Goal: Task Accomplishment & Management: Complete application form

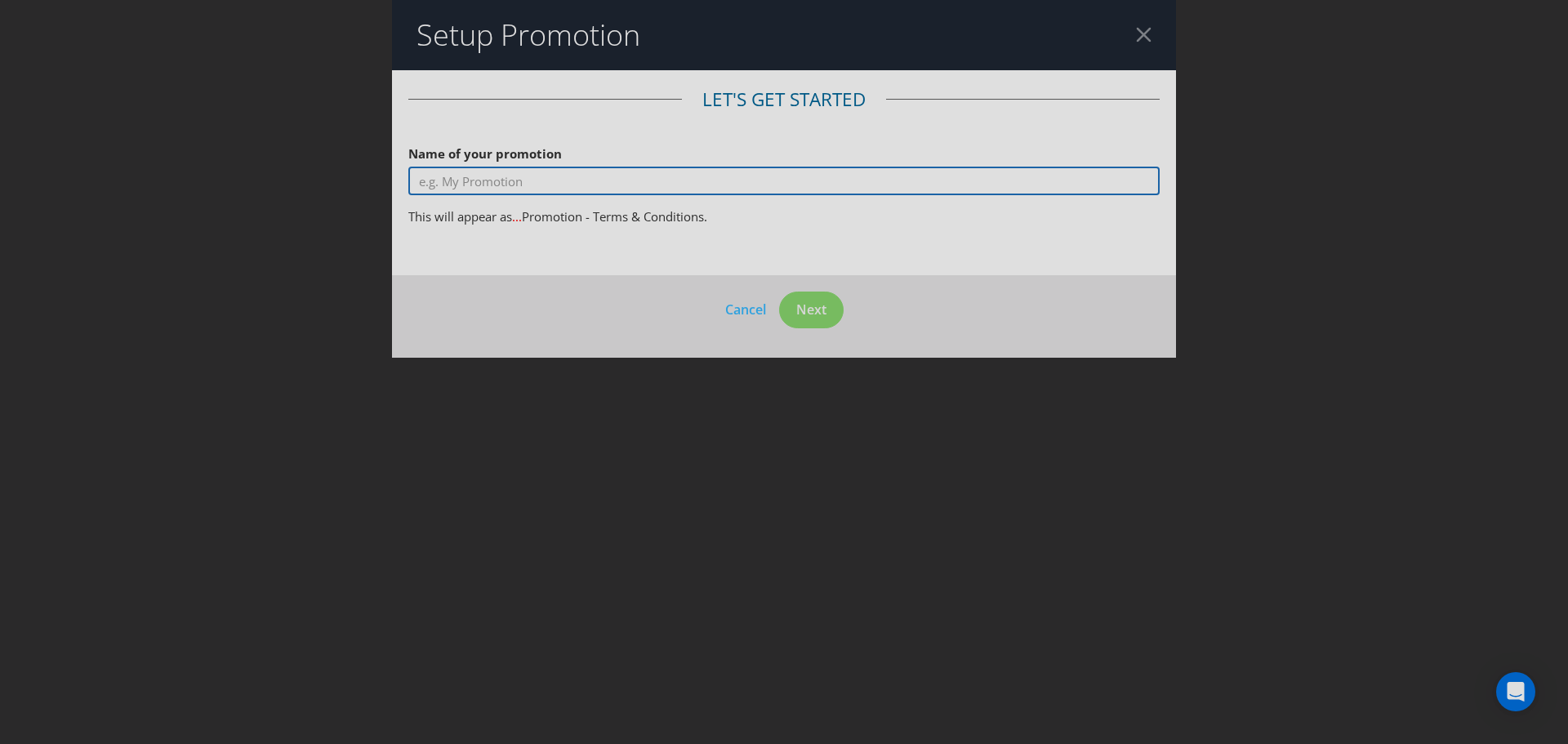
click at [465, 186] on input "text" at bounding box center [784, 181] width 751 height 28
click at [523, 184] on input "Win a Carlton Dry Cabana" at bounding box center [784, 181] width 751 height 28
type input "Win a Carlton Dry Beach Cabana"
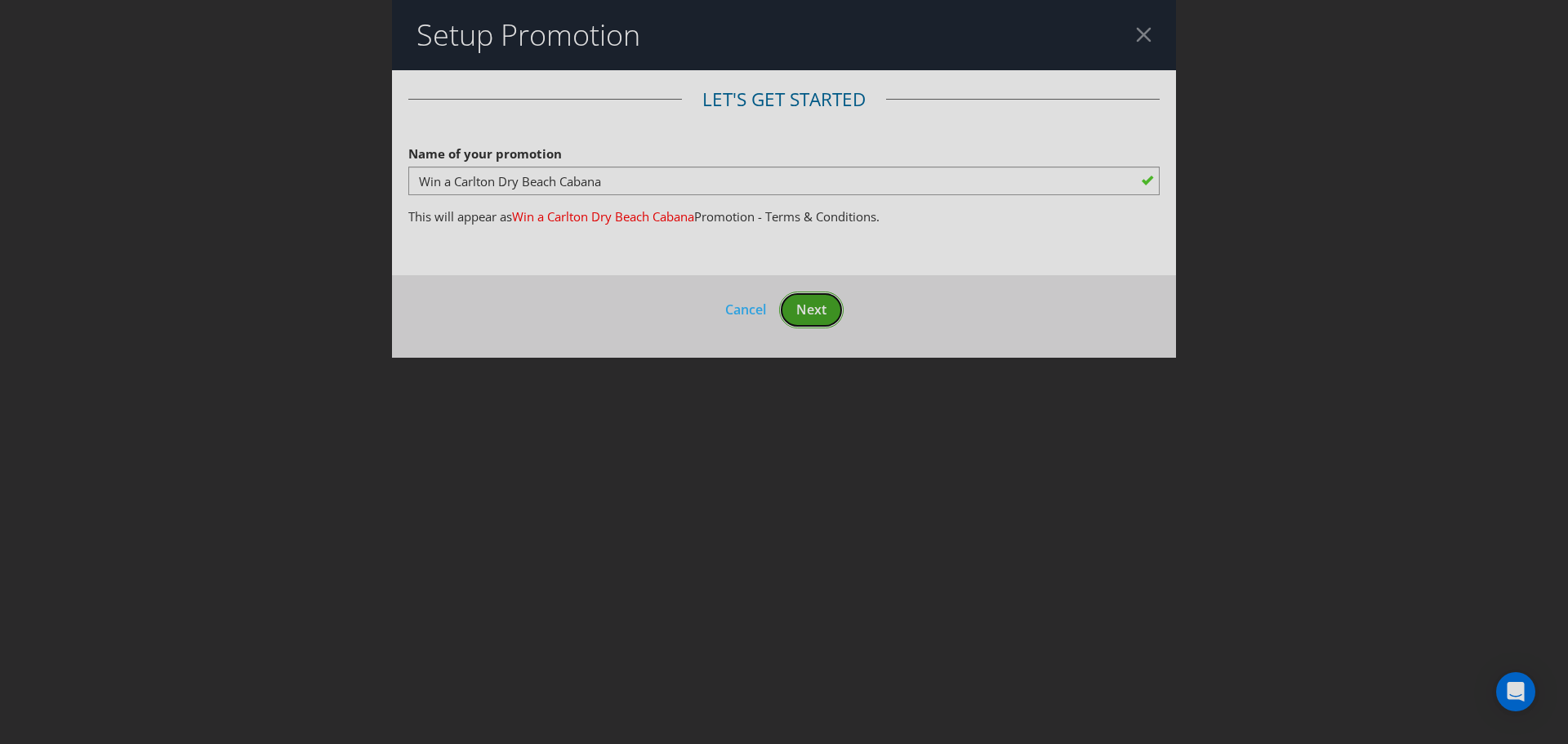
click at [824, 322] on button "Next" at bounding box center [811, 310] width 64 height 37
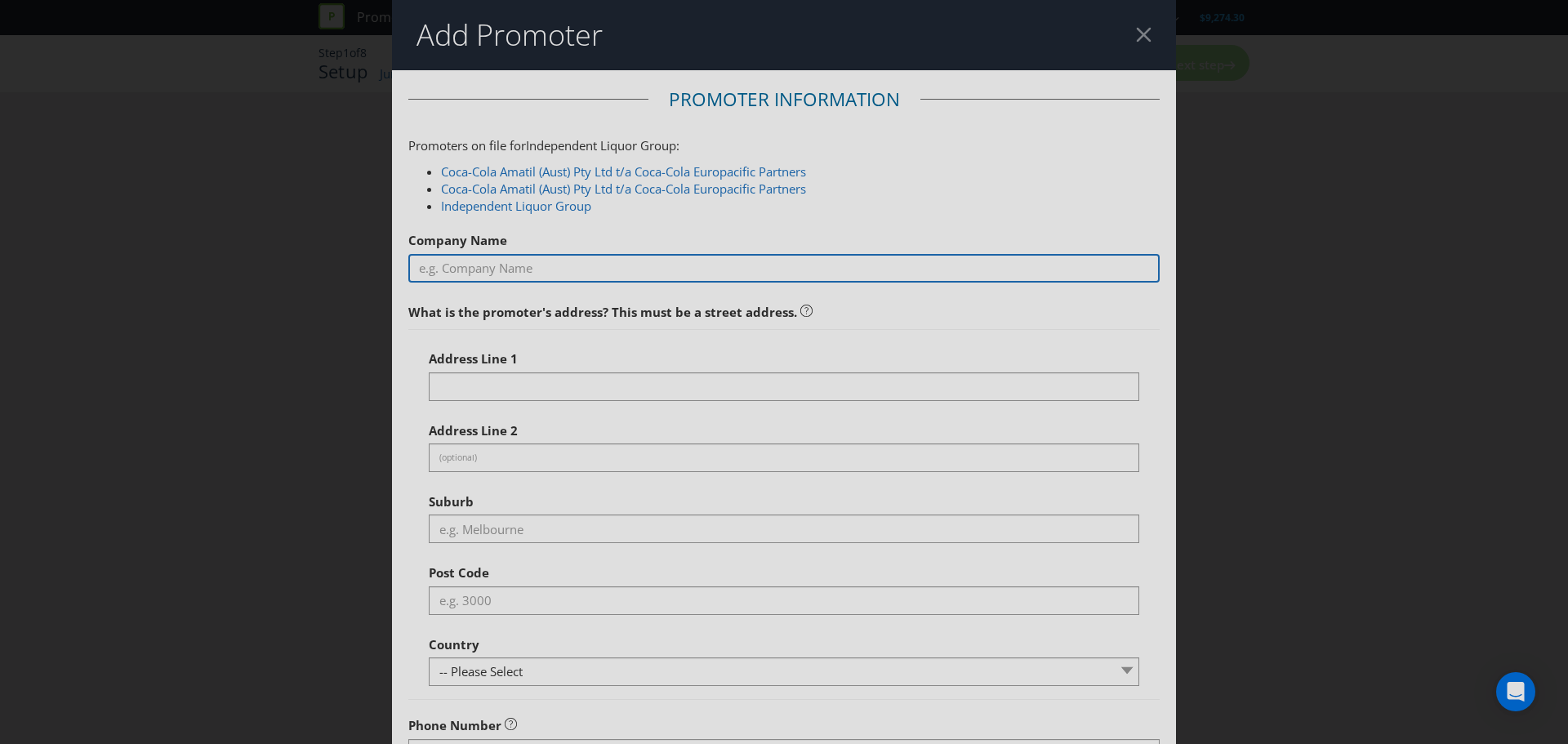
click at [491, 269] on input "text" at bounding box center [784, 268] width 751 height 28
type input "Independent Liquor Group"
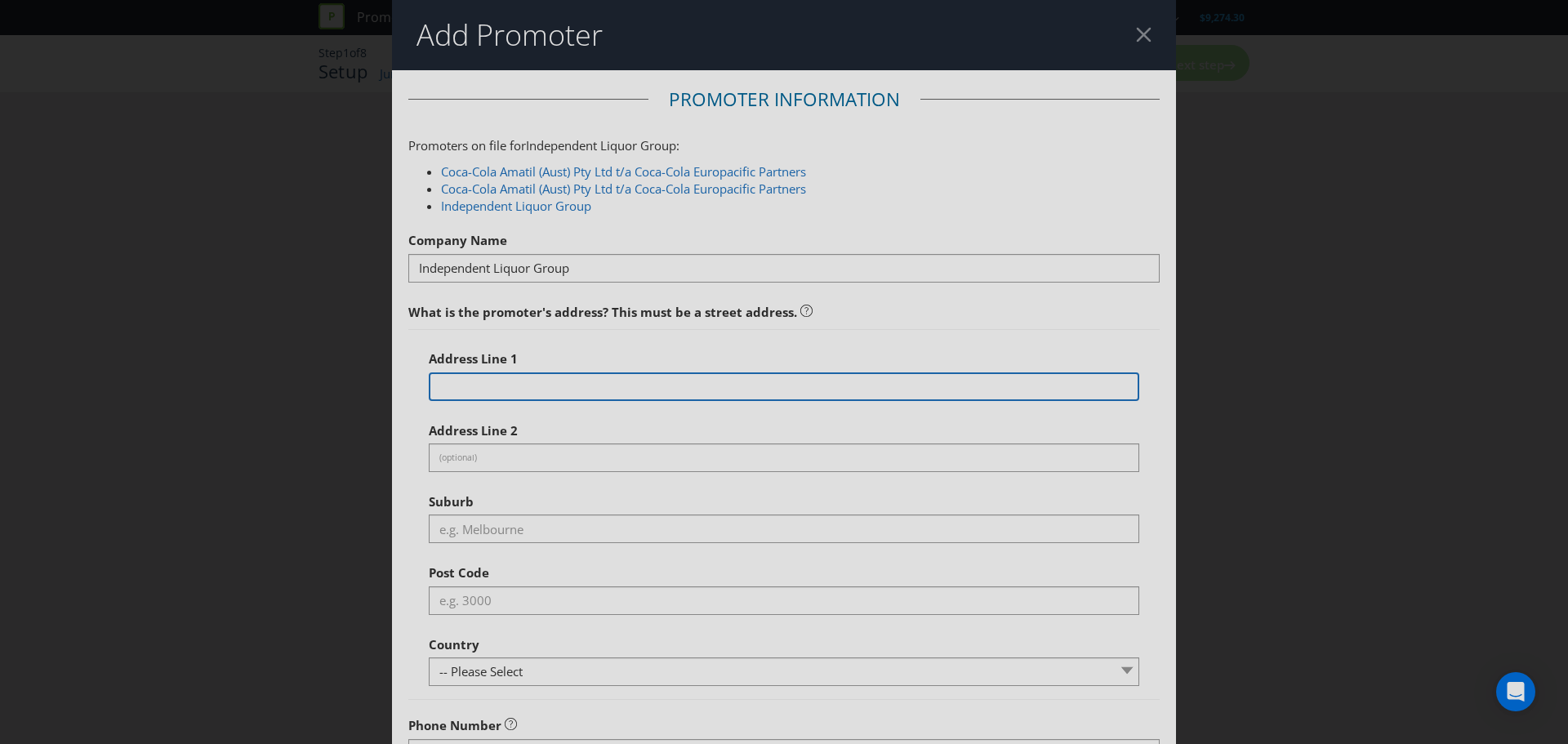
type input "[STREET_ADDRESS][PERSON_NAME]"
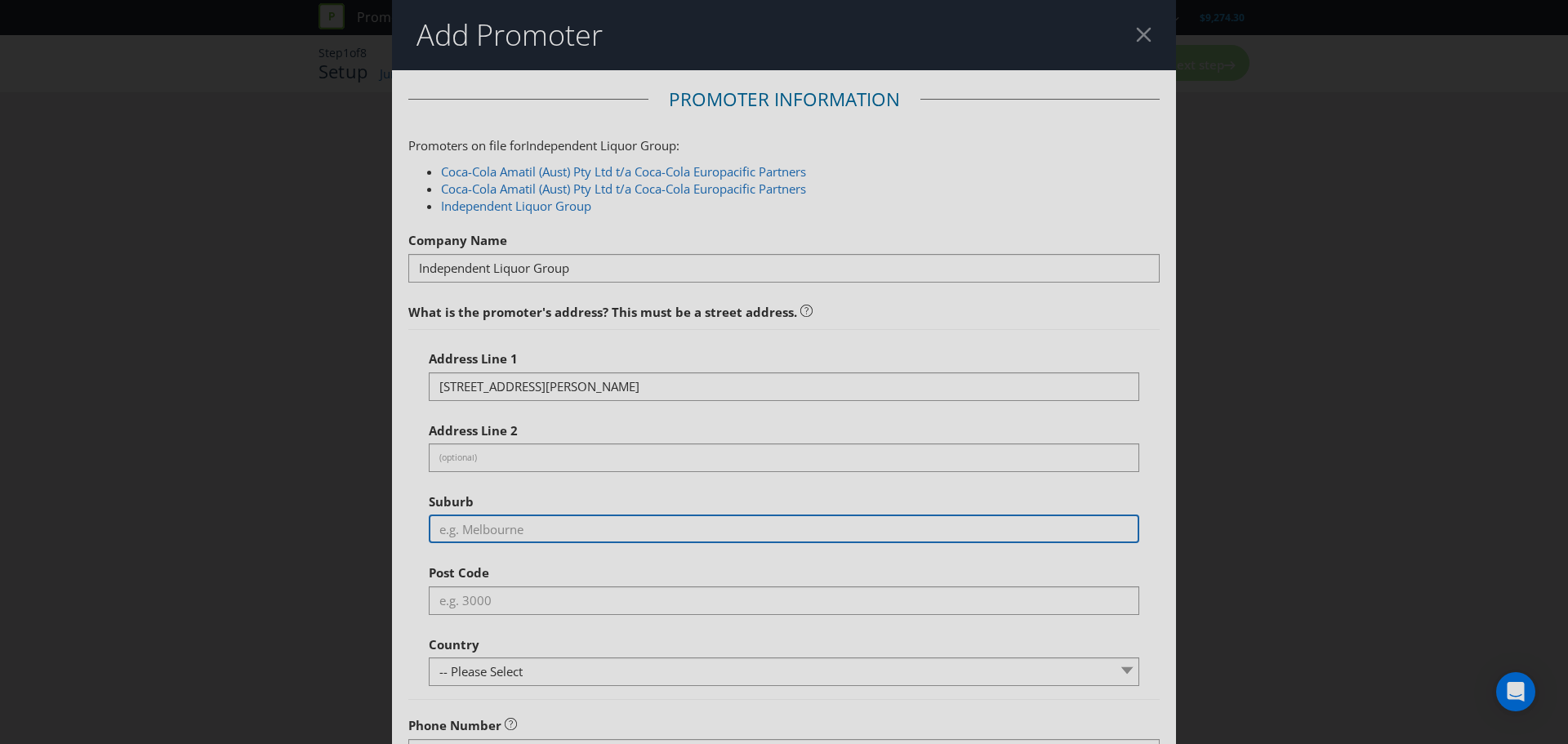
type input "[GEOGRAPHIC_DATA],"
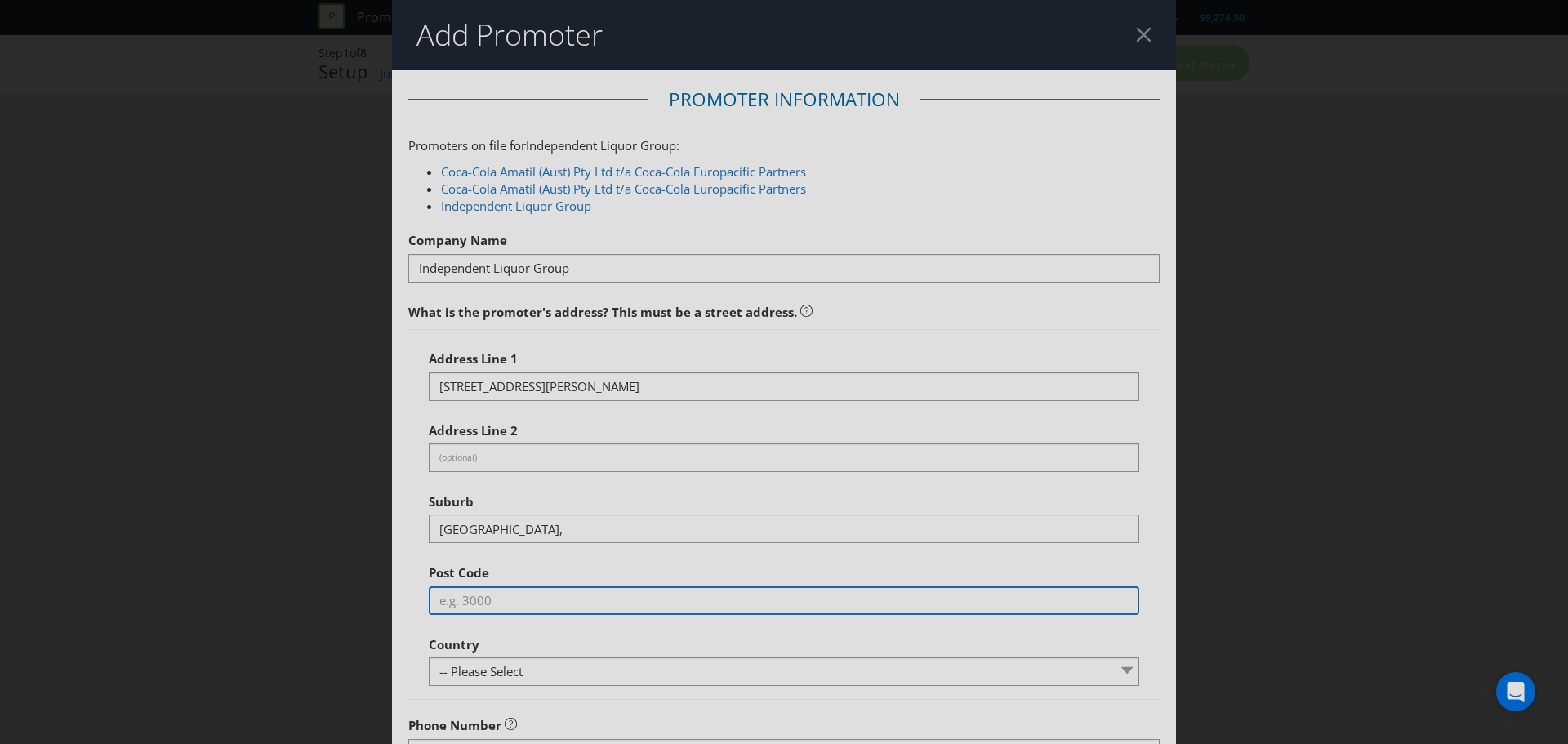
type input "2759"
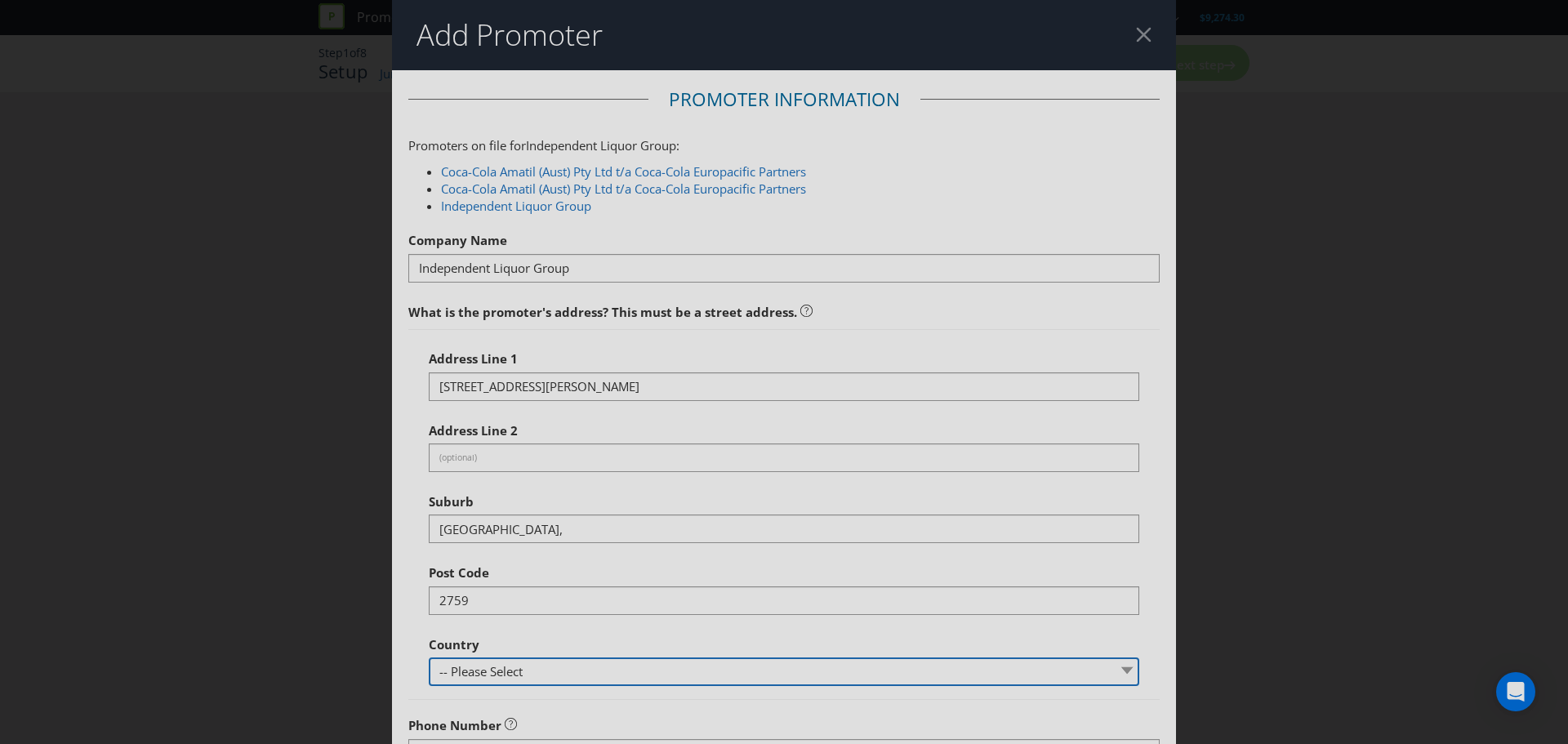
select select "AU"
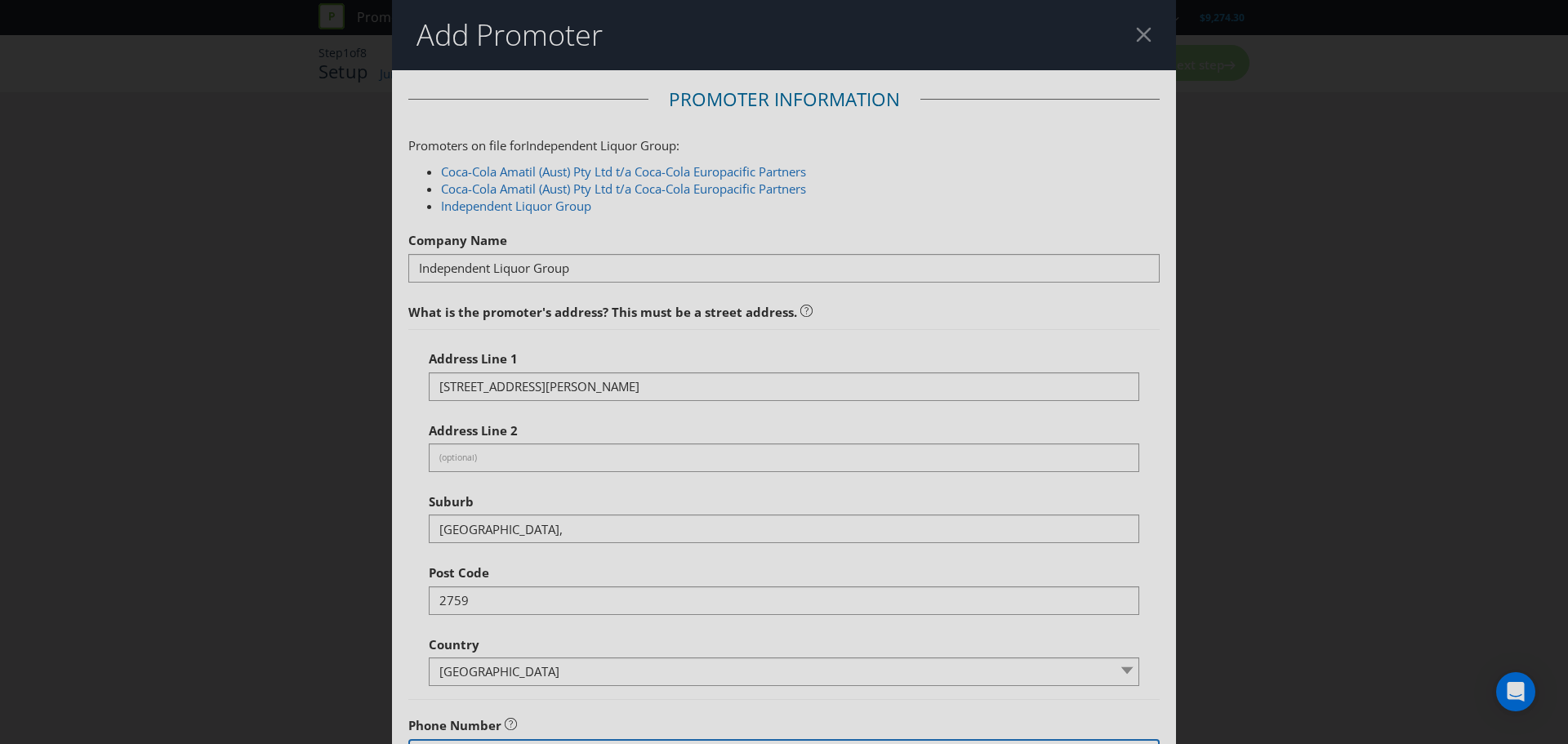
type input "0296758400"
type input "[EMAIL_ADDRESS][DOMAIN_NAME]"
select select "[GEOGRAPHIC_DATA]"
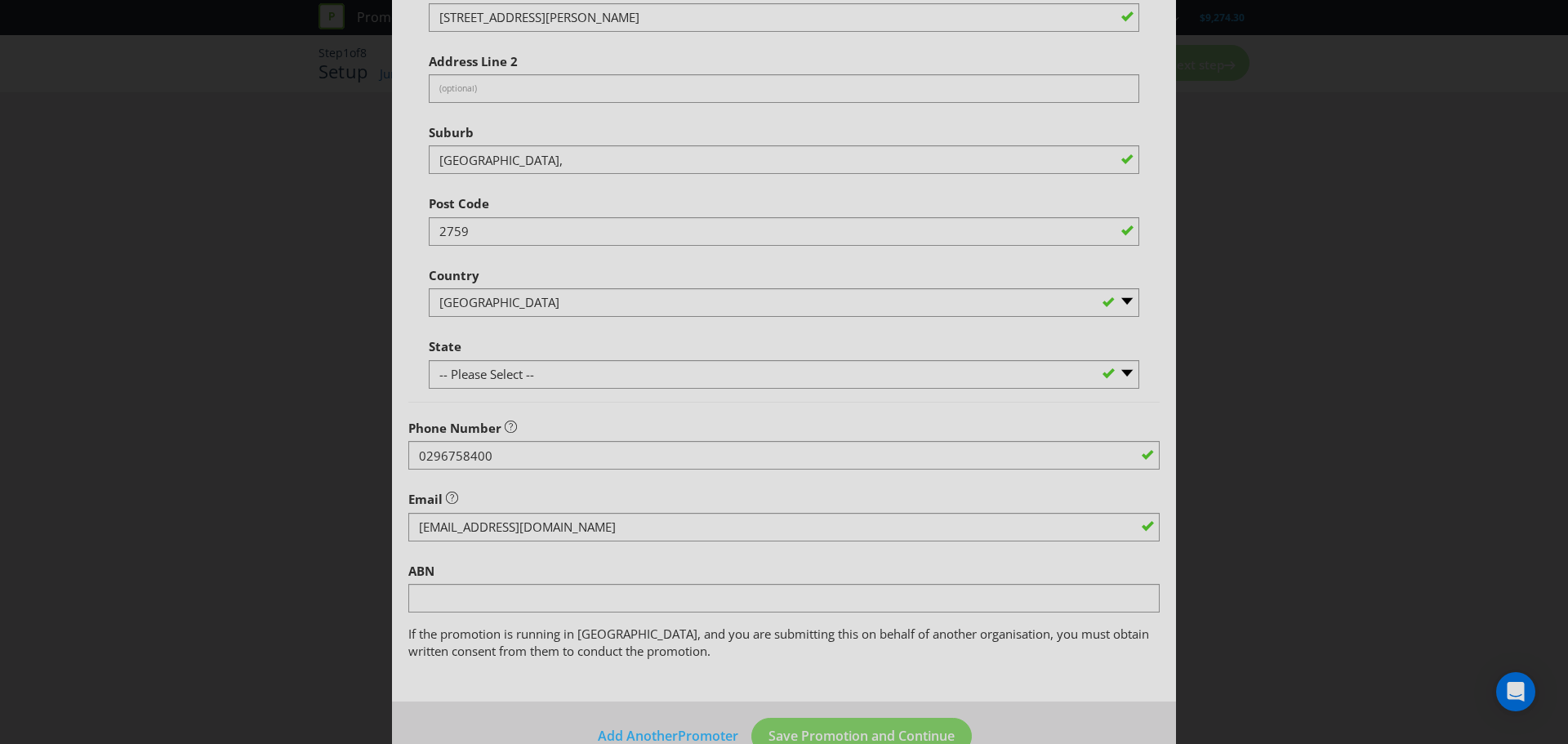
scroll to position [409, 0]
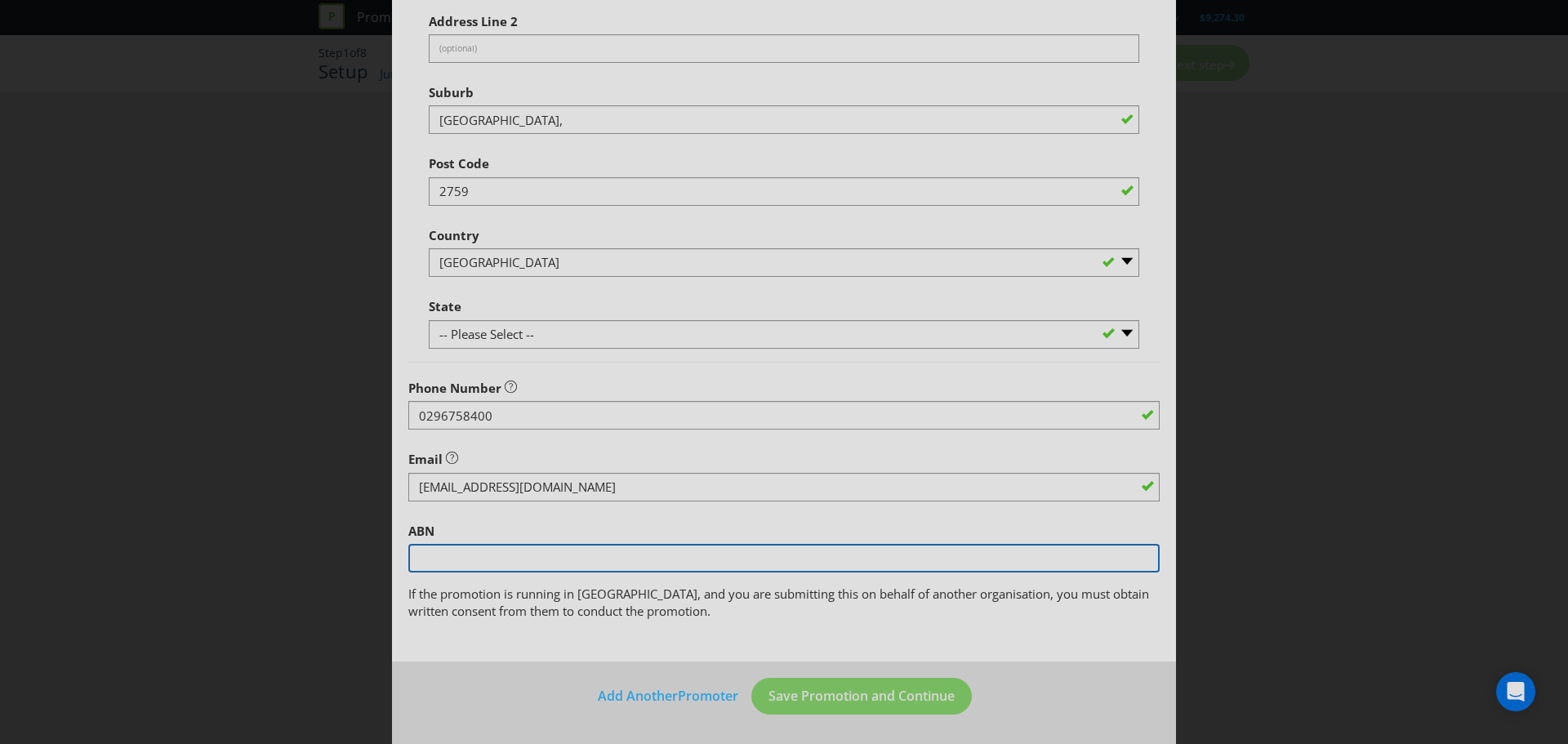
click at [574, 562] on input "text" at bounding box center [784, 558] width 751 height 28
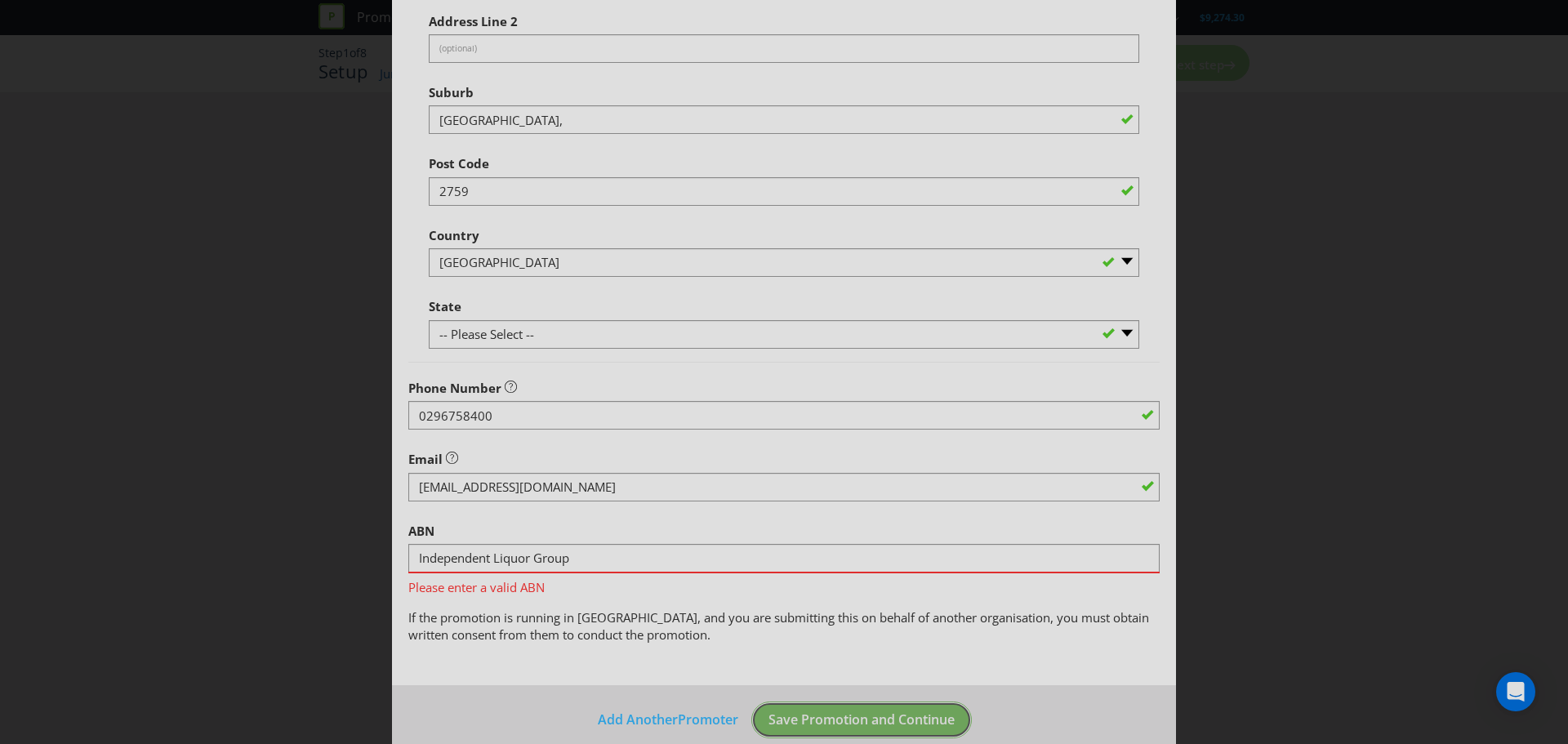
click at [847, 698] on footer "Add Another Promoter Save Promotion and Continue" at bounding box center [784, 726] width 784 height 82
click at [716, 656] on main "Promoter Information Promoters on file for Independent Liquor Group : Coca-Cola…" at bounding box center [784, 172] width 784 height 1025
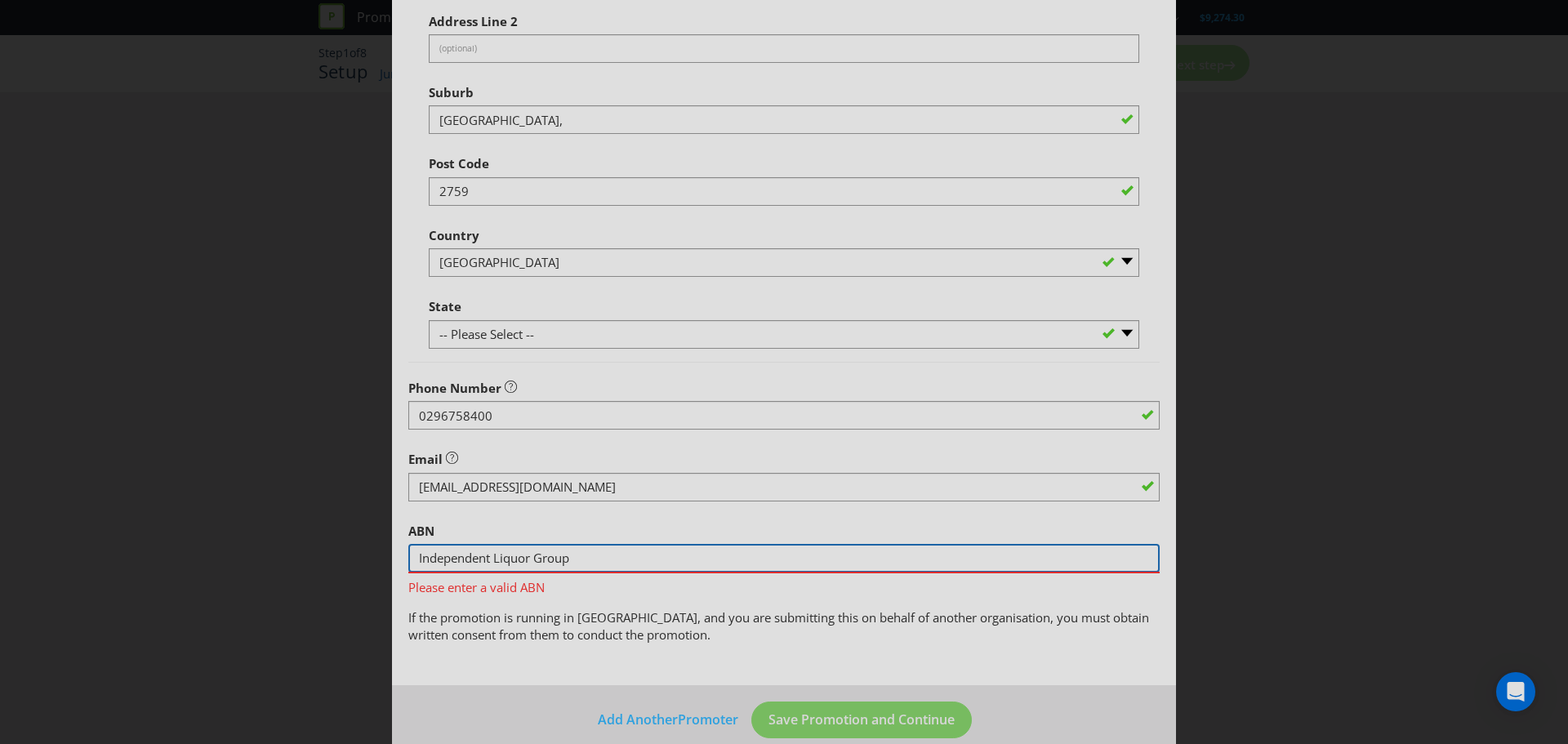
drag, startPoint x: 599, startPoint y: 561, endPoint x: 627, endPoint y: 556, distance: 28.4
click at [600, 561] on input "Independent Liquor Group" at bounding box center [784, 558] width 751 height 28
drag, startPoint x: 627, startPoint y: 556, endPoint x: 306, endPoint y: 554, distance: 321.0
click at [306, 554] on div "Add Promoter Promoter Information Promoters on file for Independent Liquor Grou…" at bounding box center [784, 372] width 1568 height 744
type input "ILG"
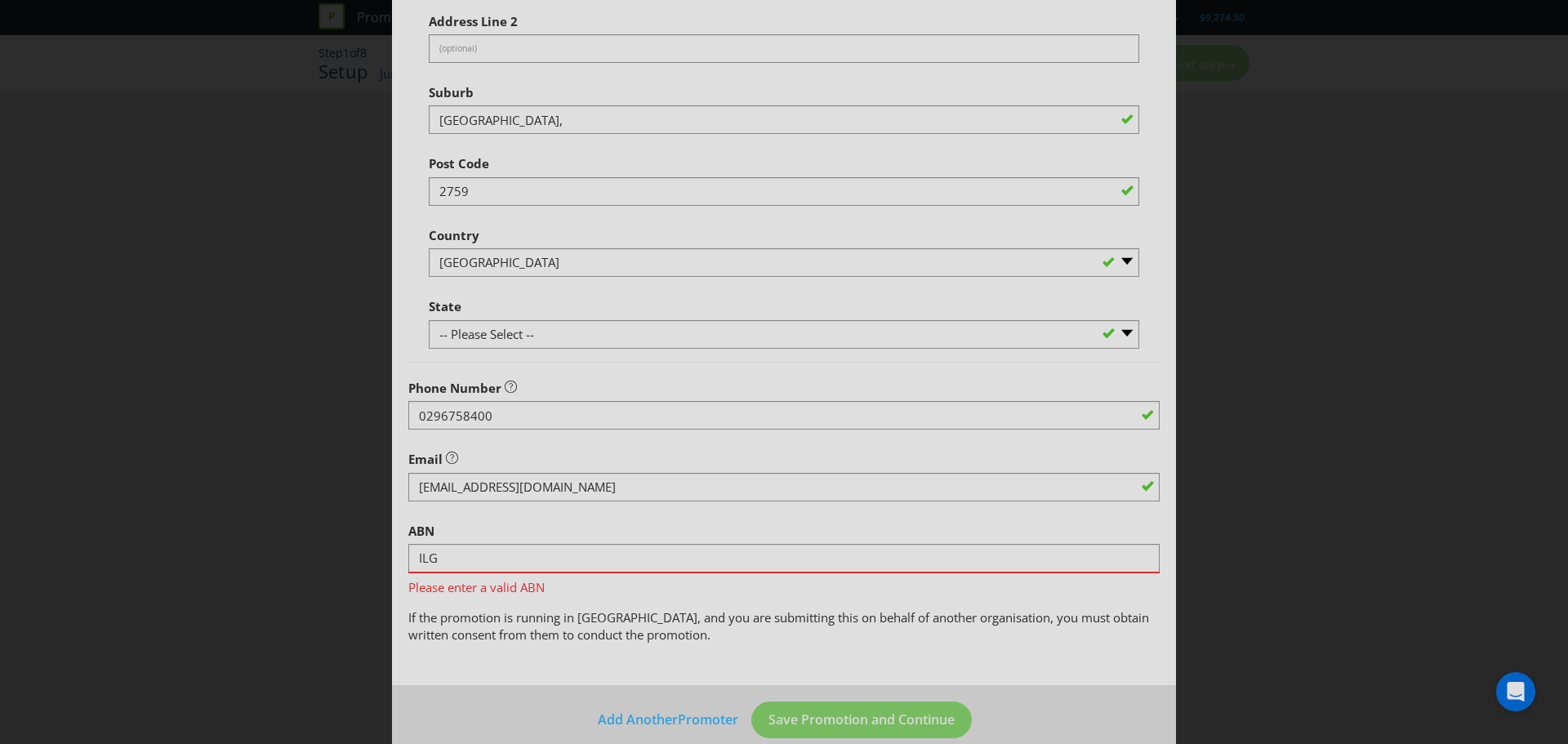
click at [443, 636] on span "If the promotion is running in [GEOGRAPHIC_DATA], and you are submitting this o…" at bounding box center [779, 626] width 741 height 33
click at [575, 552] on input "ILG" at bounding box center [784, 558] width 751 height 28
drag, startPoint x: 482, startPoint y: 553, endPoint x: 293, endPoint y: 553, distance: 189.0
click at [293, 553] on div "Add Promoter Promoter Information Promoters on file for Independent Liquor Grou…" at bounding box center [784, 372] width 1568 height 744
drag, startPoint x: 396, startPoint y: 645, endPoint x: 422, endPoint y: 640, distance: 26.5
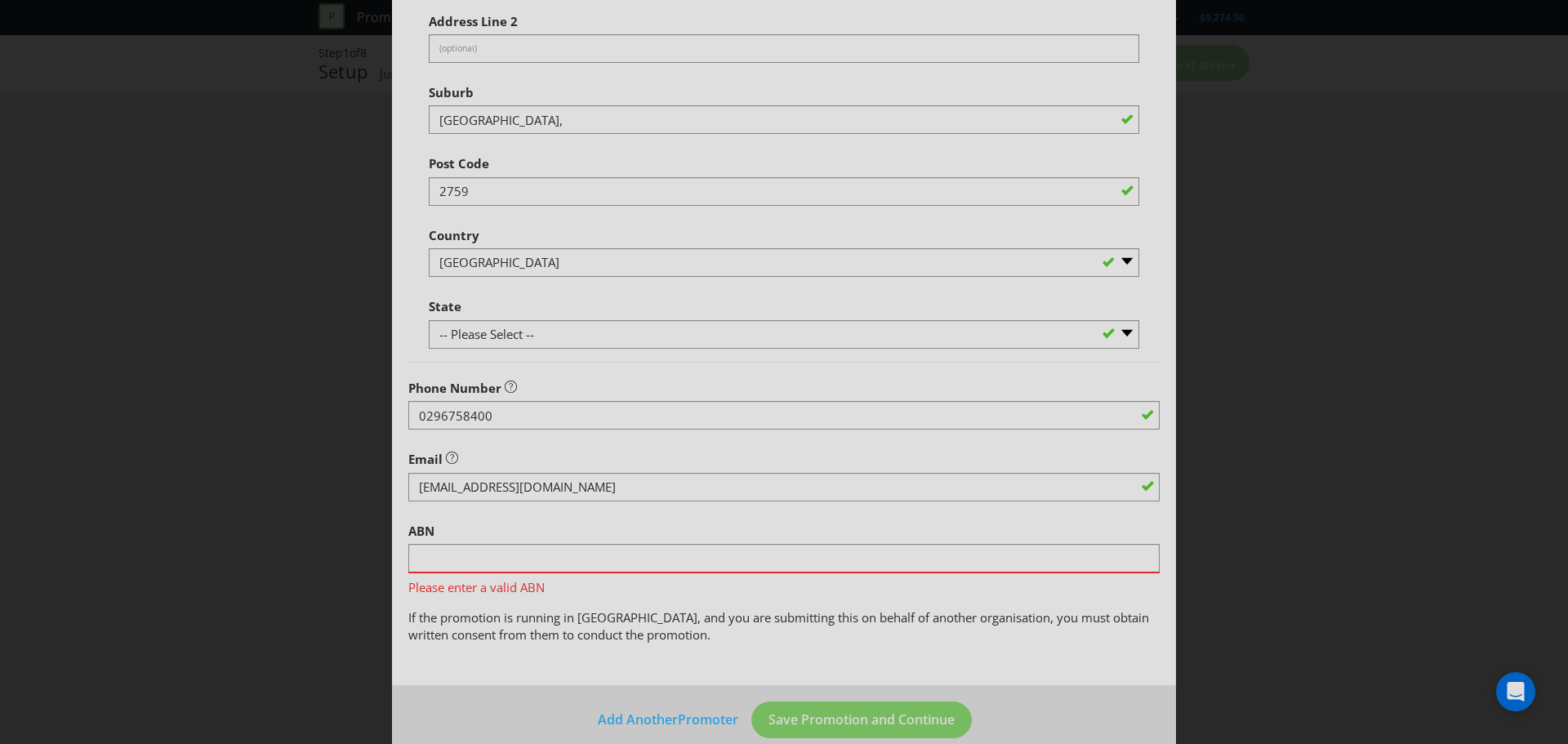
click at [397, 645] on main "Promoter Information Promoters on file for Independent Liquor Group : Coca-Cola…" at bounding box center [784, 172] width 784 height 1025
drag, startPoint x: 512, startPoint y: 619, endPoint x: 682, endPoint y: 619, distance: 170.0
click at [513, 619] on span "If the promotion is running in [GEOGRAPHIC_DATA], and you are submitting this o…" at bounding box center [779, 626] width 741 height 33
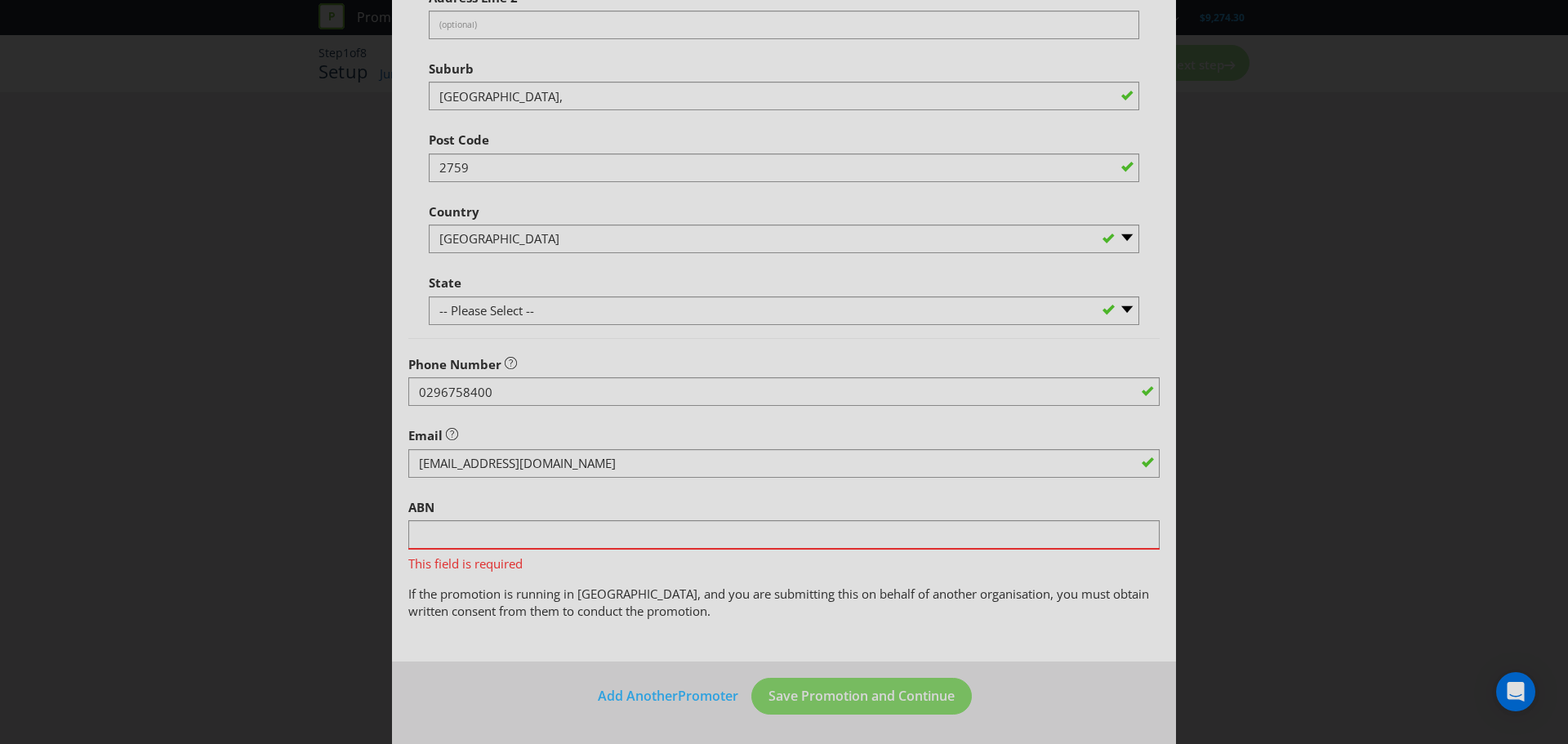
click at [635, 626] on main "Promoter Information Promoters on file for Independent Liquor Group : Coca-Cola…" at bounding box center [784, 149] width 784 height 1025
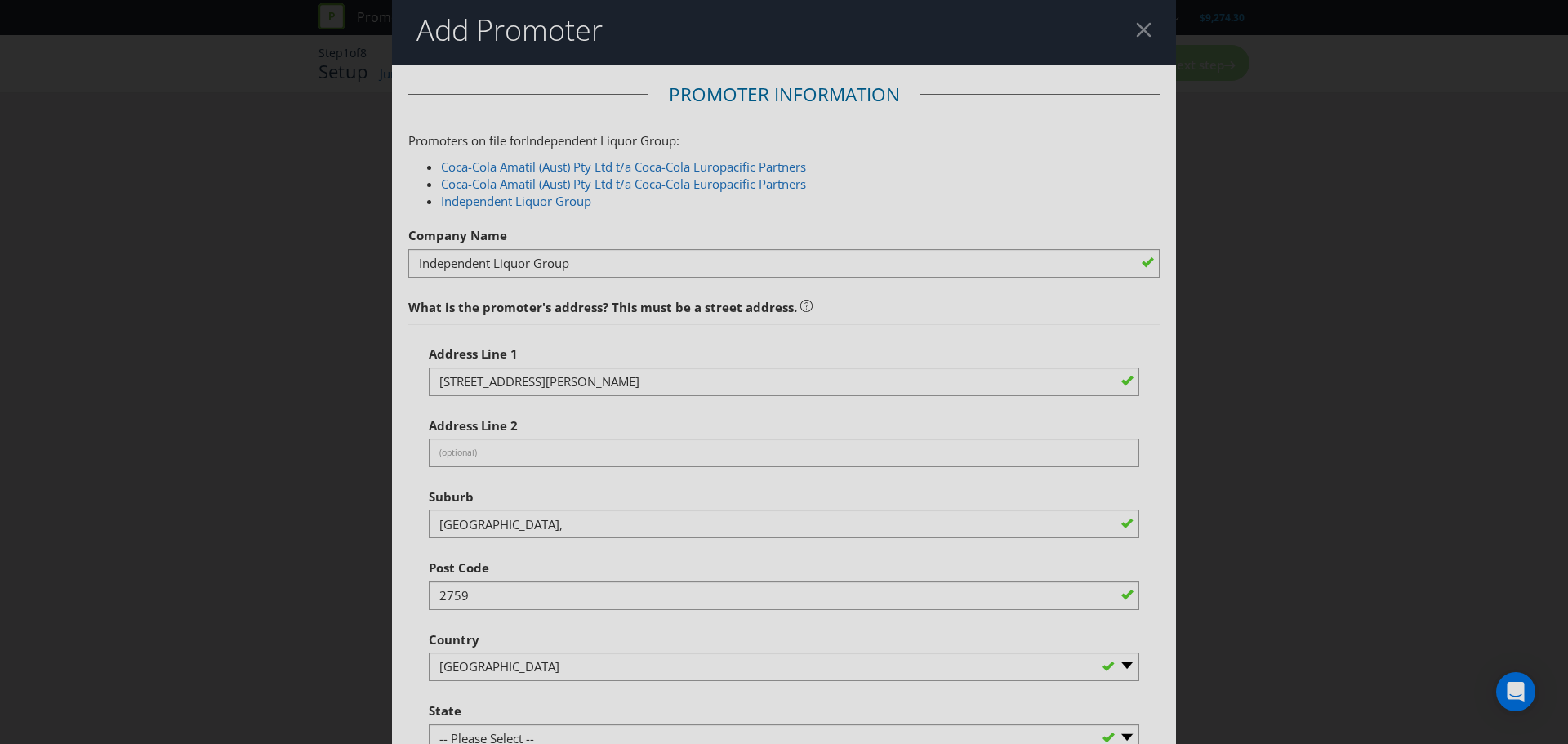
scroll to position [0, 0]
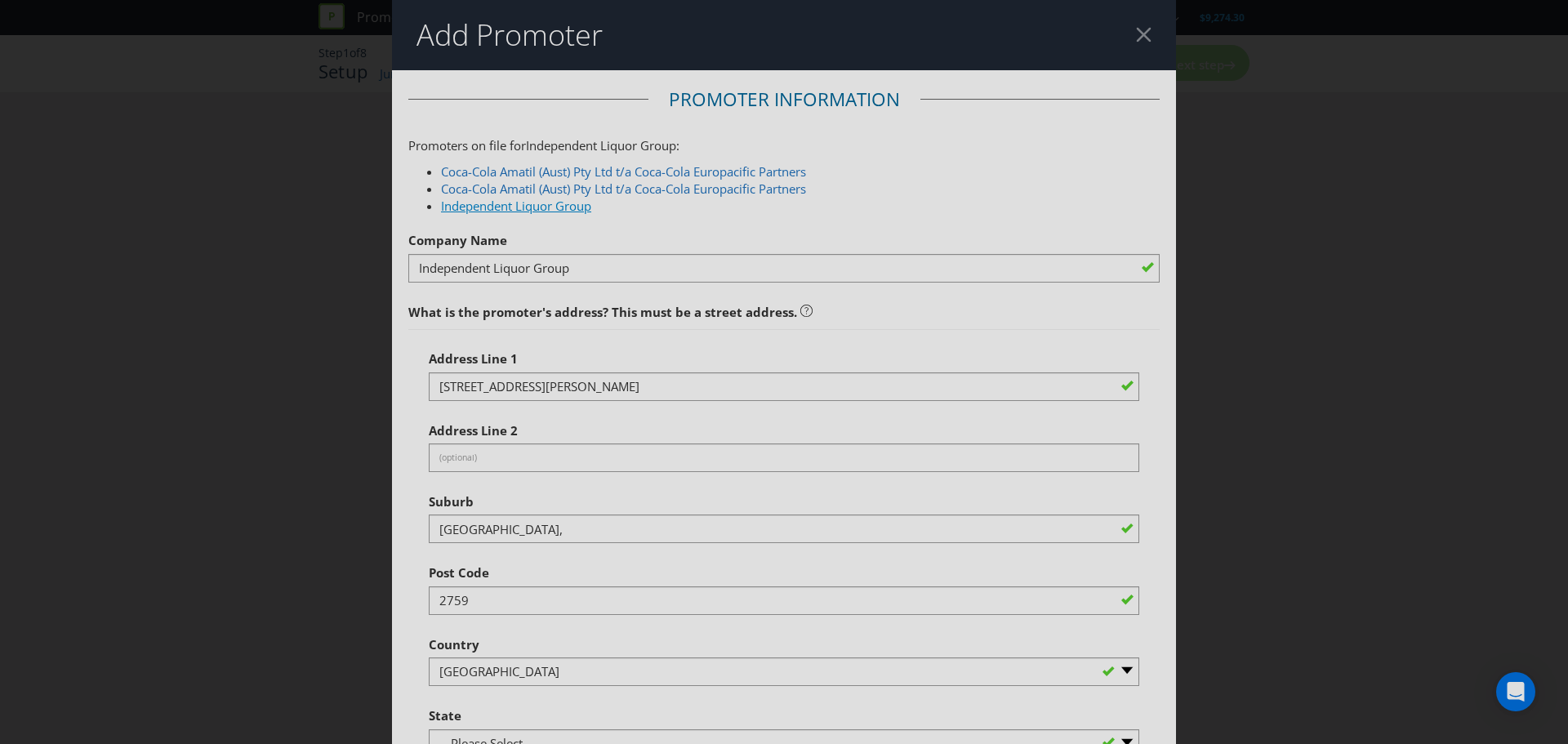
click at [557, 208] on link "Independent Liquor Group" at bounding box center [515, 206] width 151 height 16
type input "63 629 864 769"
click at [563, 207] on link "Independent Liquor Group" at bounding box center [515, 206] width 151 height 16
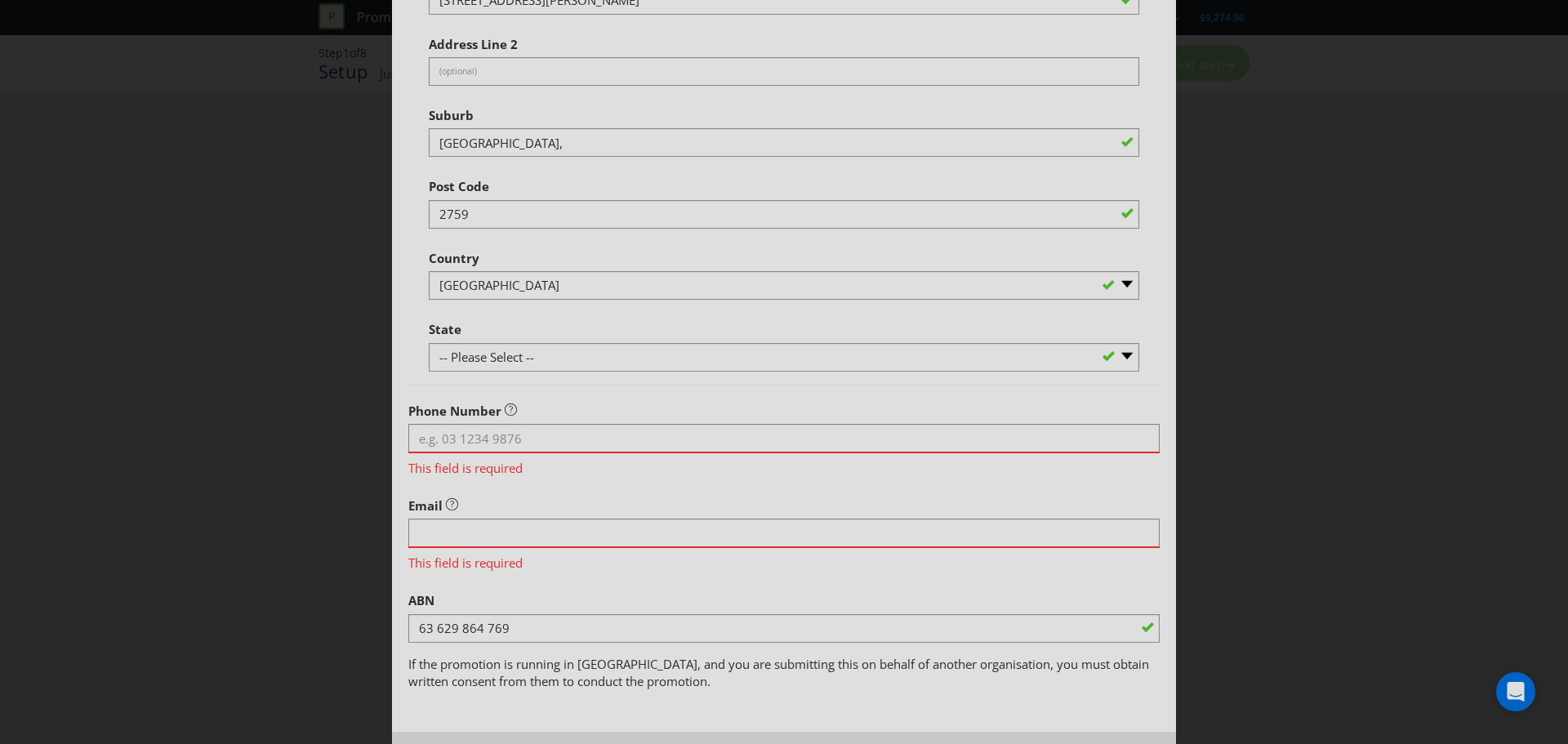
scroll to position [457, 0]
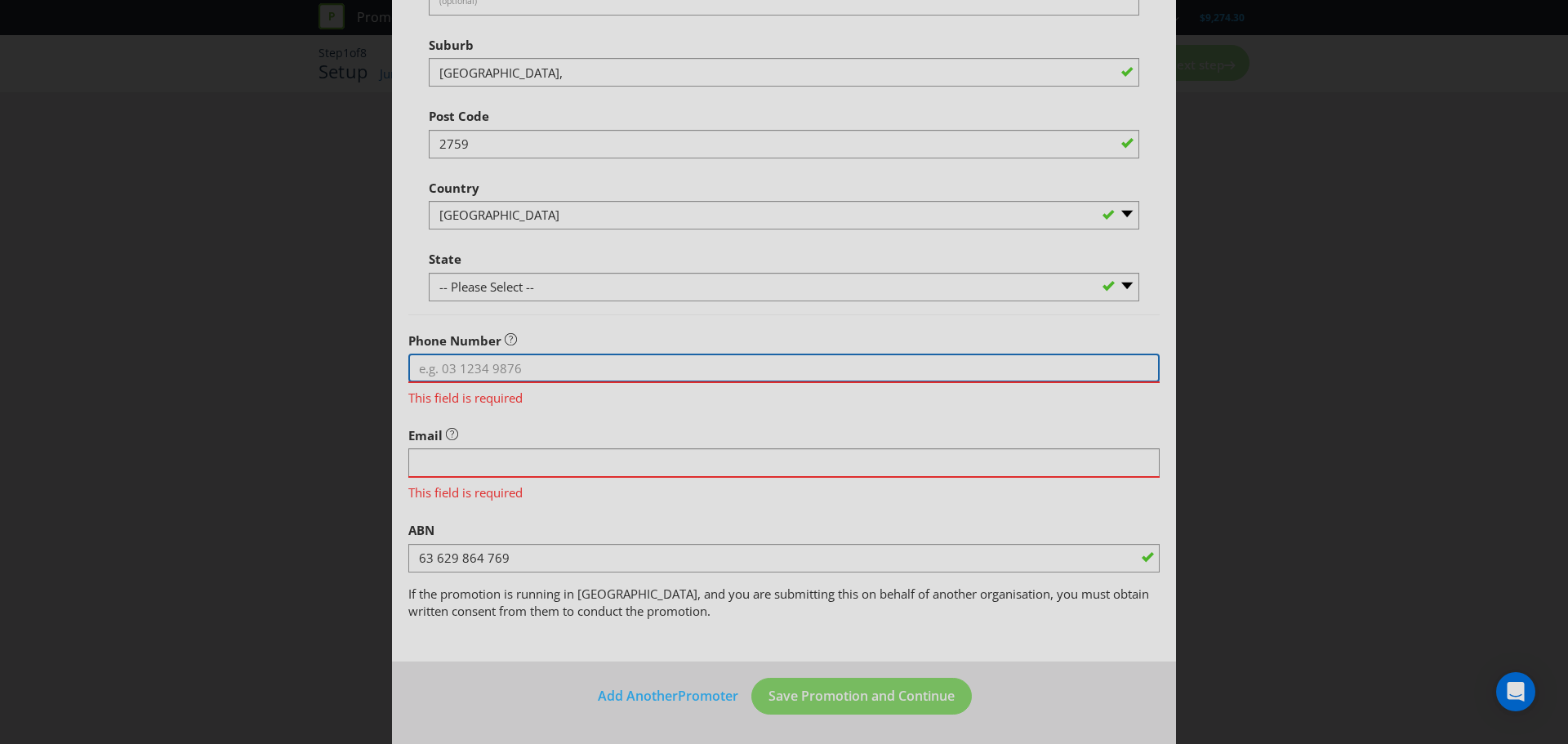
click at [496, 364] on input "tel" at bounding box center [784, 368] width 751 height 28
type input "0296758400"
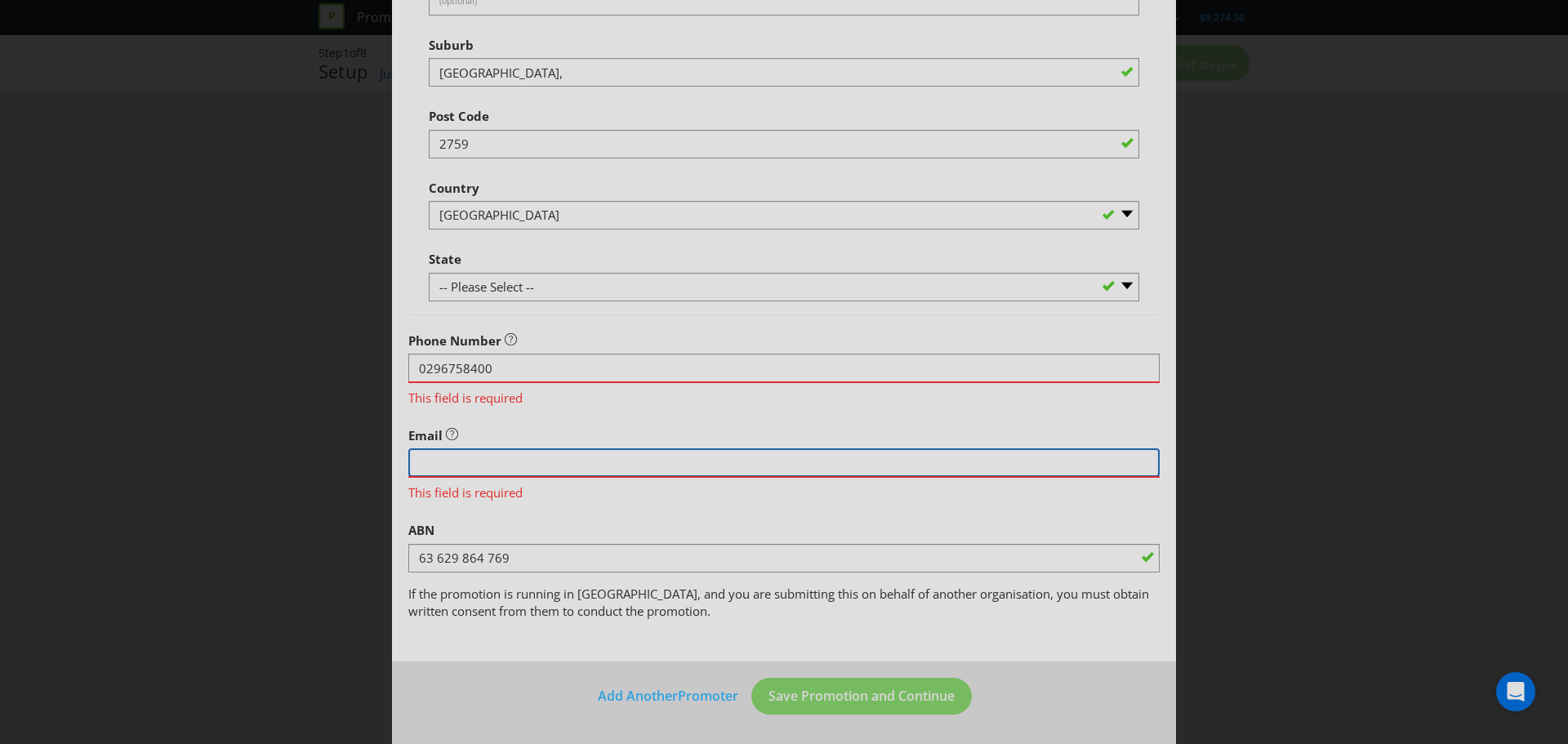
type input "[EMAIL_ADDRESS][DOMAIN_NAME]"
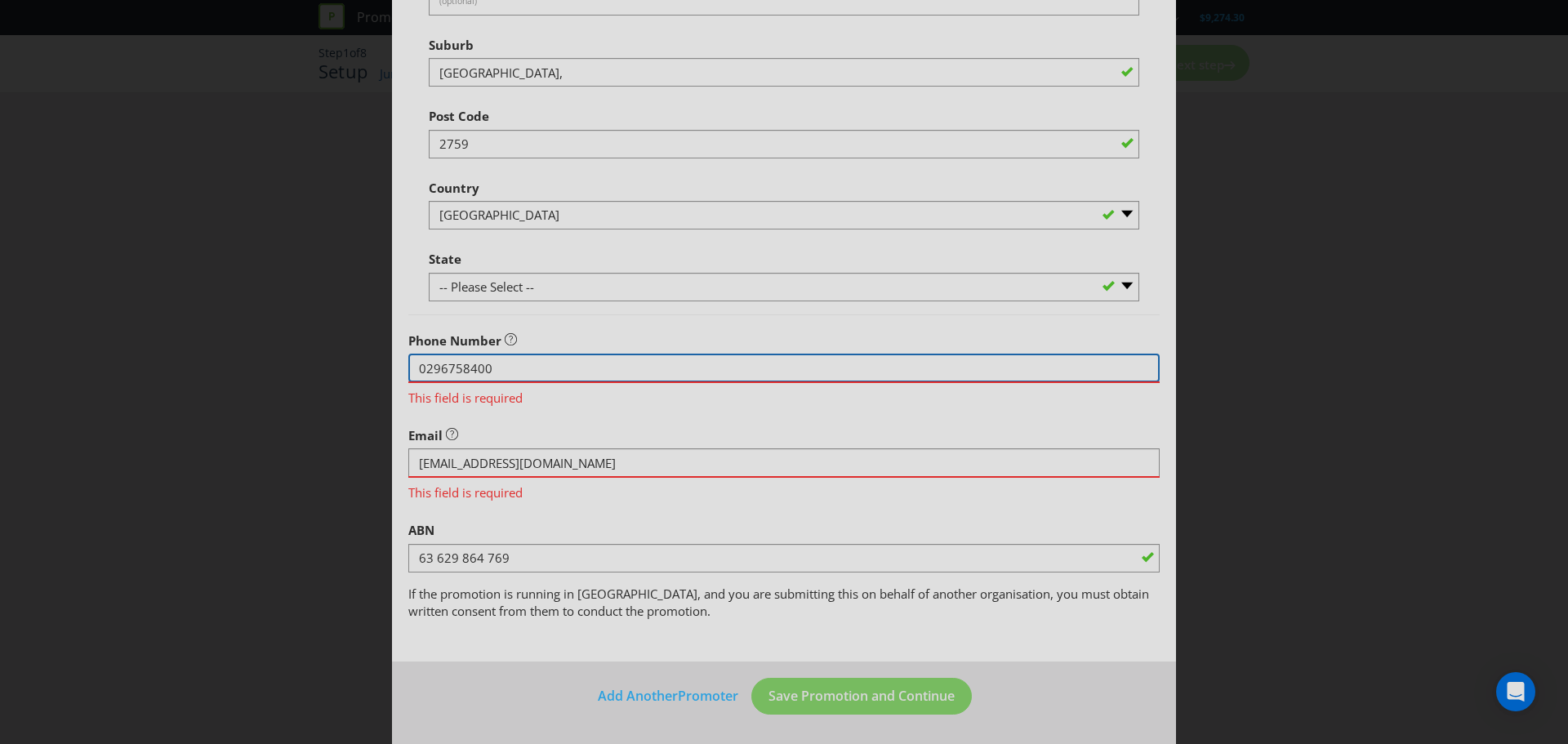
scroll to position [409, 0]
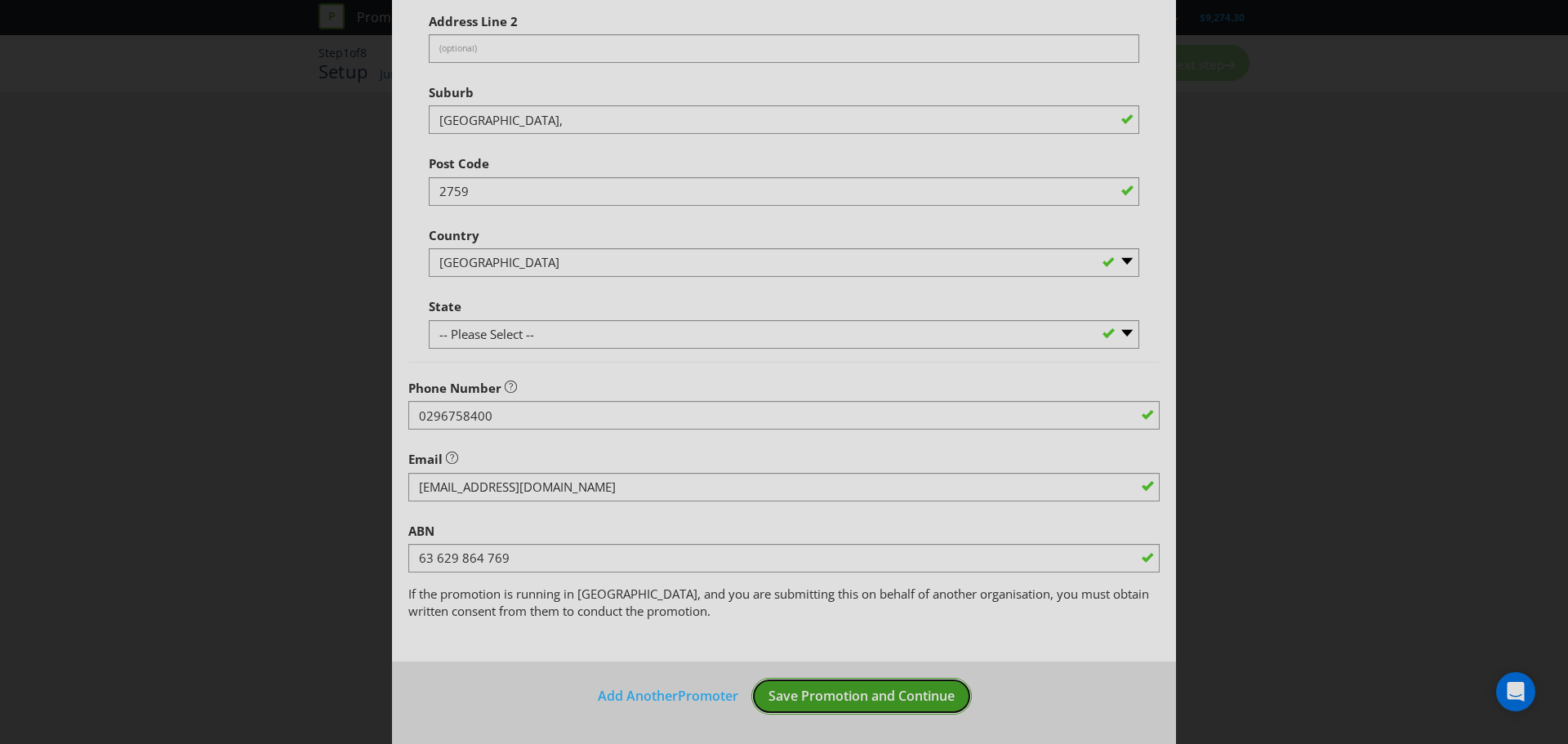
click at [874, 692] on span "Save Promotion and Continue" at bounding box center [861, 696] width 186 height 18
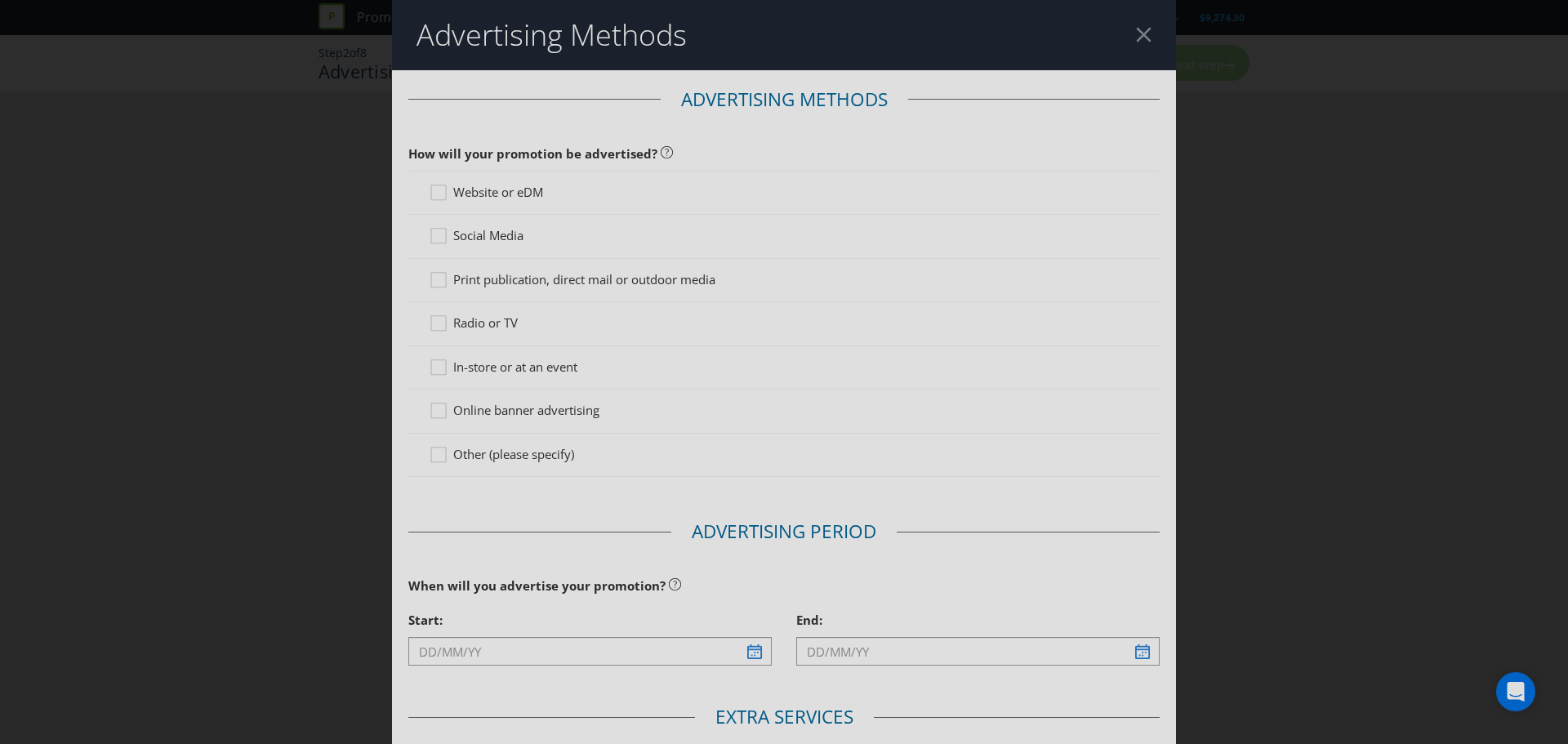
click at [469, 198] on span "Website or eDM" at bounding box center [497, 191] width 90 height 16
click at [0, 0] on input "Website or eDM" at bounding box center [0, 0] width 0 height 0
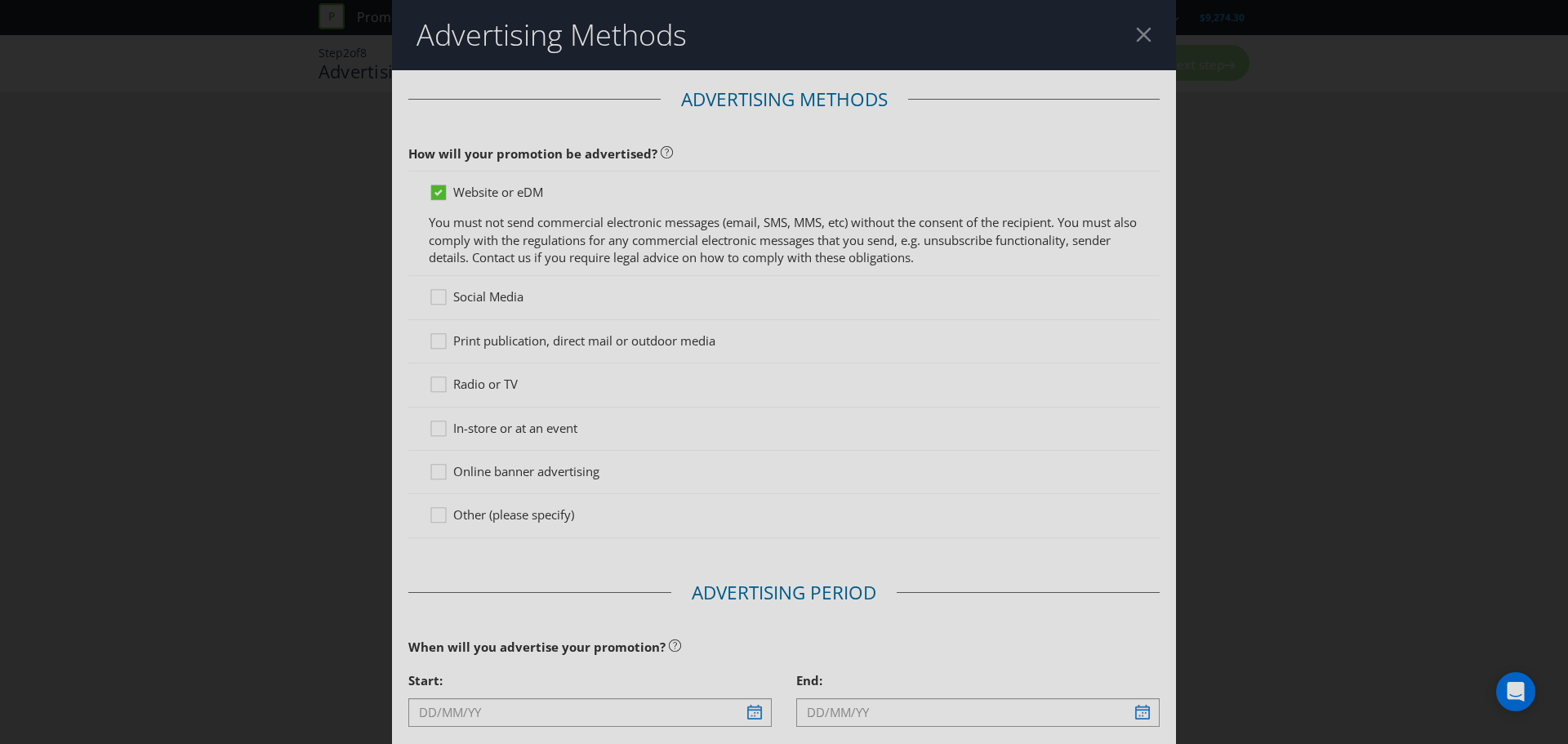
click at [475, 288] on span "Social Media" at bounding box center [488, 296] width 70 height 16
click at [0, 0] on input "Social Media" at bounding box center [0, 0] width 0 height 0
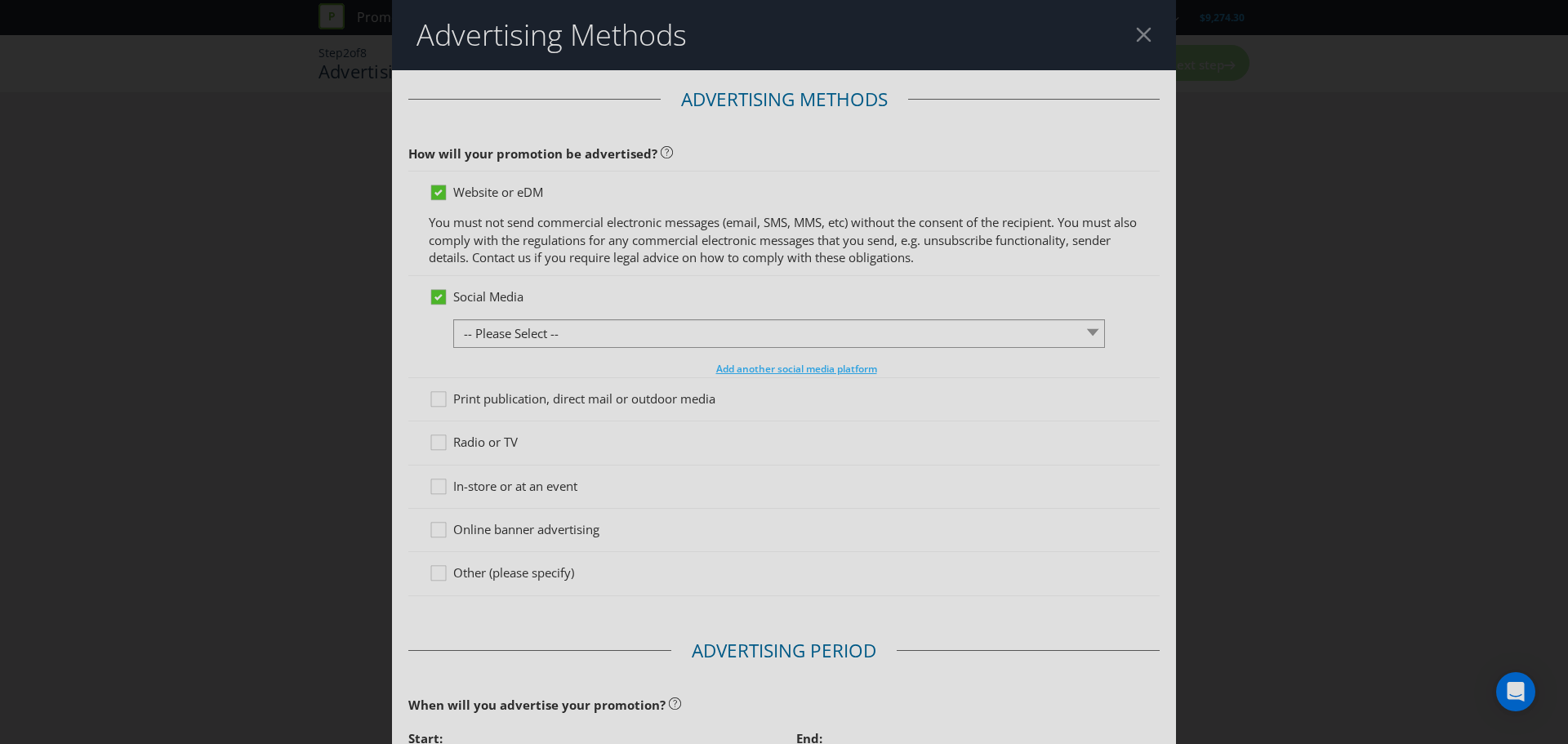
click at [638, 315] on div "Social Media -- Please Select -- Facebook X Instagram Snapchat LinkedIn Pintere…" at bounding box center [784, 332] width 711 height 88
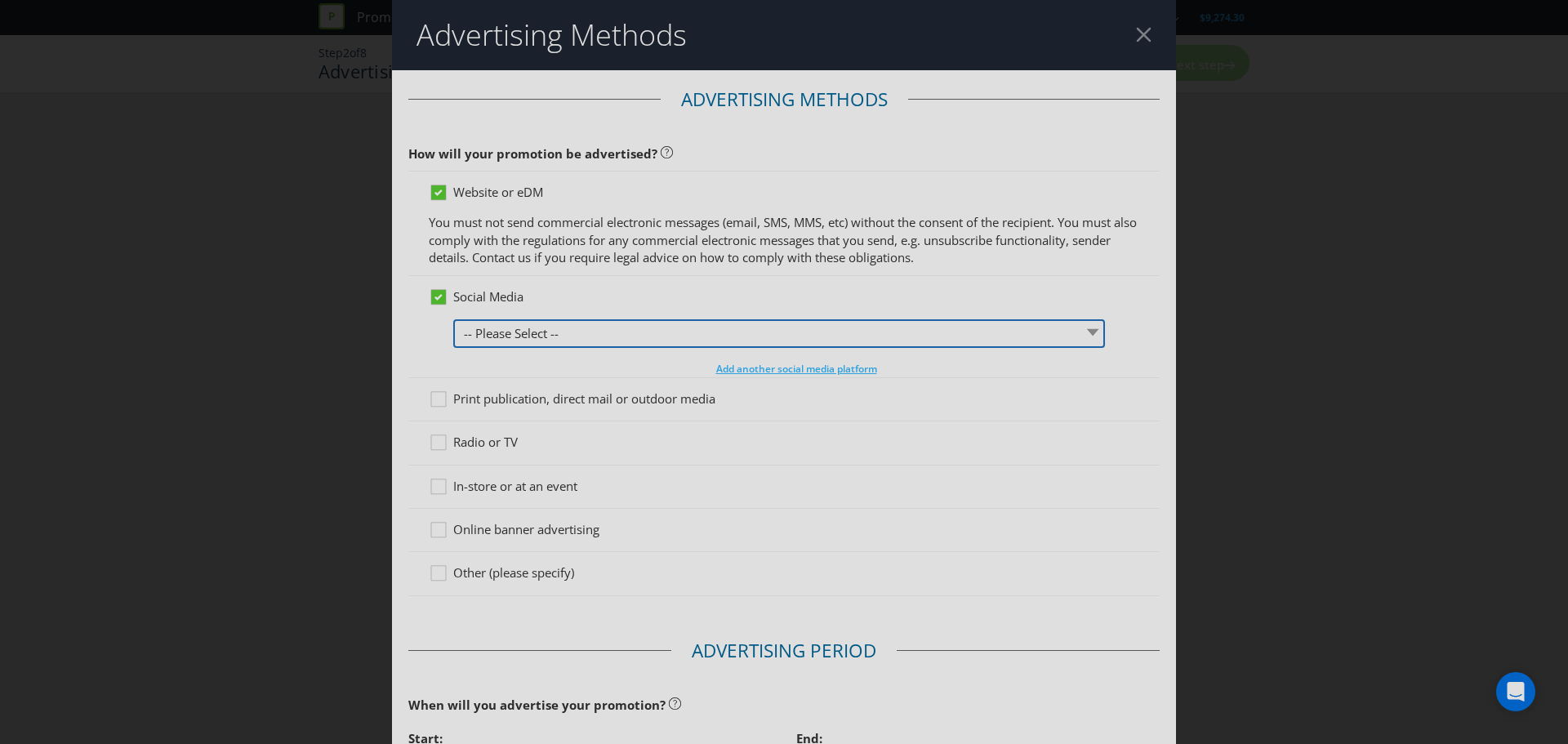
click at [627, 330] on select "-- Please Select -- Facebook X Instagram Snapchat LinkedIn Pinterest Tumblr You…" at bounding box center [779, 334] width 652 height 28
select select "FACEBOOK"
click at [453, 319] on select "-- Please Select -- Facebook X Instagram Snapchat LinkedIn Pinterest Tumblr You…" at bounding box center [779, 334] width 652 height 28
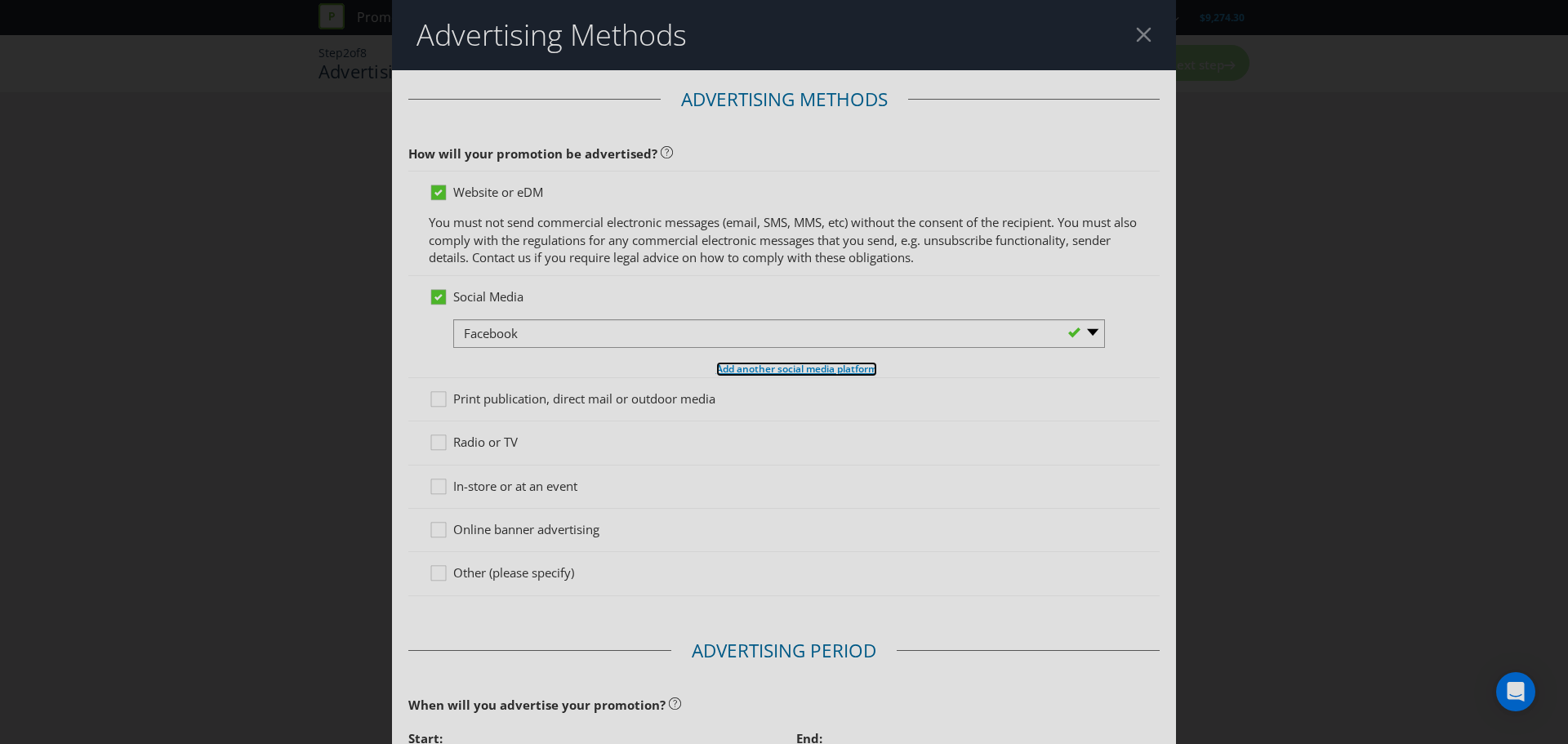
click at [745, 370] on span "Add another social media platform" at bounding box center [797, 369] width 161 height 14
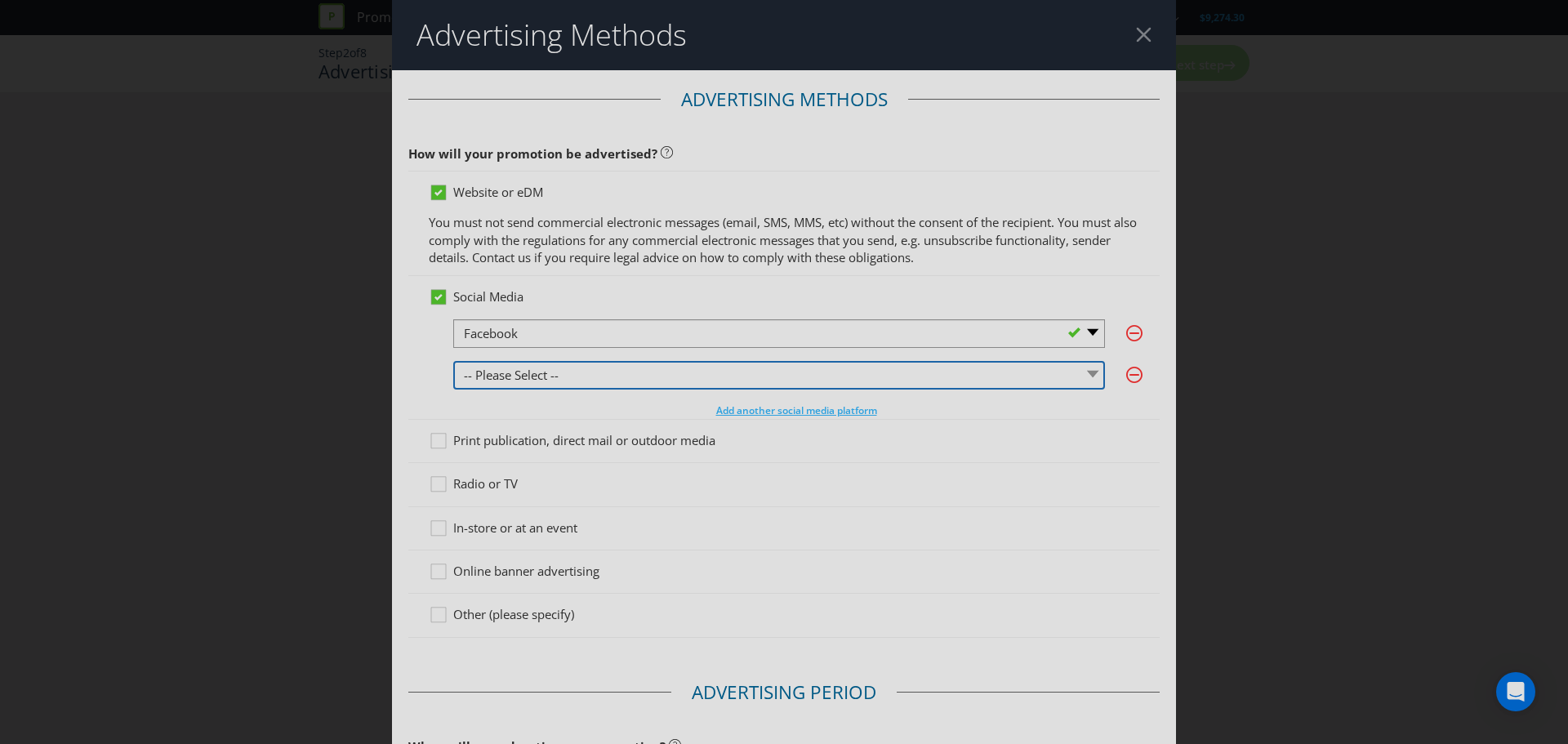
click at [510, 375] on select "-- Please Select -- Facebook X Instagram Snapchat LinkedIn Pinterest Tumblr You…" at bounding box center [779, 375] width 652 height 28
select select "INSTAGRAM"
click at [453, 361] on select "-- Please Select -- Facebook X Instagram Snapchat LinkedIn Pinterest Tumblr You…" at bounding box center [779, 375] width 652 height 28
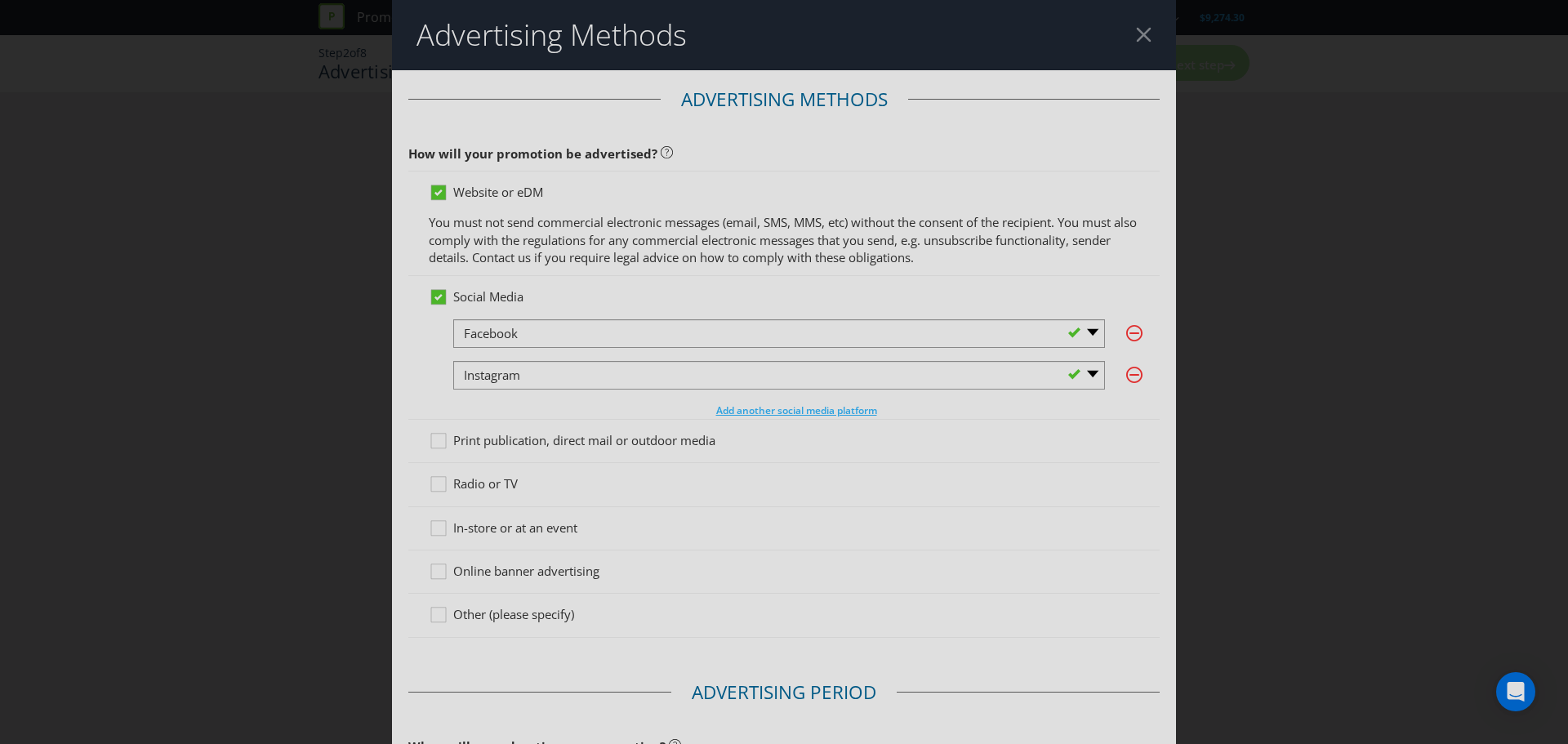
click at [418, 375] on div "Social Media -- Please Select -- Facebook X Instagram Snapchat LinkedIn Pintere…" at bounding box center [784, 347] width 751 height 143
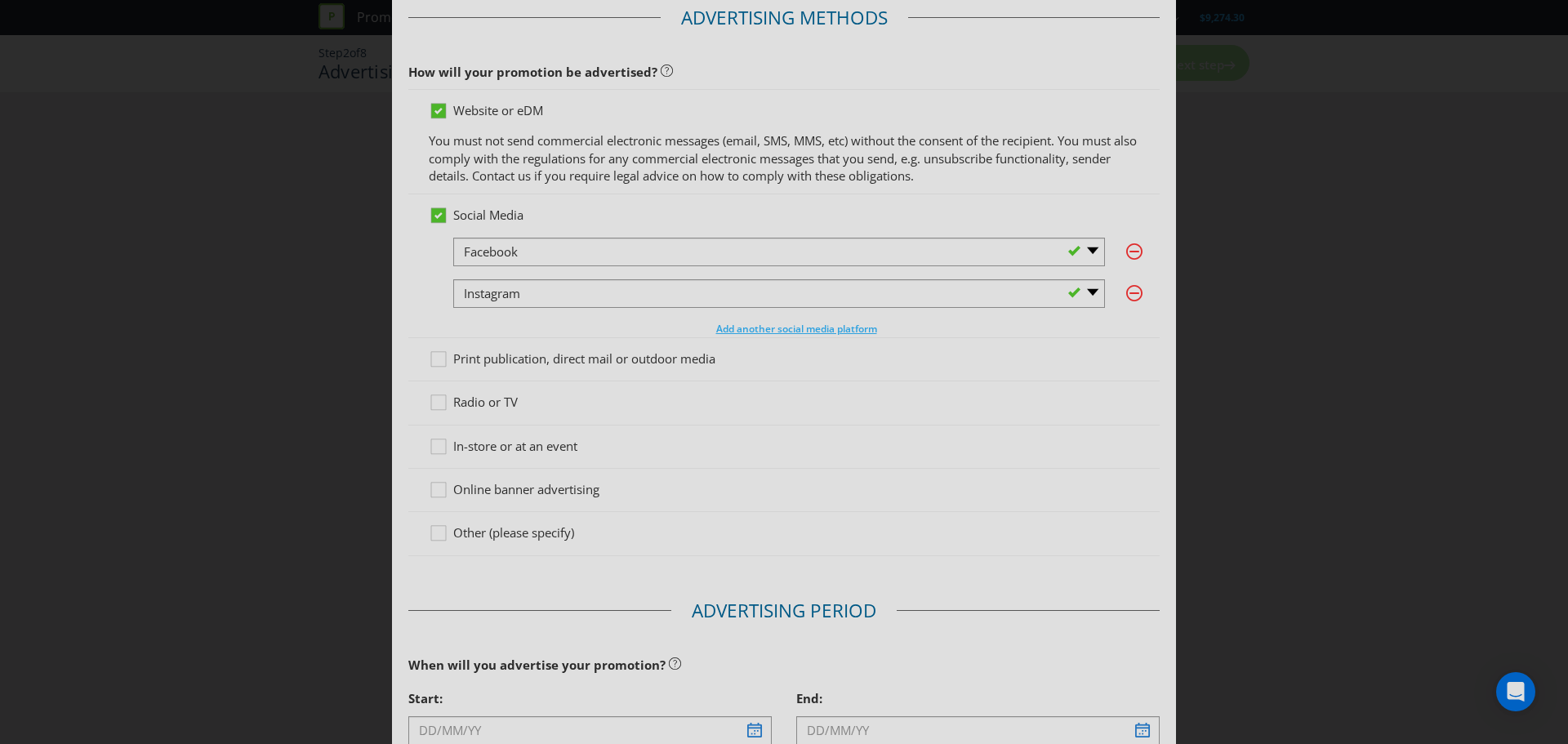
click at [541, 360] on span "Print publication, direct mail or outdoor media" at bounding box center [584, 358] width 262 height 16
click at [0, 0] on input "Print publication, direct mail or outdoor media" at bounding box center [0, 0] width 0 height 0
click at [481, 445] on span "In-store or at an event" at bounding box center [514, 445] width 124 height 16
click at [0, 0] on input "In-store or at an event" at bounding box center [0, 0] width 0 height 0
click at [495, 487] on span "Online banner advertising" at bounding box center [526, 489] width 146 height 16
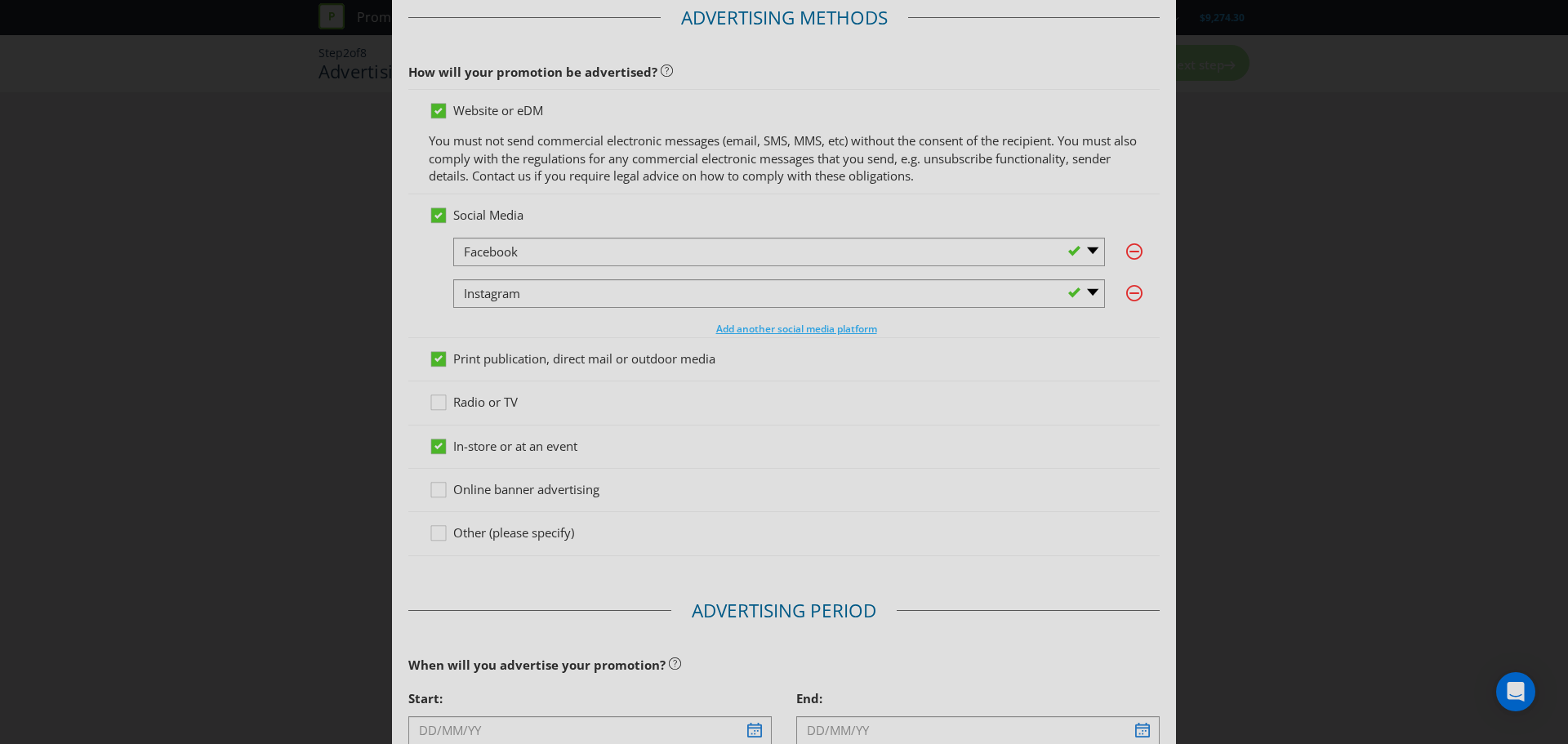
click at [0, 0] on input "Online banner advertising" at bounding box center [0, 0] width 0 height 0
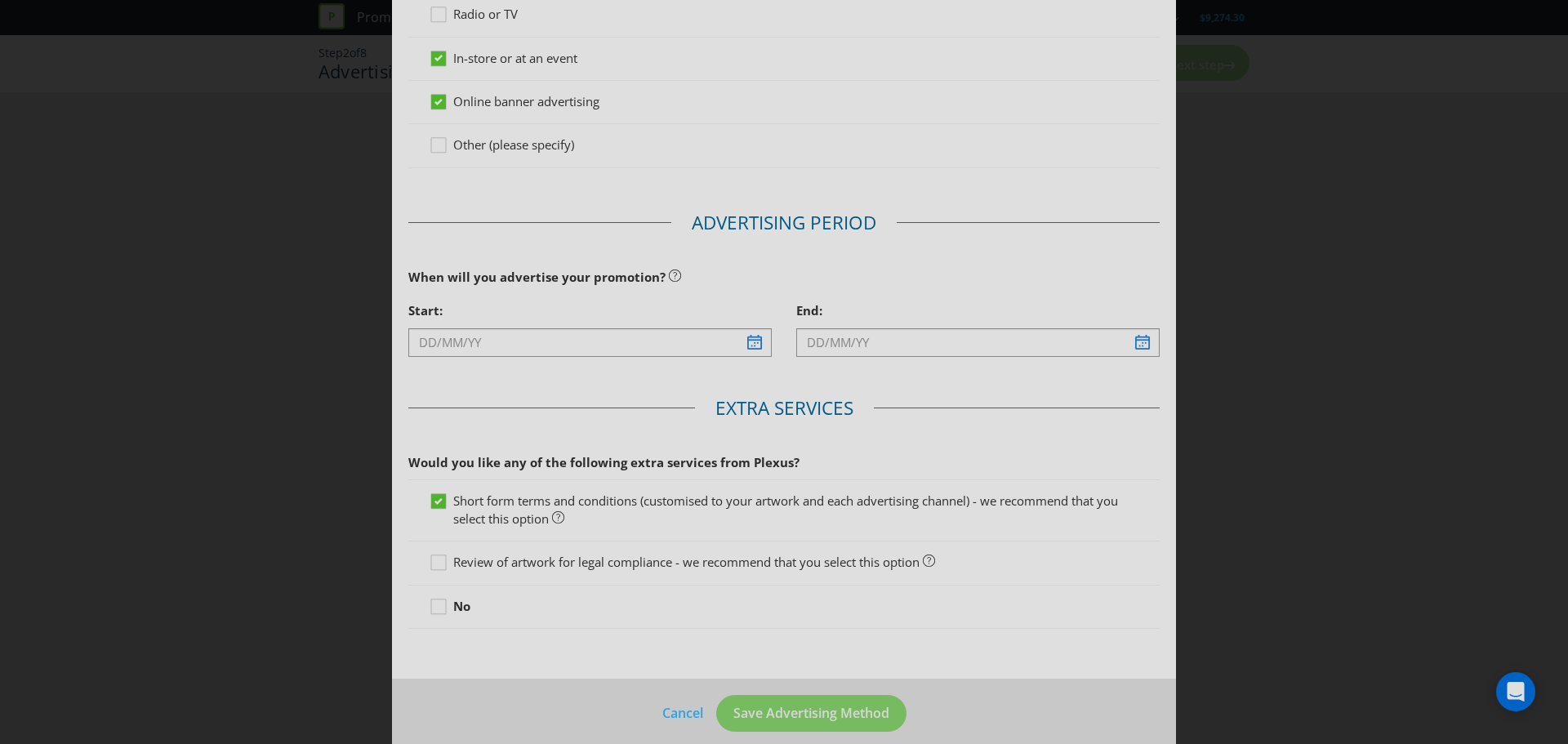
scroll to position [487, 0]
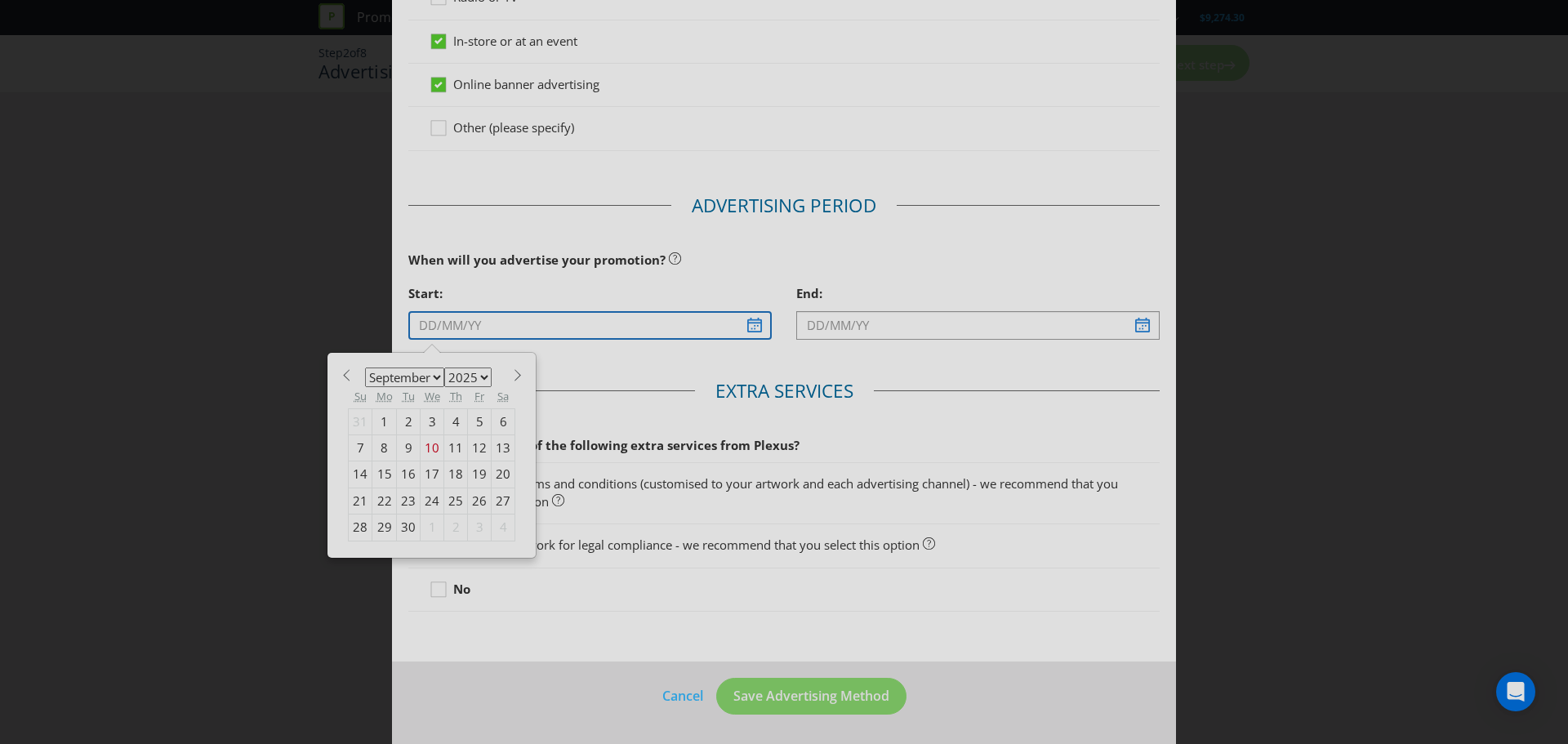
click at [748, 327] on input "text" at bounding box center [589, 325] width 363 height 28
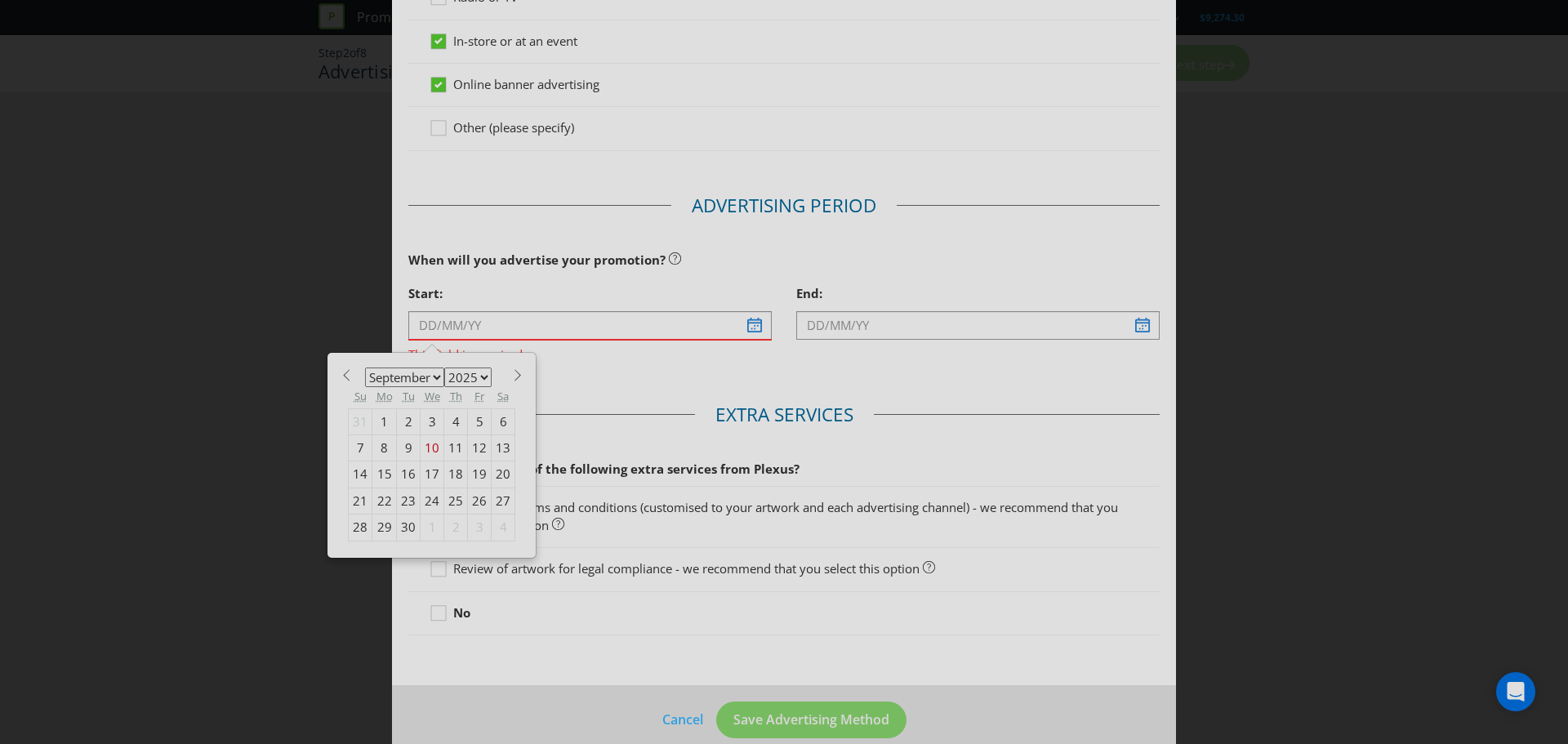
click at [433, 374] on select "January February March April May June July August September October November De…" at bounding box center [405, 377] width 80 height 20
select select "9"
click at [365, 368] on select "January February March April May June July August September October November De…" at bounding box center [405, 377] width 80 height 20
click at [427, 526] on div "29" at bounding box center [432, 528] width 24 height 27
type input "[DATE]"
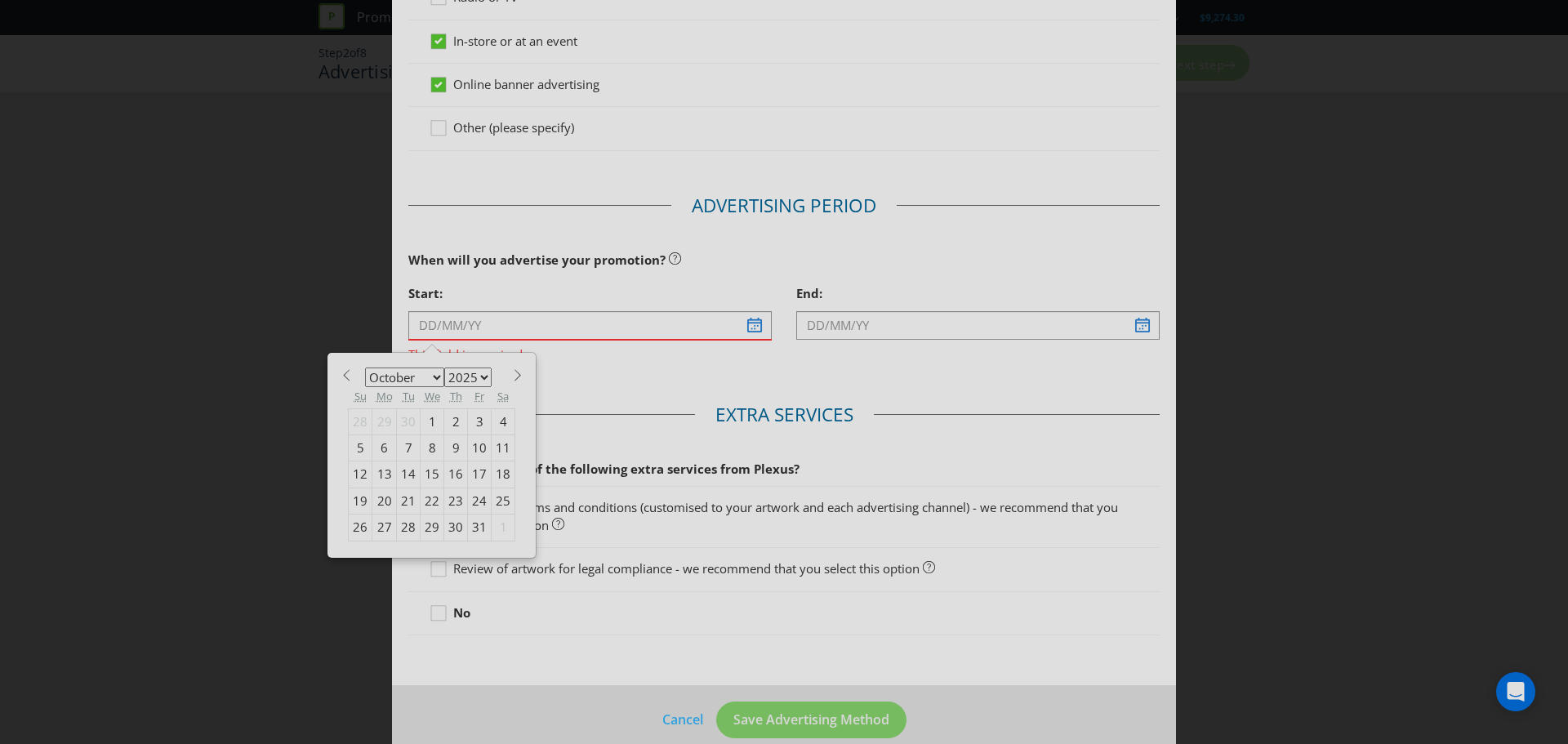
type input "[DATE]"
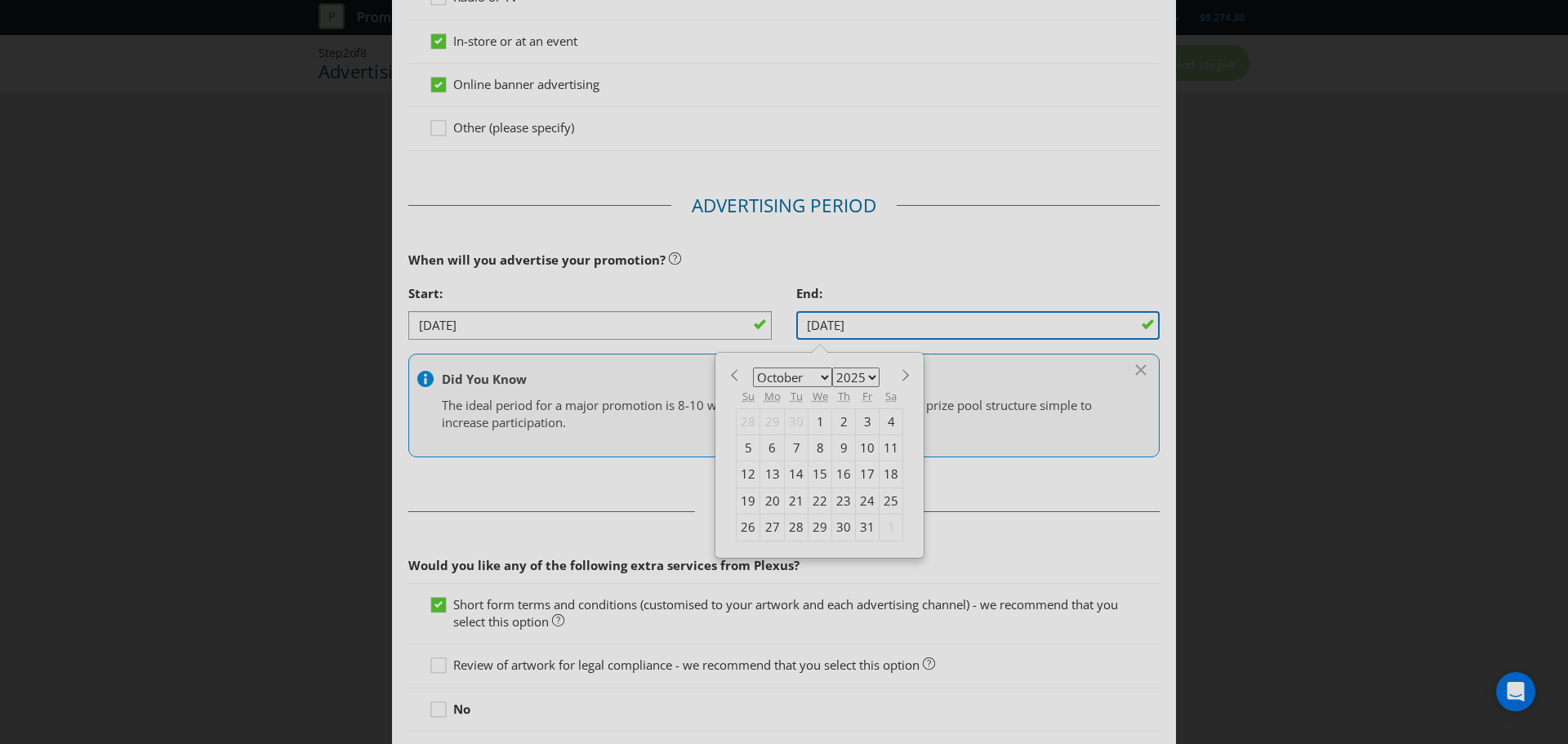
click at [1049, 327] on input "[DATE]" at bounding box center [977, 325] width 363 height 28
click at [899, 375] on span at bounding box center [905, 375] width 12 height 12
select select "10"
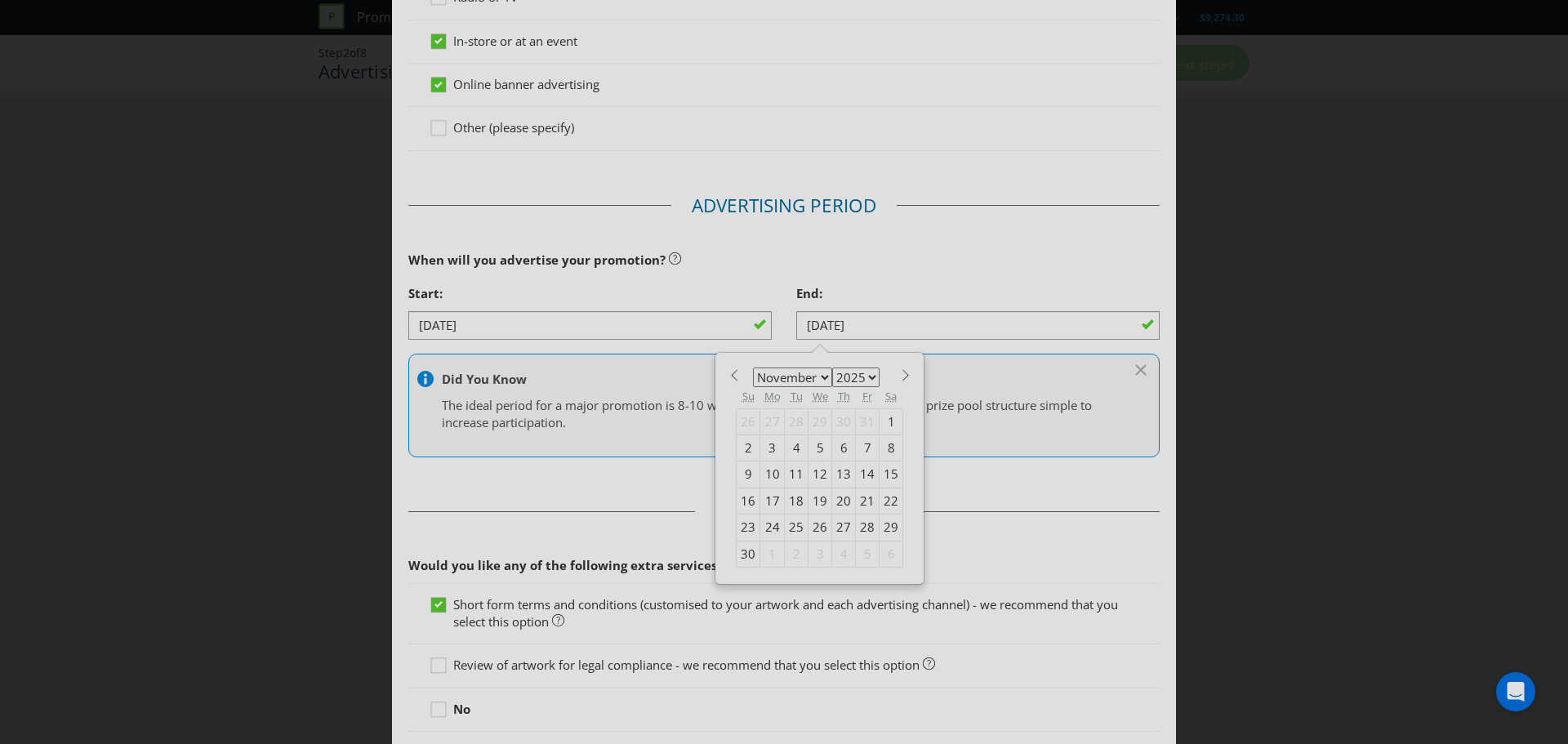
click at [787, 523] on div "25" at bounding box center [796, 528] width 24 height 27
type input "[DATE]"
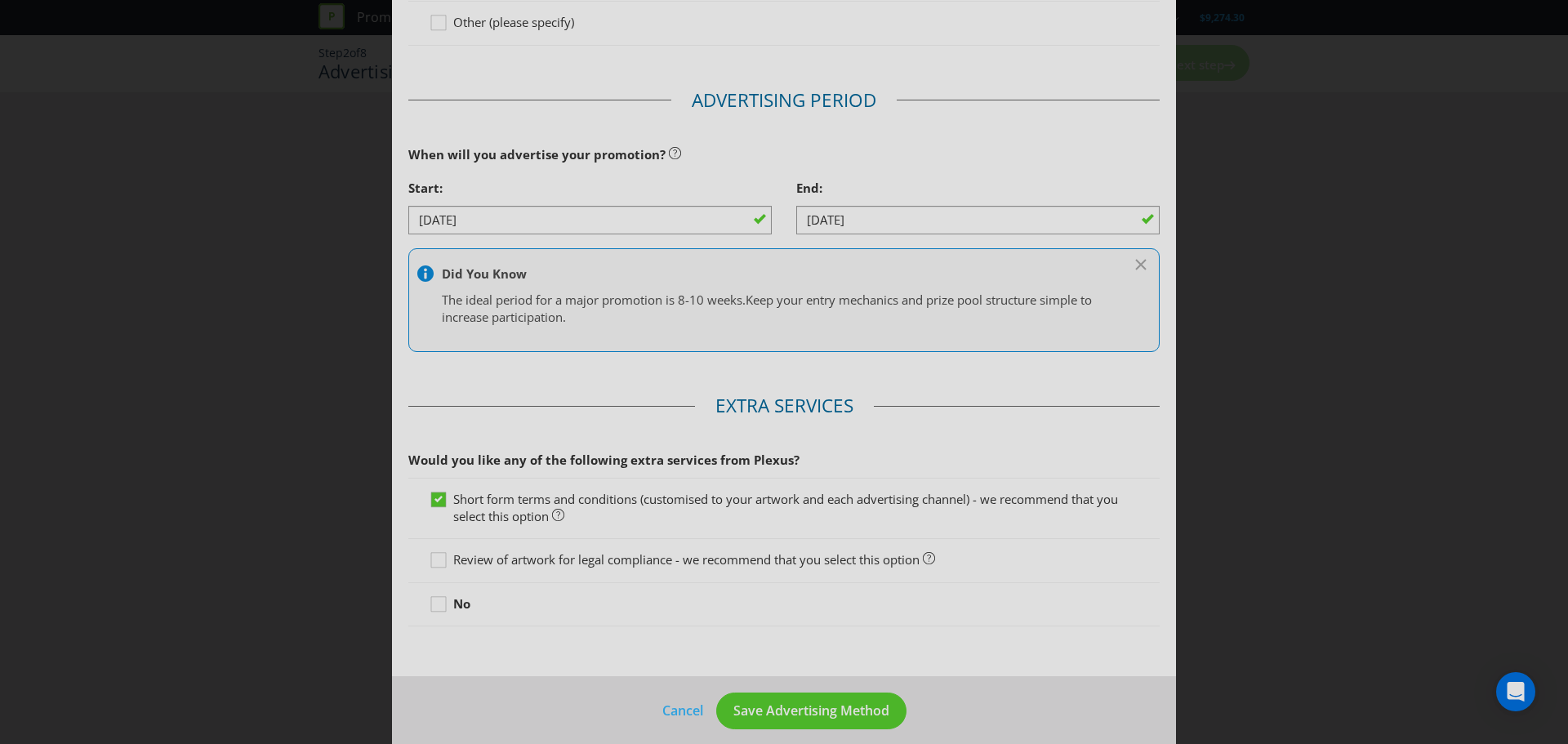
scroll to position [607, 0]
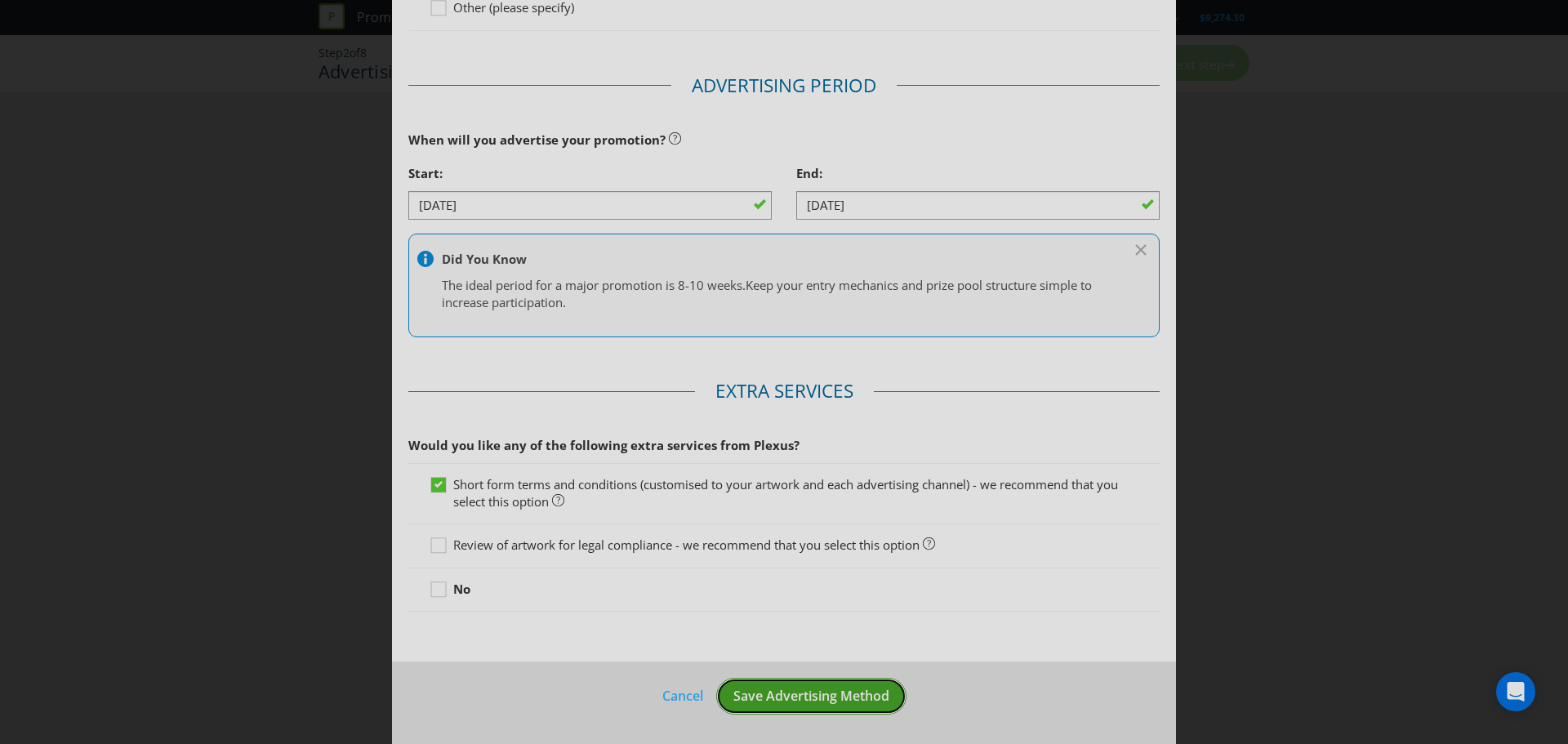
click at [838, 689] on span "Save Advertising Method" at bounding box center [811, 696] width 156 height 18
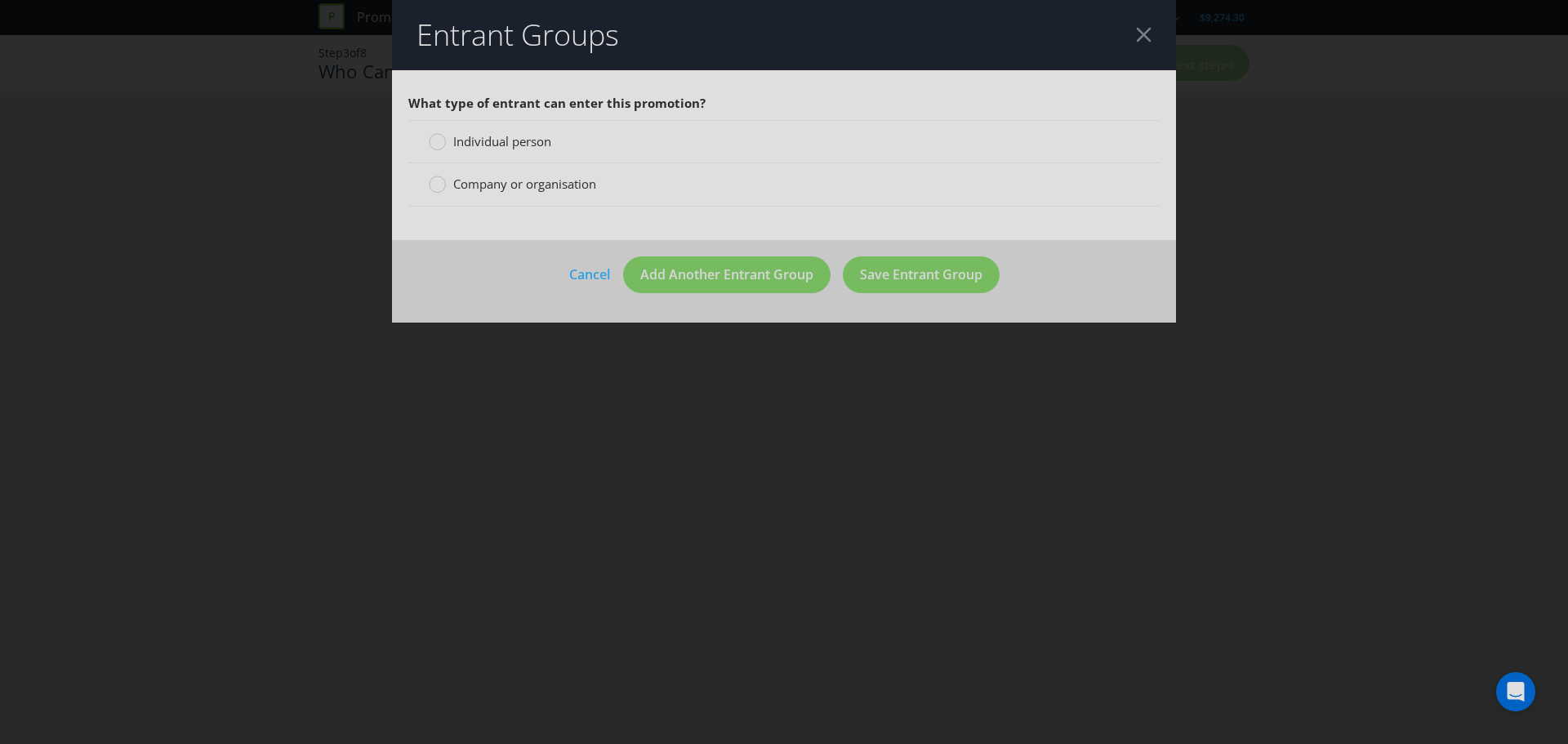
click at [520, 145] on span "Individual person" at bounding box center [501, 140] width 98 height 16
click at [0, 0] on input "Individual person" at bounding box center [0, 0] width 0 height 0
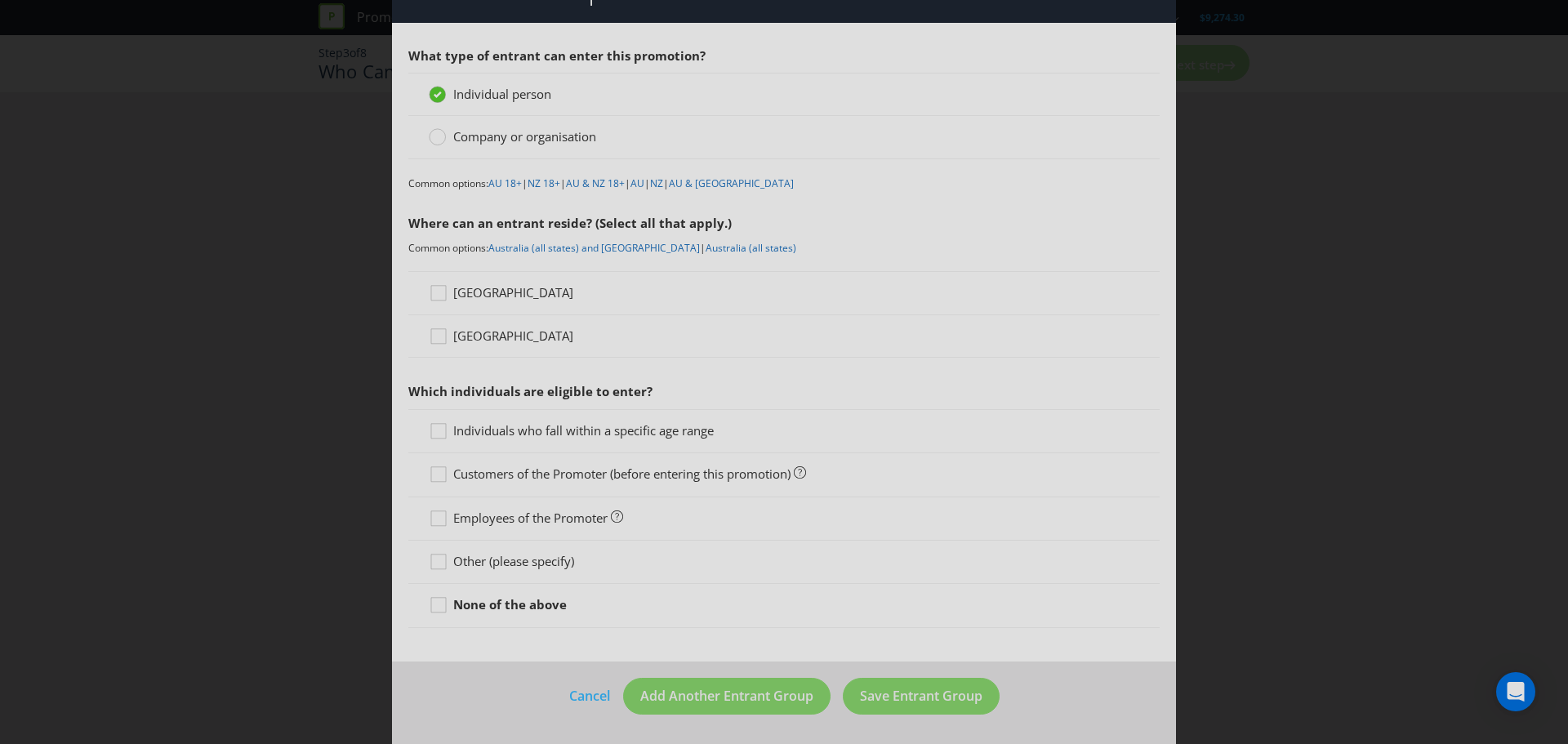
click at [463, 289] on span "[GEOGRAPHIC_DATA]" at bounding box center [513, 292] width 120 height 16
click at [0, 0] on input "[GEOGRAPHIC_DATA]" at bounding box center [0, 0] width 0 height 0
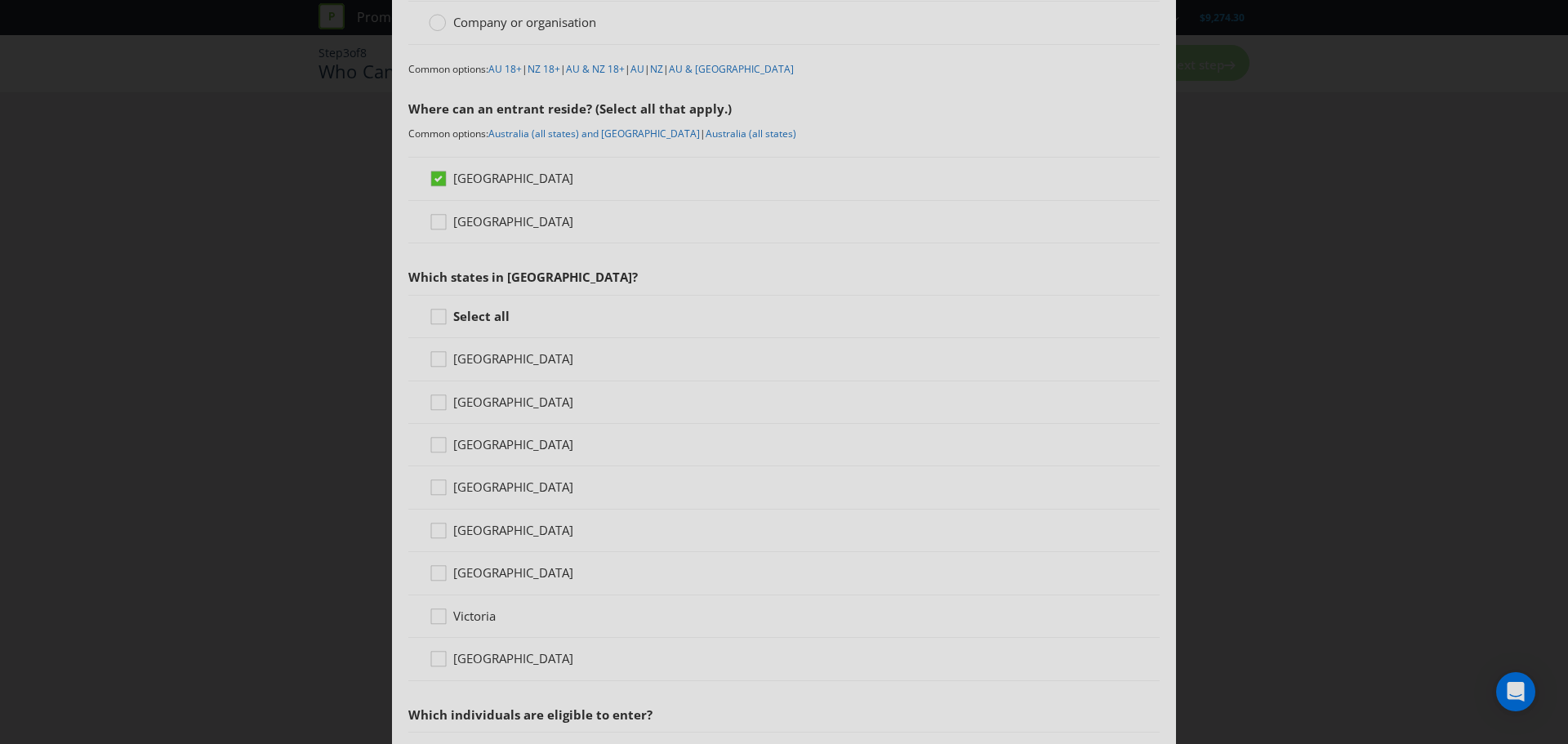
scroll to position [210, 0]
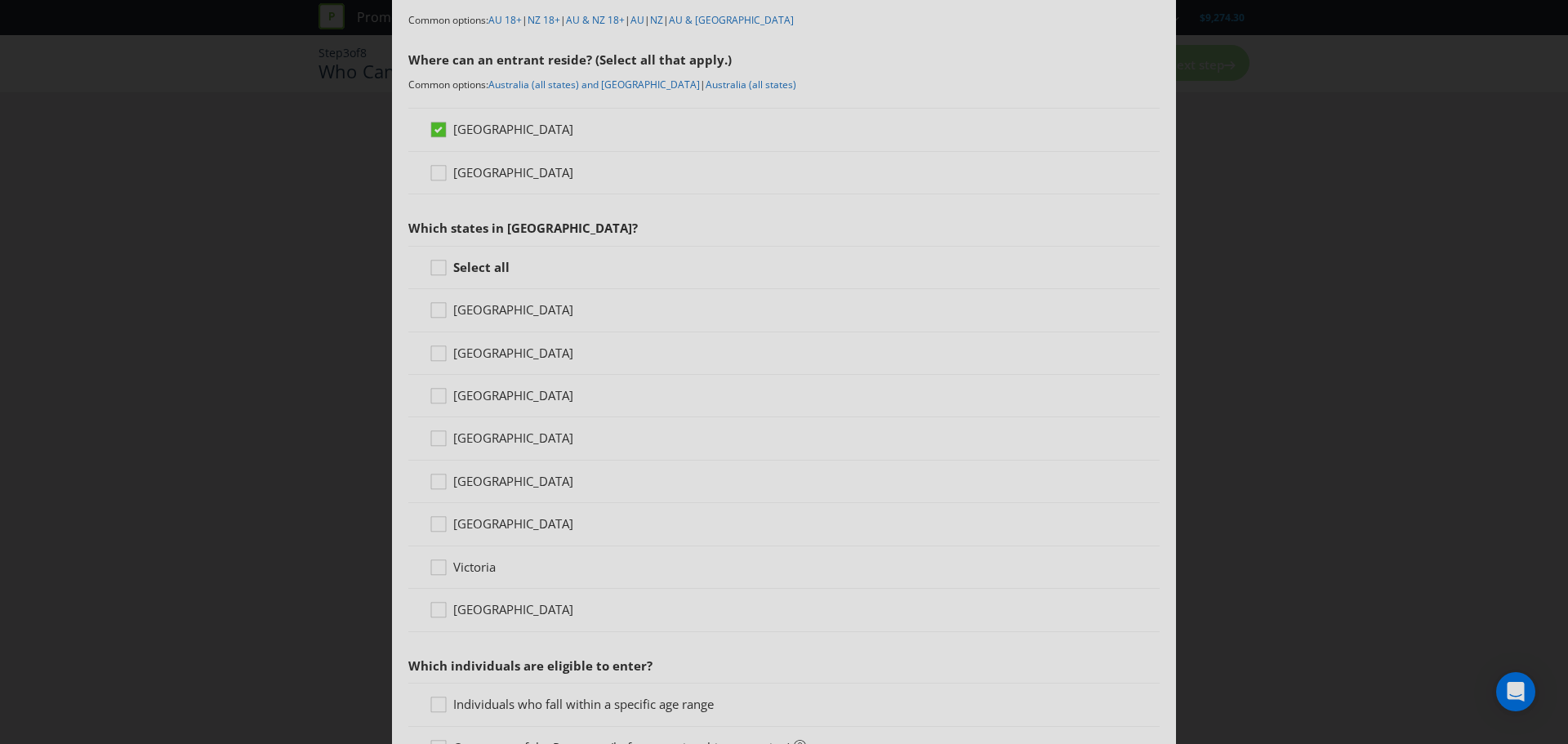
click at [477, 309] on span "[GEOGRAPHIC_DATA]" at bounding box center [513, 309] width 120 height 16
click at [0, 0] on input "[GEOGRAPHIC_DATA]" at bounding box center [0, 0] width 0 height 0
click at [477, 351] on span "[GEOGRAPHIC_DATA]" at bounding box center [513, 353] width 120 height 16
click at [0, 0] on input "[GEOGRAPHIC_DATA]" at bounding box center [0, 0] width 0 height 0
click at [490, 440] on span "[GEOGRAPHIC_DATA]" at bounding box center [513, 437] width 120 height 16
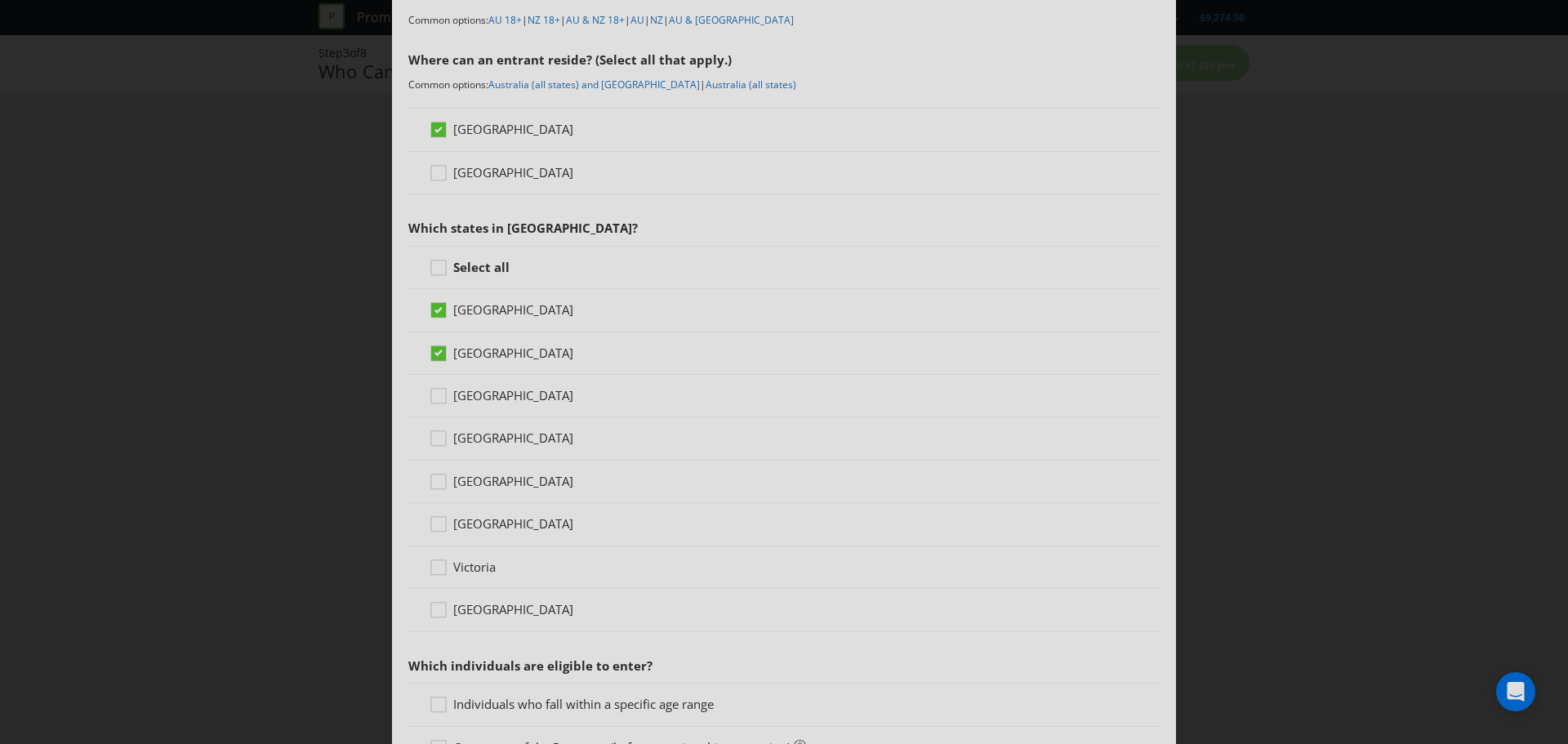
click at [0, 0] on input "[GEOGRAPHIC_DATA]" at bounding box center [0, 0] width 0 height 0
click at [475, 567] on span "Victoria" at bounding box center [474, 566] width 43 height 16
click at [0, 0] on input "Victoria" at bounding box center [0, 0] width 0 height 0
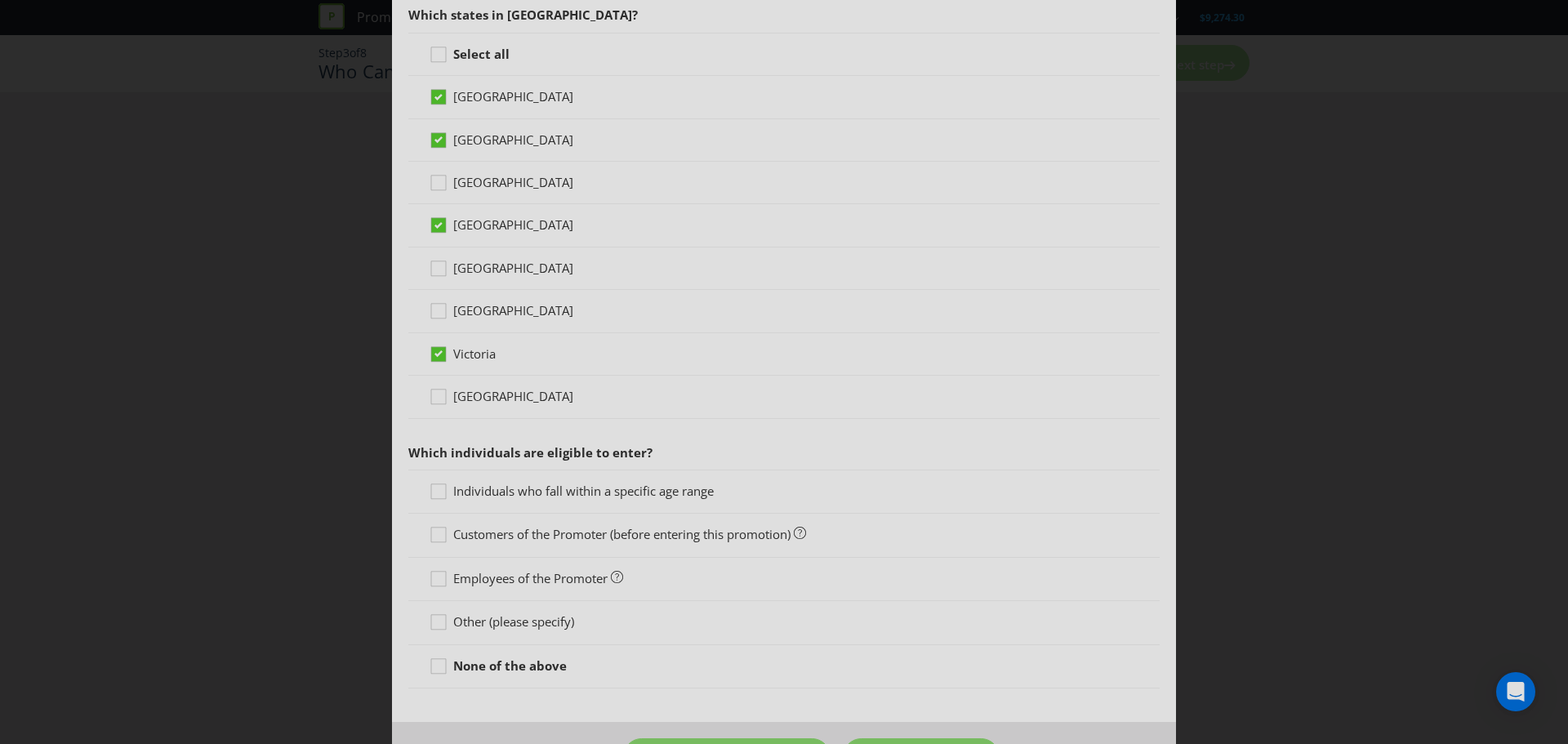
scroll to position [484, 0]
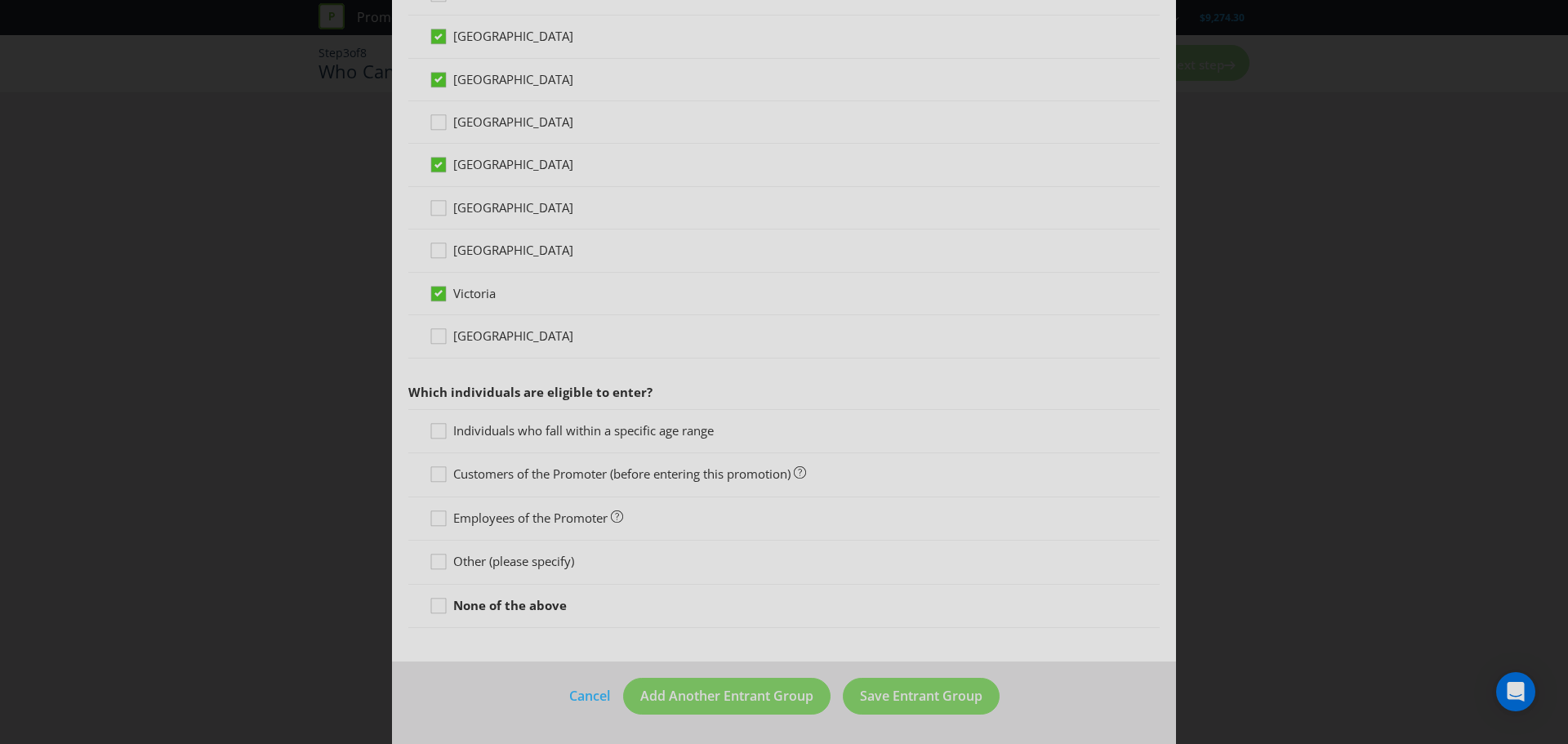
click at [593, 433] on span "Individuals who fall within a specific age range" at bounding box center [583, 430] width 261 height 16
click at [0, 0] on input "Individuals who fall within a specific age range" at bounding box center [0, 0] width 0 height 0
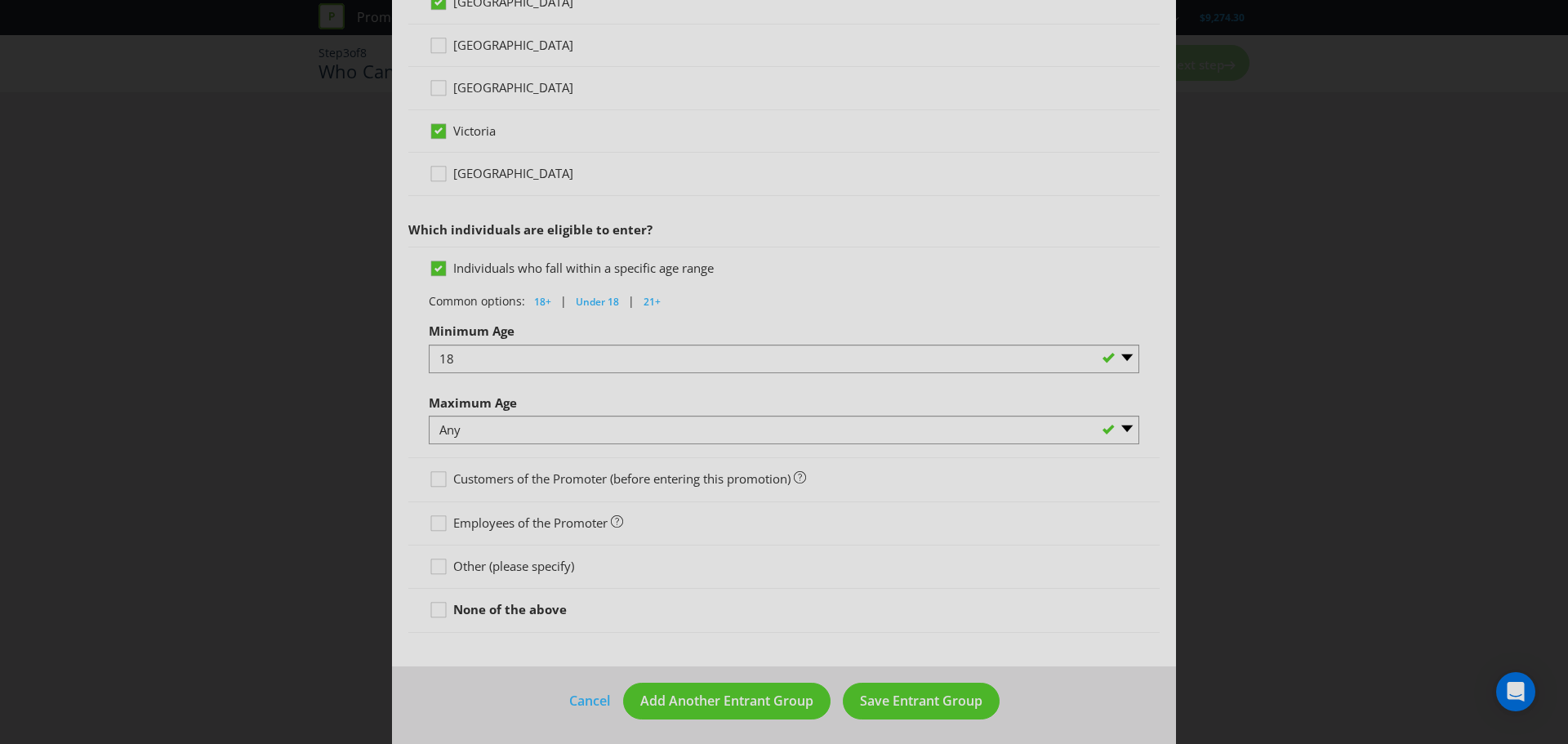
scroll to position [652, 0]
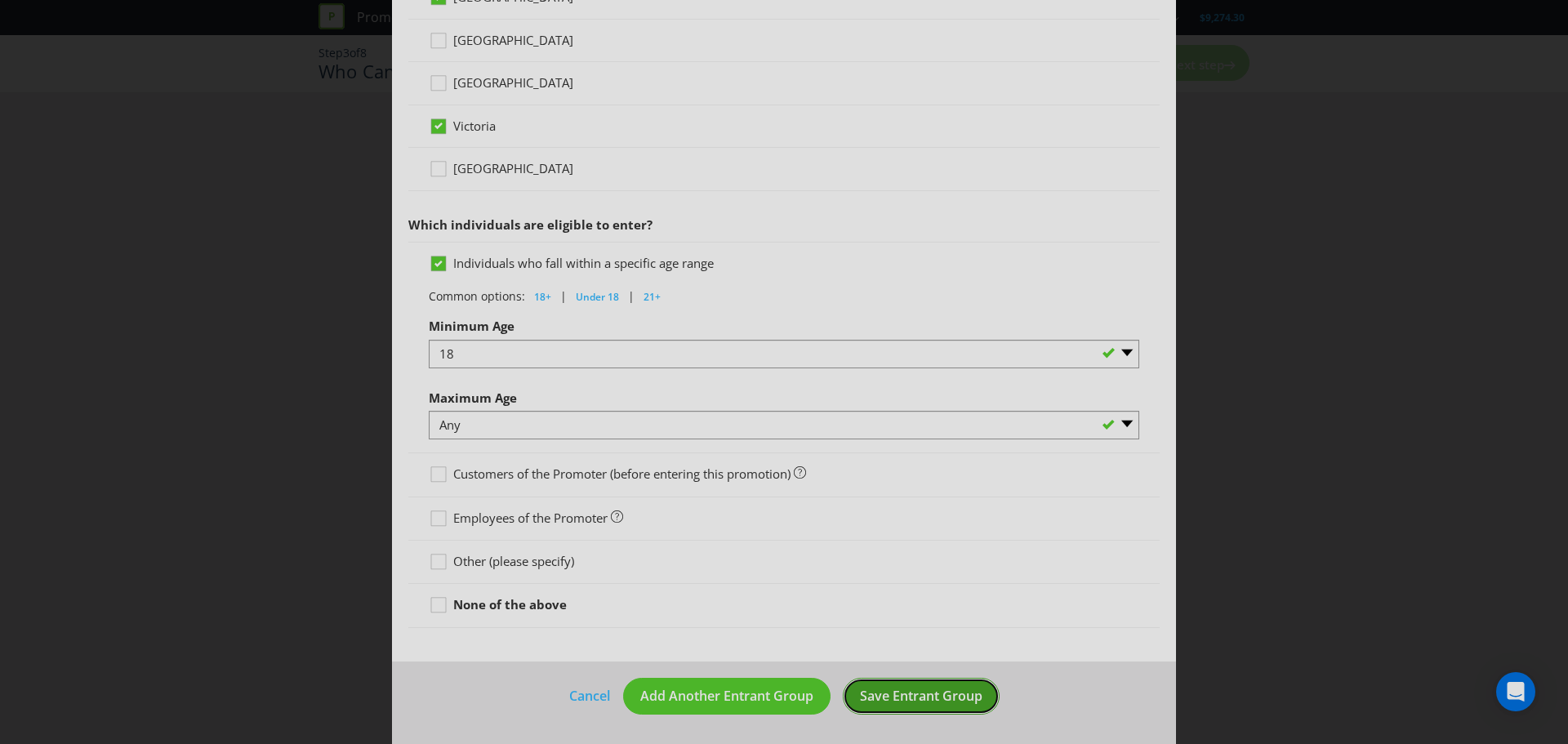
click at [889, 698] on span "Save Entrant Group" at bounding box center [920, 696] width 122 height 18
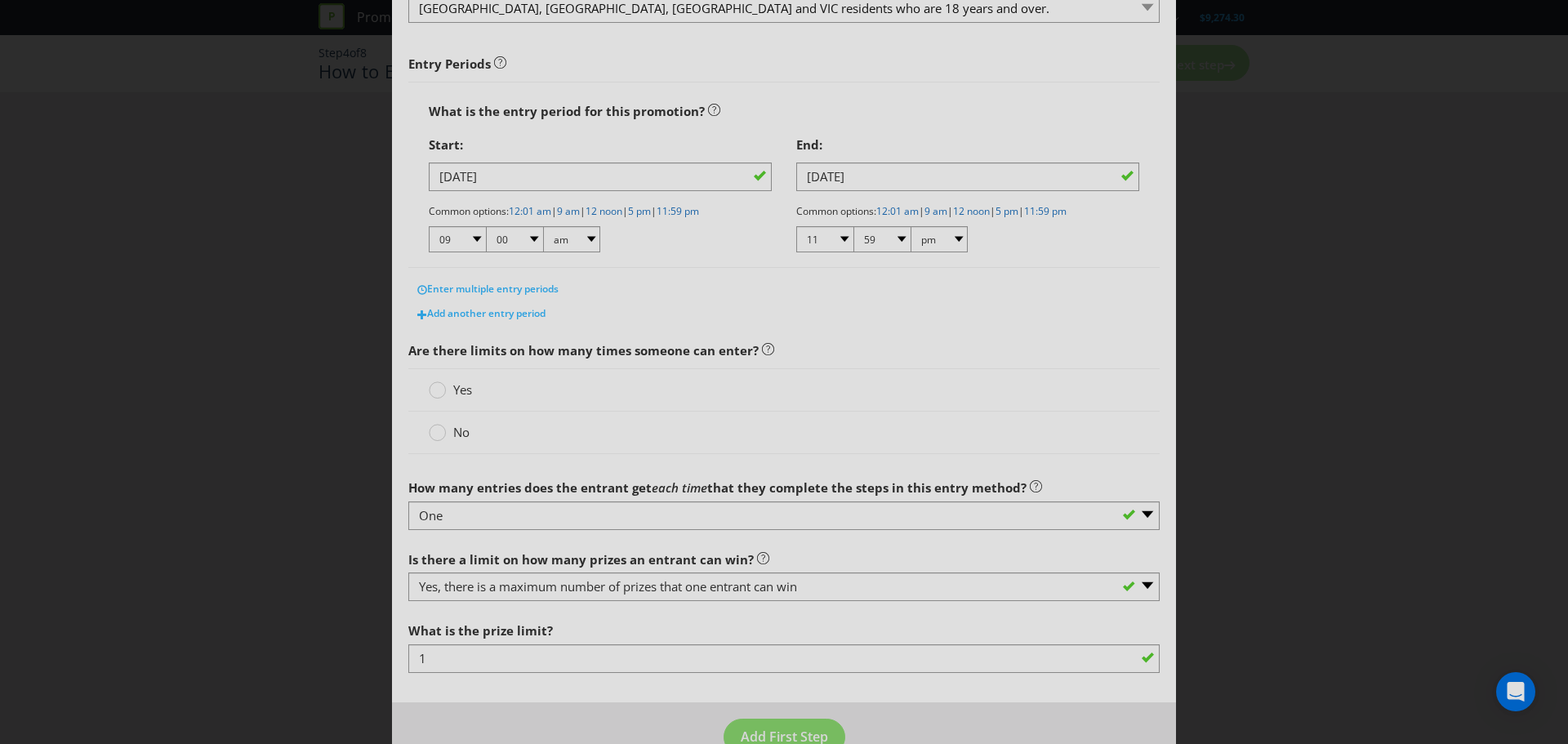
scroll to position [245, 0]
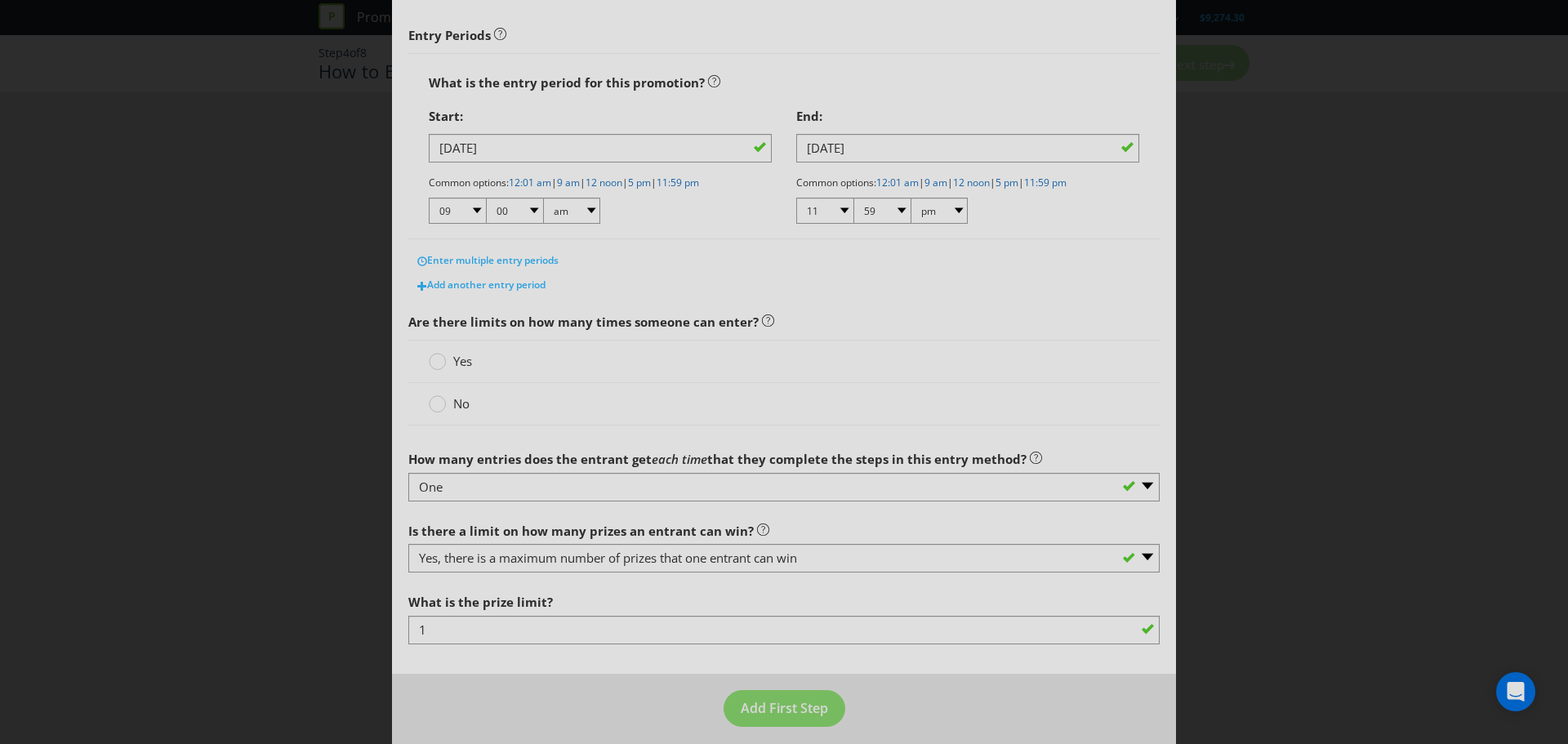
click at [455, 355] on span "Yes" at bounding box center [462, 360] width 19 height 16
click at [0, 0] on input "Yes" at bounding box center [0, 0] width 0 height 0
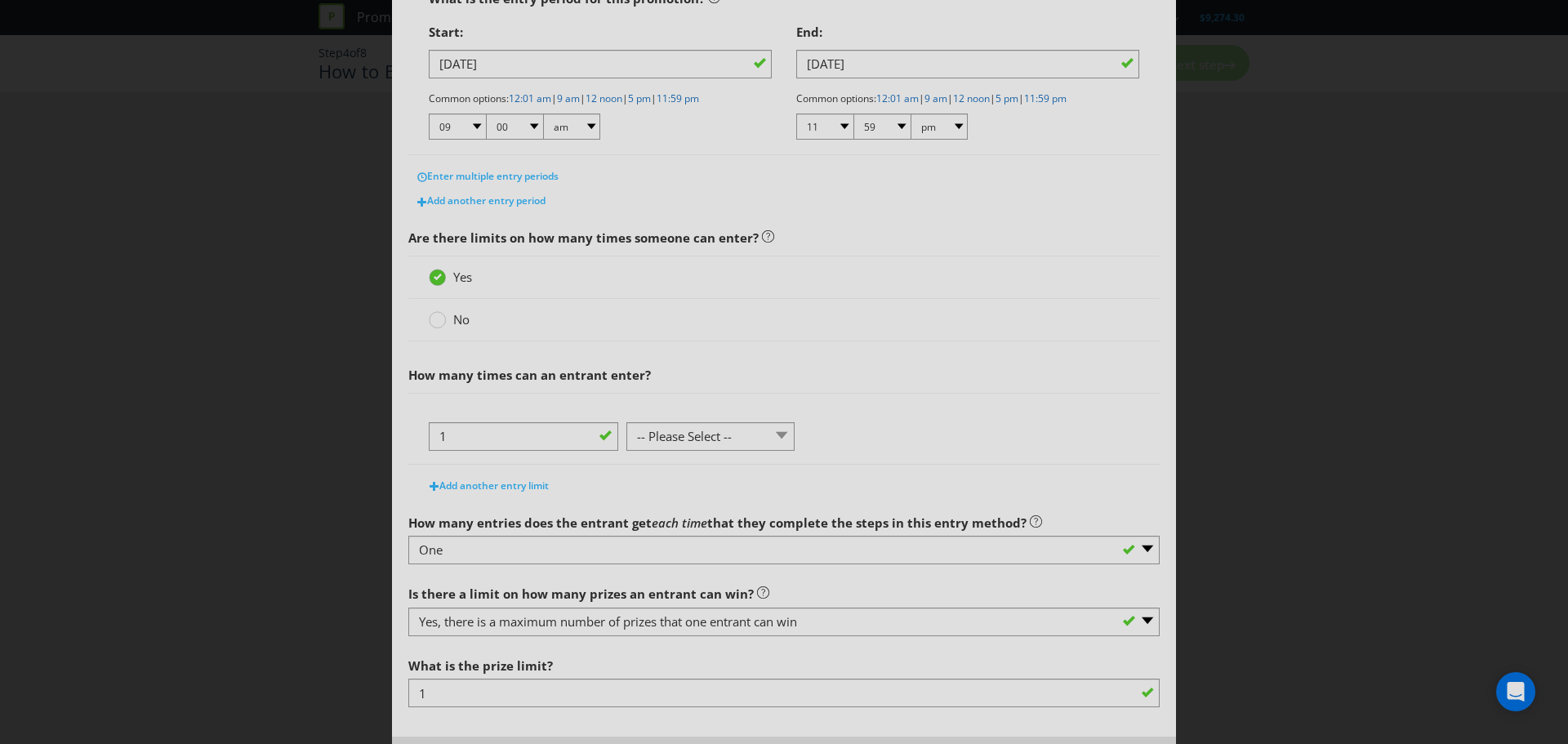
scroll to position [405, 0]
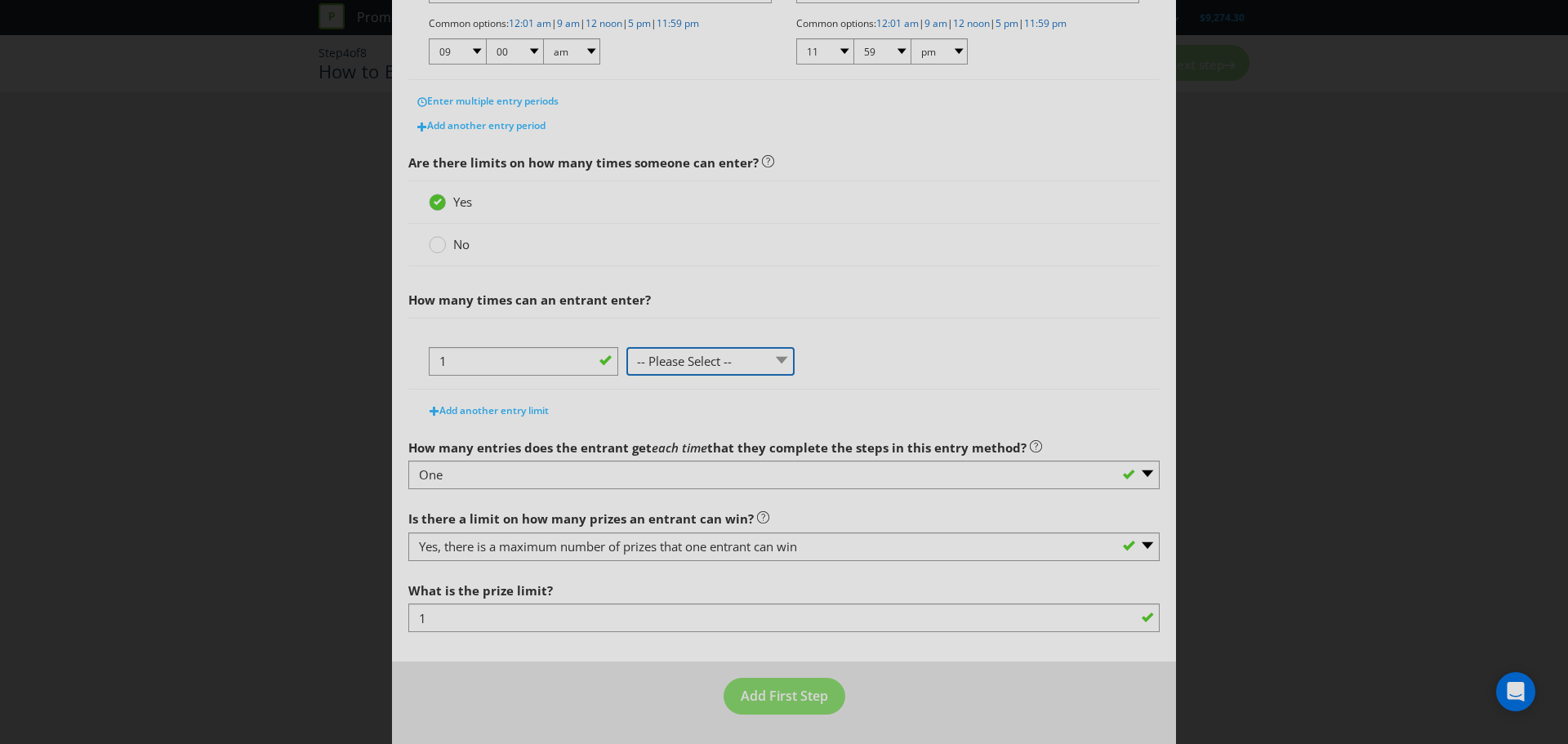
click at [666, 366] on select "-- Please Select -- per person per day per purchase per transaction Other (plea…" at bounding box center [711, 361] width 169 height 28
select select "PER_DAY"
click at [626, 347] on select "-- Please Select -- per person per day per purchase per transaction Other (plea…" at bounding box center [711, 361] width 169 height 28
click at [777, 699] on span "Add First Step" at bounding box center [784, 696] width 87 height 18
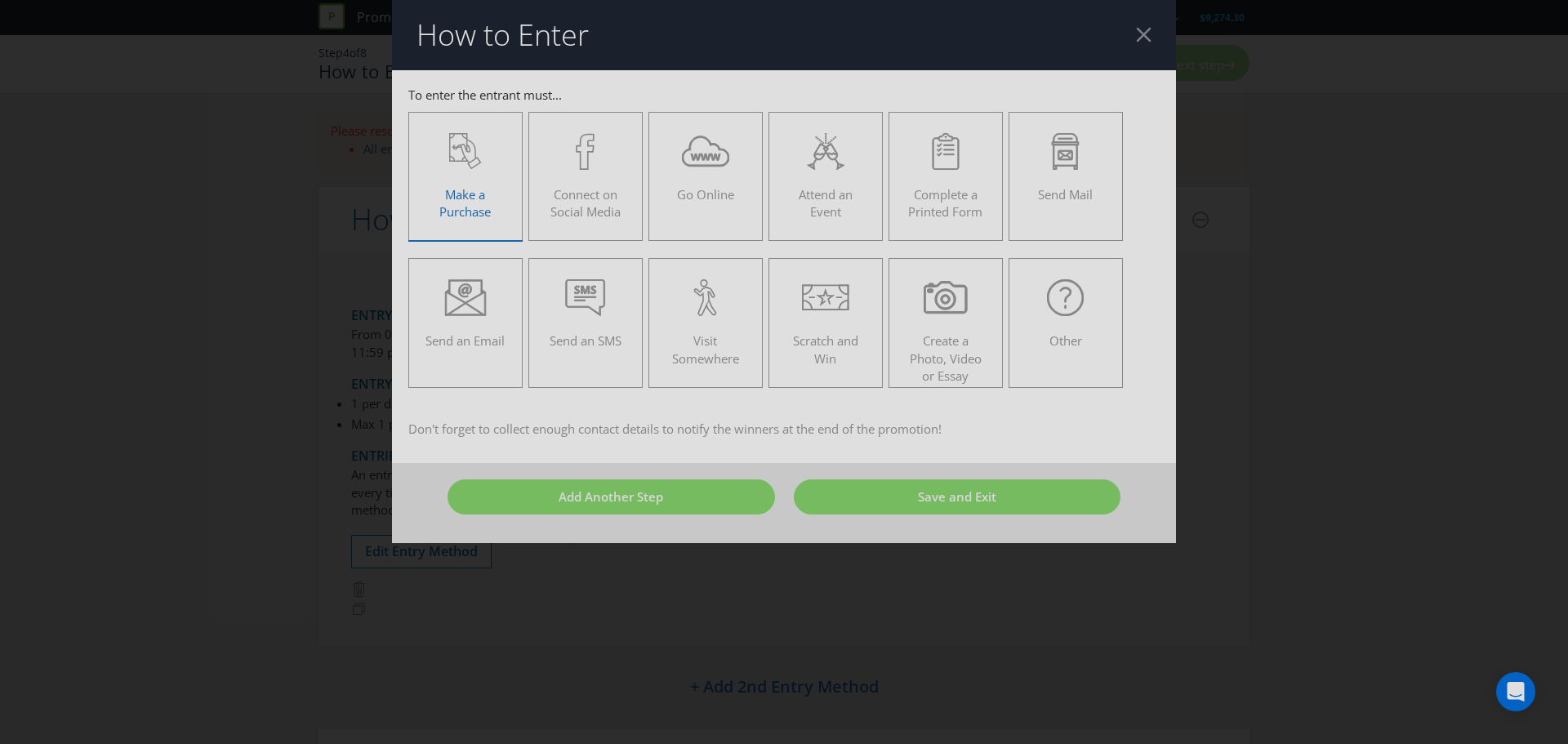
click at [504, 195] on div "Make a Purchase" at bounding box center [465, 170] width 80 height 74
click at [0, 0] on input "Make a Purchase" at bounding box center [0, 0] width 0 height 0
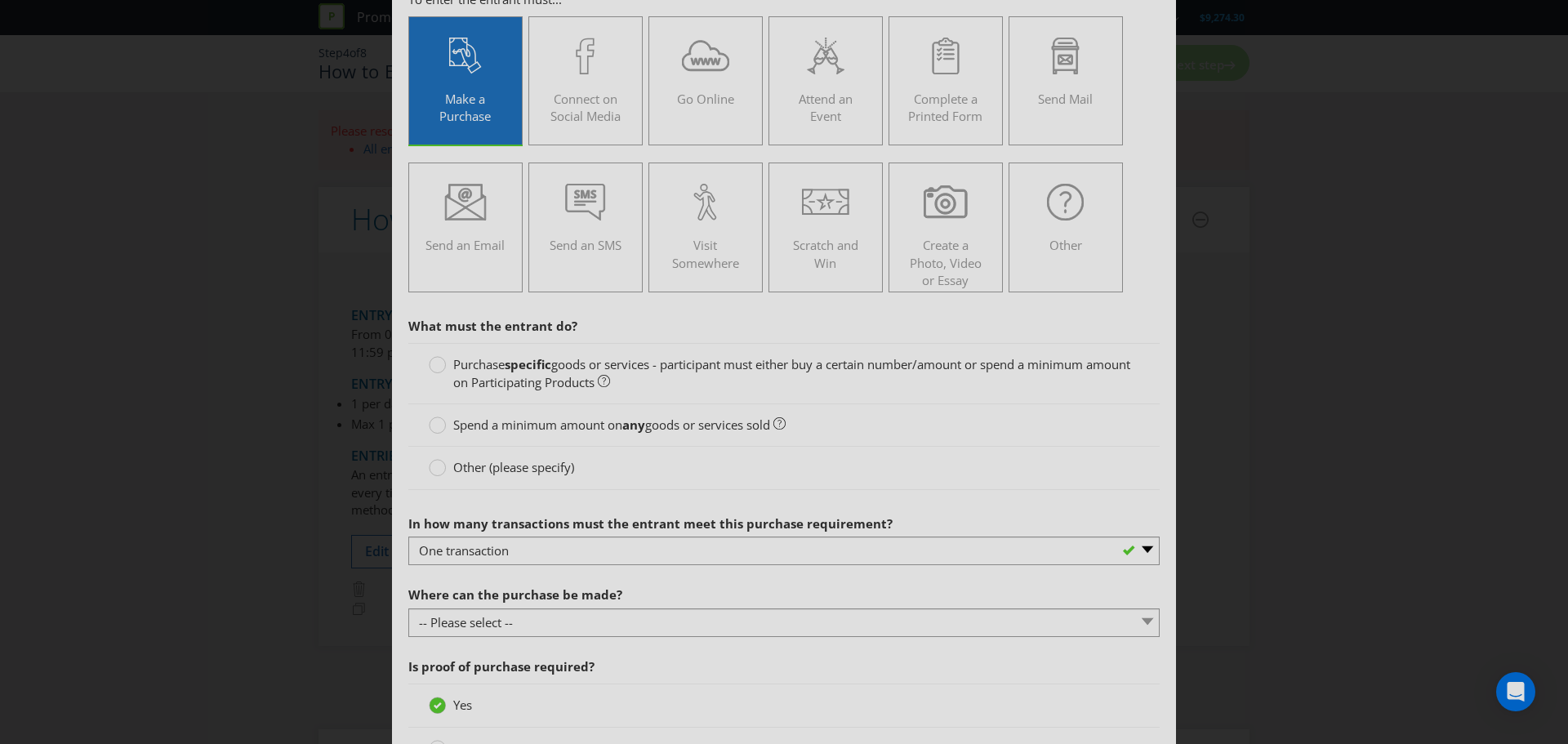
scroll to position [82, 0]
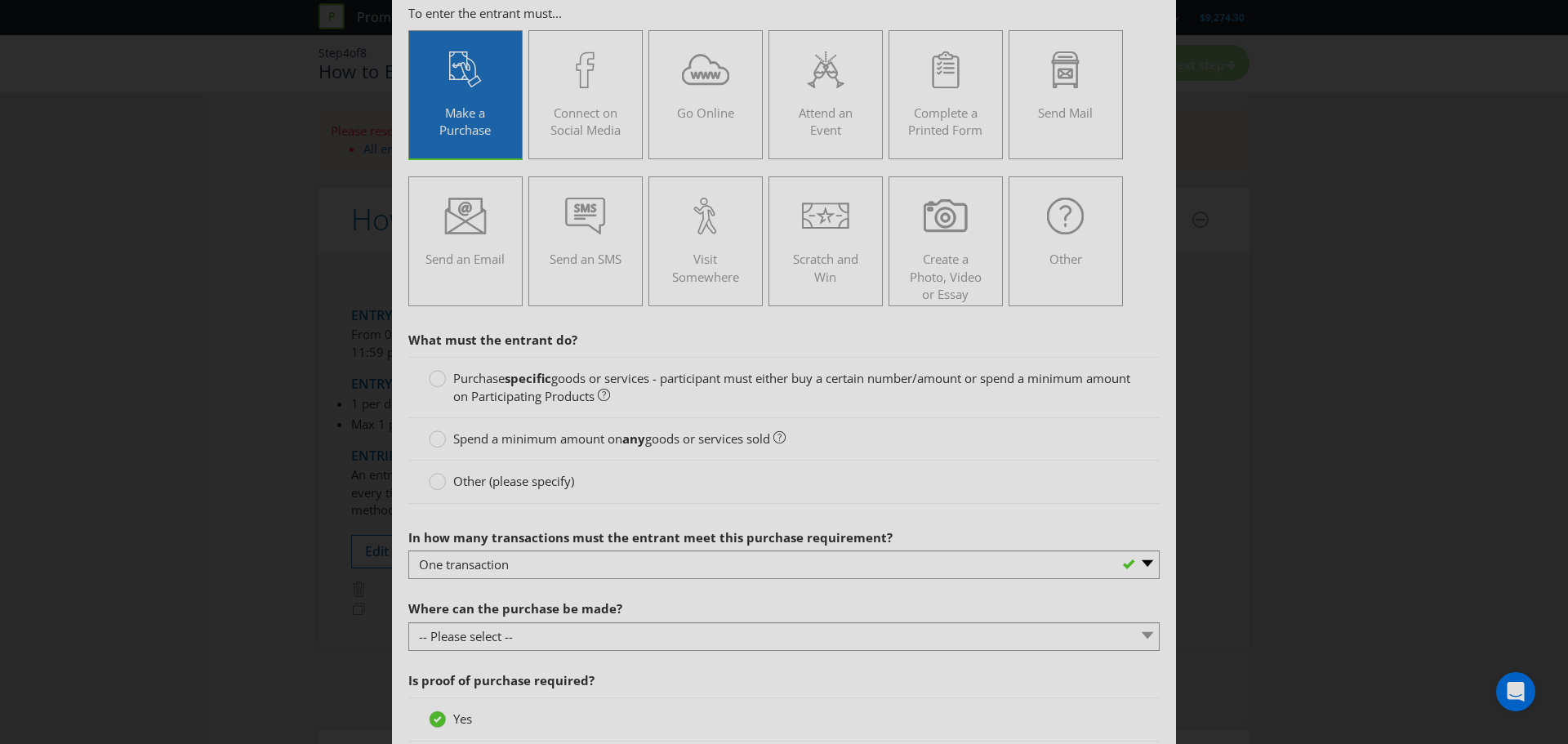
click at [603, 382] on span "goods or services - participant must either buy a certain number/amount or spen…" at bounding box center [791, 386] width 676 height 33
click at [0, 0] on input "Purchase specific goods or services - participant must either buy a certain num…" at bounding box center [0, 0] width 0 height 0
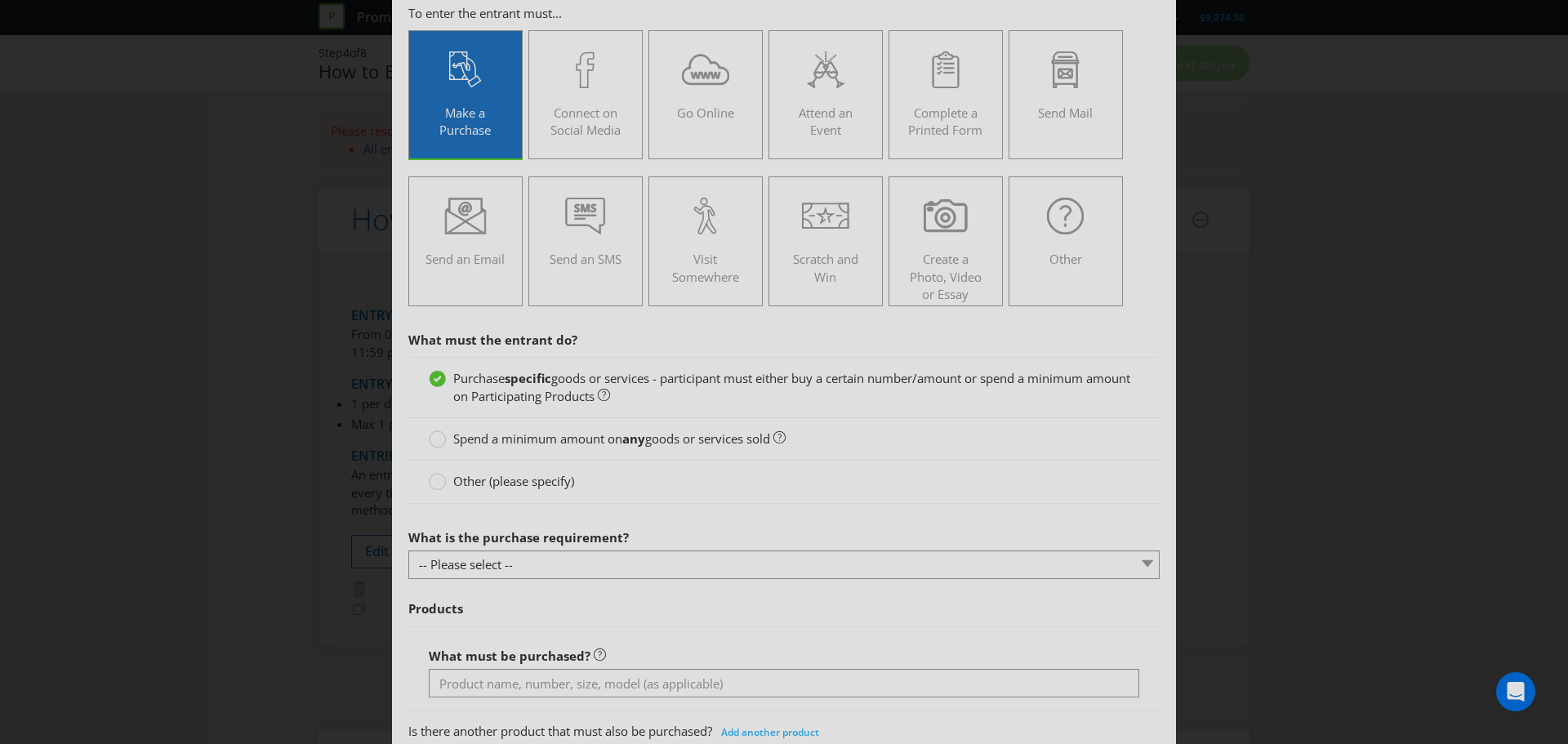
scroll to position [163, 0]
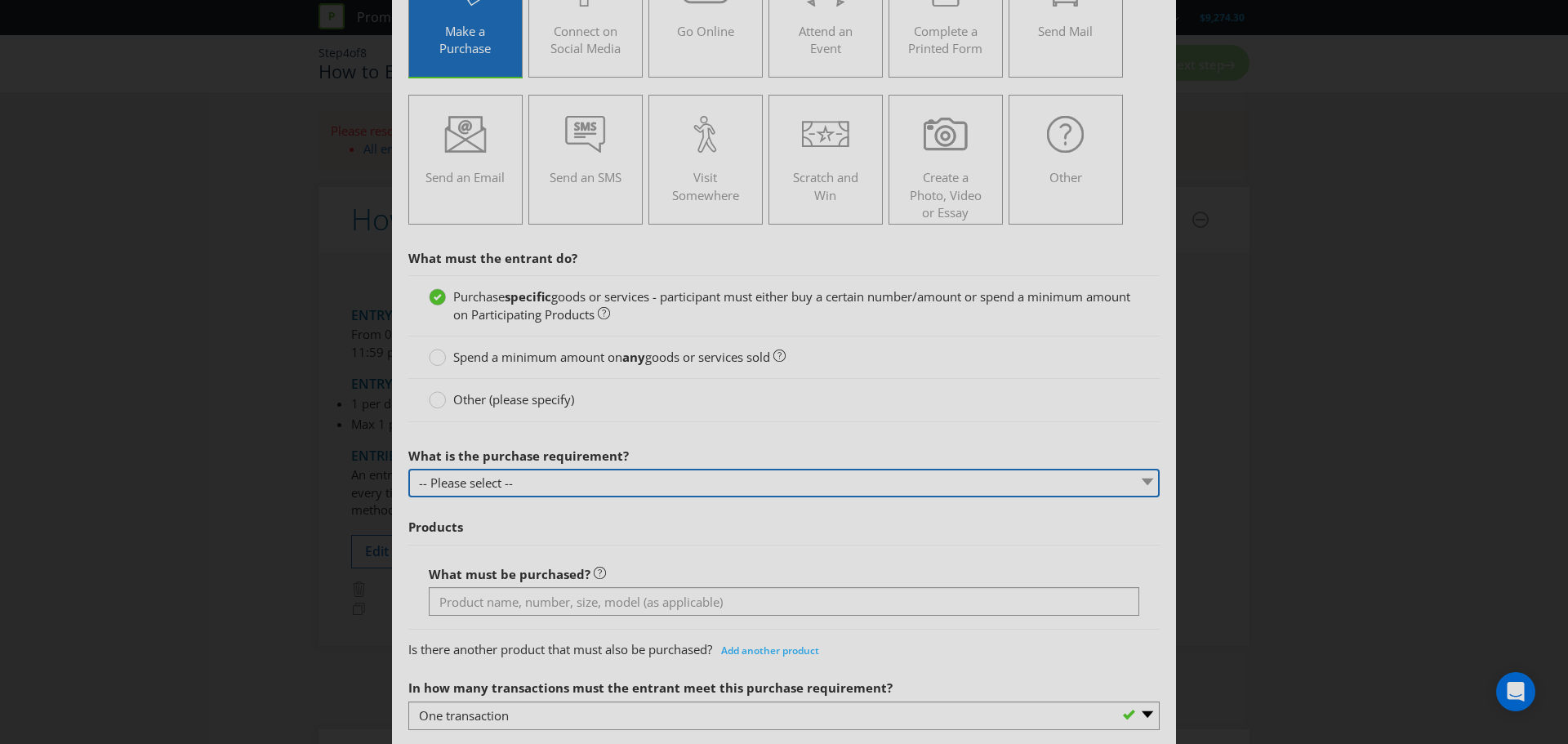
click at [563, 483] on select "-- Please select -- Buy a certain number of these products or services Spend a …" at bounding box center [784, 483] width 751 height 28
click at [408, 469] on select "-- Please select -- Buy a certain number of these products or services Spend a …" at bounding box center [784, 483] width 751 height 28
click at [618, 487] on select "-- Please select -- Buy a certain number of these products or services Spend a …" at bounding box center [784, 483] width 751 height 28
select select "MINIMUM_QUANTITY"
click at [408, 469] on select "-- Please select -- Buy a certain number of these products or services Spend a …" at bounding box center [784, 483] width 751 height 28
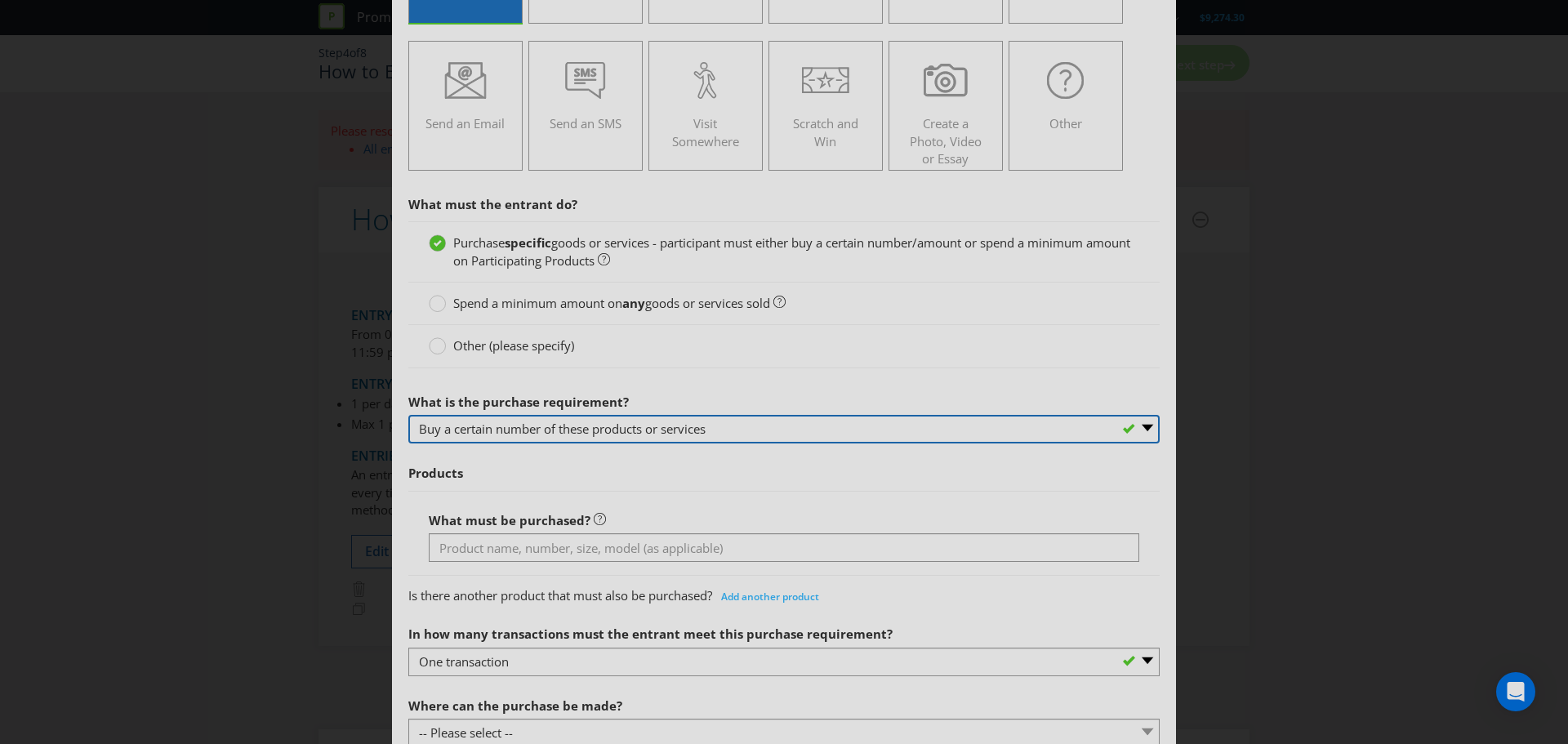
scroll to position [245, 0]
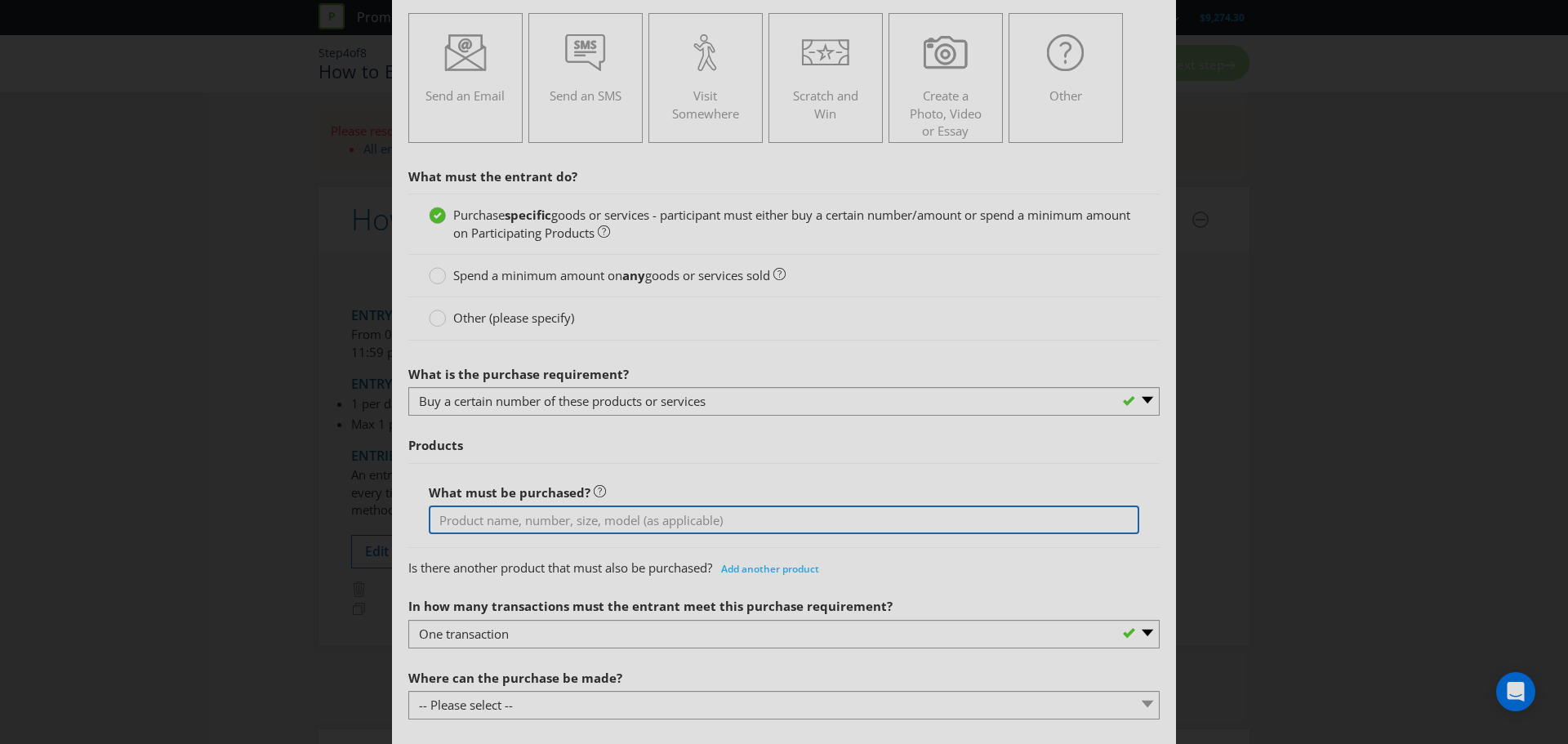
click at [484, 517] on input "text" at bounding box center [784, 519] width 711 height 28
click at [582, 521] on input "Carlton Dry 10 Pack or 24Pack" at bounding box center [784, 519] width 711 height 28
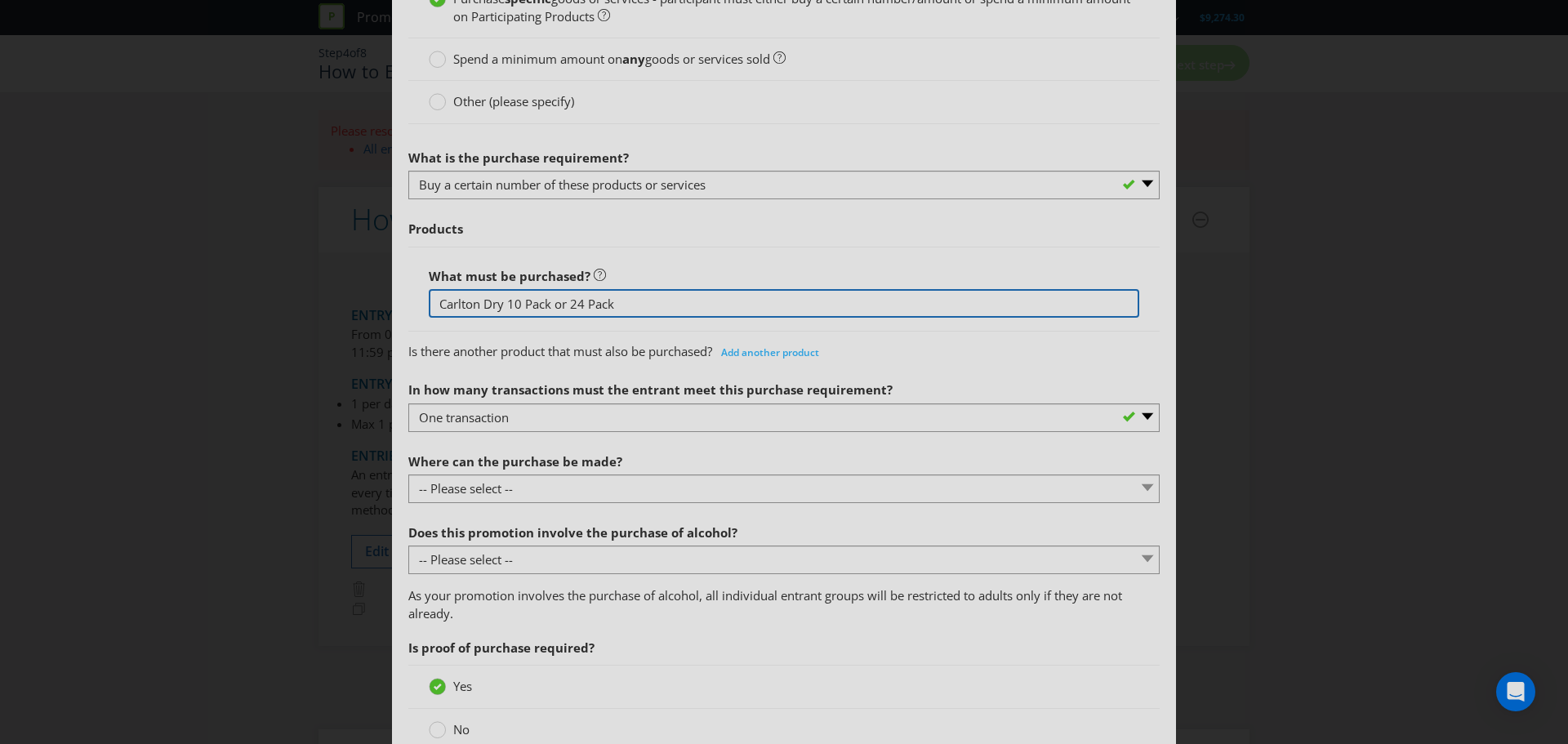
scroll to position [490, 0]
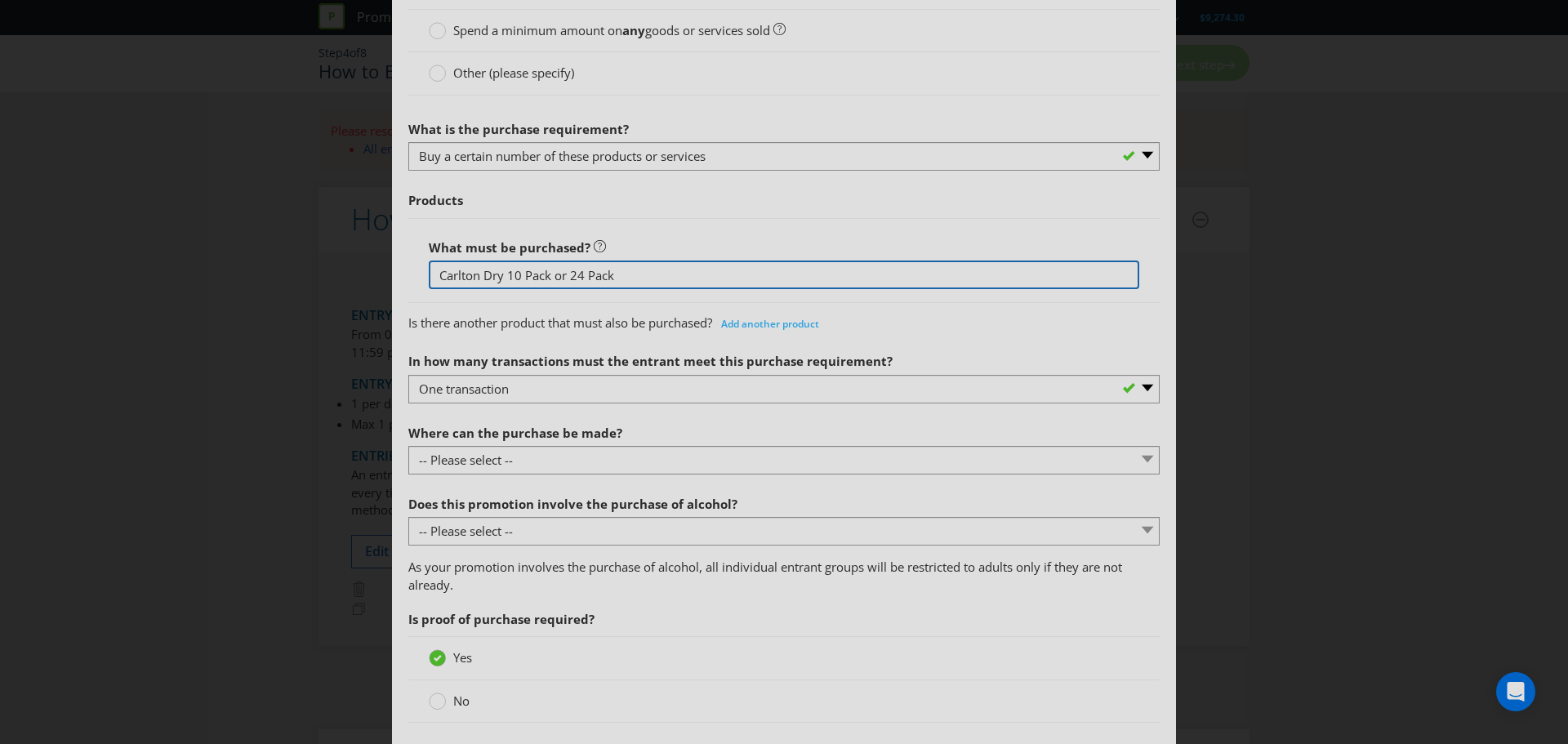
type input "Carlton Dry 10 Pack or 24 Pack"
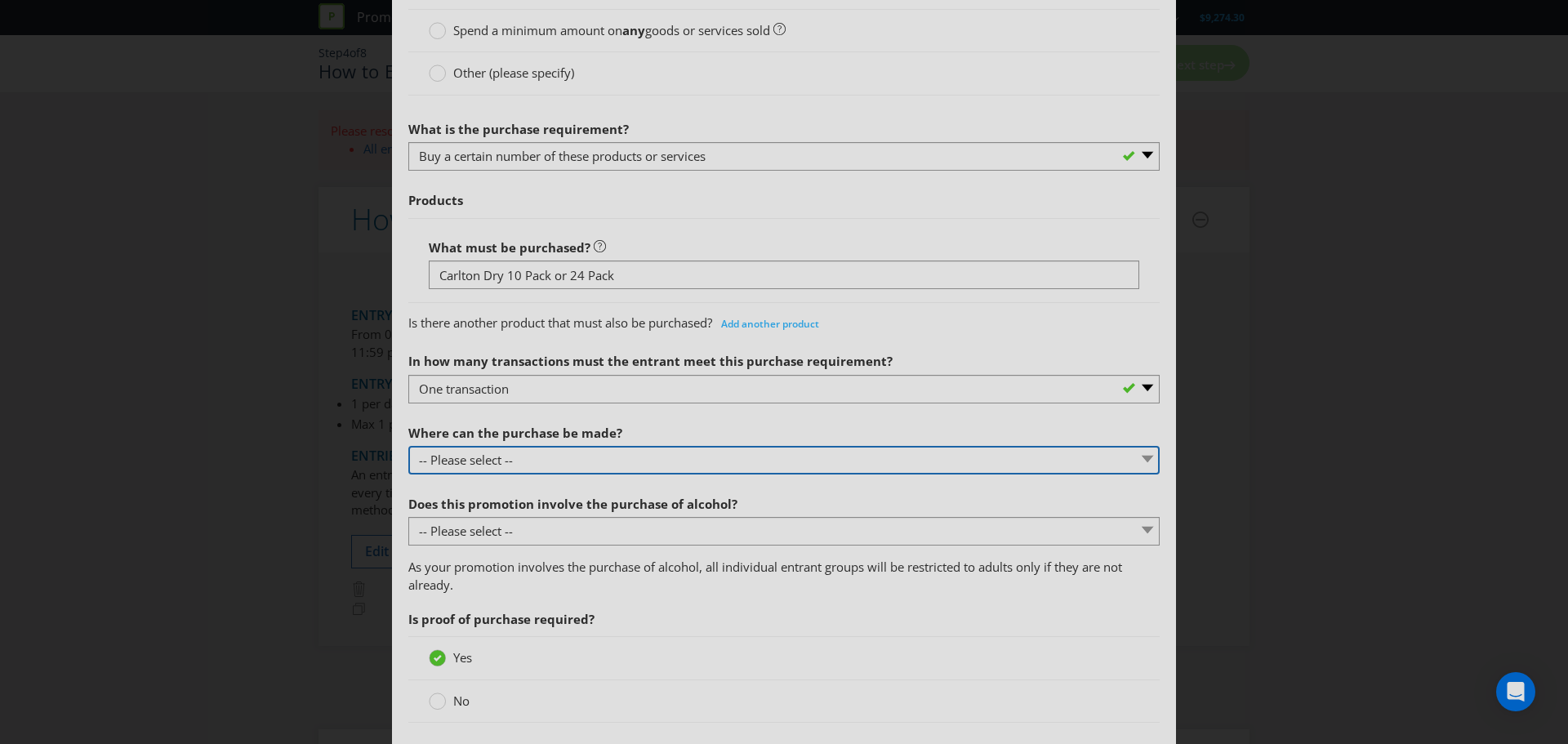
click at [522, 463] on select "-- Please select -- Any stores displaying promotional material (including onlin…" at bounding box center [784, 461] width 751 height 28
select select "ANY_DISPLAYING_PROMOTIONAL_MATERIAL"
click at [408, 446] on select "-- Please select -- Any stores displaying promotional material (including onlin…" at bounding box center [784, 461] width 751 height 28
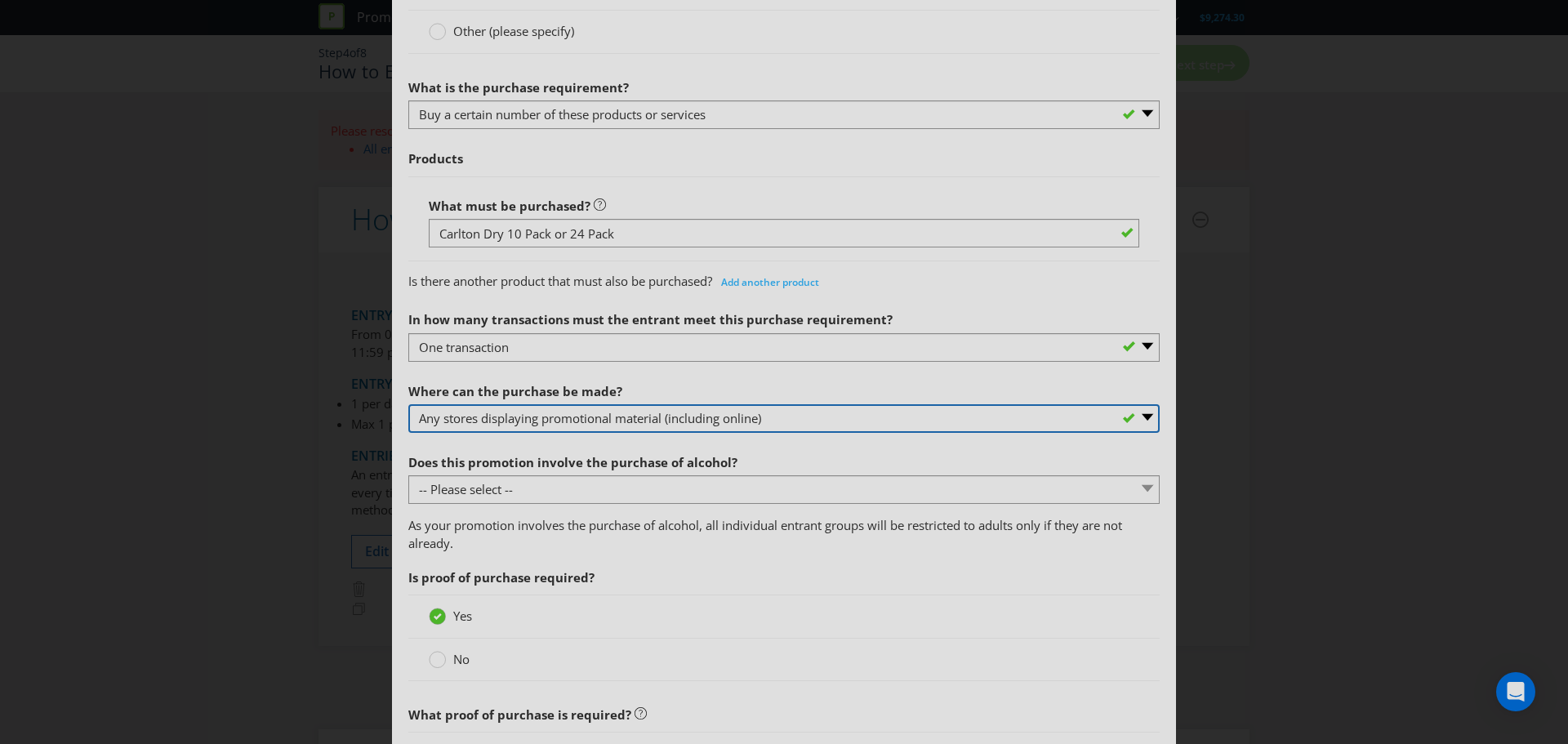
scroll to position [572, 0]
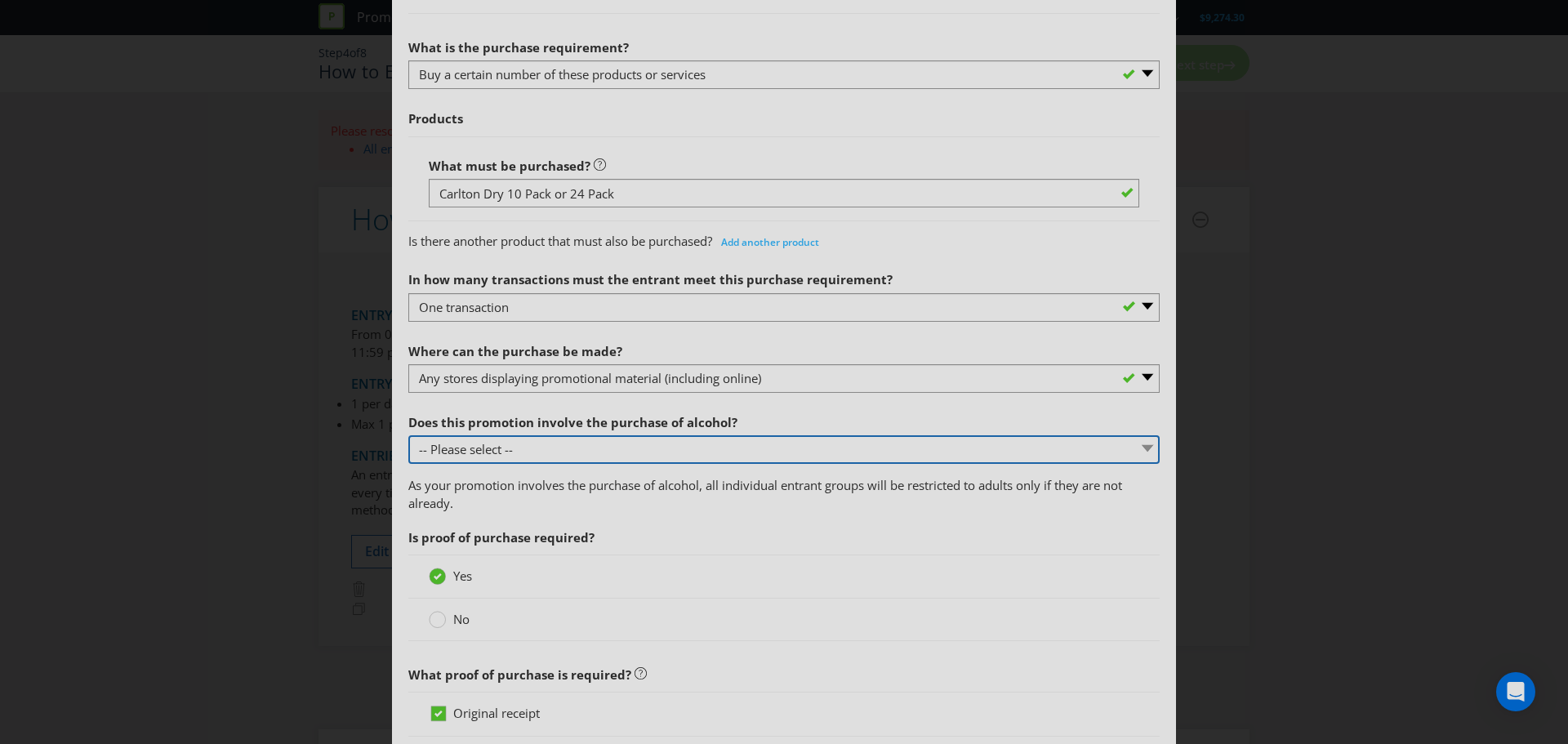
click at [567, 447] on select "-- Please select -- Yes, for on-premises consumption Yes, for off-premises cons…" at bounding box center [784, 449] width 751 height 28
click at [408, 435] on select "-- Please select -- Yes, for on-premises consumption Yes, for off-premises cons…" at bounding box center [784, 449] width 751 height 28
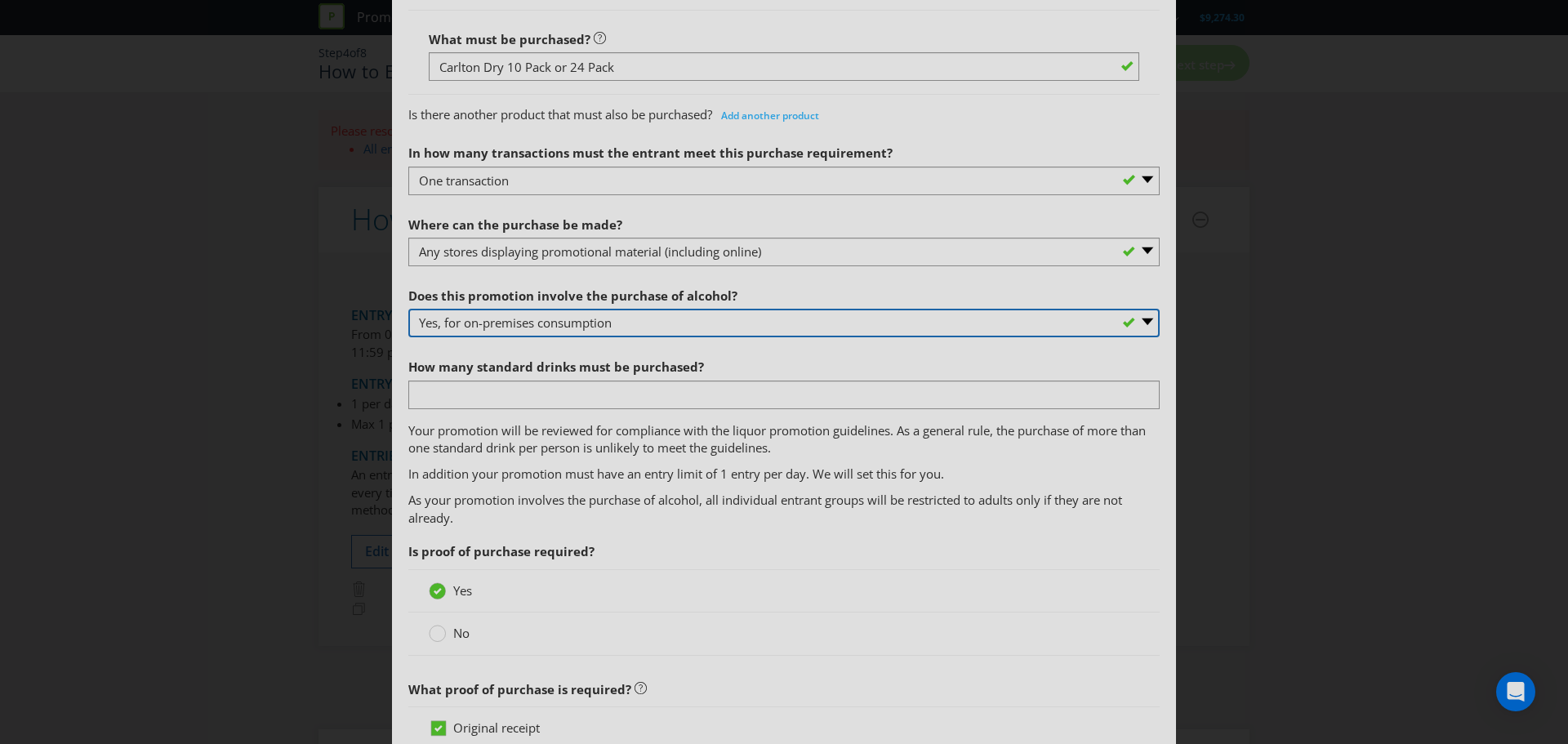
scroll to position [735, 0]
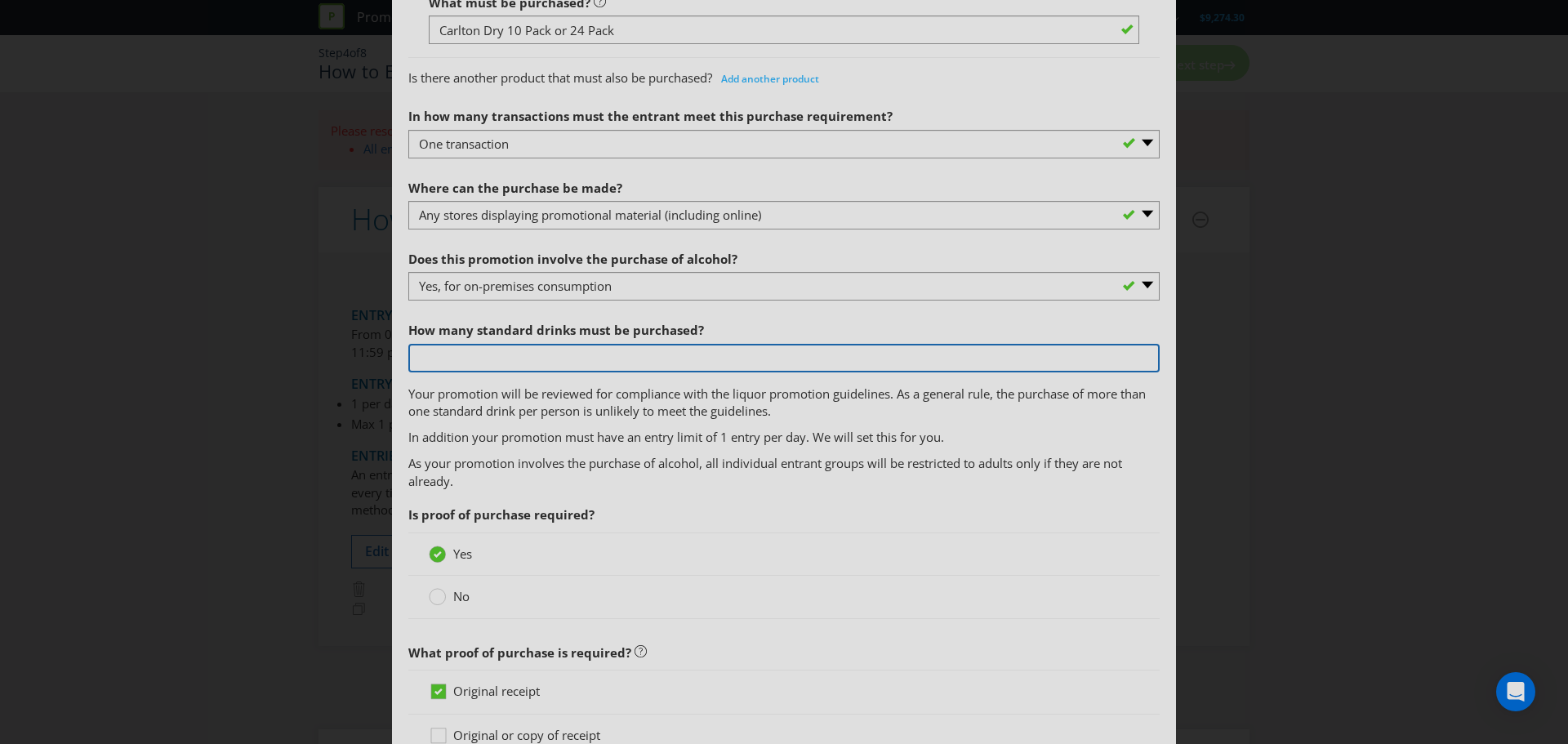
click at [550, 362] on input "number" at bounding box center [784, 358] width 751 height 28
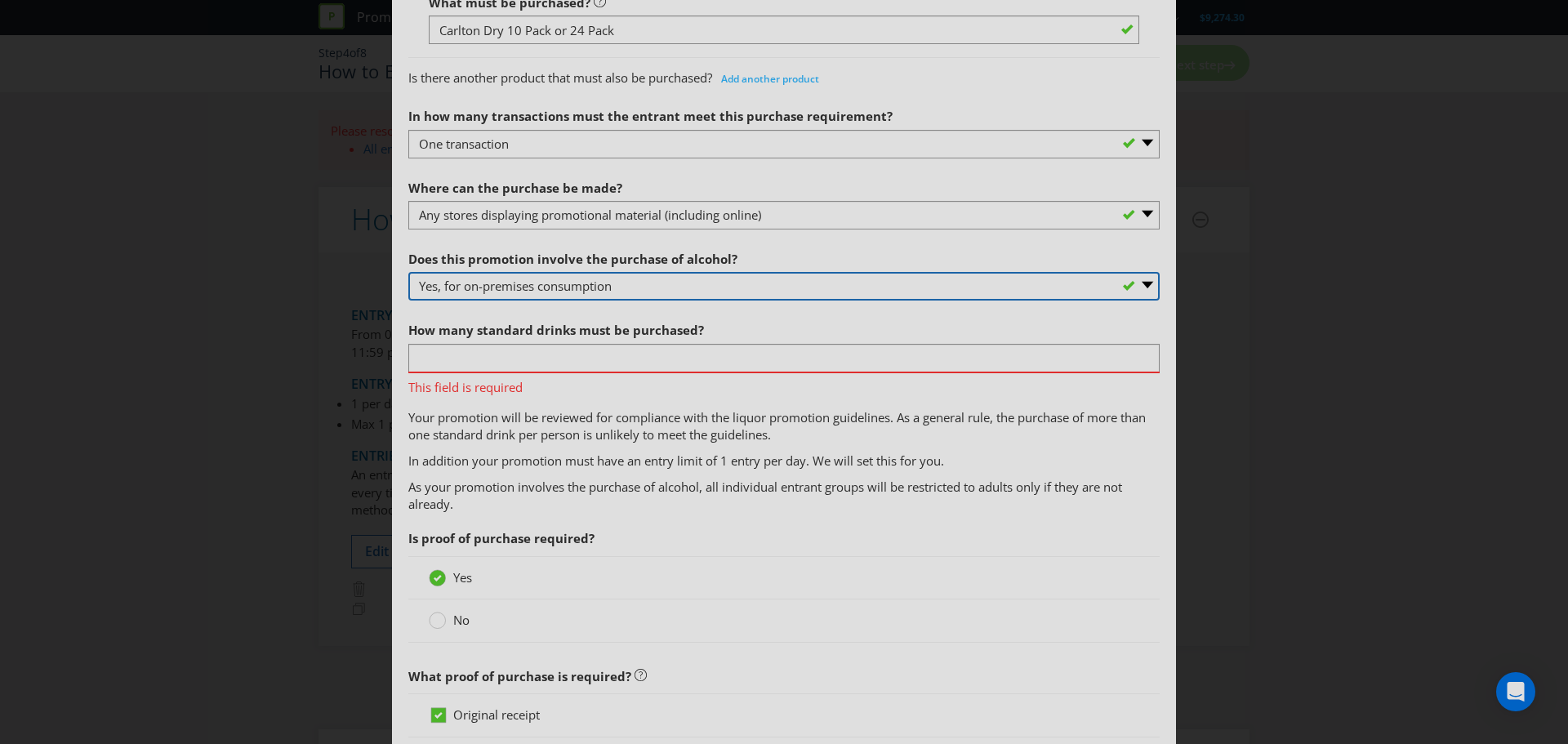
click at [617, 281] on select "-- Please select -- Yes, for on-premises consumption Yes, for off-premises cons…" at bounding box center [784, 286] width 751 height 28
select select "YES_OFF_PREMISES"
click at [408, 272] on select "-- Please select -- Yes, for on-premises consumption Yes, for off-premises cons…" at bounding box center [784, 286] width 751 height 28
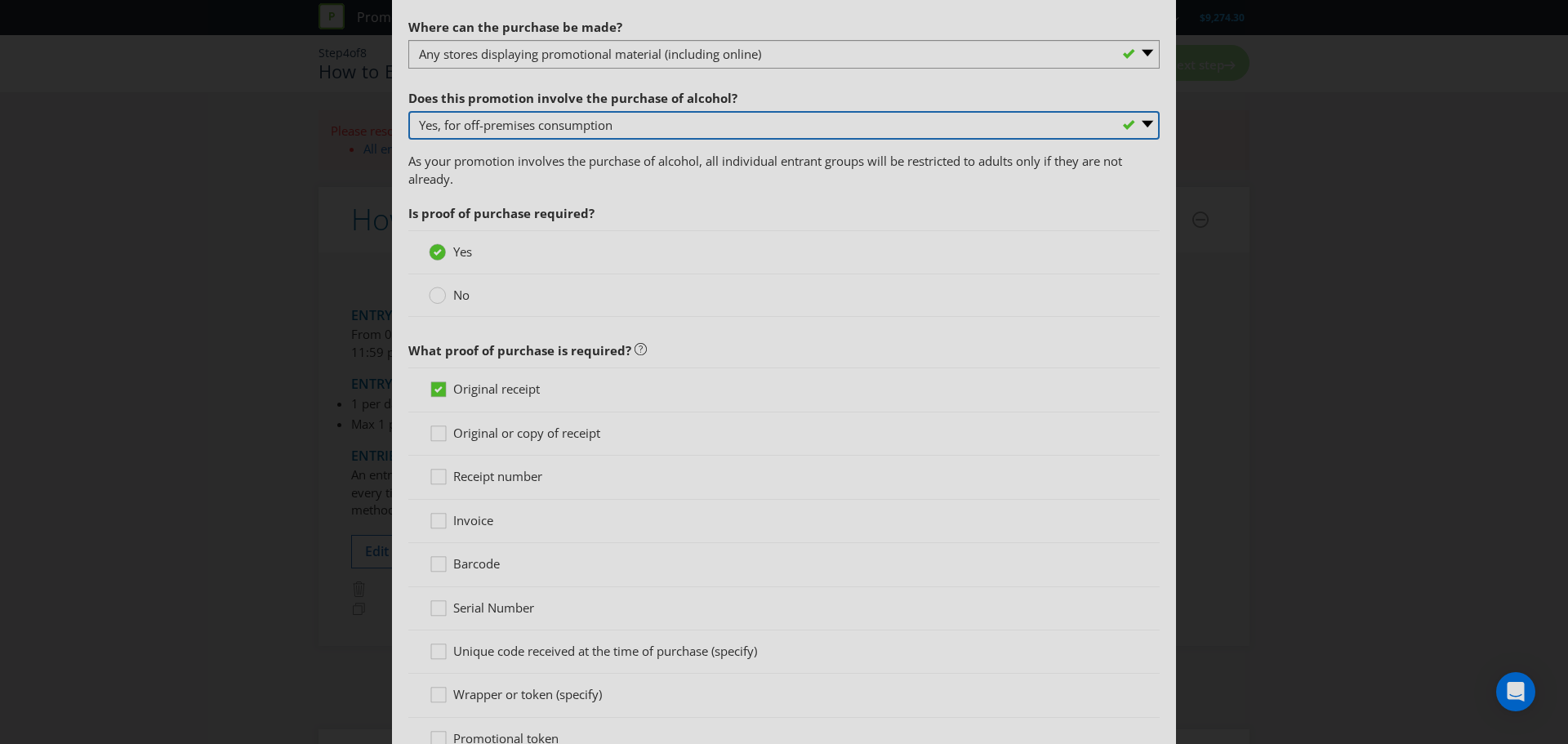
scroll to position [980, 0]
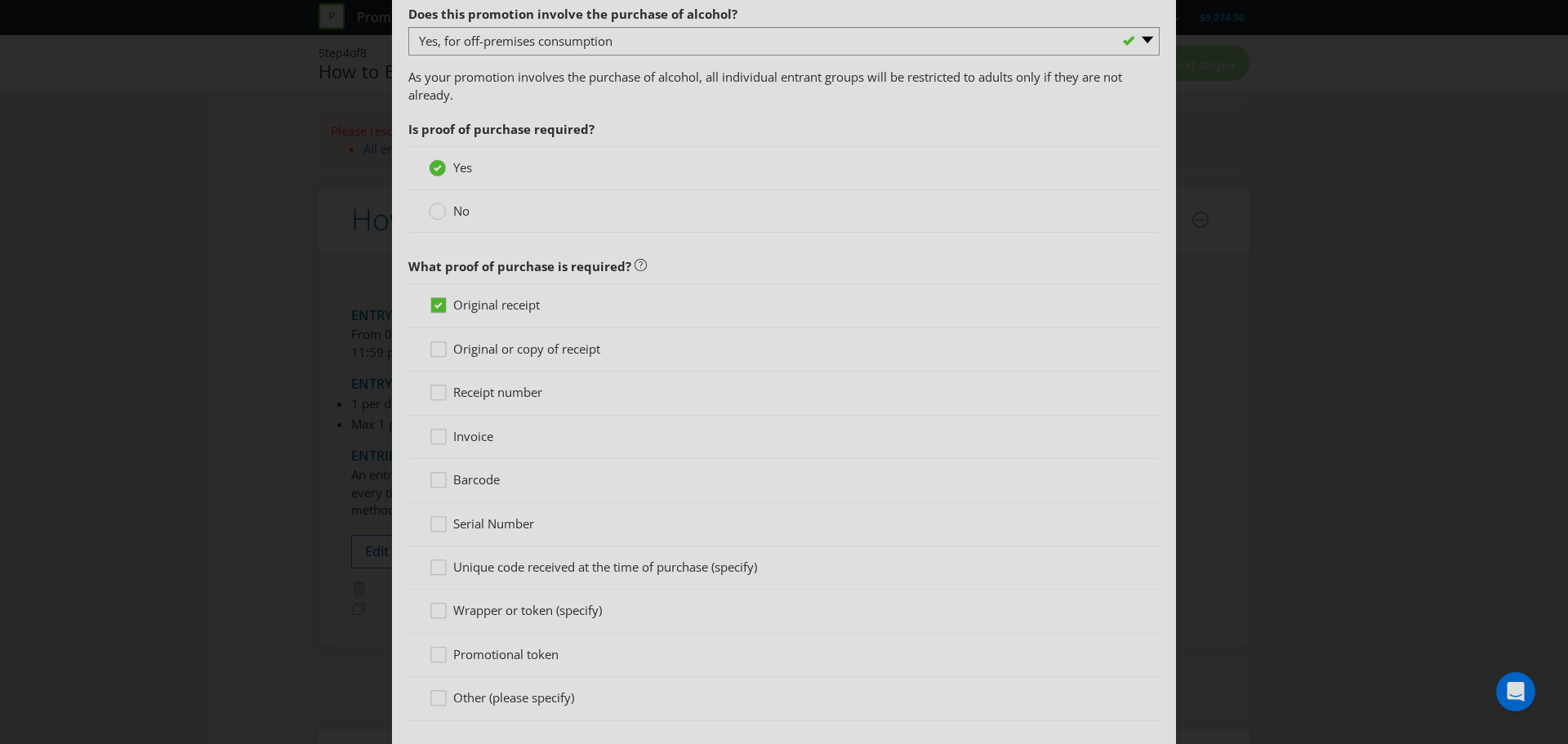
click at [516, 352] on span "Original or copy of receipt" at bounding box center [526, 348] width 147 height 16
click at [0, 0] on input "Original or copy of receipt" at bounding box center [0, 0] width 0 height 0
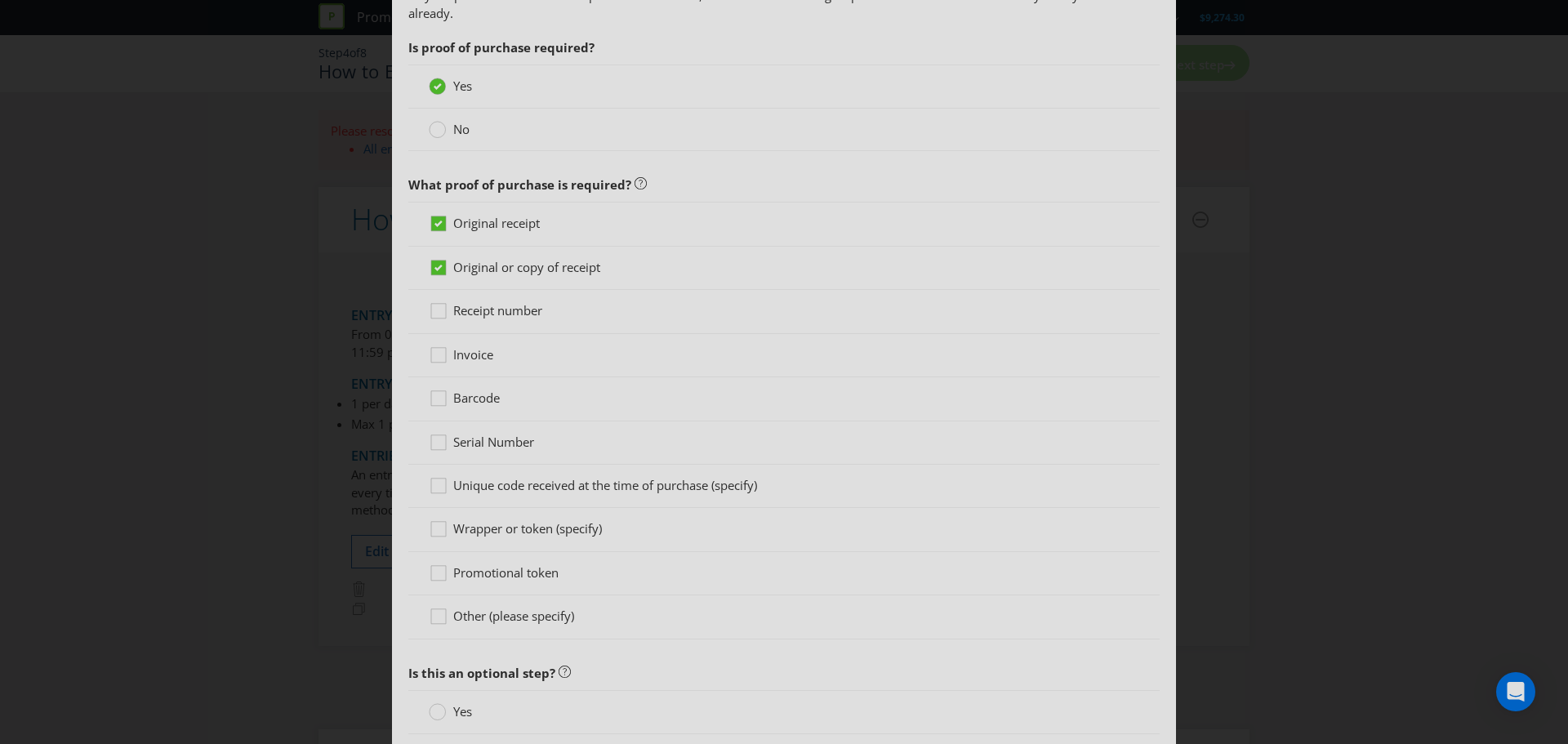
click at [469, 352] on span "Invoice" at bounding box center [473, 354] width 40 height 16
click at [0, 0] on input "Invoice" at bounding box center [0, 0] width 0 height 0
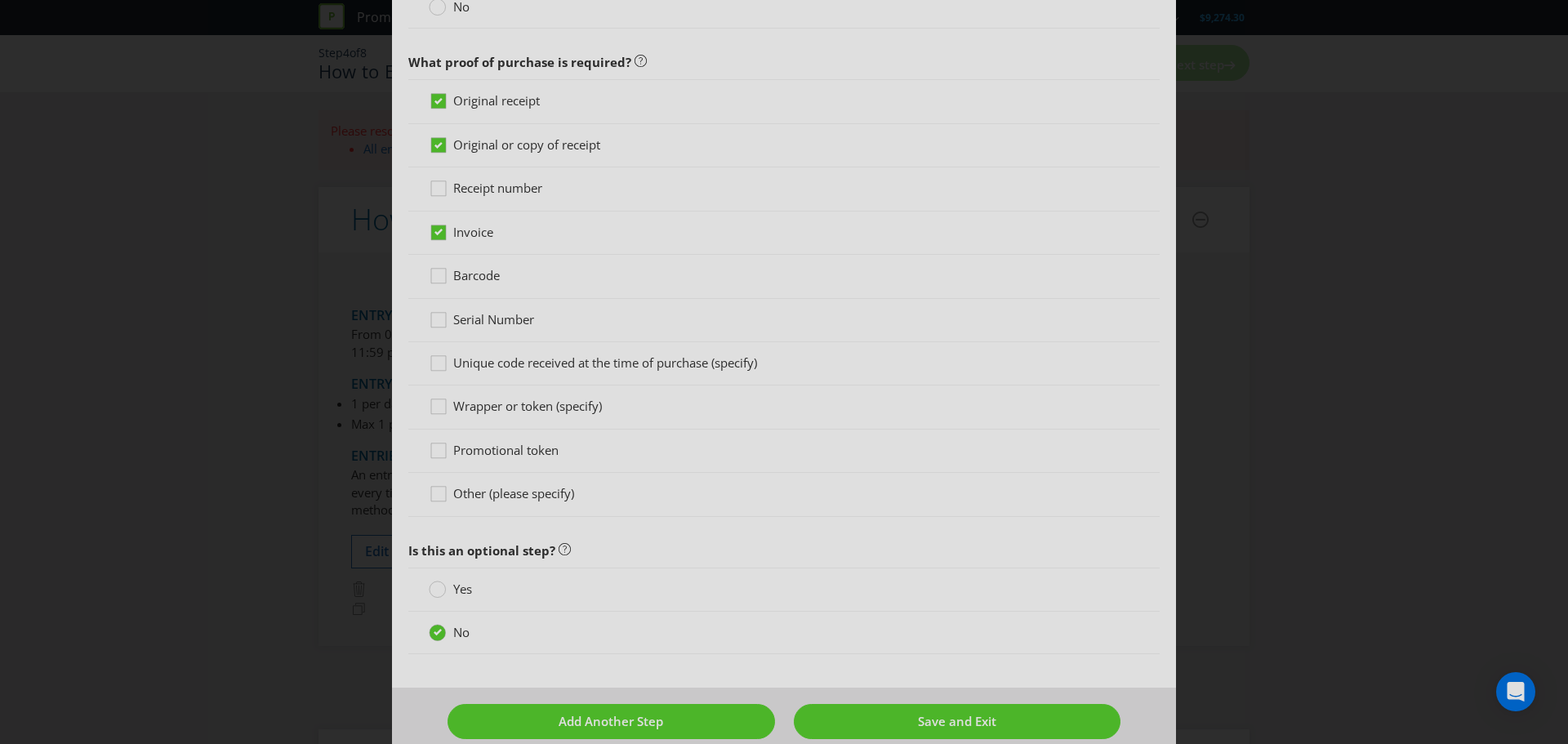
scroll to position [1208, 0]
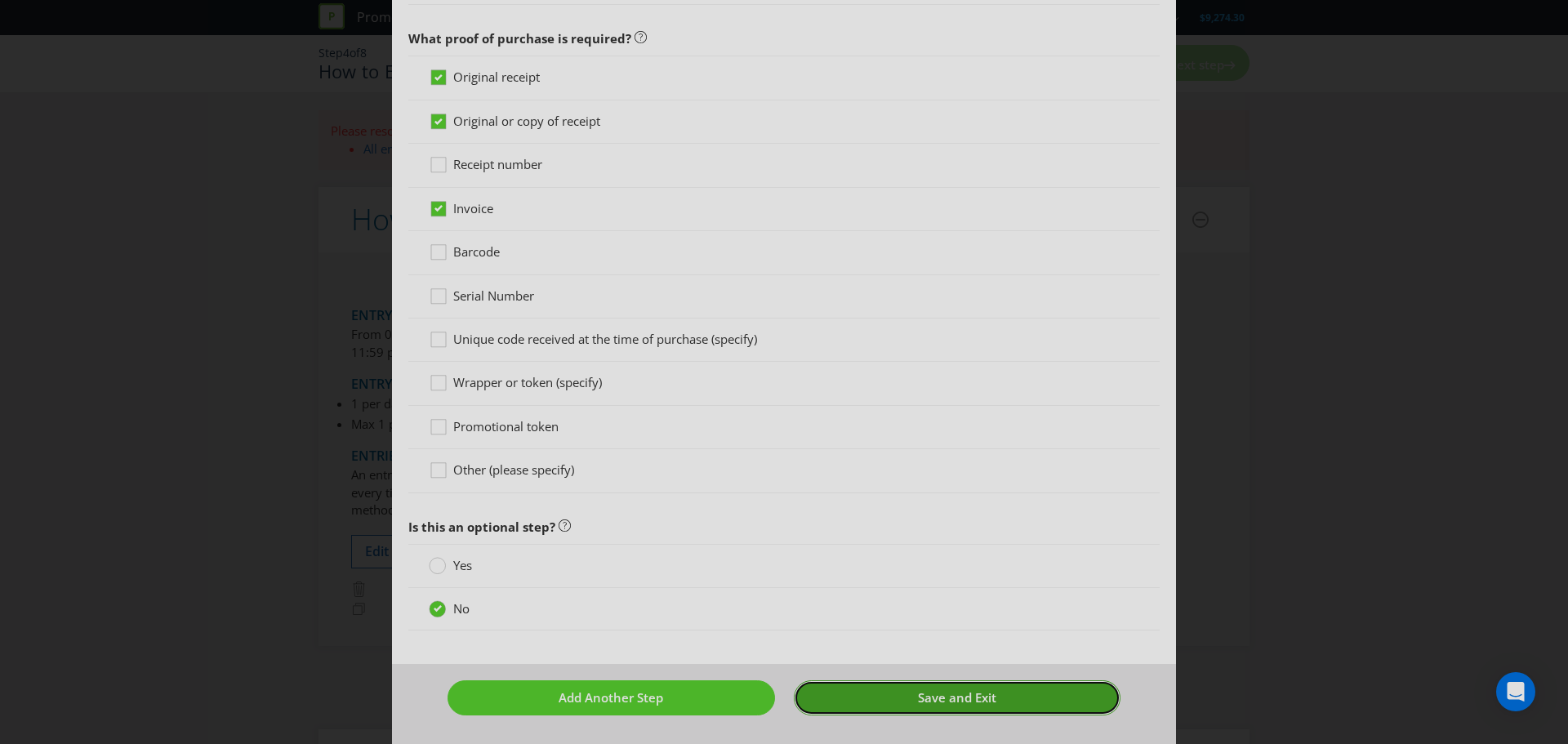
click at [904, 699] on button "Save and Exit" at bounding box center [958, 698] width 328 height 35
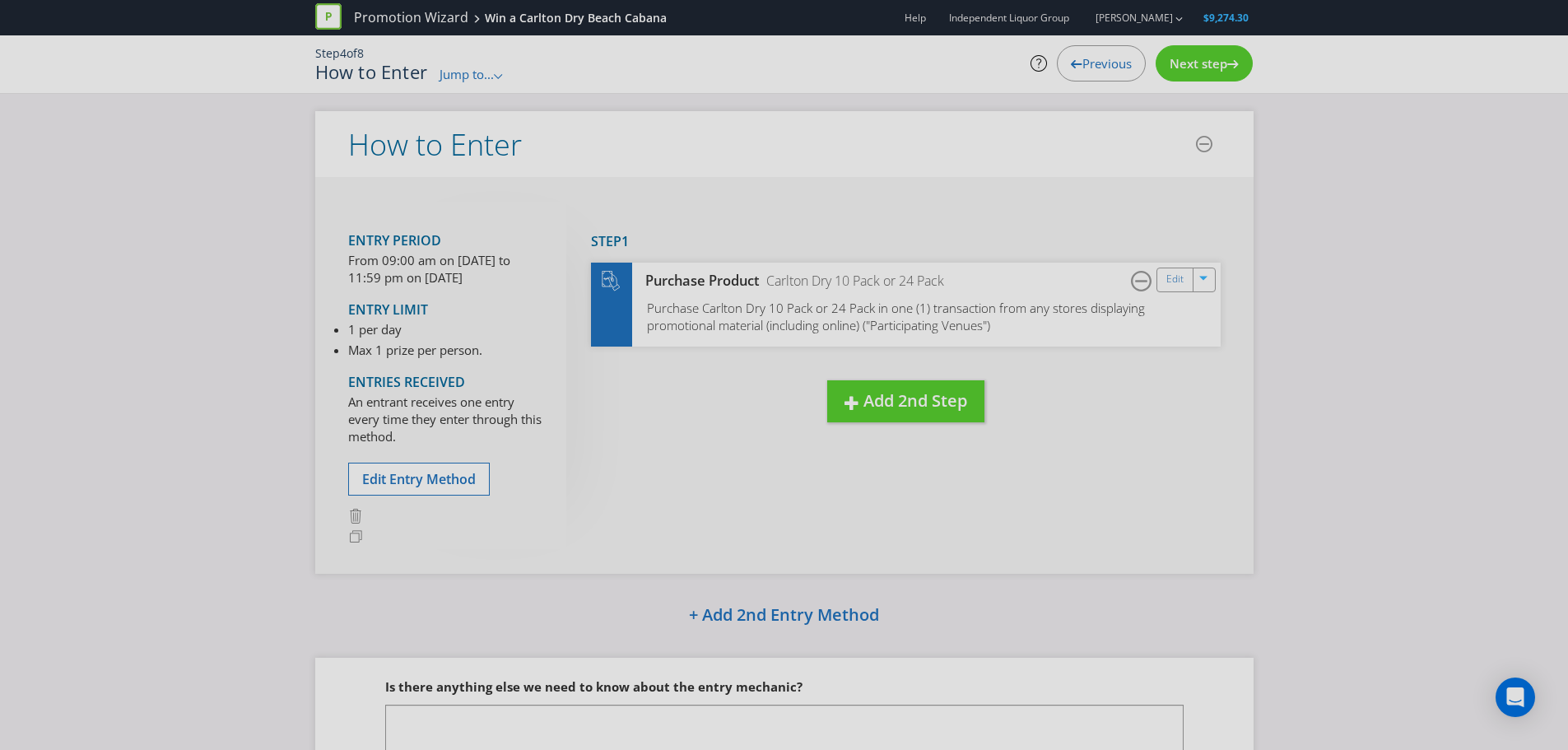
click at [1185, 69] on span "Next step" at bounding box center [1198, 63] width 57 height 16
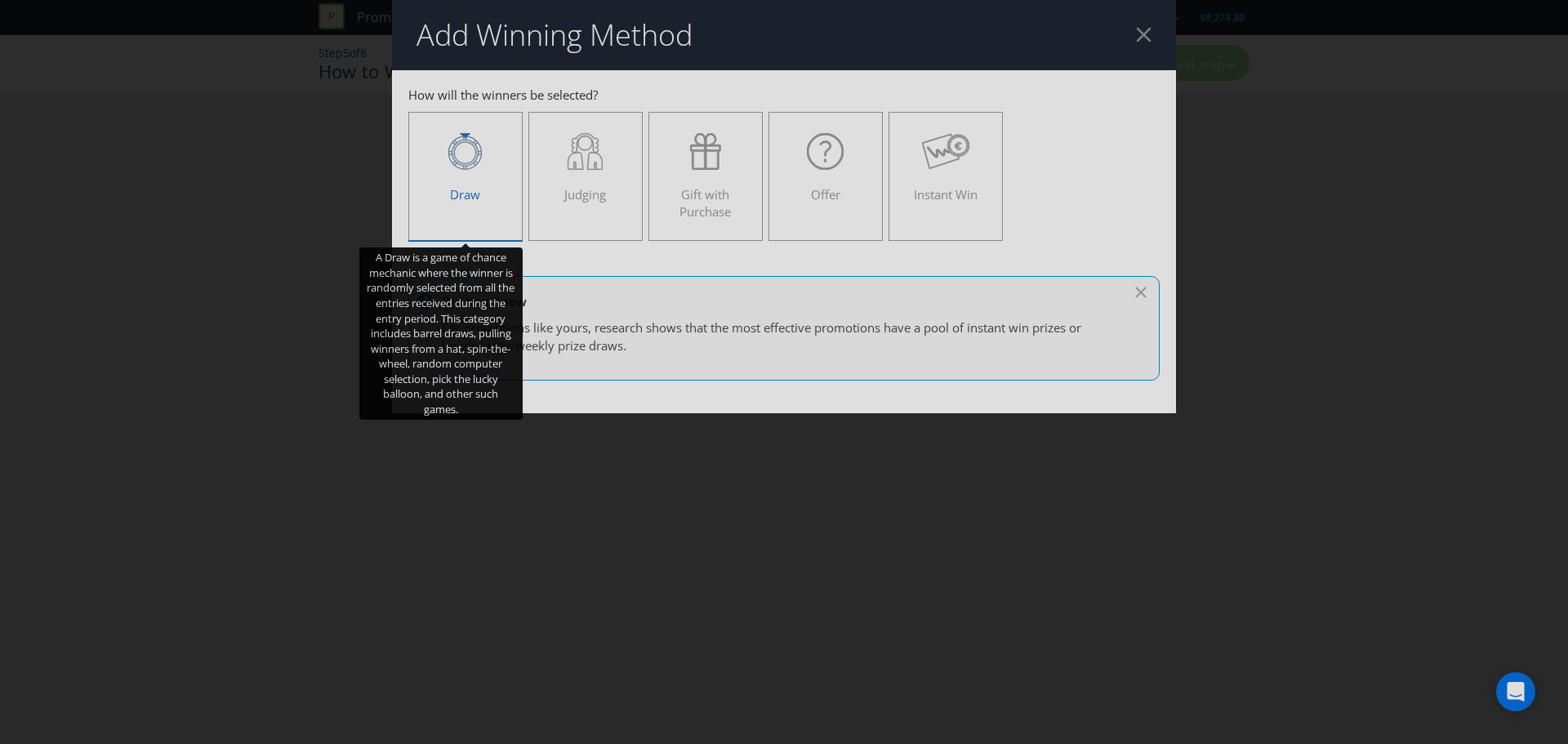
click at [487, 196] on div "Draw" at bounding box center [465, 170] width 80 height 74
click at [0, 0] on input "Draw" at bounding box center [0, 0] width 0 height 0
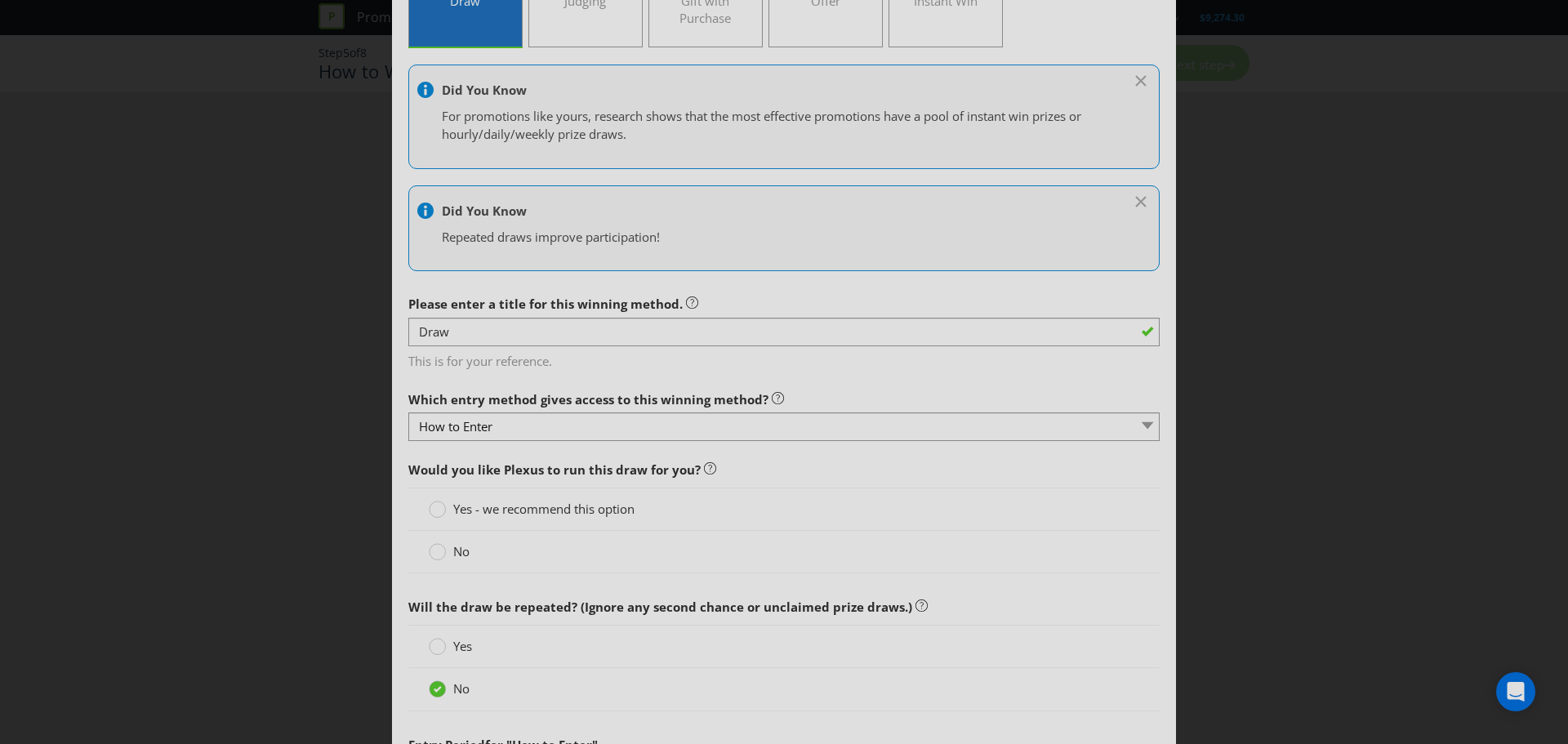
scroll to position [245, 0]
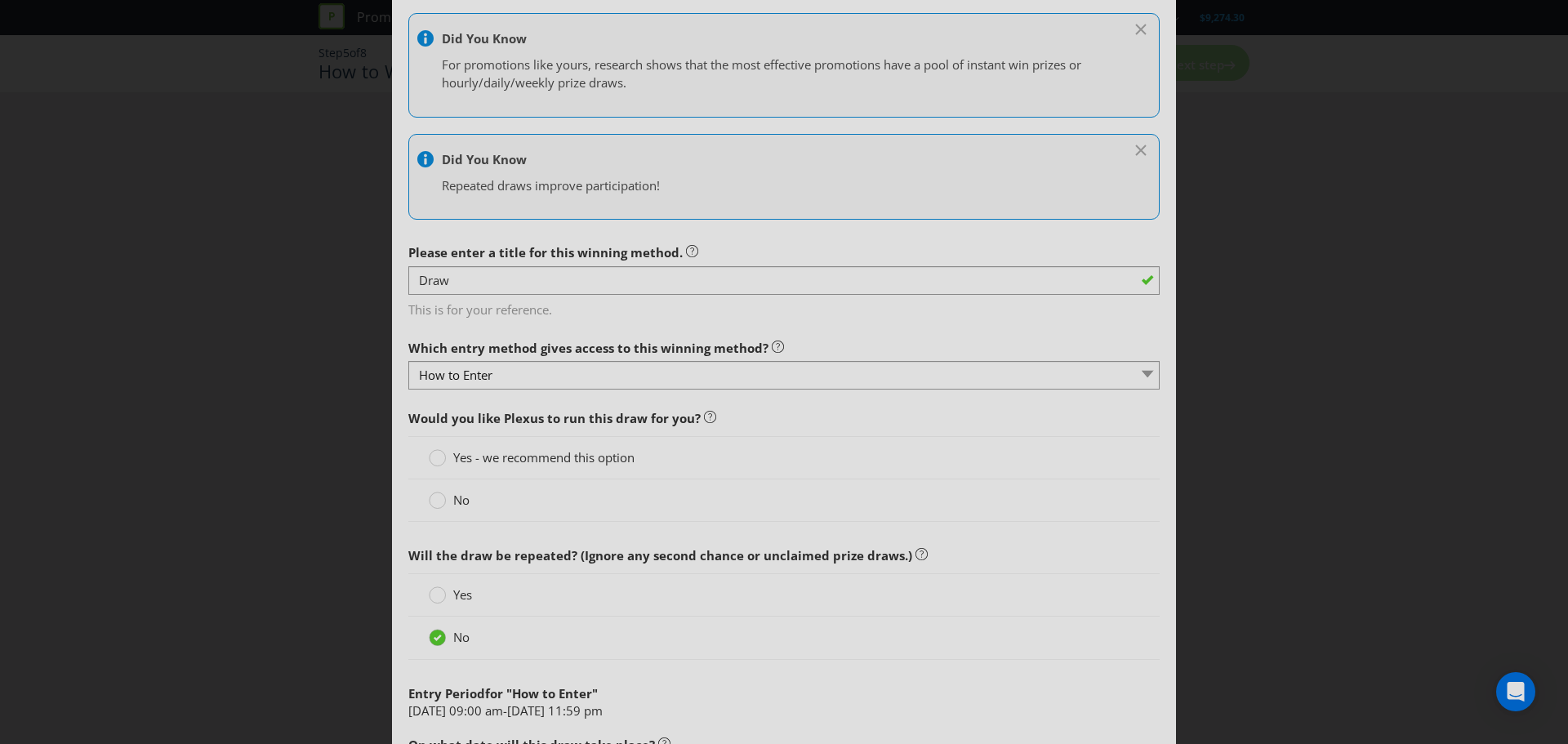
click at [504, 458] on span "Yes - we recommend this option" at bounding box center [543, 457] width 181 height 16
click at [0, 0] on input "Yes - we recommend this option" at bounding box center [0, 0] width 0 height 0
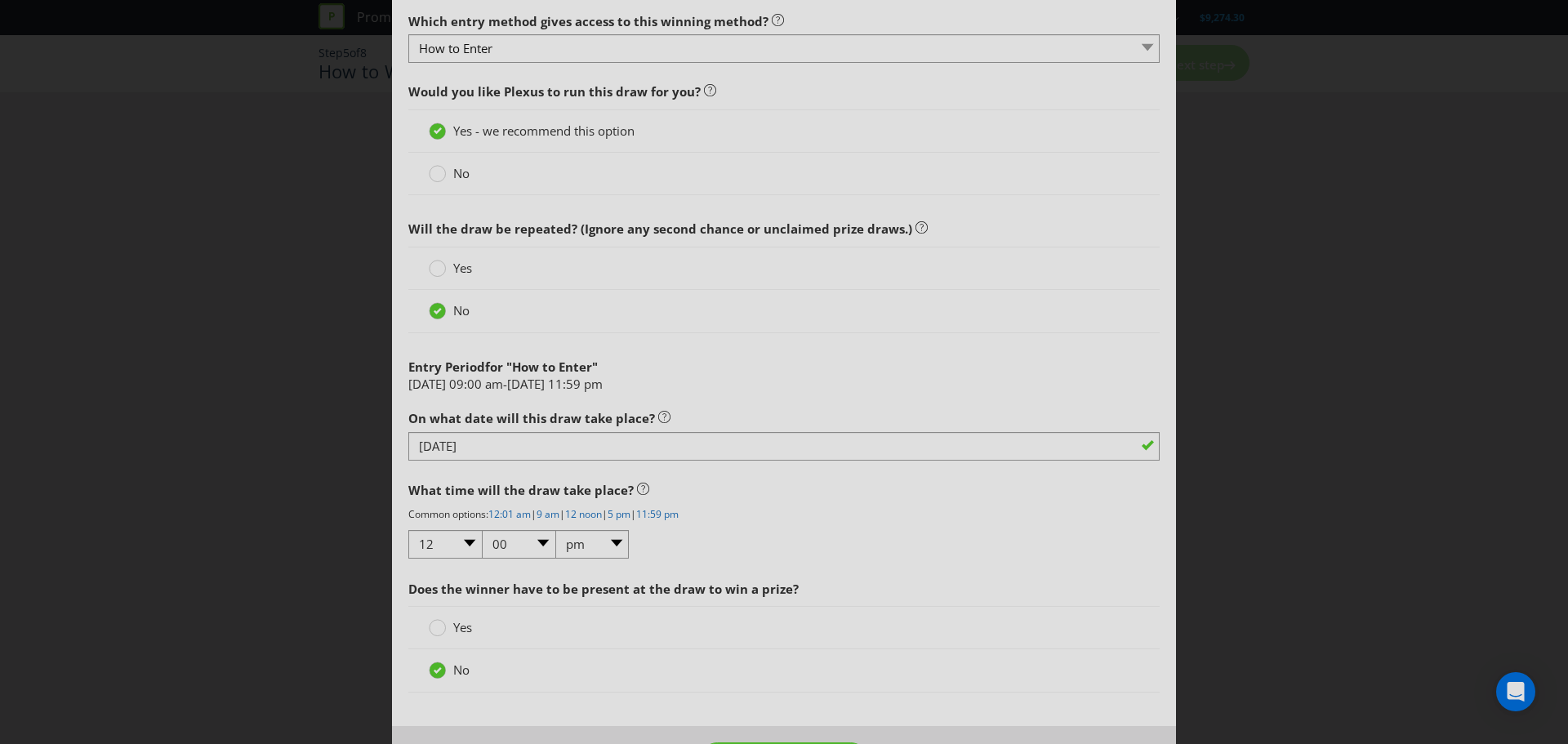
scroll to position [636, 0]
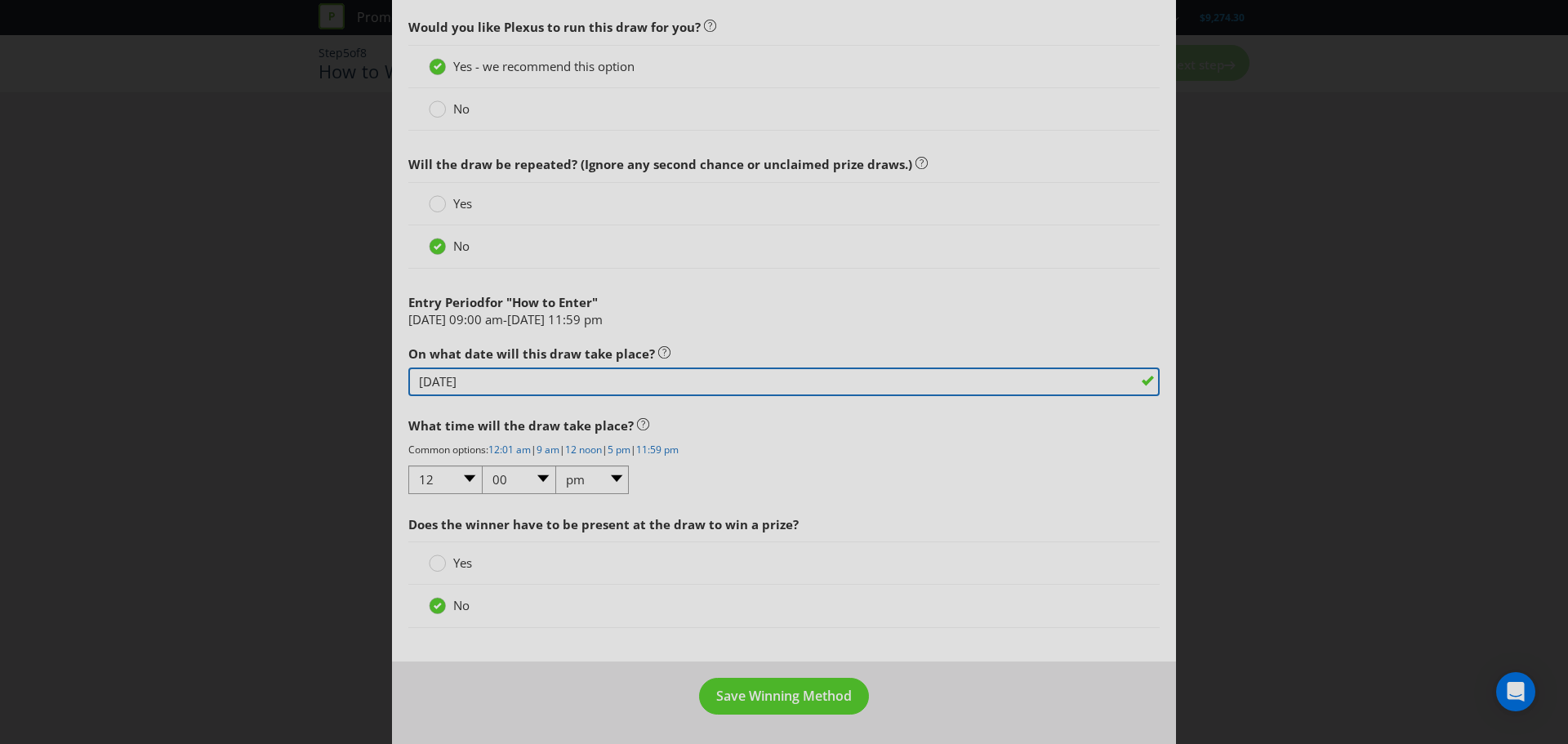
click at [472, 381] on input "[DATE]" at bounding box center [784, 382] width 751 height 28
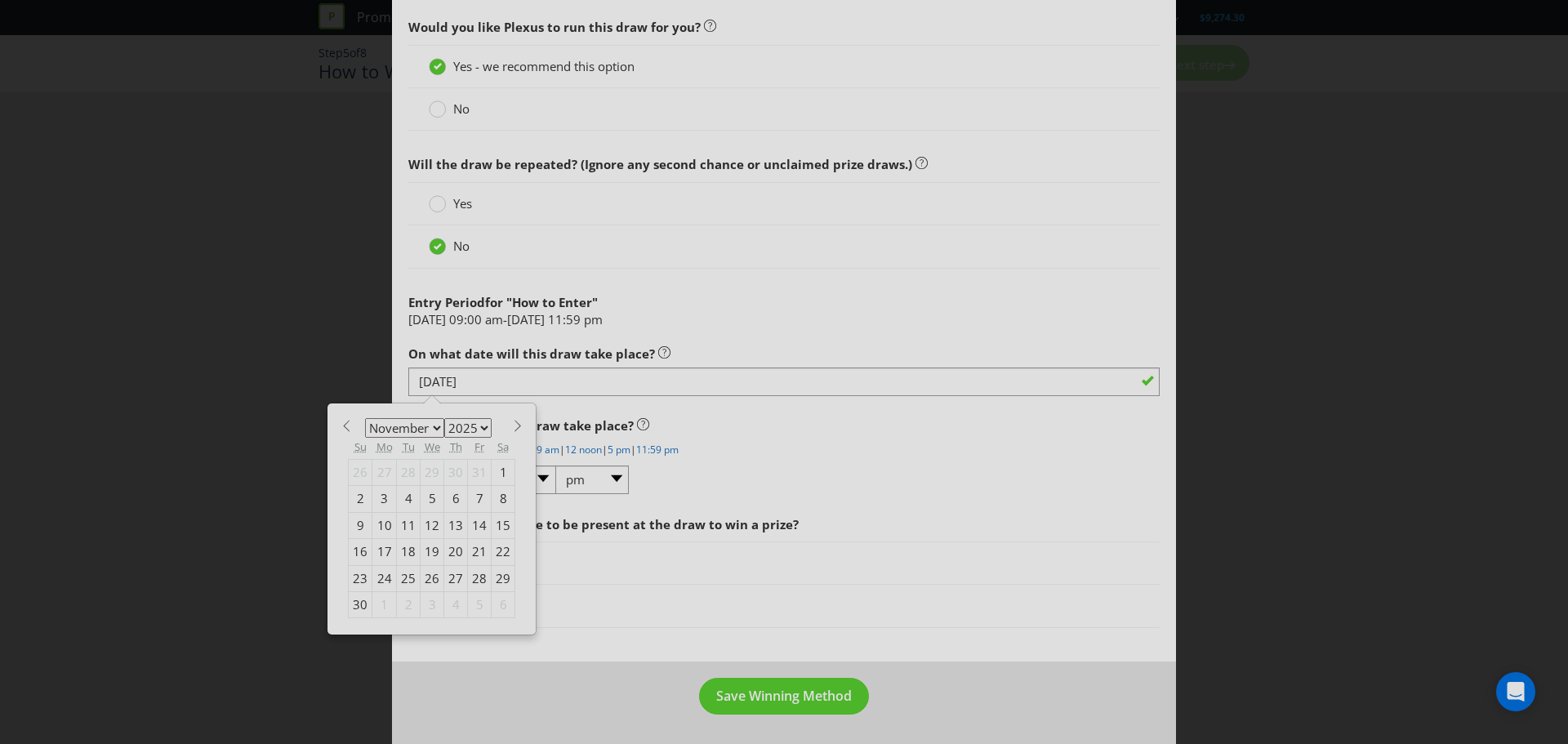
click at [469, 582] on div "28" at bounding box center [479, 578] width 24 height 27
type input "[DATE]"
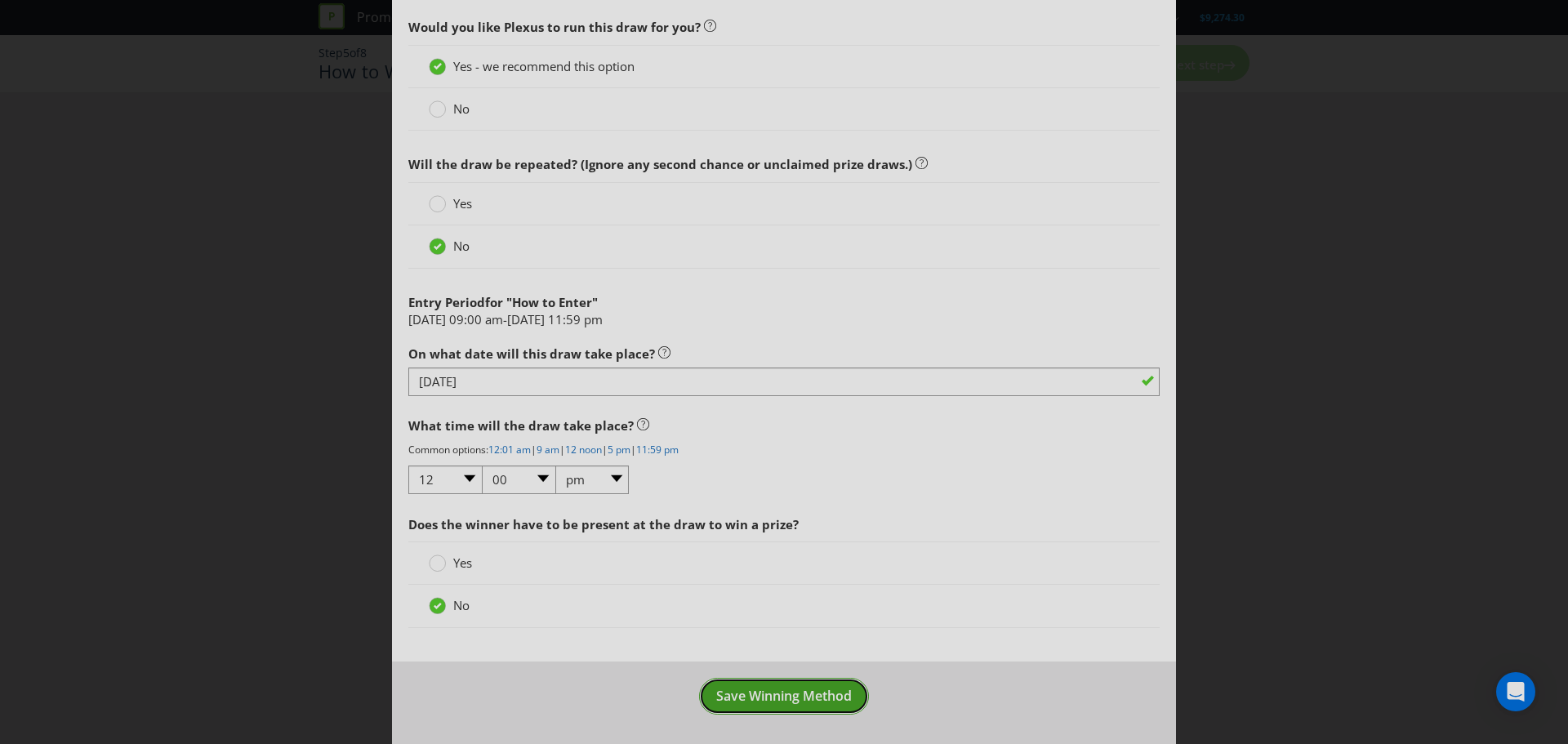
click at [760, 693] on span "Save Winning Method" at bounding box center [784, 696] width 135 height 18
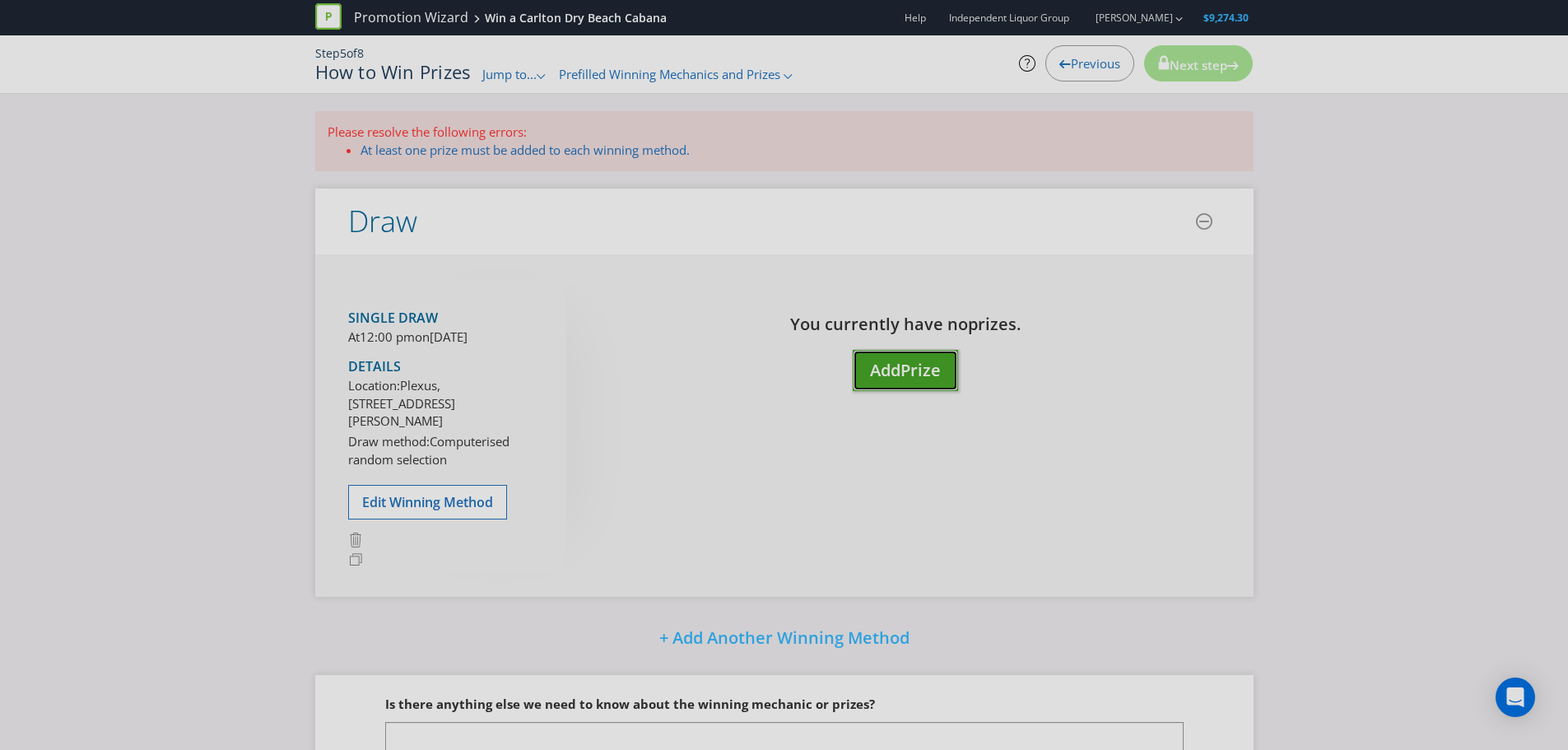
click at [925, 370] on span "Prize" at bounding box center [921, 370] width 40 height 22
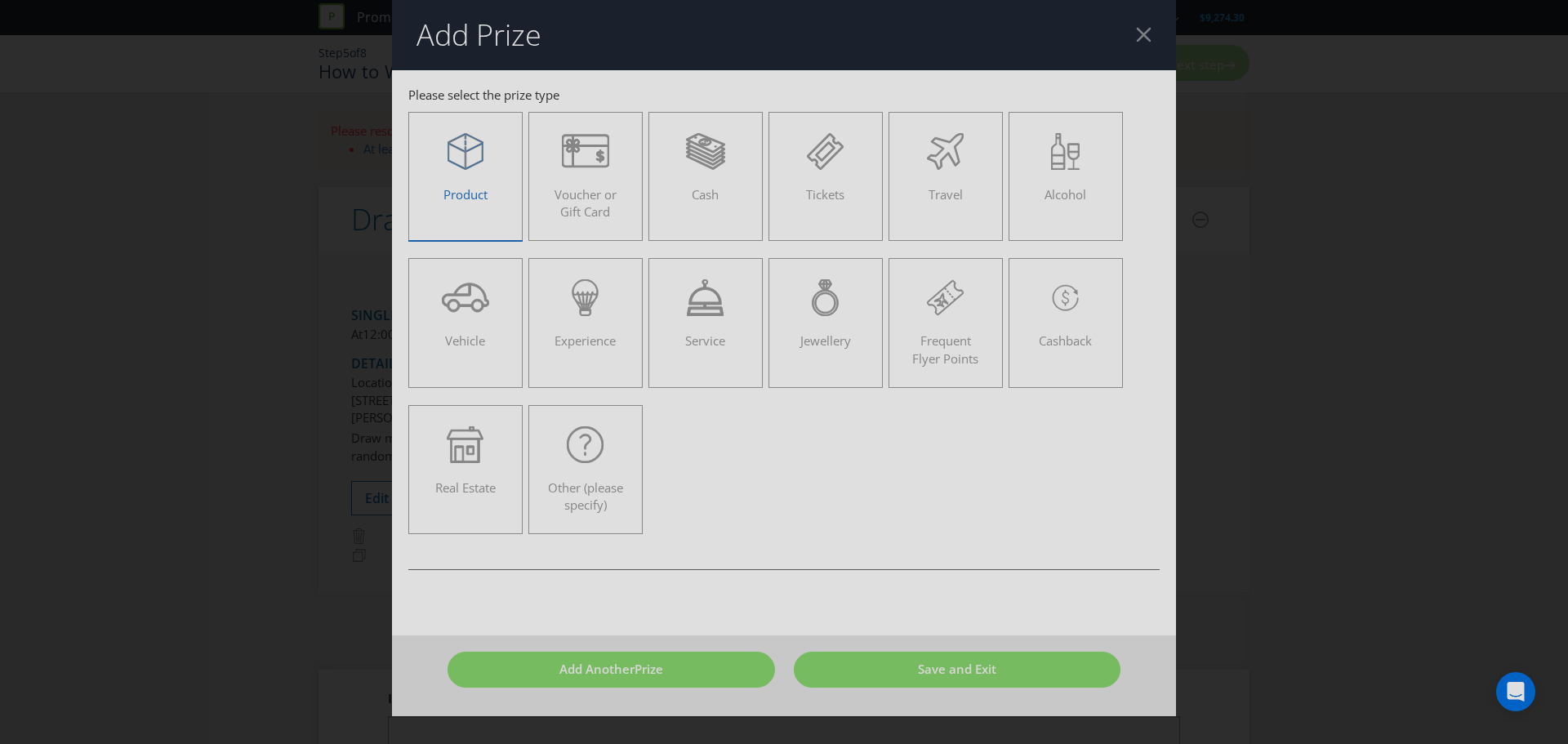
click at [496, 209] on label "Product" at bounding box center [465, 176] width 115 height 129
click at [0, 0] on input "Product" at bounding box center [0, 0] width 0 height 0
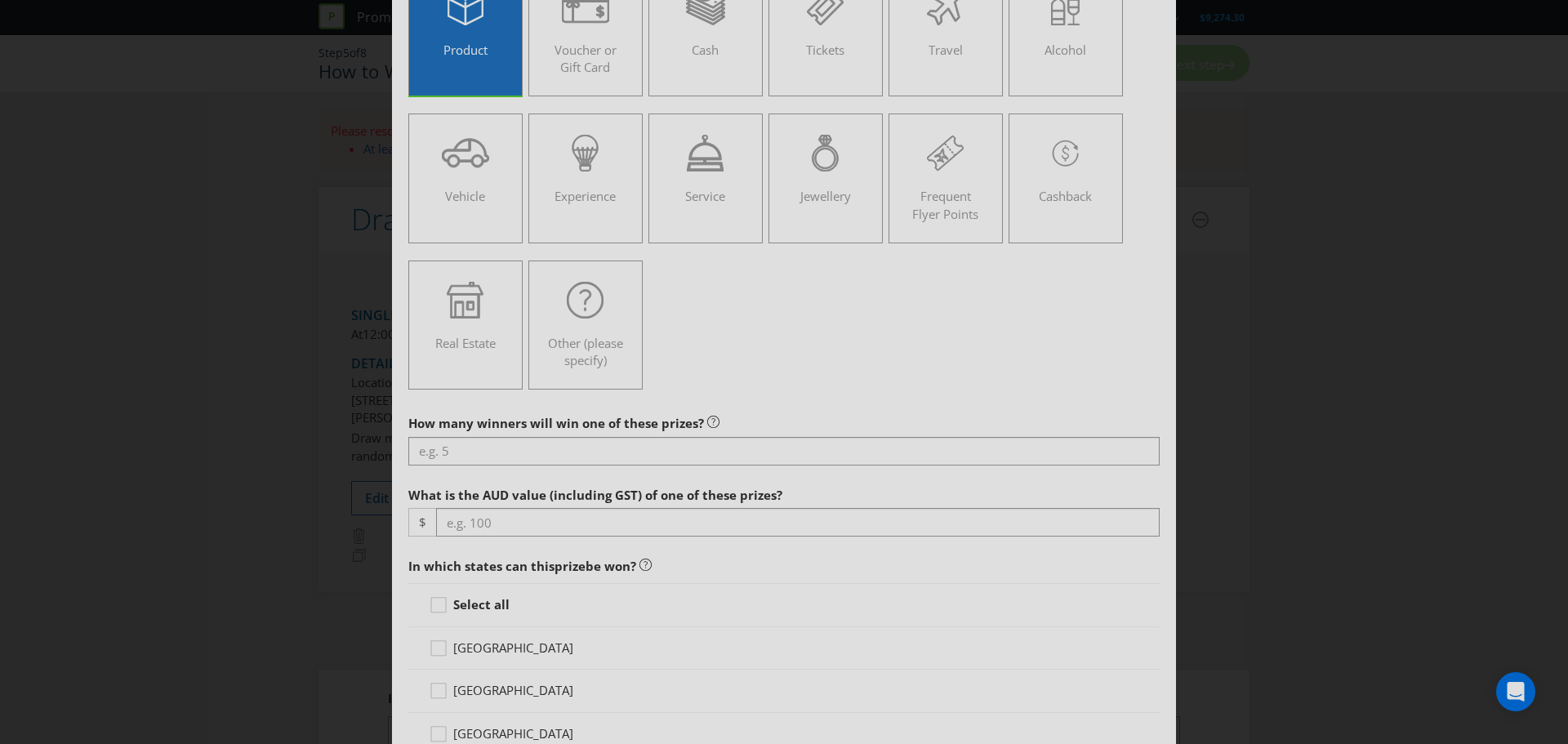
scroll to position [163, 0]
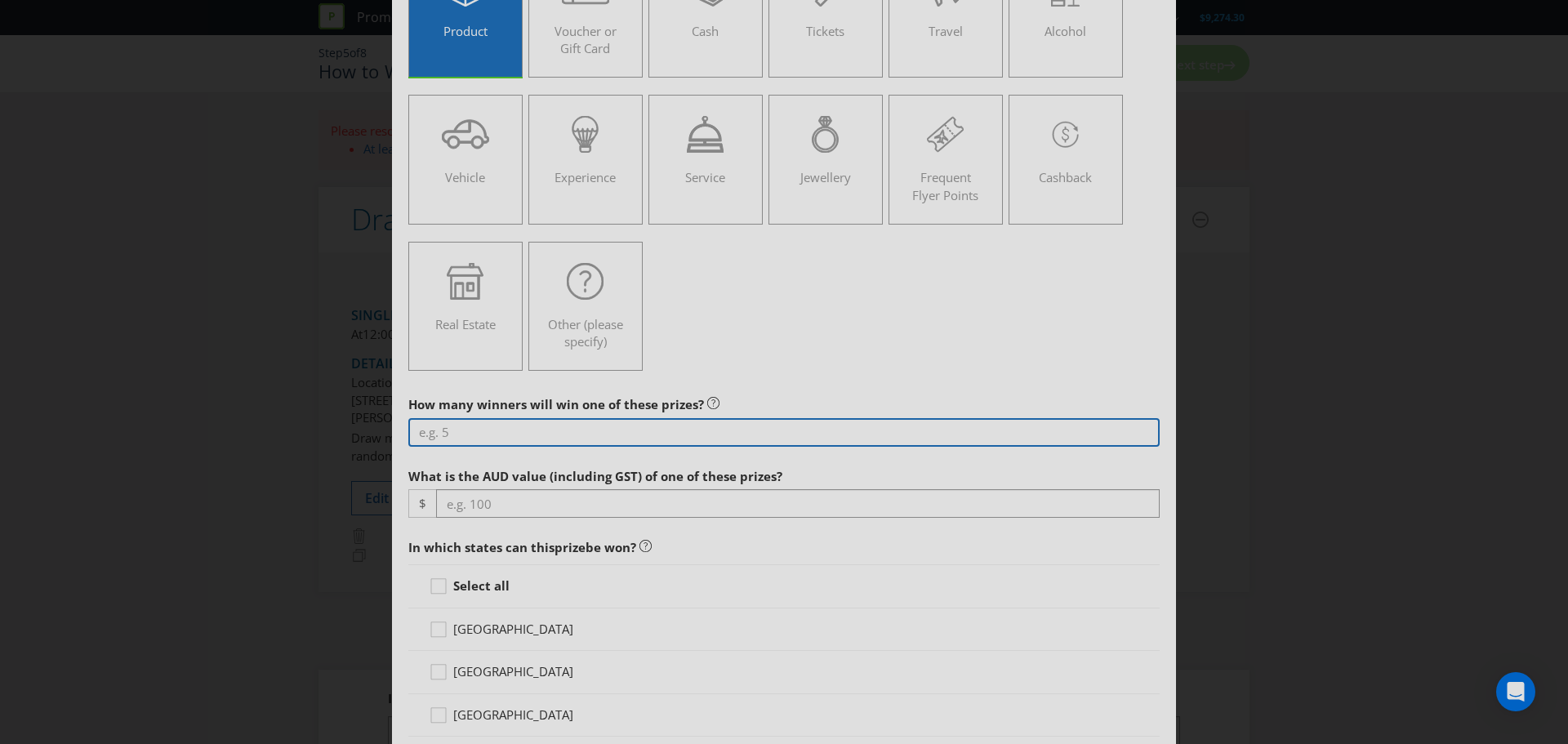
click at [506, 430] on input "number" at bounding box center [784, 432] width 751 height 28
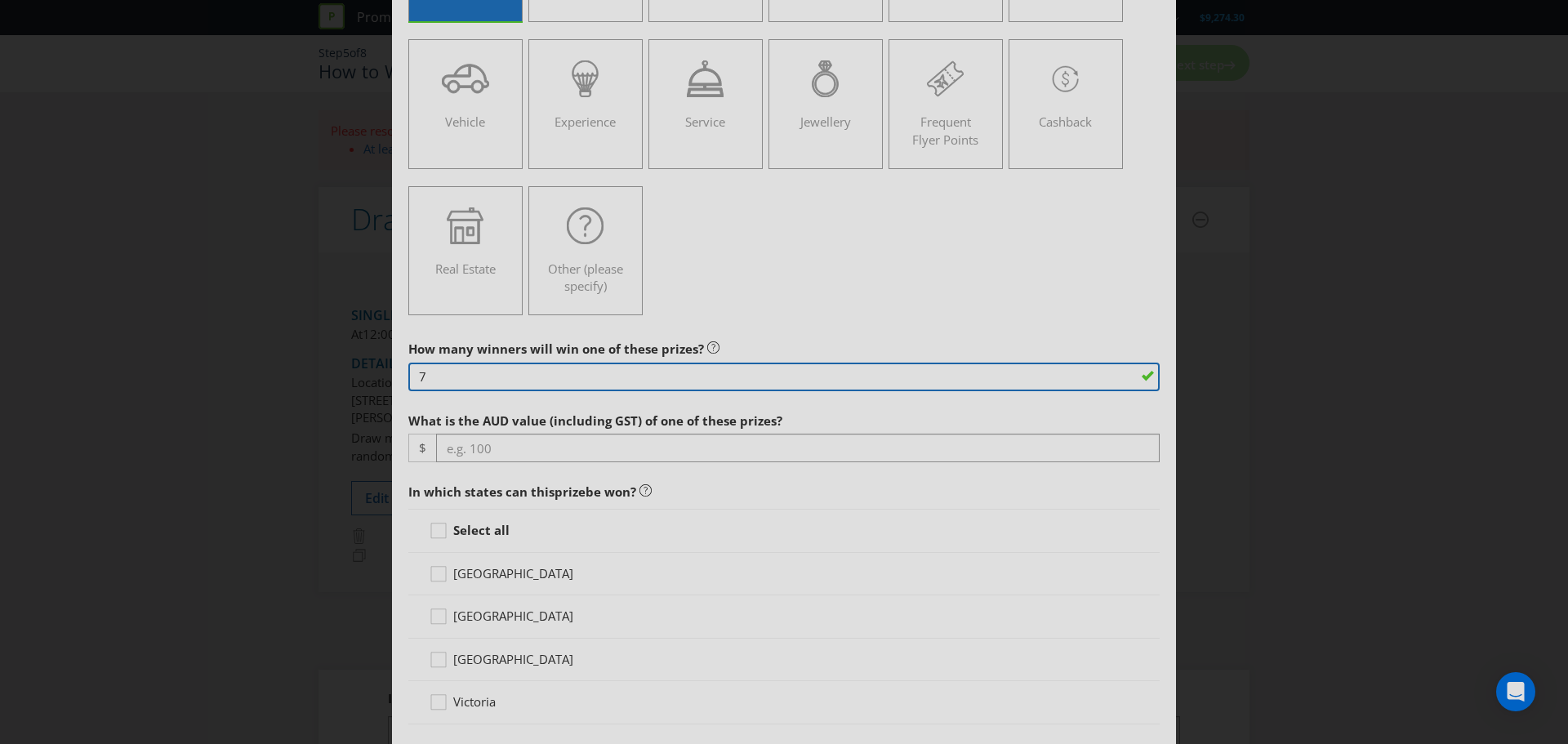
scroll to position [245, 0]
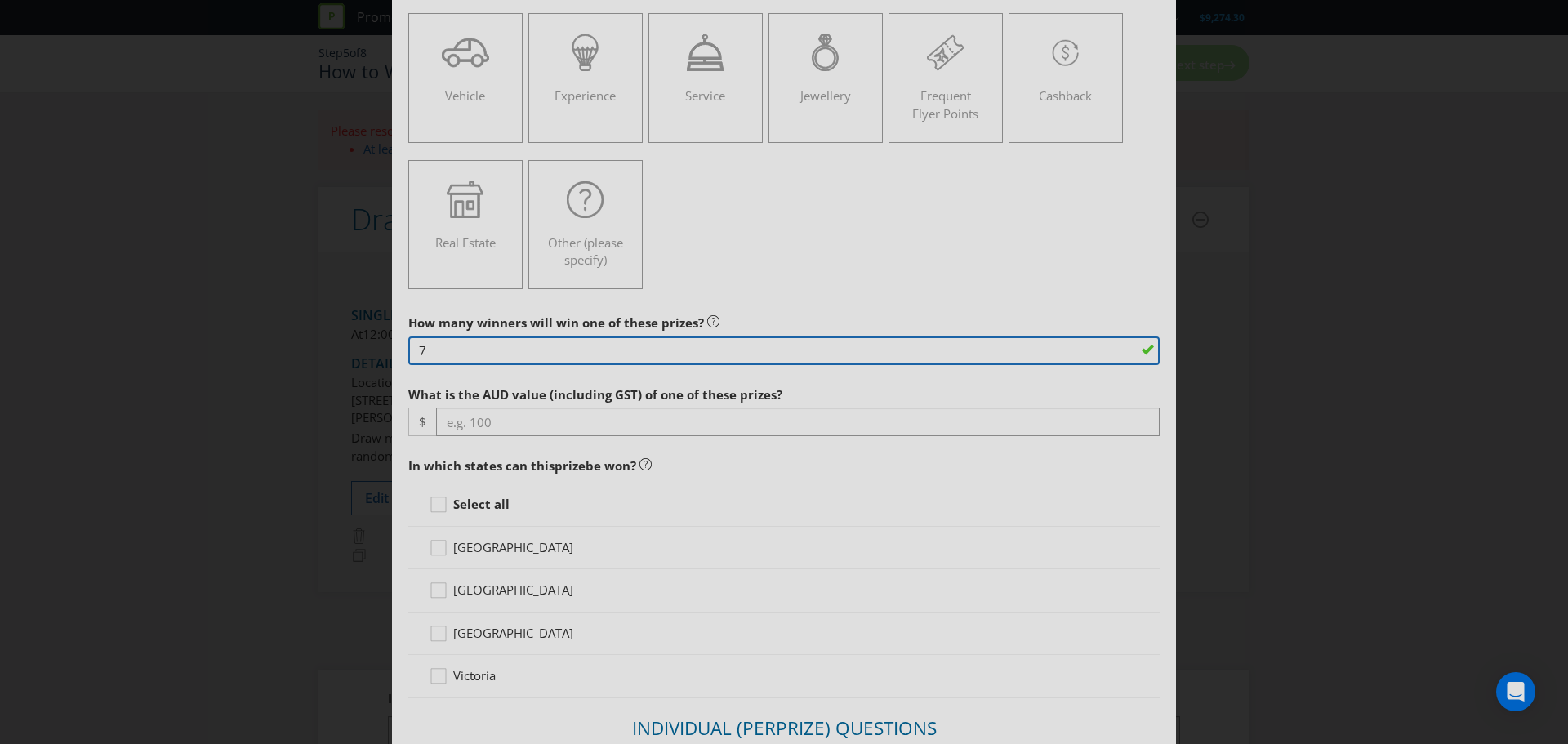
type input "7"
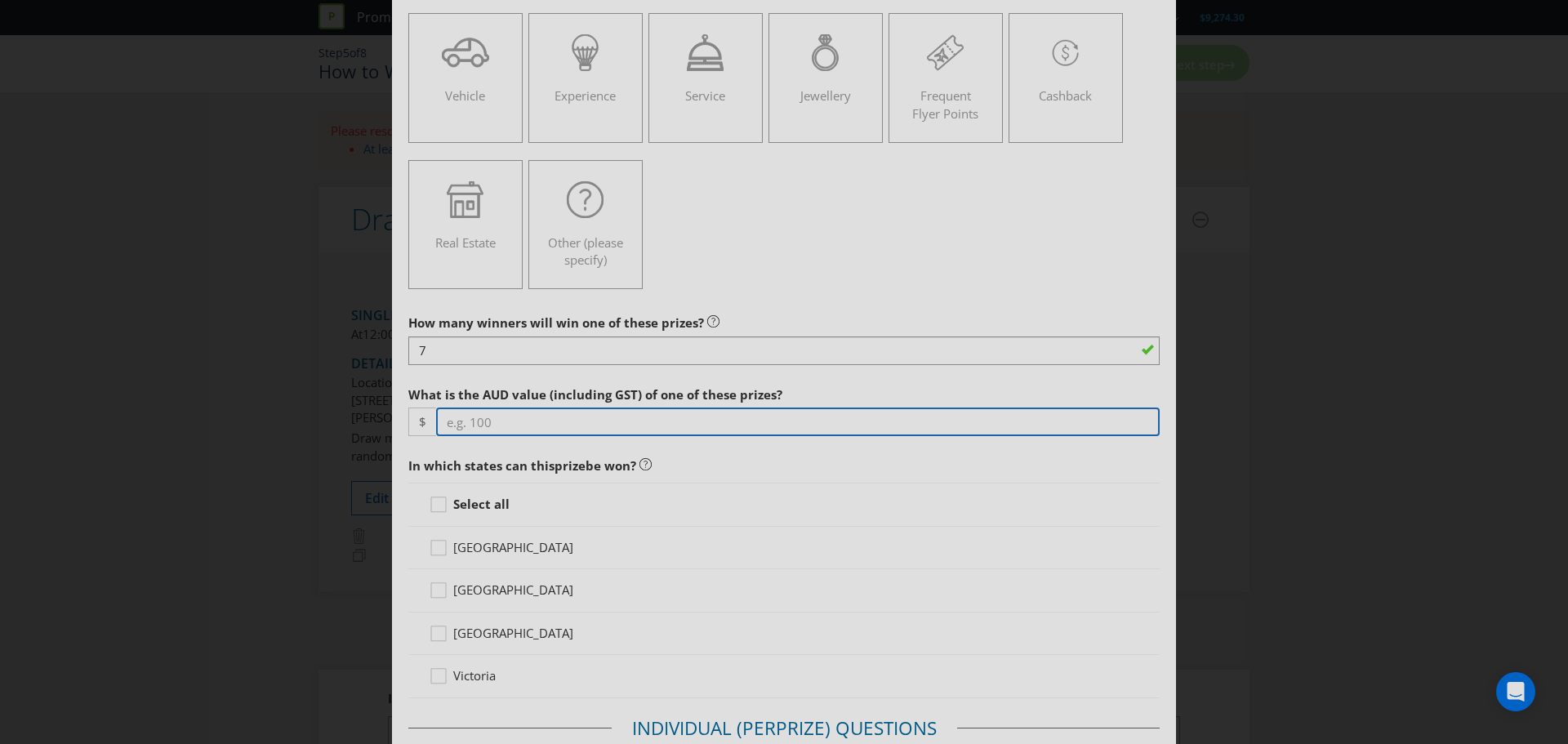
click at [522, 424] on input "number" at bounding box center [798, 422] width 724 height 28
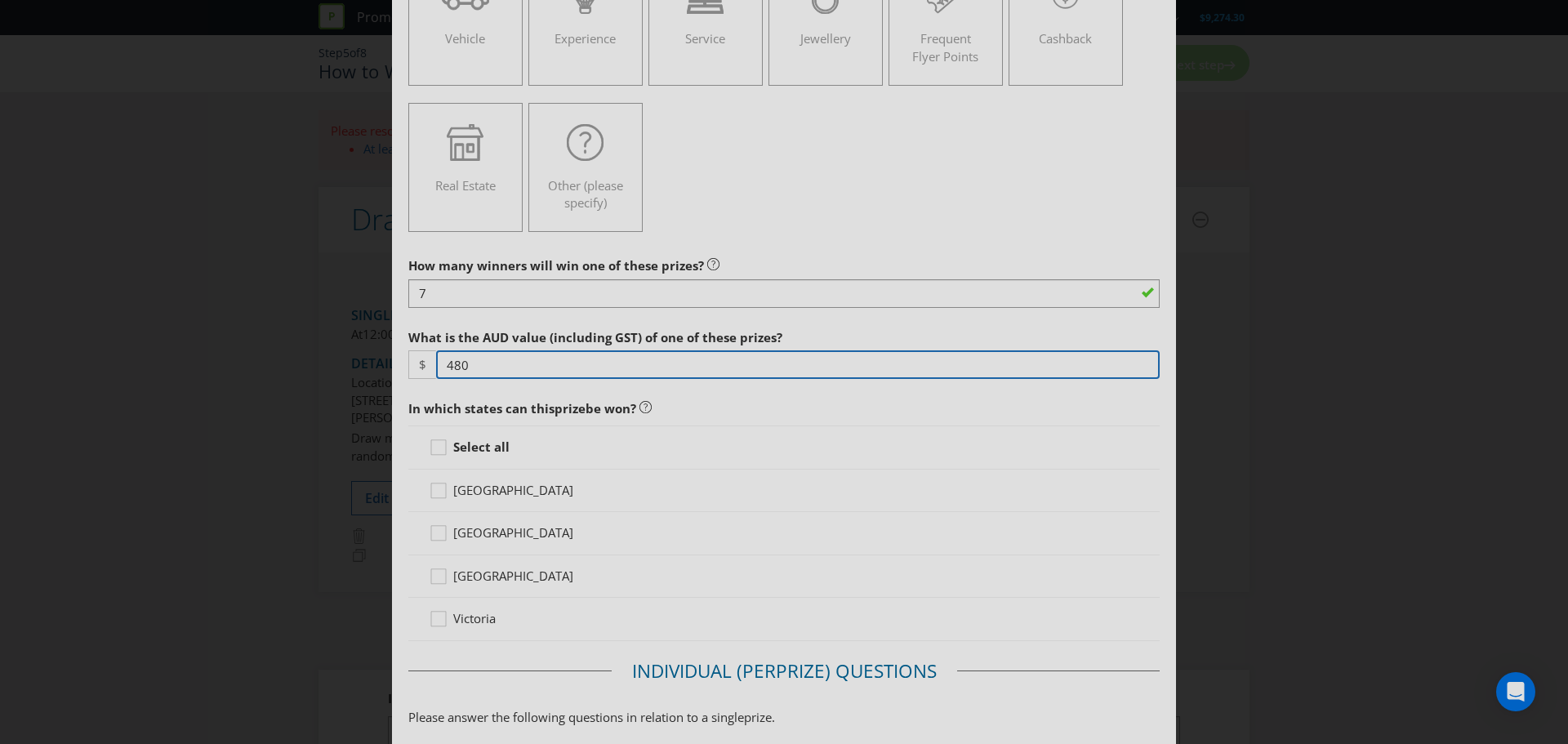
scroll to position [408, 0]
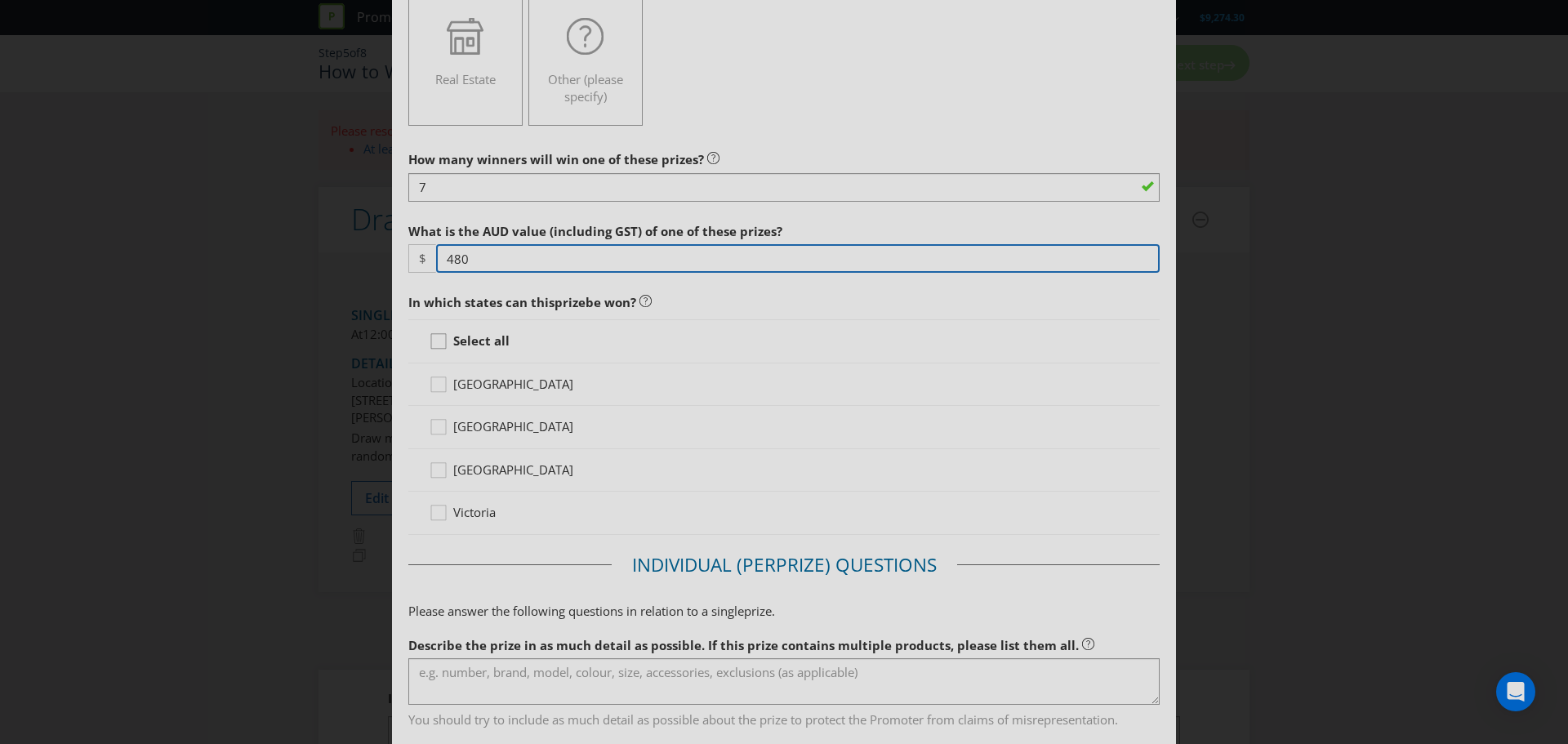
type input "480"
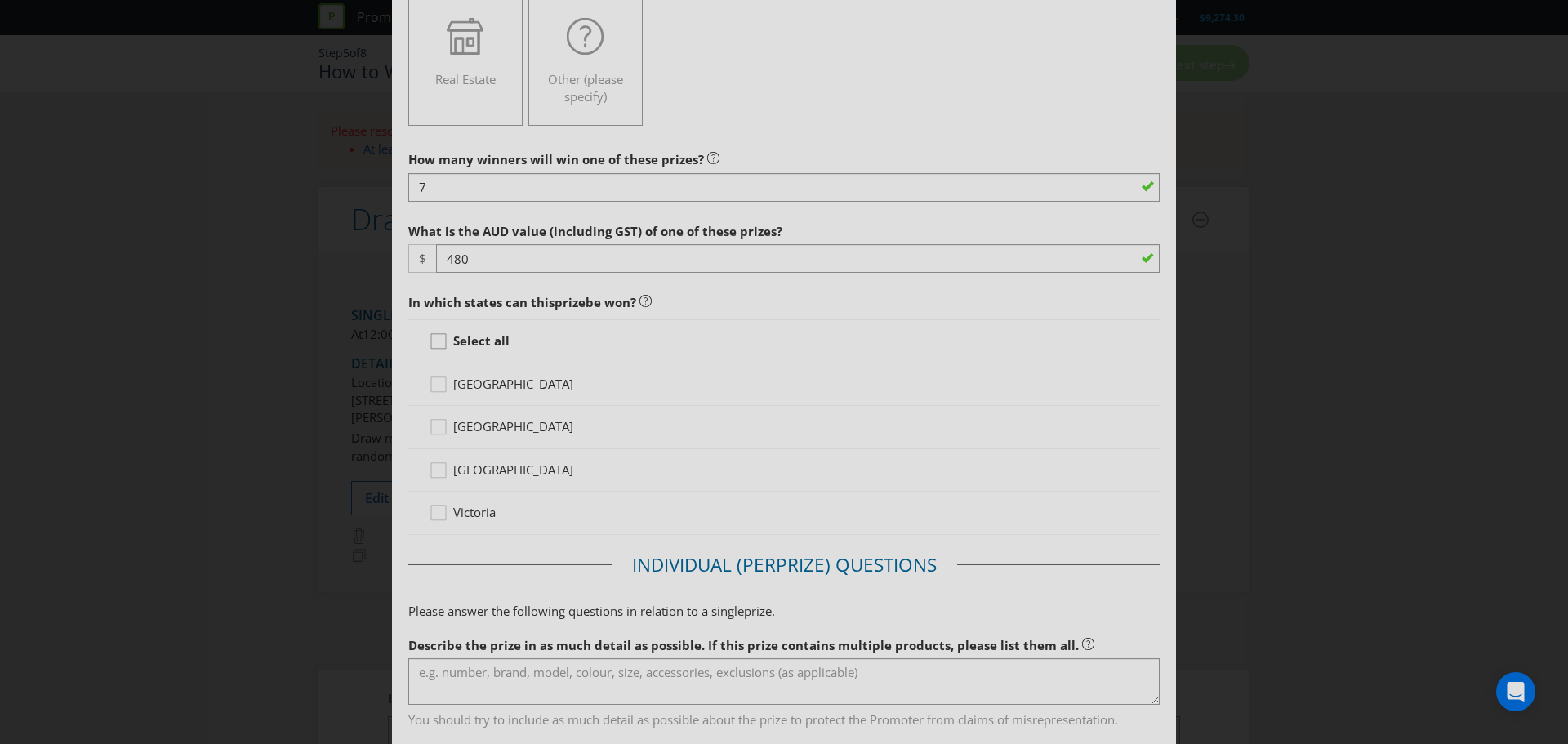
click at [429, 343] on icon at bounding box center [441, 345] width 25 height 25
click at [0, 0] on input "Select all" at bounding box center [0, 0] width 0 height 0
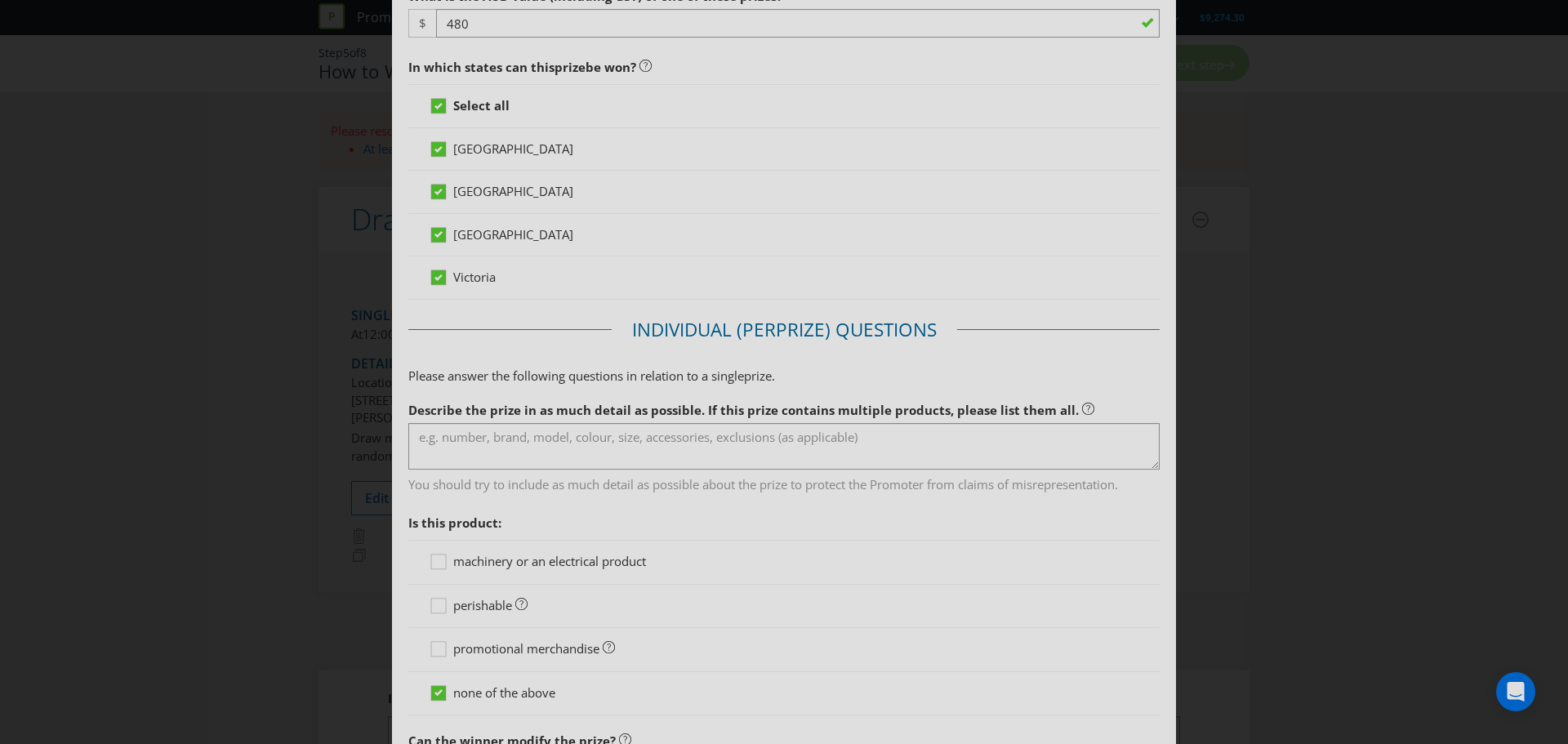
scroll to position [735, 0]
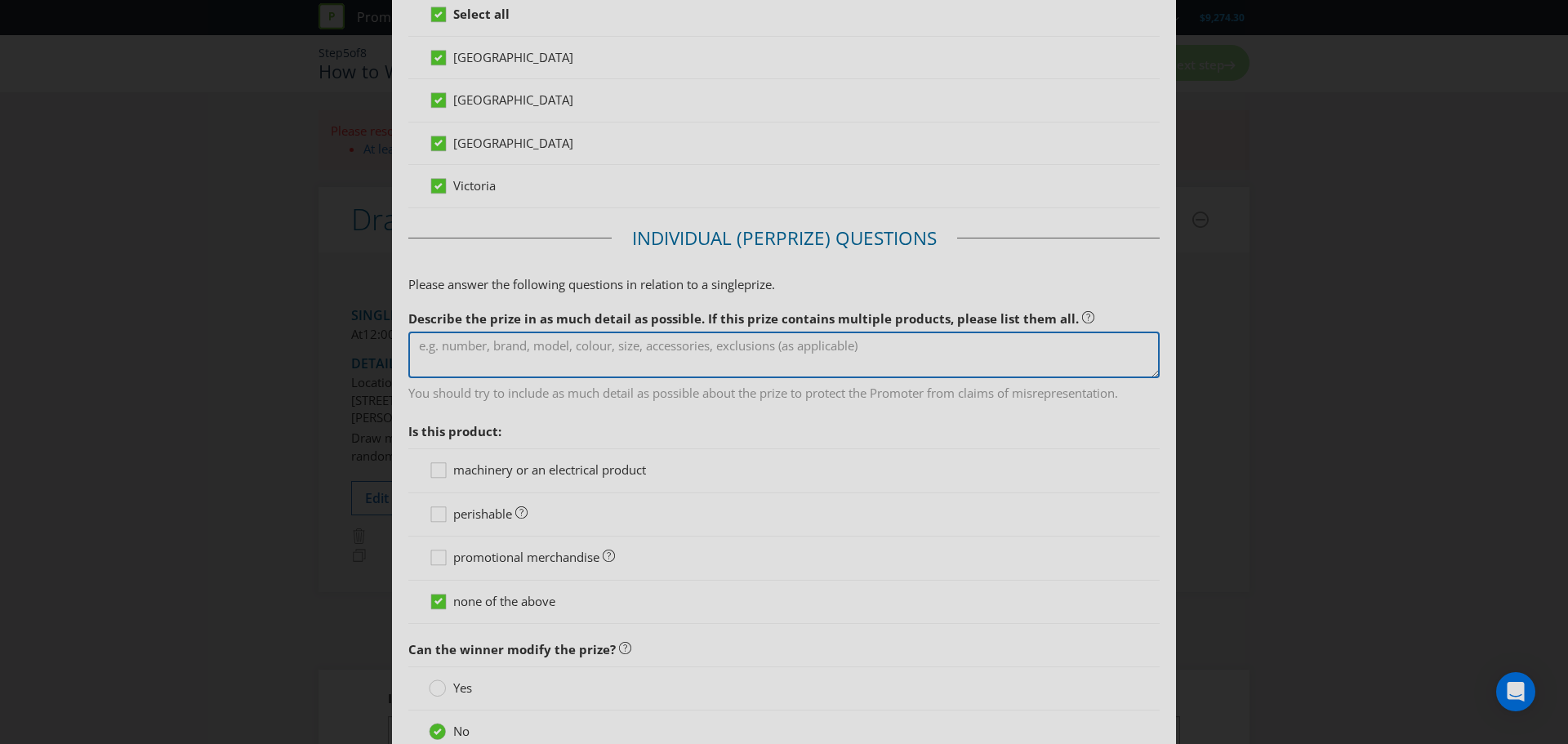
click at [576, 352] on textarea at bounding box center [784, 354] width 751 height 46
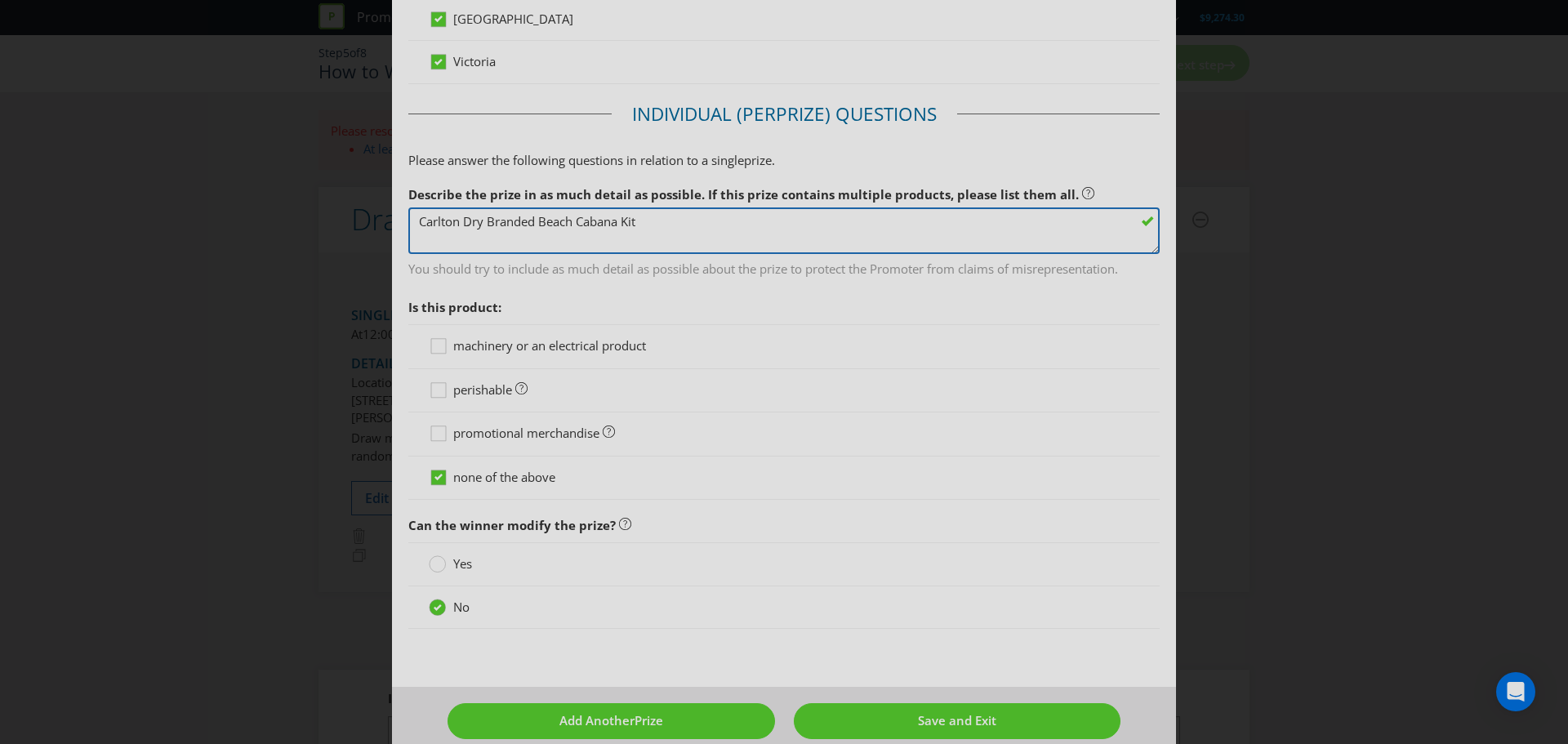
scroll to position [883, 0]
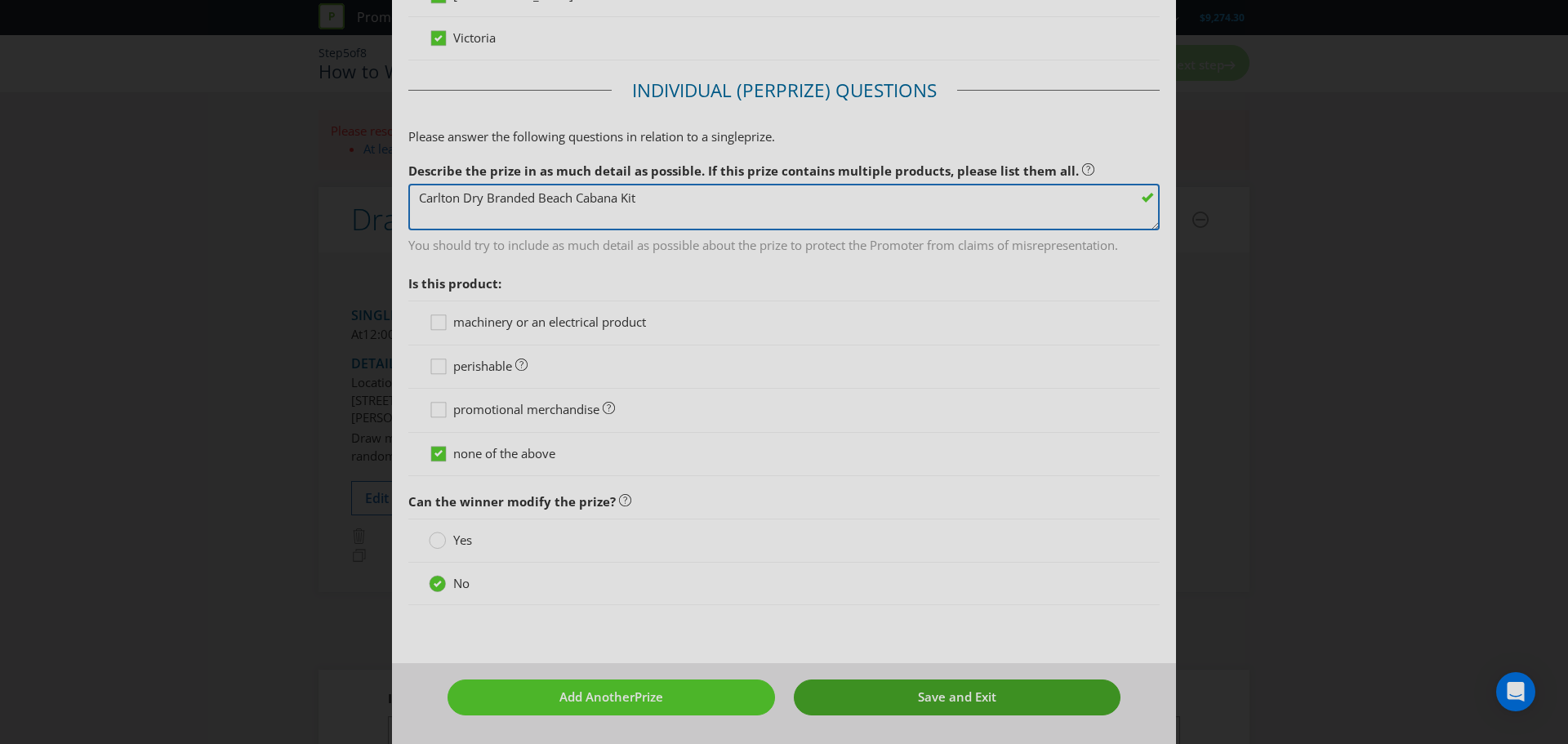
type textarea "Carlton Dry Branded Beach Cabana Kit"
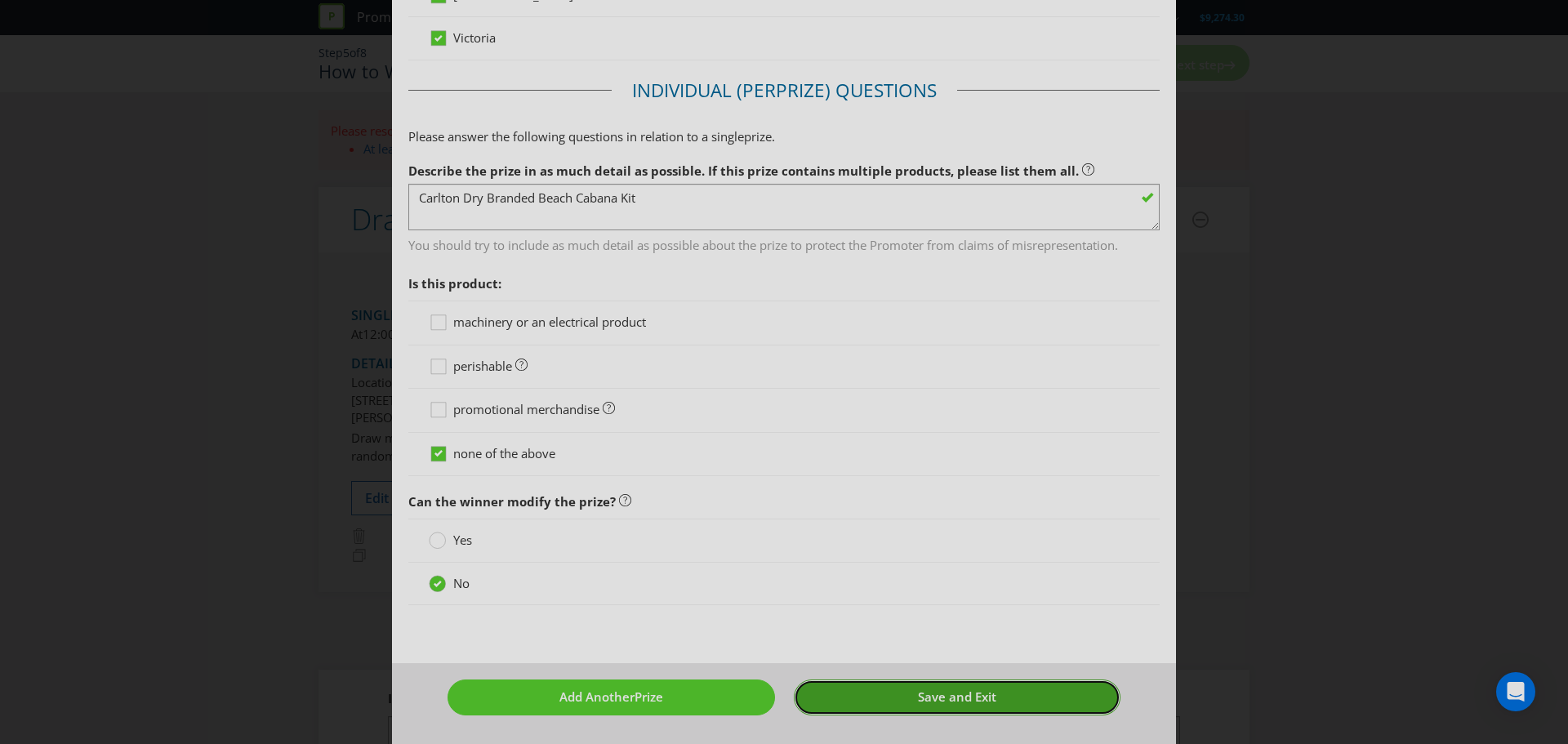
click at [862, 695] on button "Save and Exit" at bounding box center [958, 697] width 328 height 35
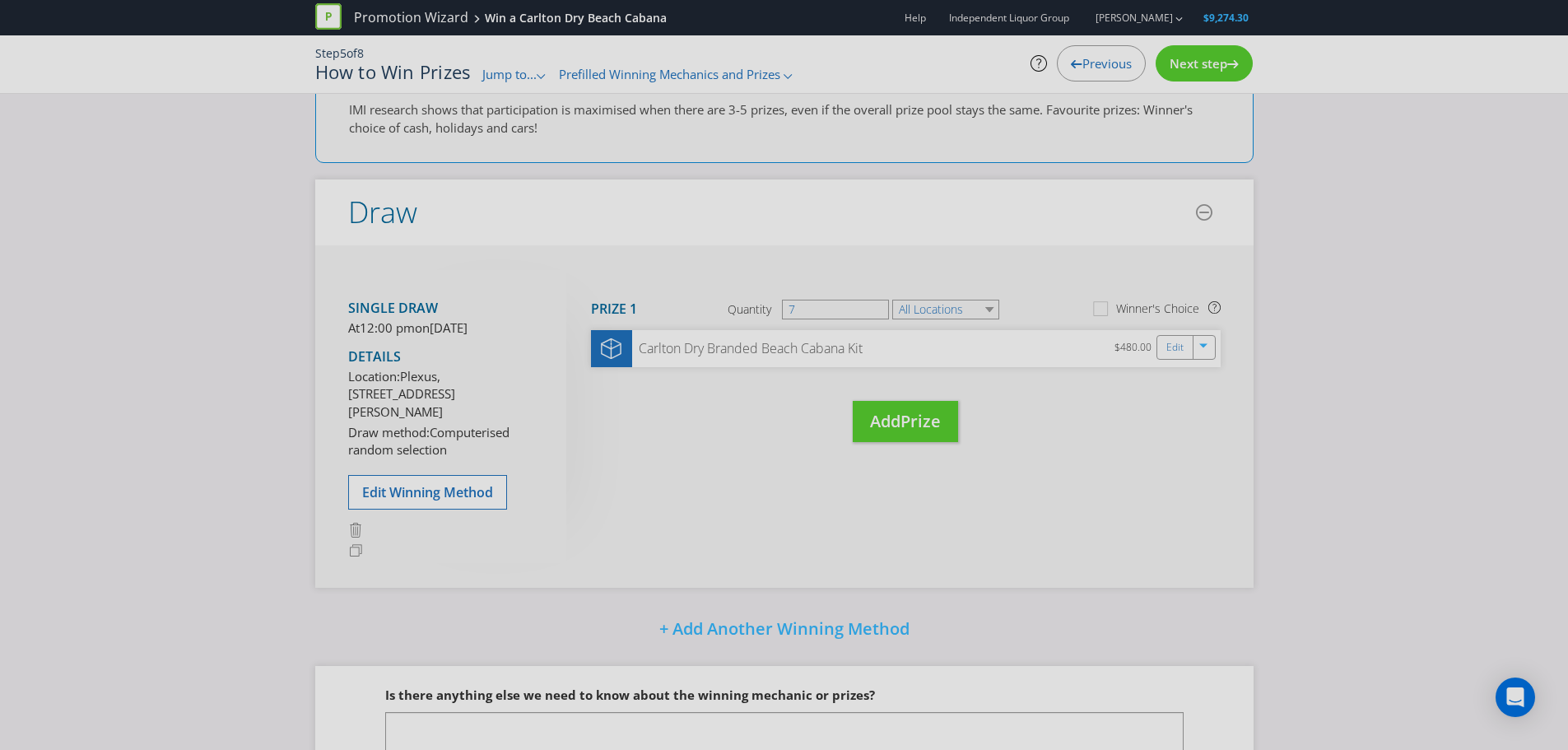
scroll to position [82, 0]
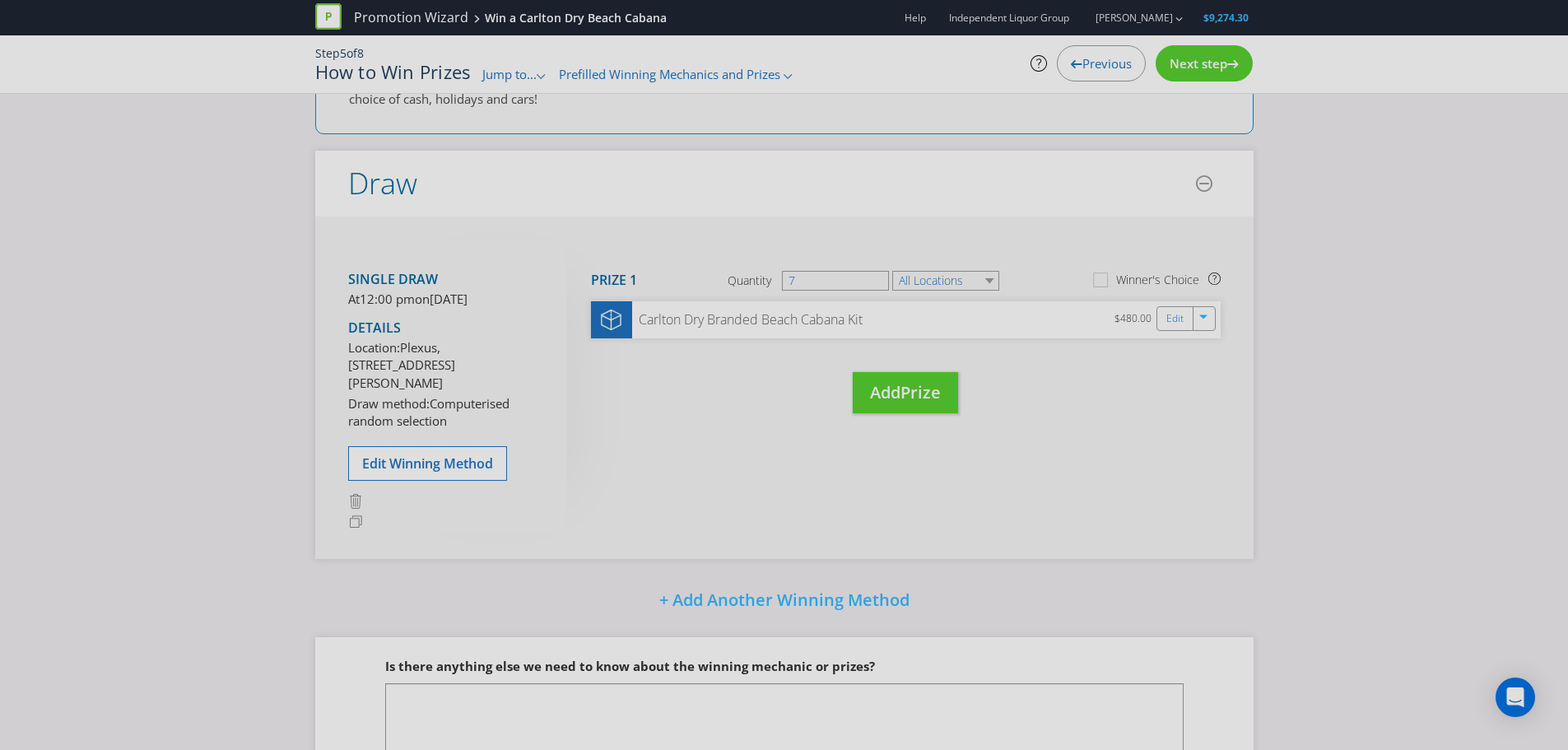
click at [1177, 60] on span "Next step" at bounding box center [1198, 63] width 57 height 16
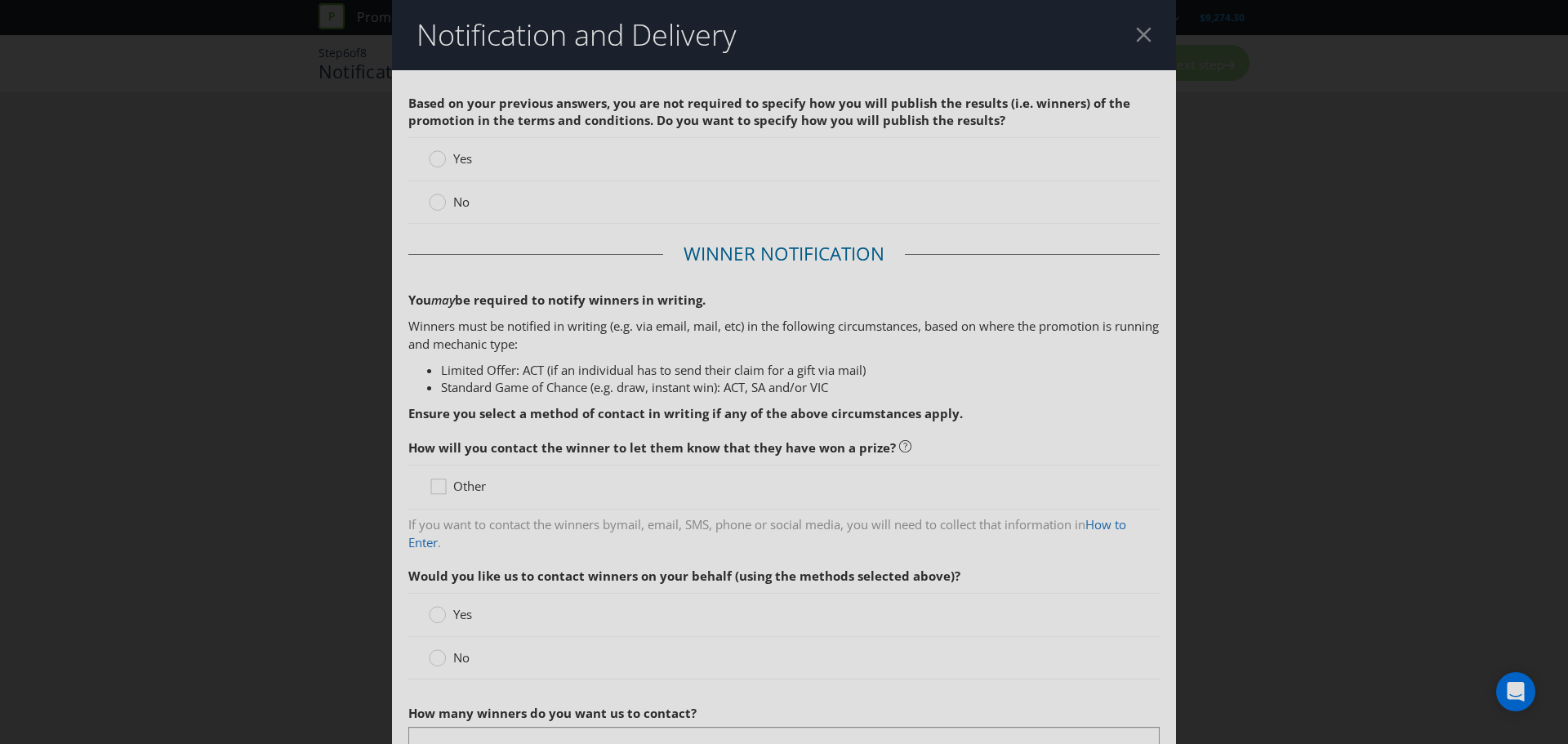
click at [460, 162] on span "Yes" at bounding box center [462, 158] width 19 height 16
click at [0, 0] on input "Yes" at bounding box center [0, 0] width 0 height 0
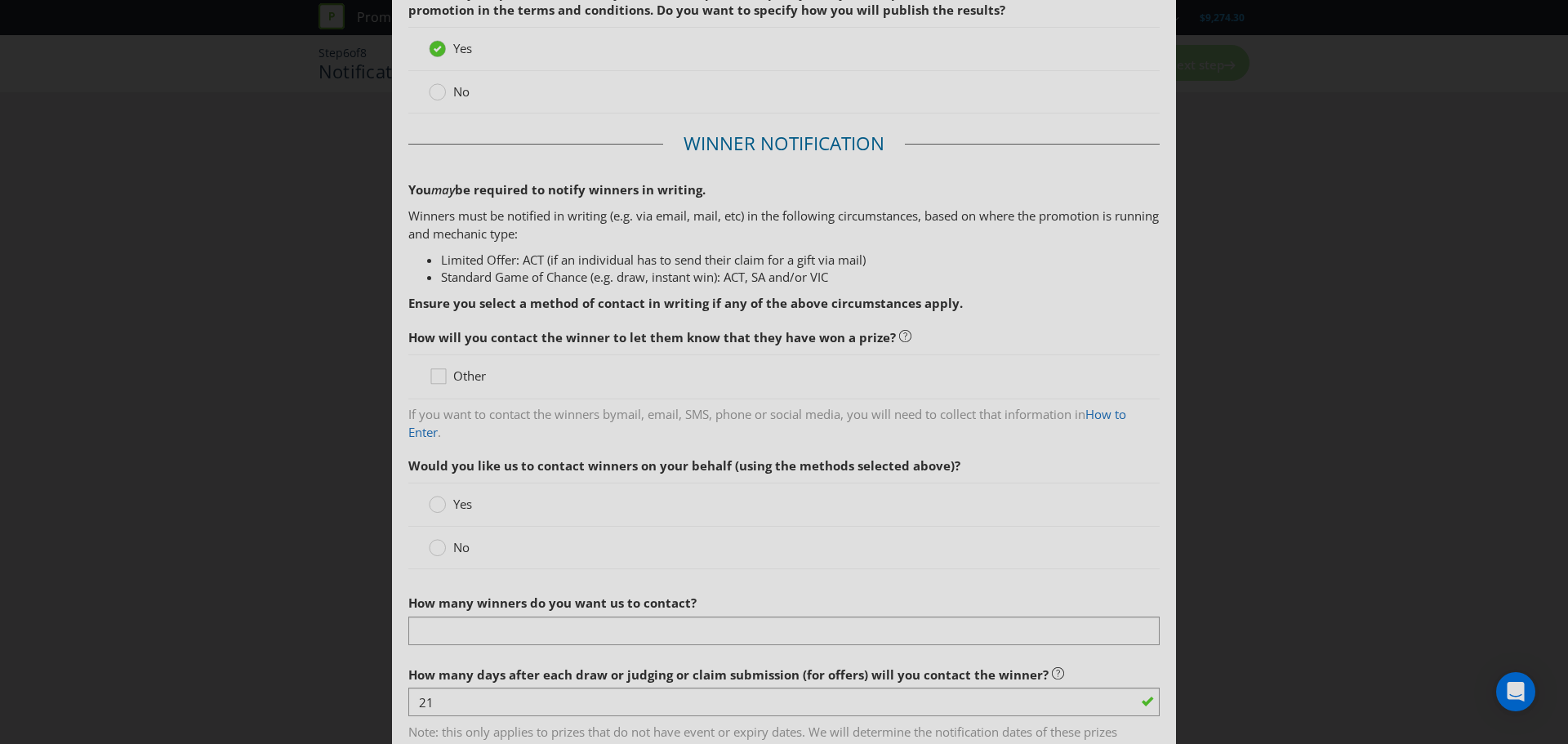
scroll to position [163, 0]
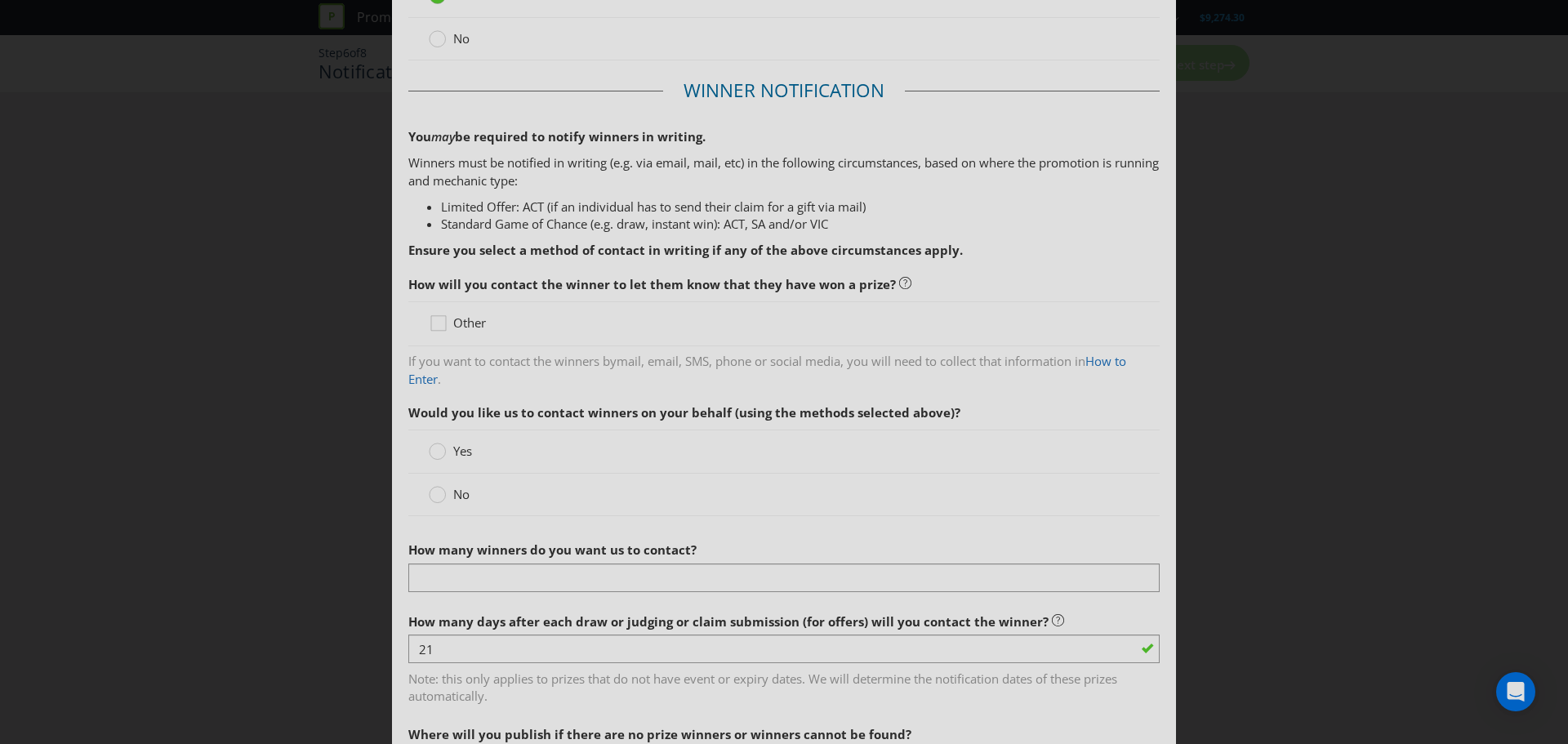
click at [476, 319] on span "Other" at bounding box center [469, 322] width 32 height 16
click at [0, 0] on input "Other" at bounding box center [0, 0] width 0 height 0
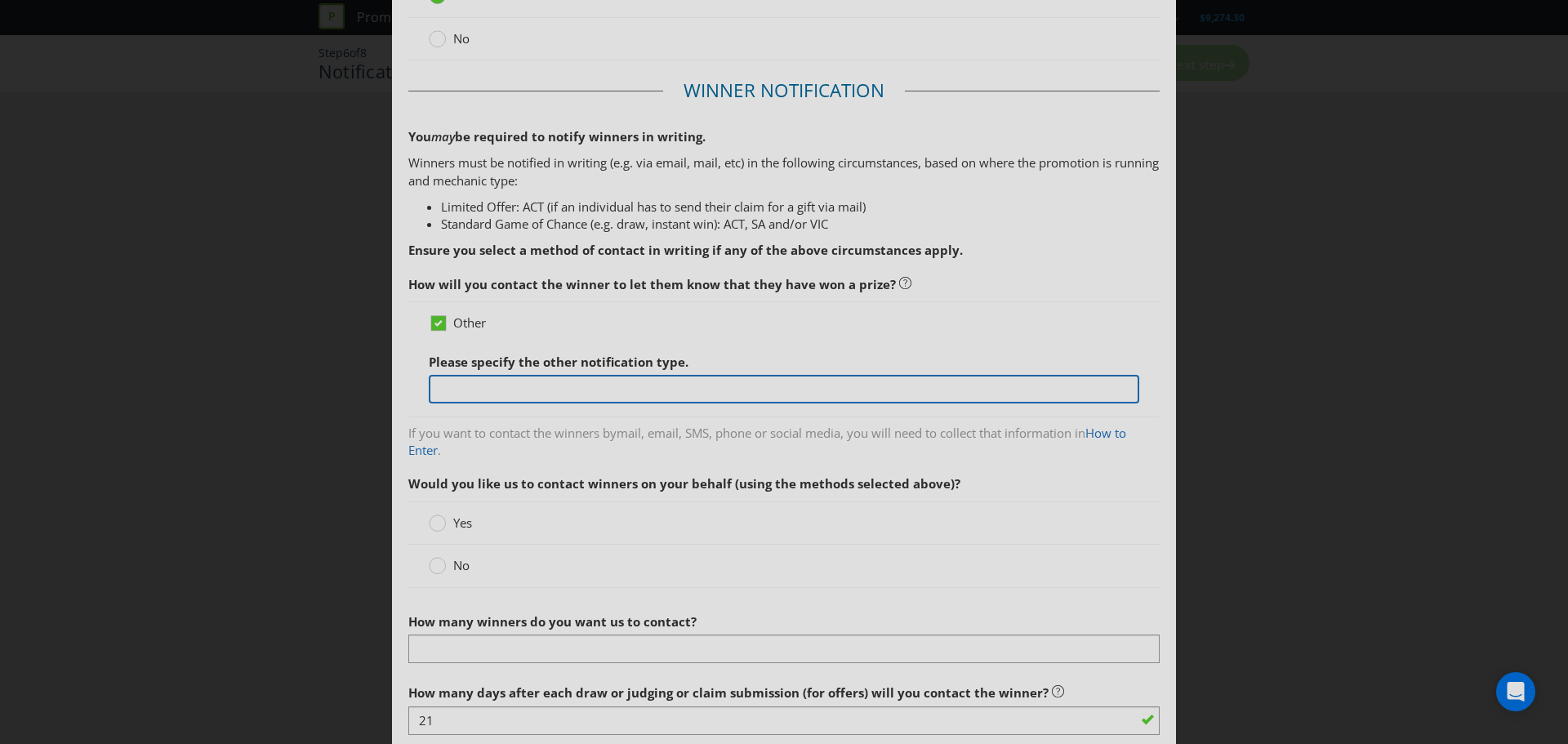
click at [541, 383] on input "text" at bounding box center [784, 390] width 711 height 28
type input "Phone and email."
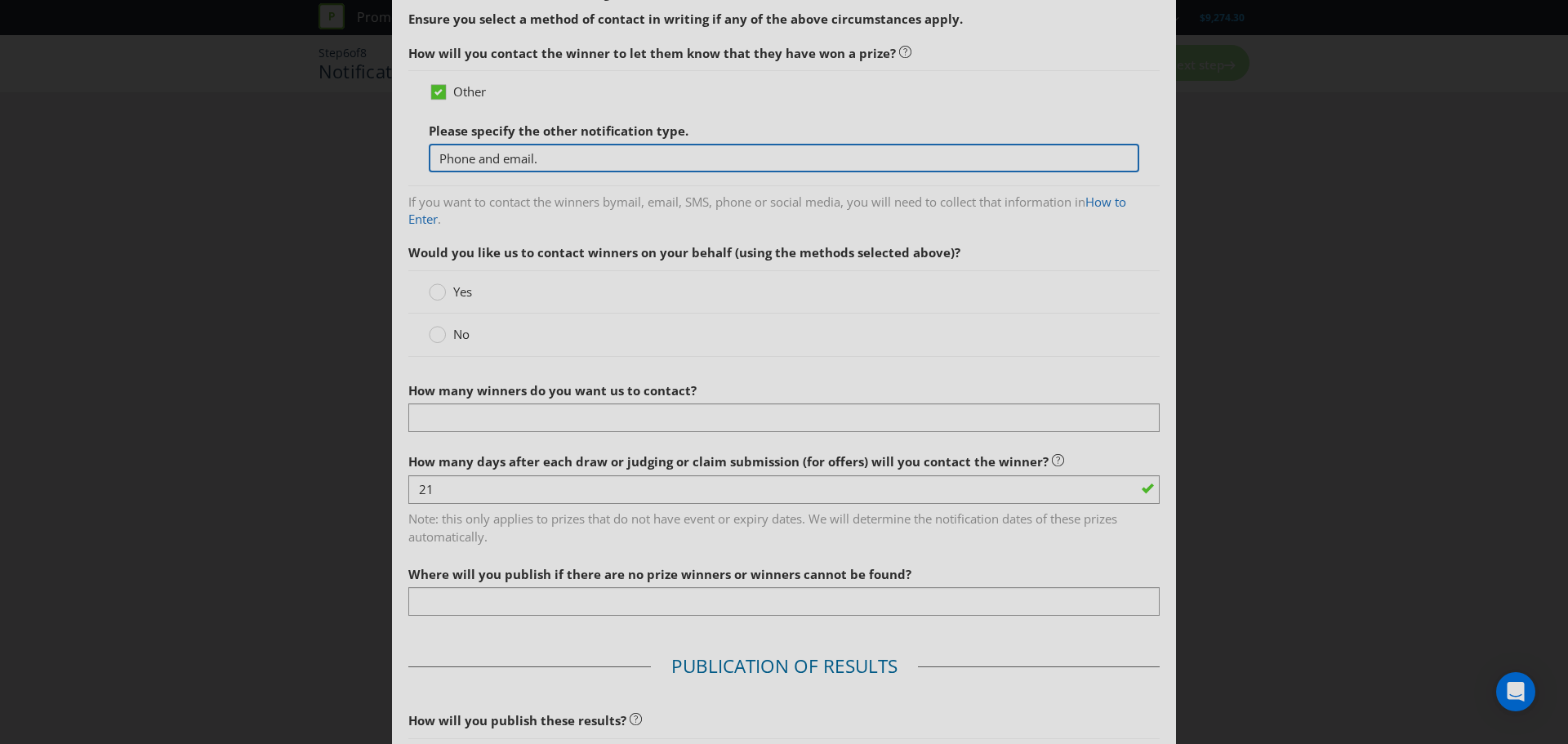
scroll to position [408, 0]
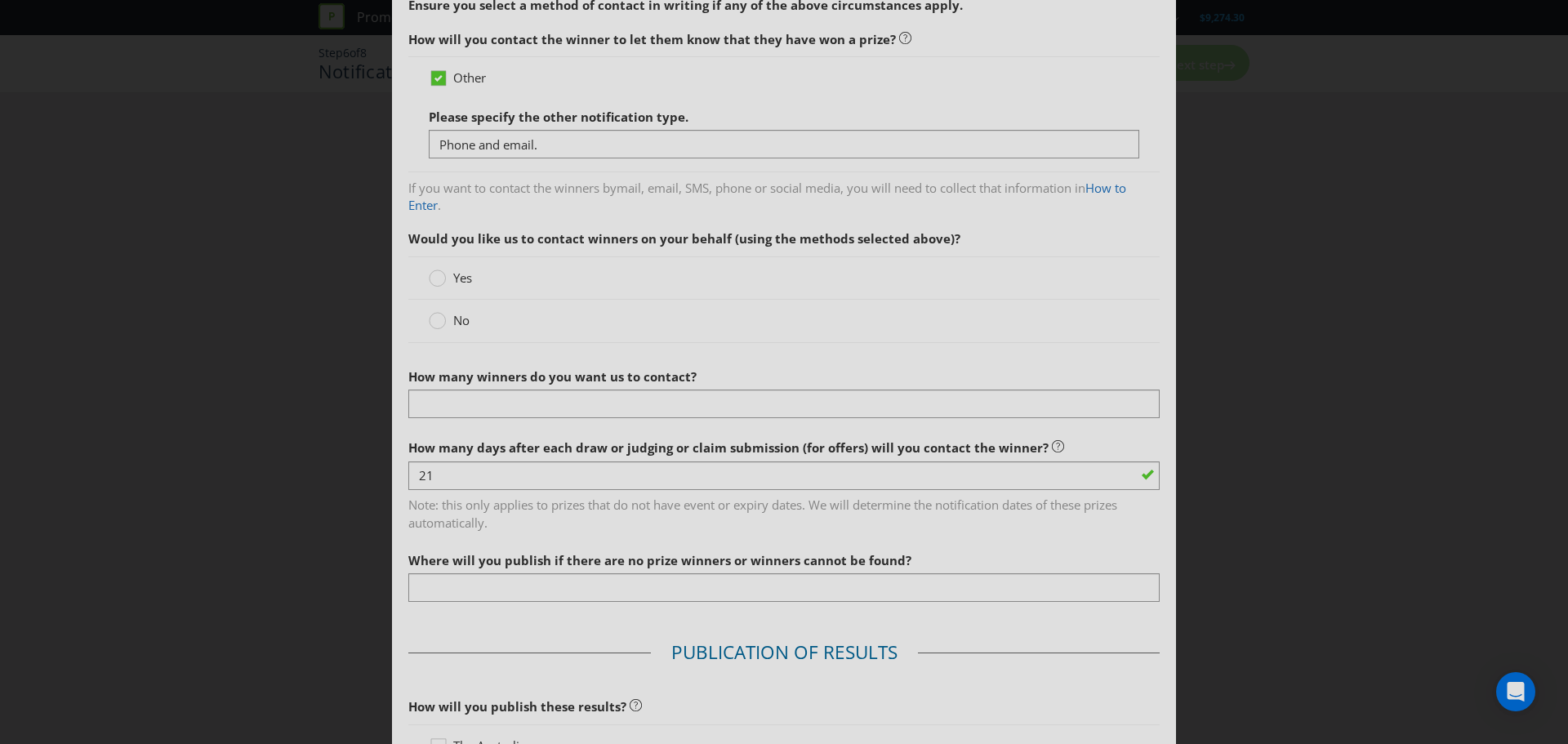
click at [460, 315] on span "No" at bounding box center [460, 319] width 16 height 16
click at [0, 0] on input "No" at bounding box center [0, 0] width 0 height 0
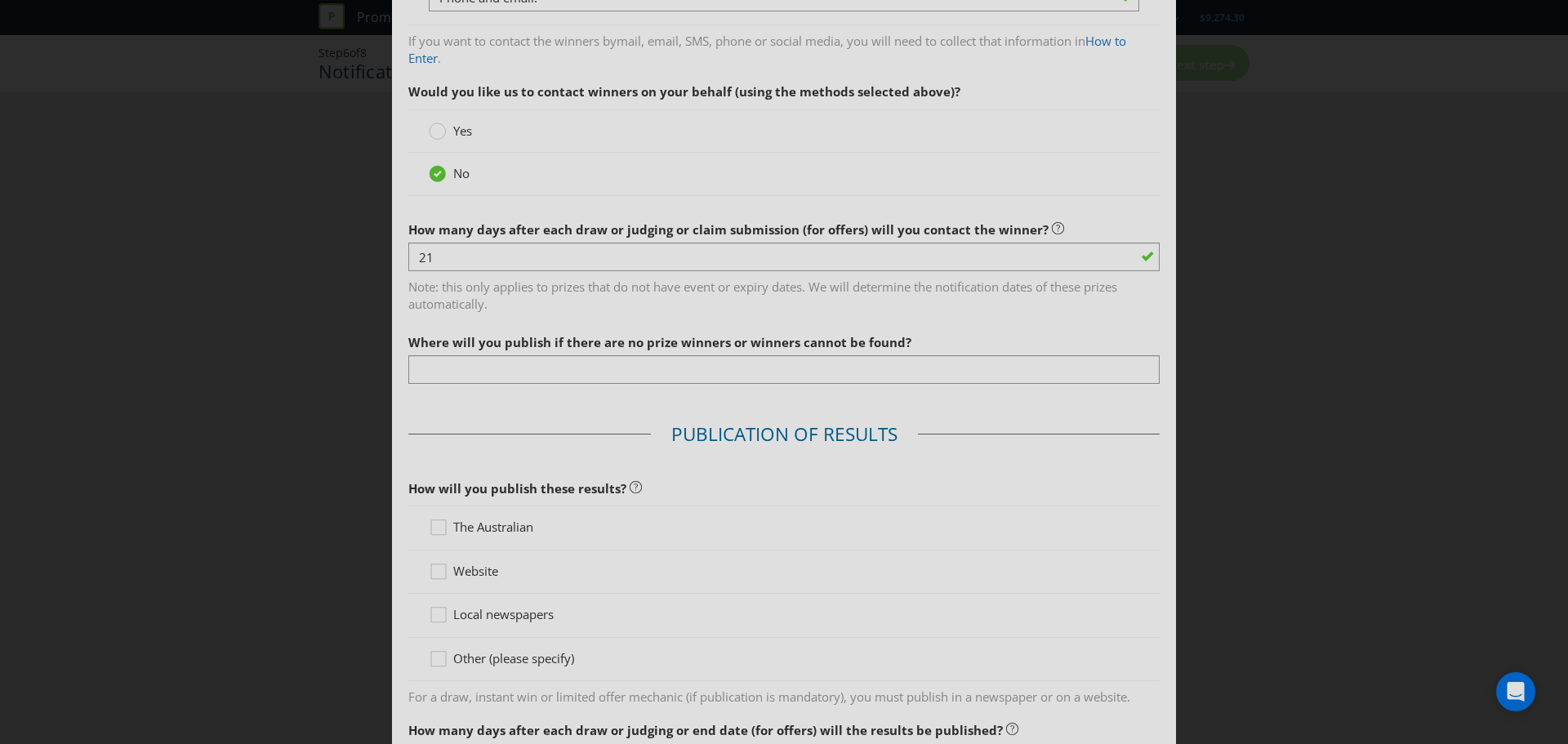
scroll to position [572, 0]
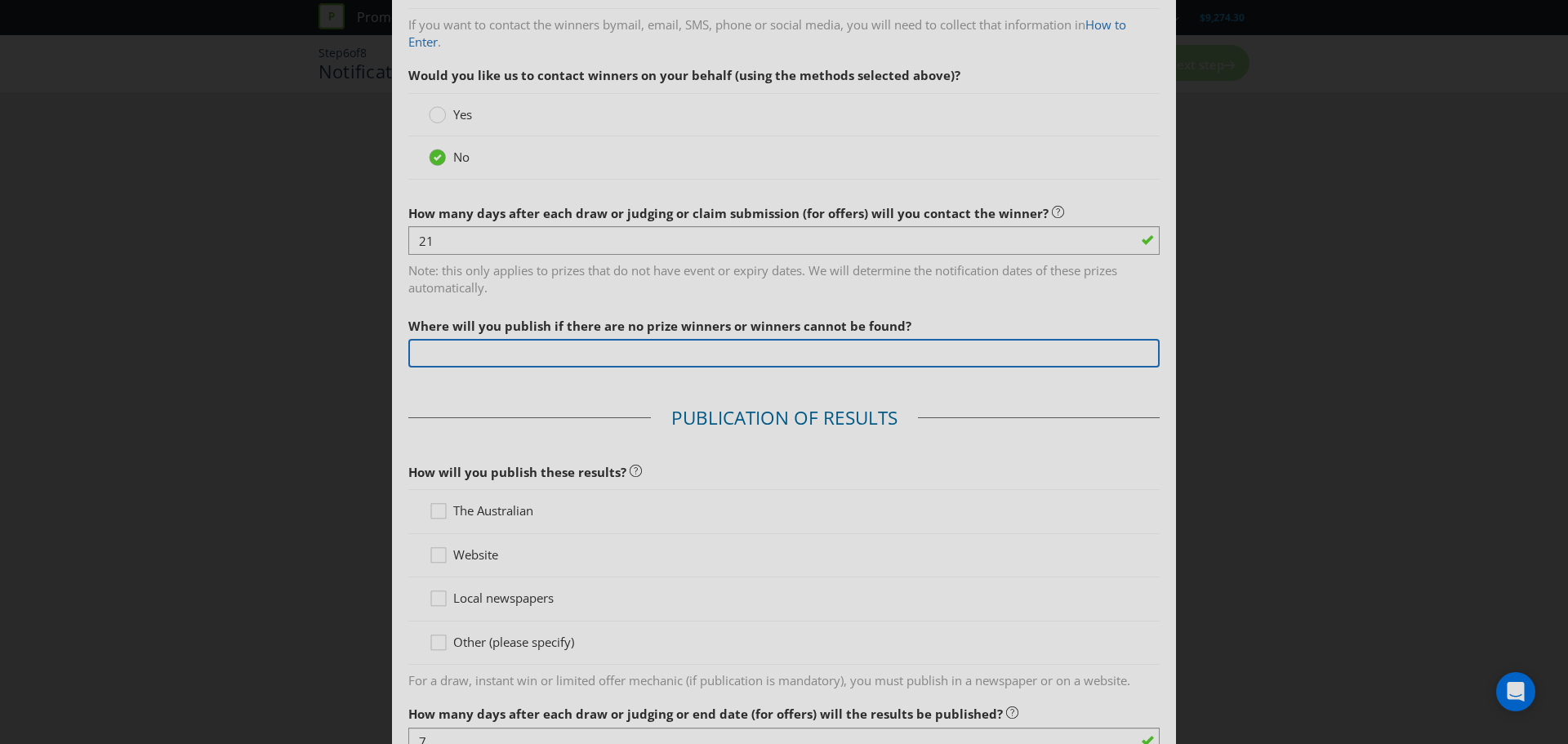
click at [572, 354] on input "text" at bounding box center [784, 354] width 751 height 28
type input "[URL][DOMAIN_NAME]"
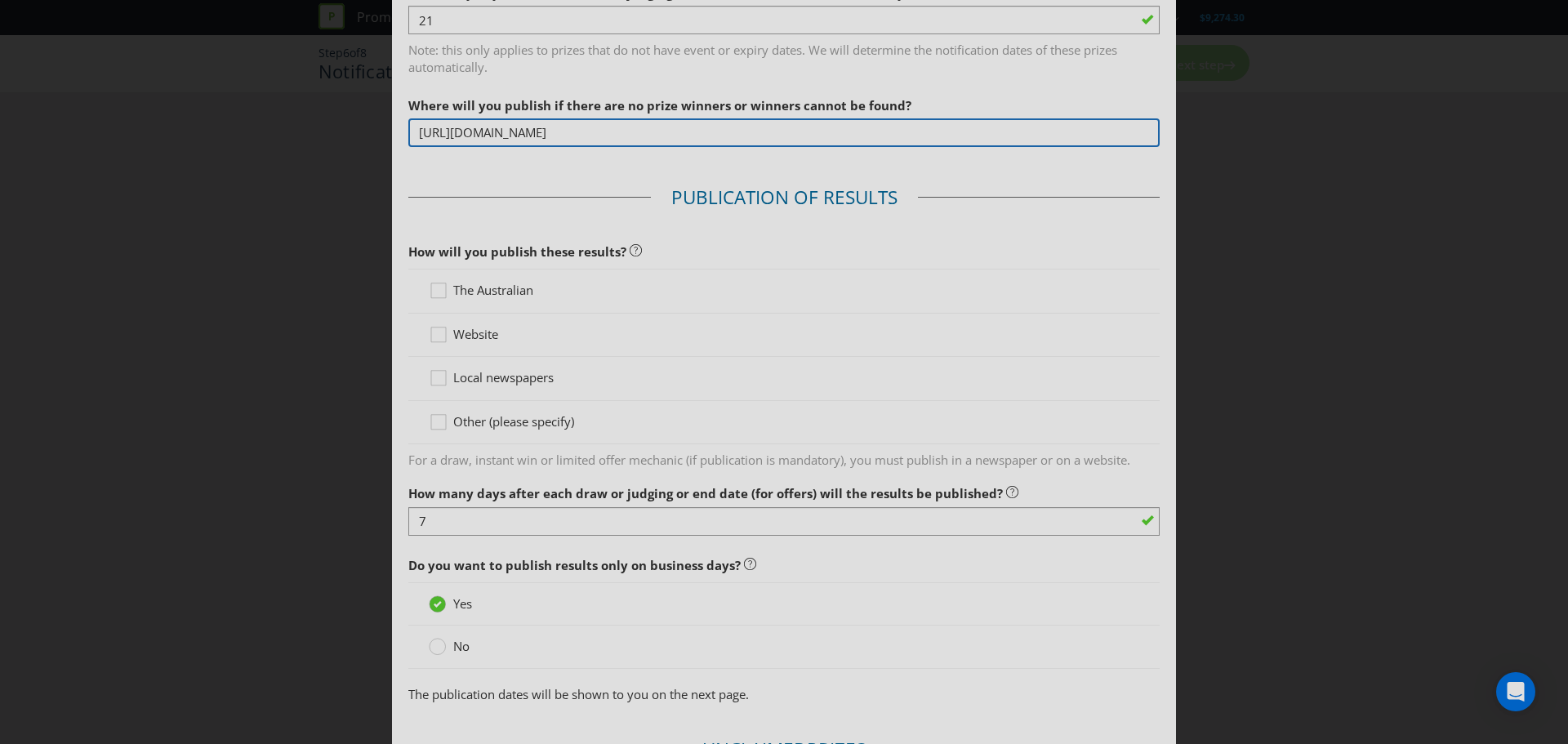
scroll to position [817, 0]
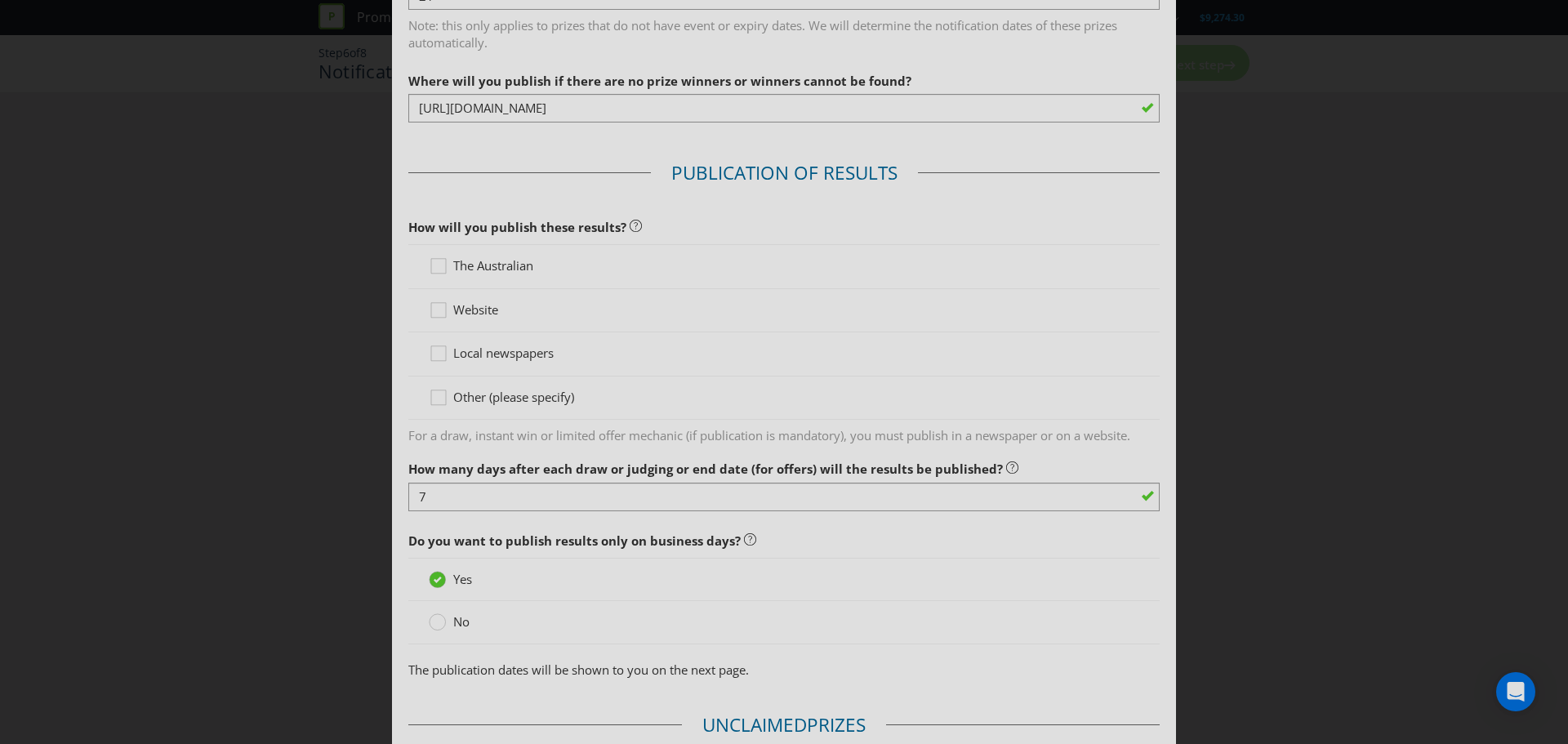
click at [468, 311] on span "Website" at bounding box center [475, 309] width 45 height 16
click at [0, 0] on input "Website" at bounding box center [0, 0] width 0 height 0
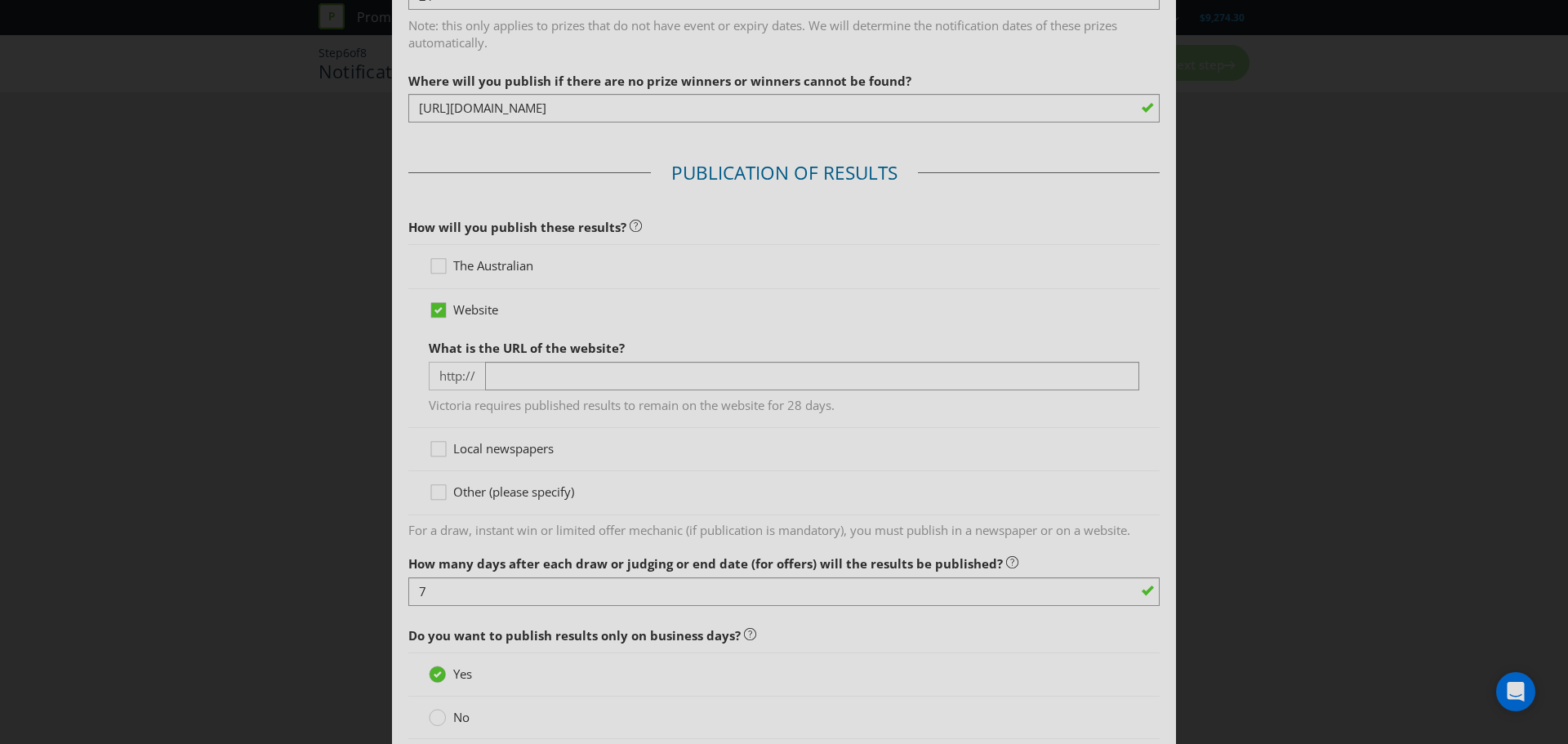
scroll to position [898, 0]
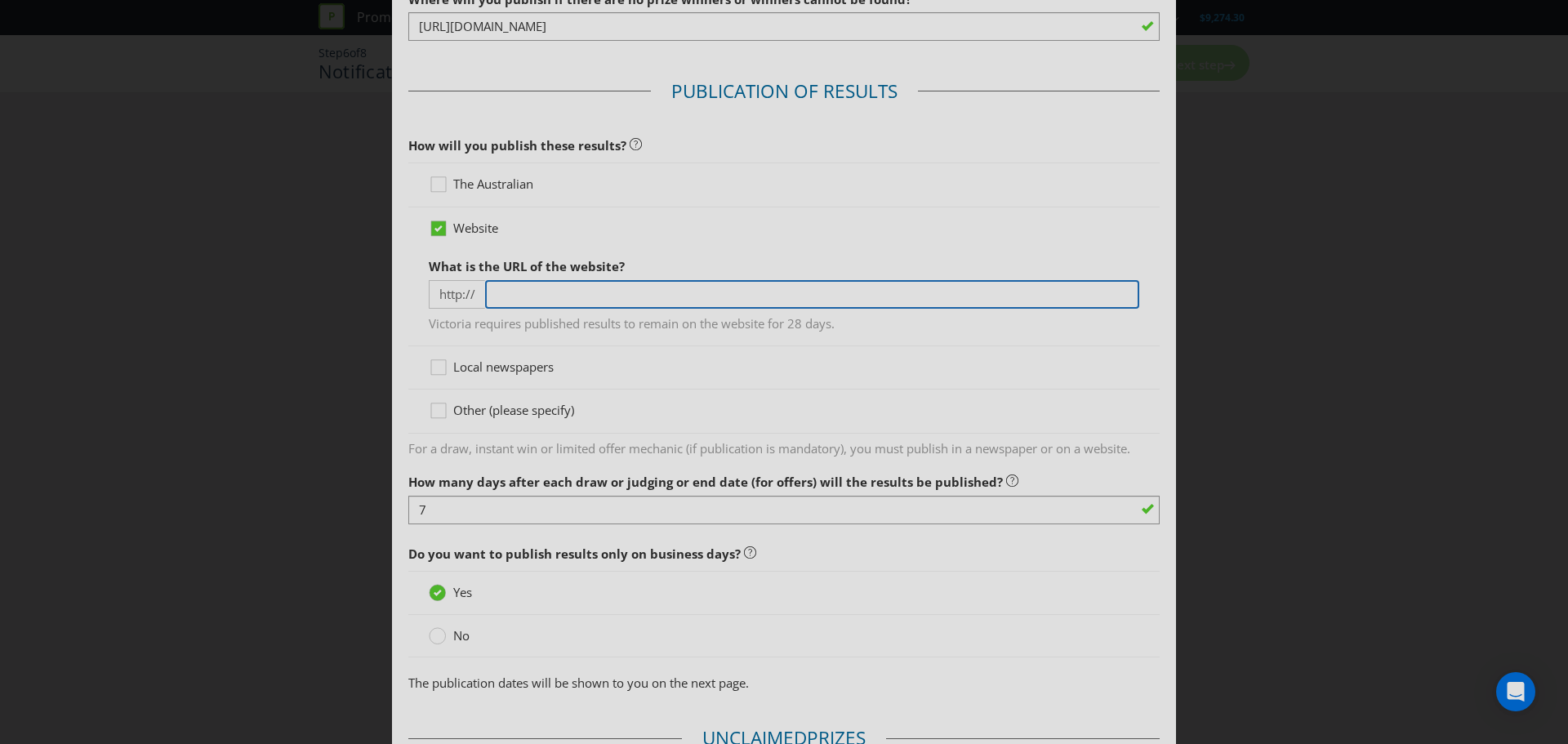
click at [547, 286] on input "text" at bounding box center [812, 295] width 654 height 28
type input "[URL][DOMAIN_NAME]"
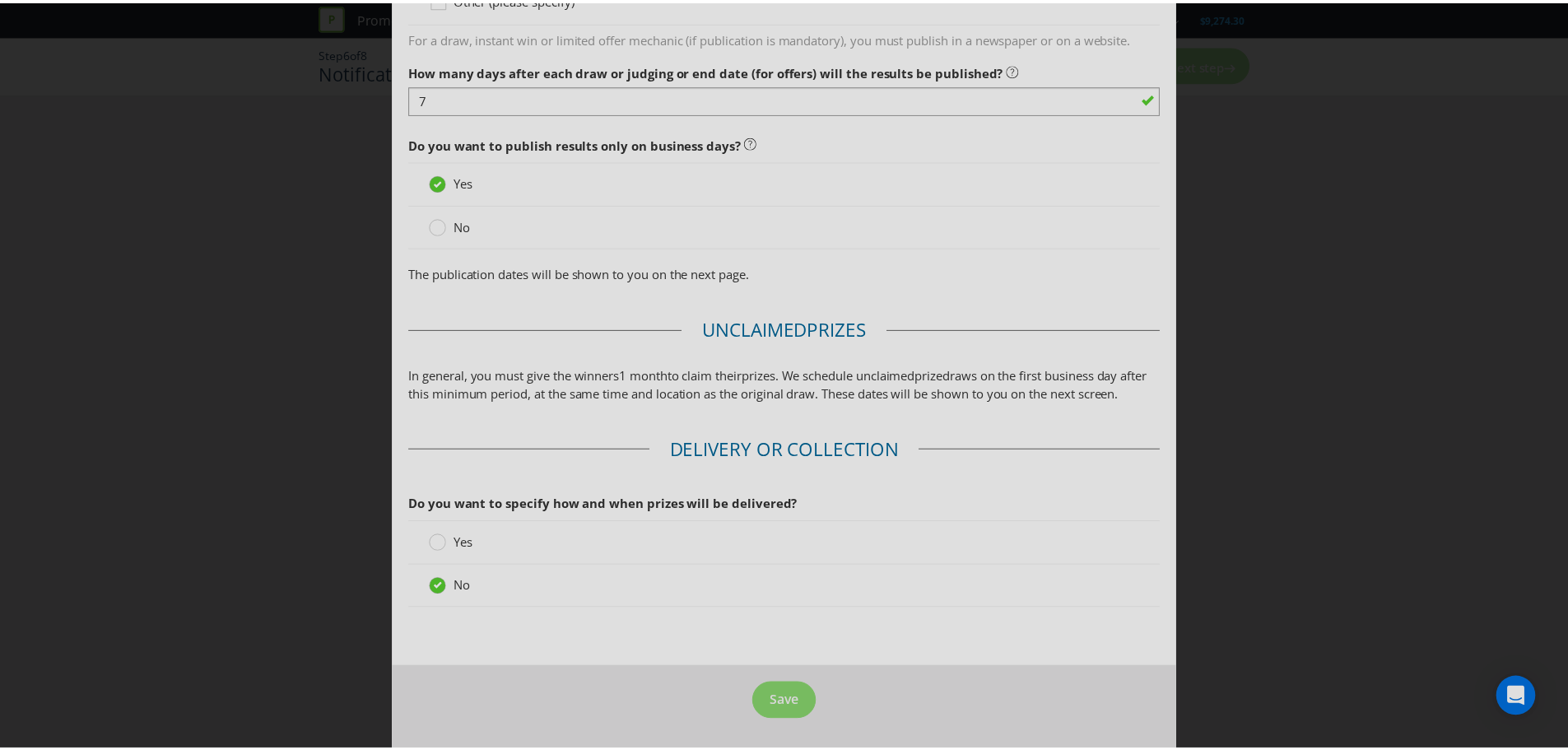
scroll to position [1338, 0]
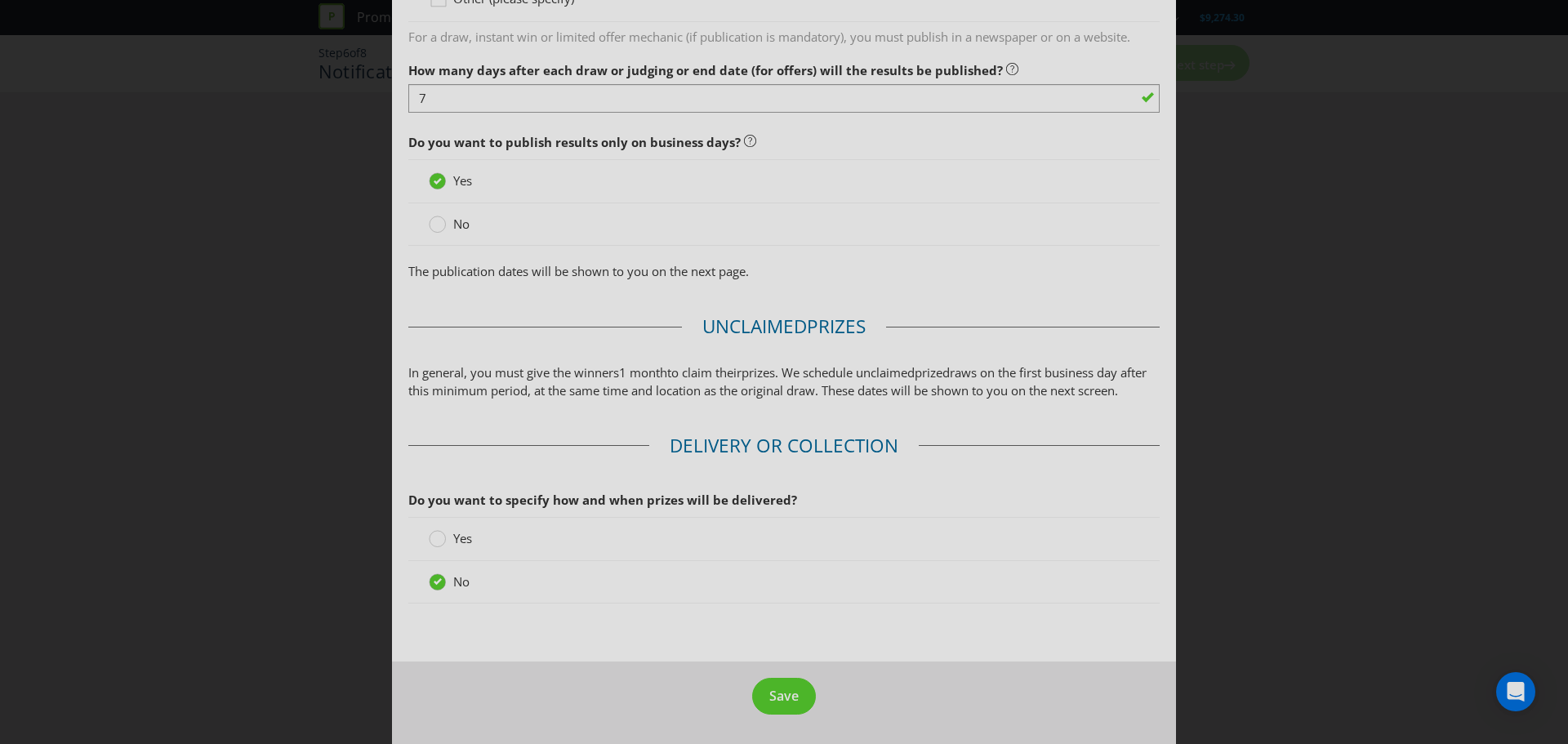
click at [784, 706] on button "Save" at bounding box center [784, 696] width 63 height 37
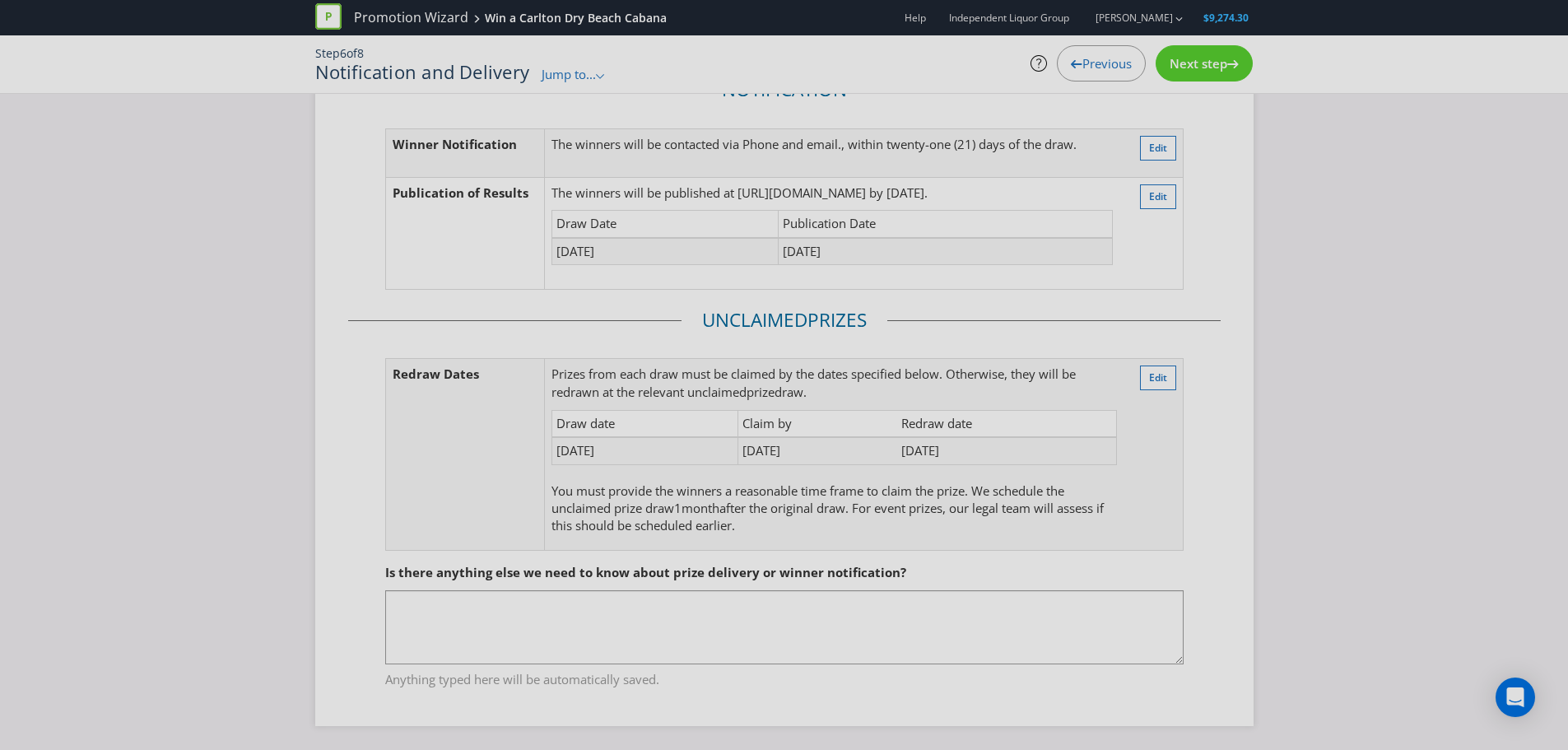
scroll to position [85, 0]
click at [1199, 62] on span "Next step" at bounding box center [1198, 63] width 57 height 16
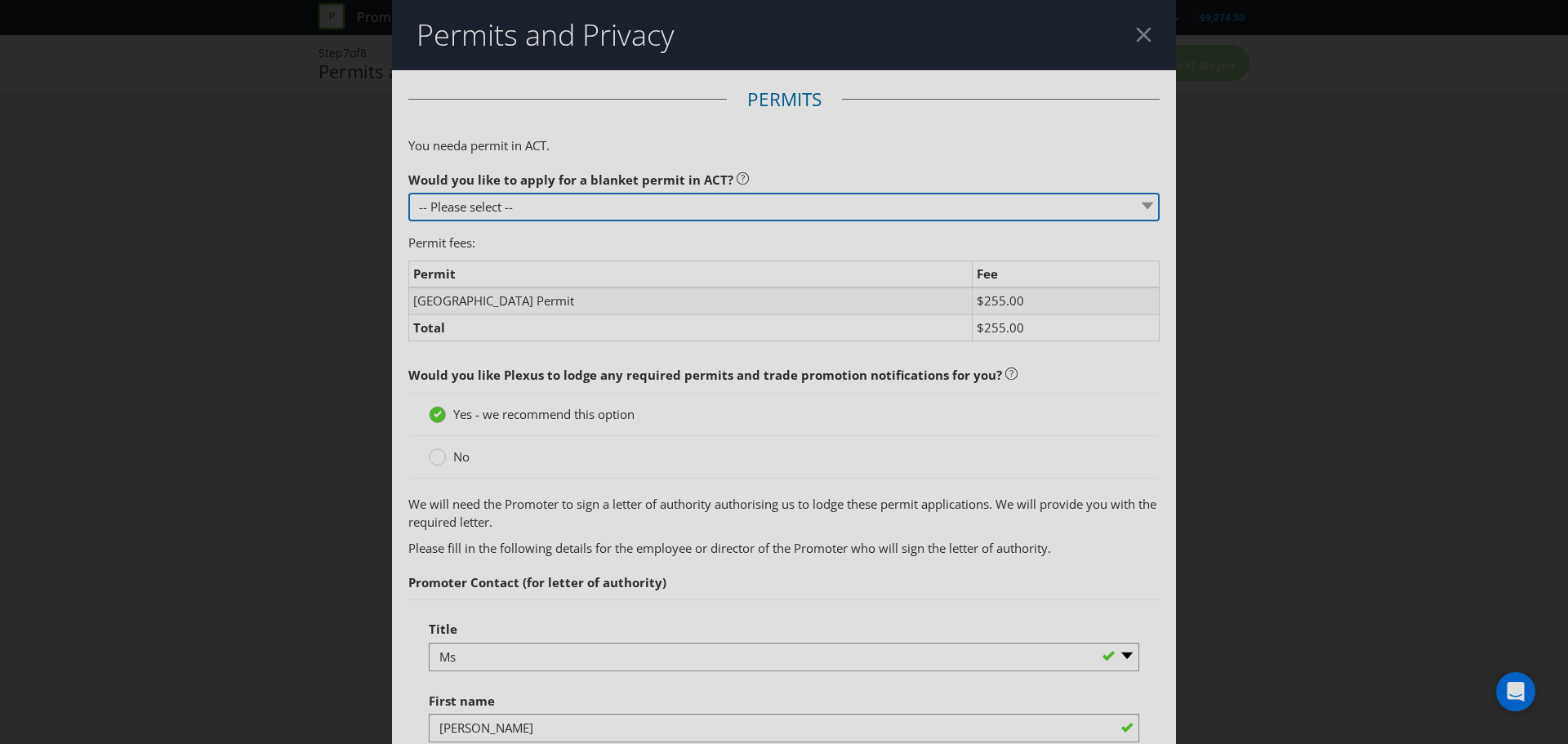
click at [565, 207] on select "-- Please select -- Yes, please apply for a new blanket permit No, this promoti…" at bounding box center [784, 207] width 751 height 28
select select "YES_APPLY"
click at [408, 192] on select "-- Please select -- Yes, please apply for a new blanket permit No, this promoti…" at bounding box center [784, 207] width 751 height 28
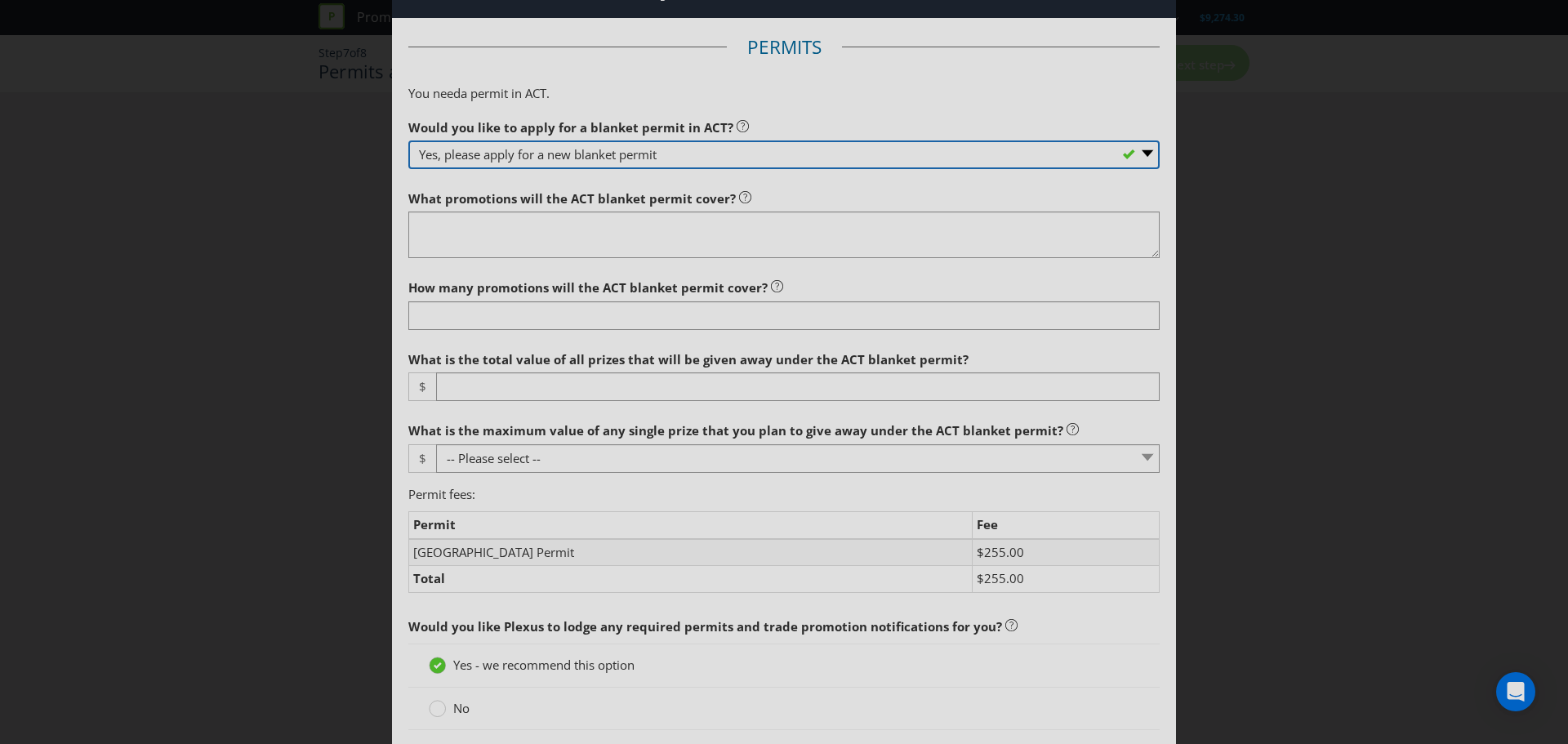
scroll to position [82, 0]
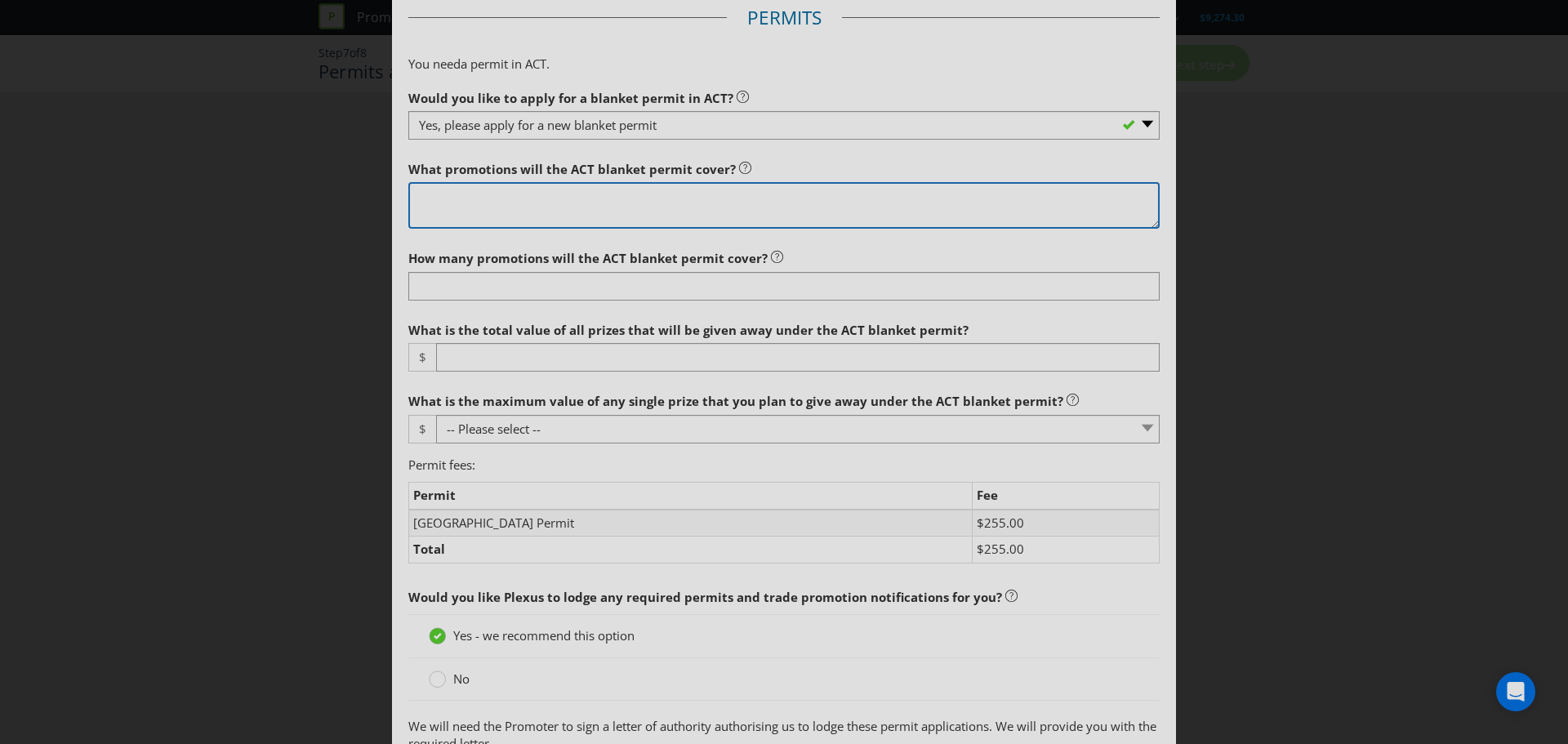
click at [496, 197] on textarea at bounding box center [784, 205] width 751 height 46
type textarea "This Promotion."
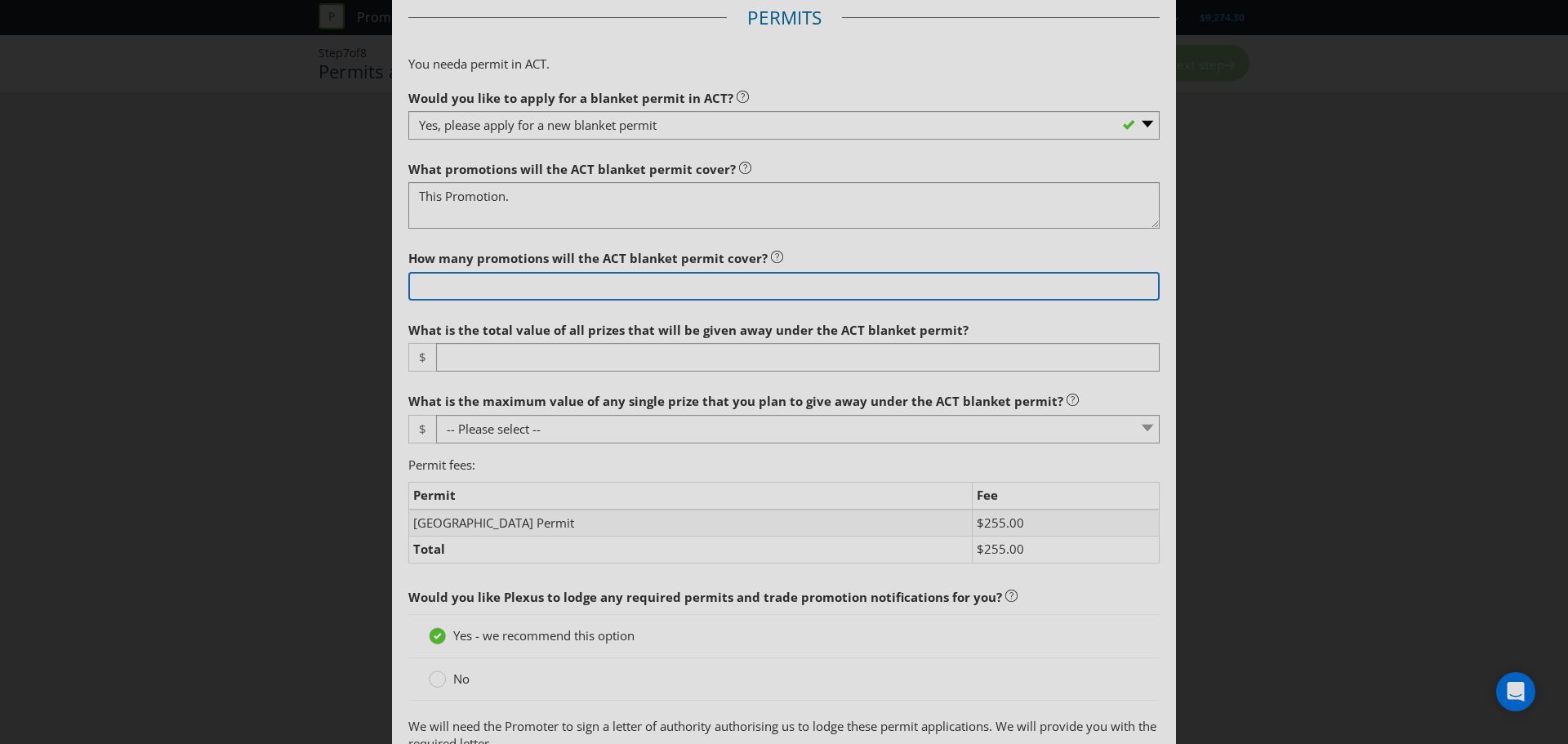
click at [605, 291] on input "number" at bounding box center [784, 286] width 751 height 28
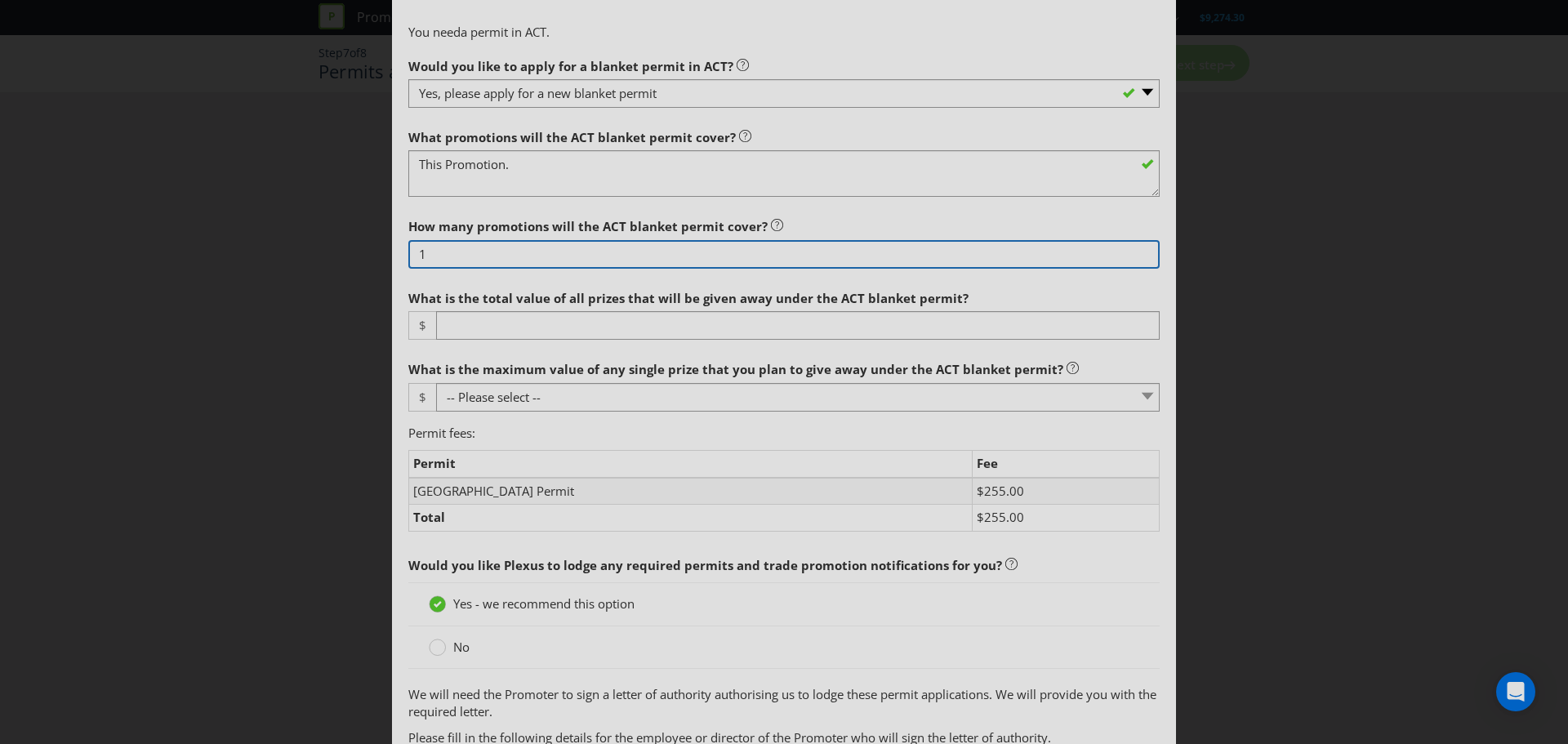
scroll to position [163, 0]
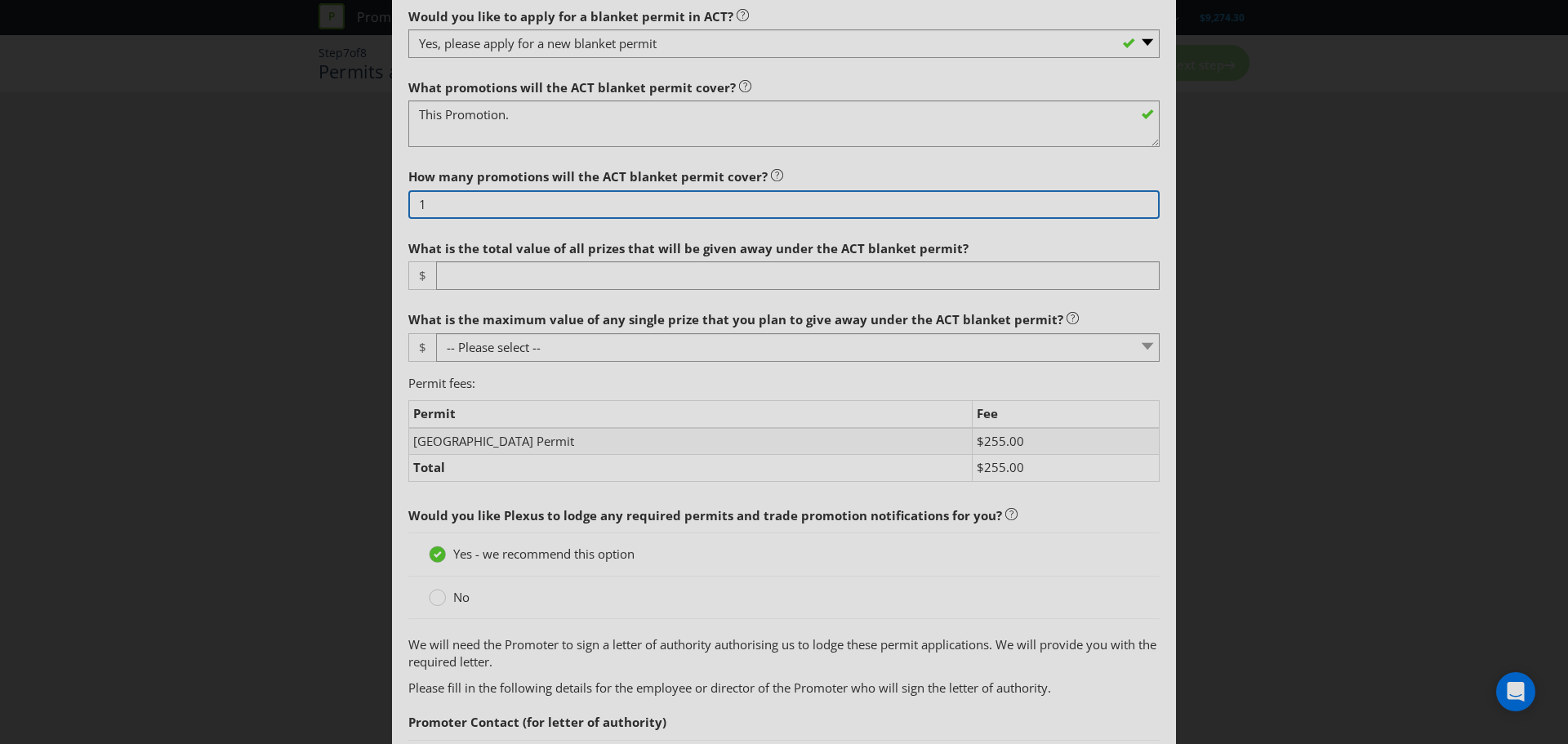
type input "1"
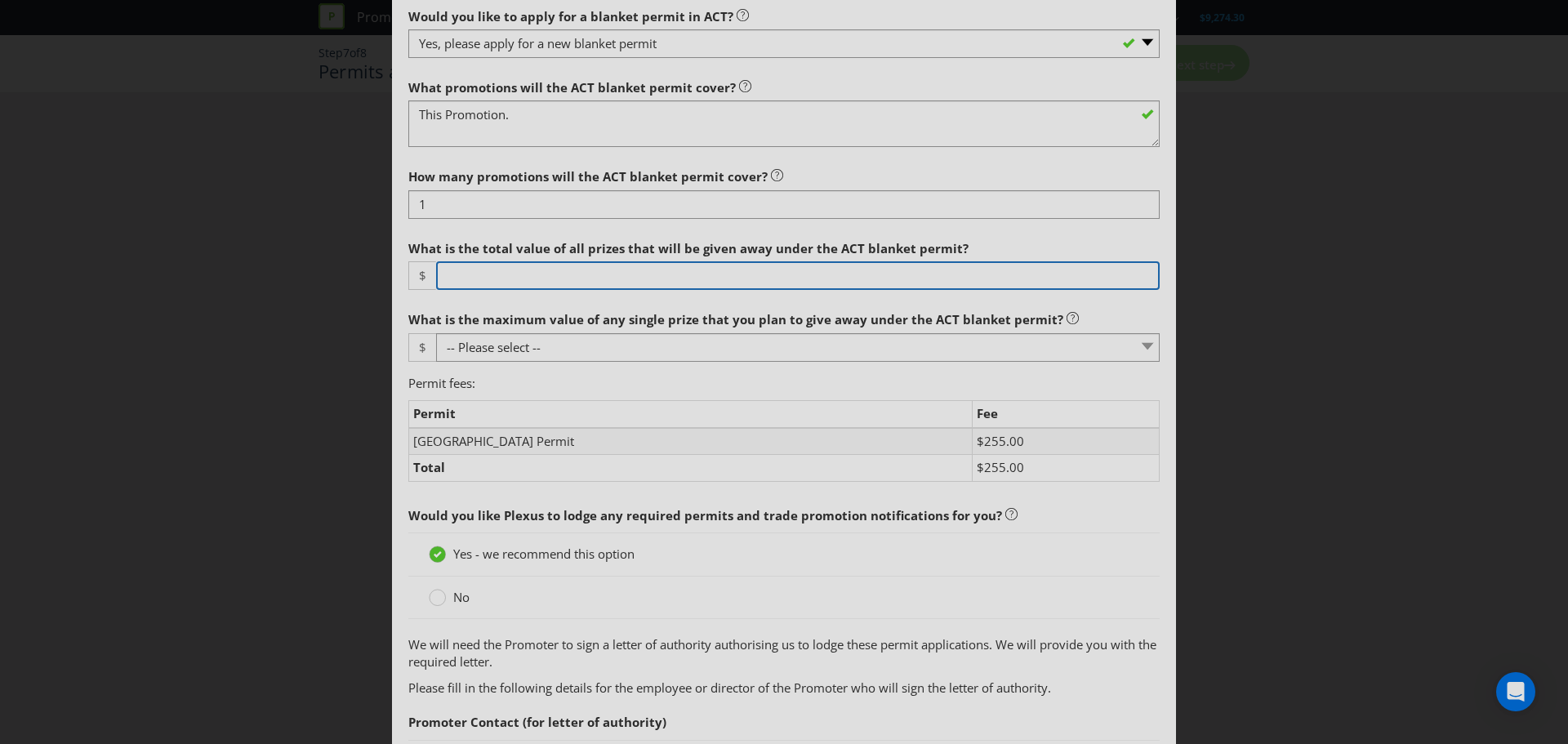
click at [516, 275] on input "number" at bounding box center [798, 276] width 724 height 28
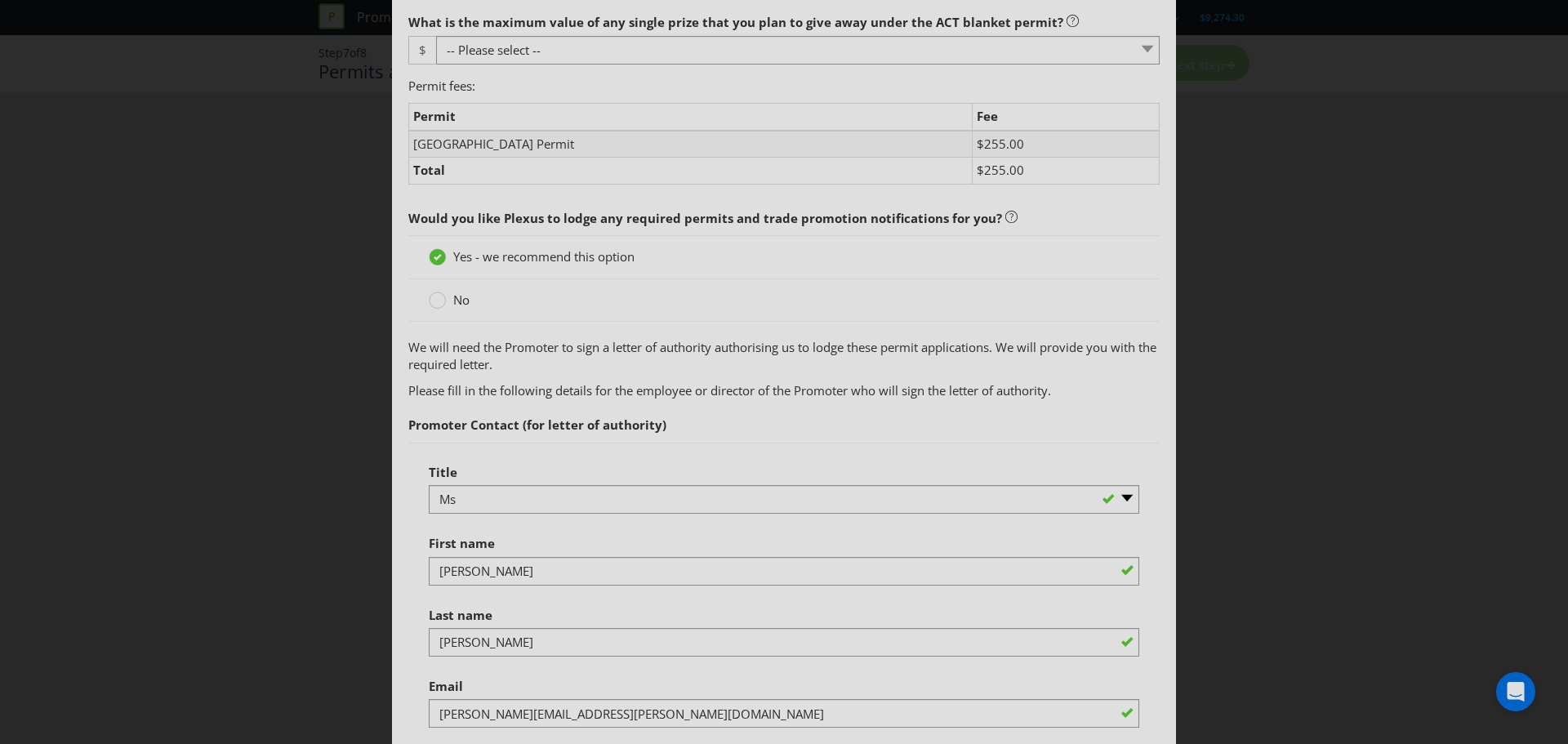
scroll to position [490, 0]
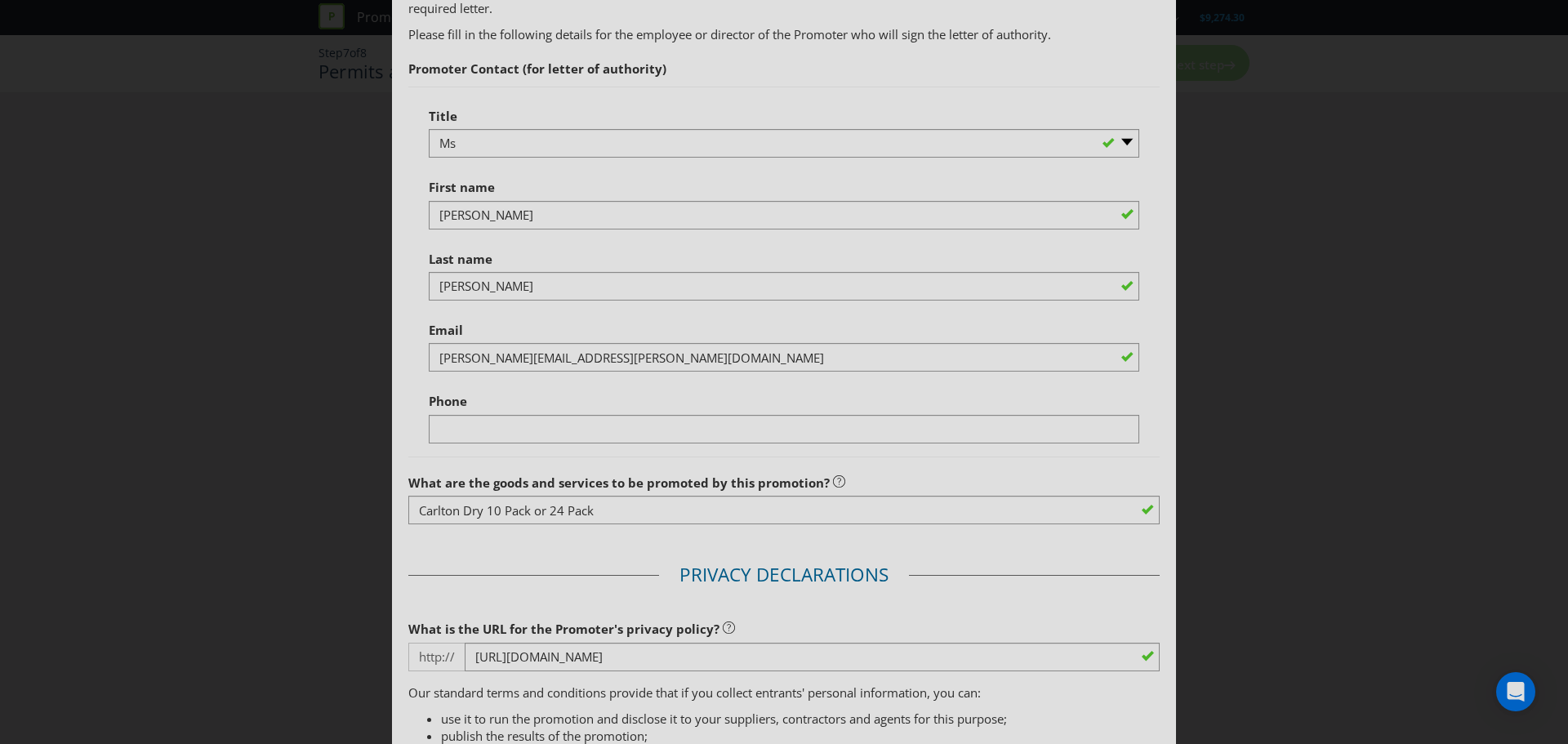
type input "3360"
click at [495, 145] on select "-- Please select -- Mr Ms Mrs [PERSON_NAME] [PERSON_NAME] (please specify)" at bounding box center [784, 143] width 711 height 28
select select "MR"
click at [428, 129] on select "-- Please select -- Mr Ms Mrs [PERSON_NAME] [PERSON_NAME] (please specify)" at bounding box center [784, 143] width 711 height 28
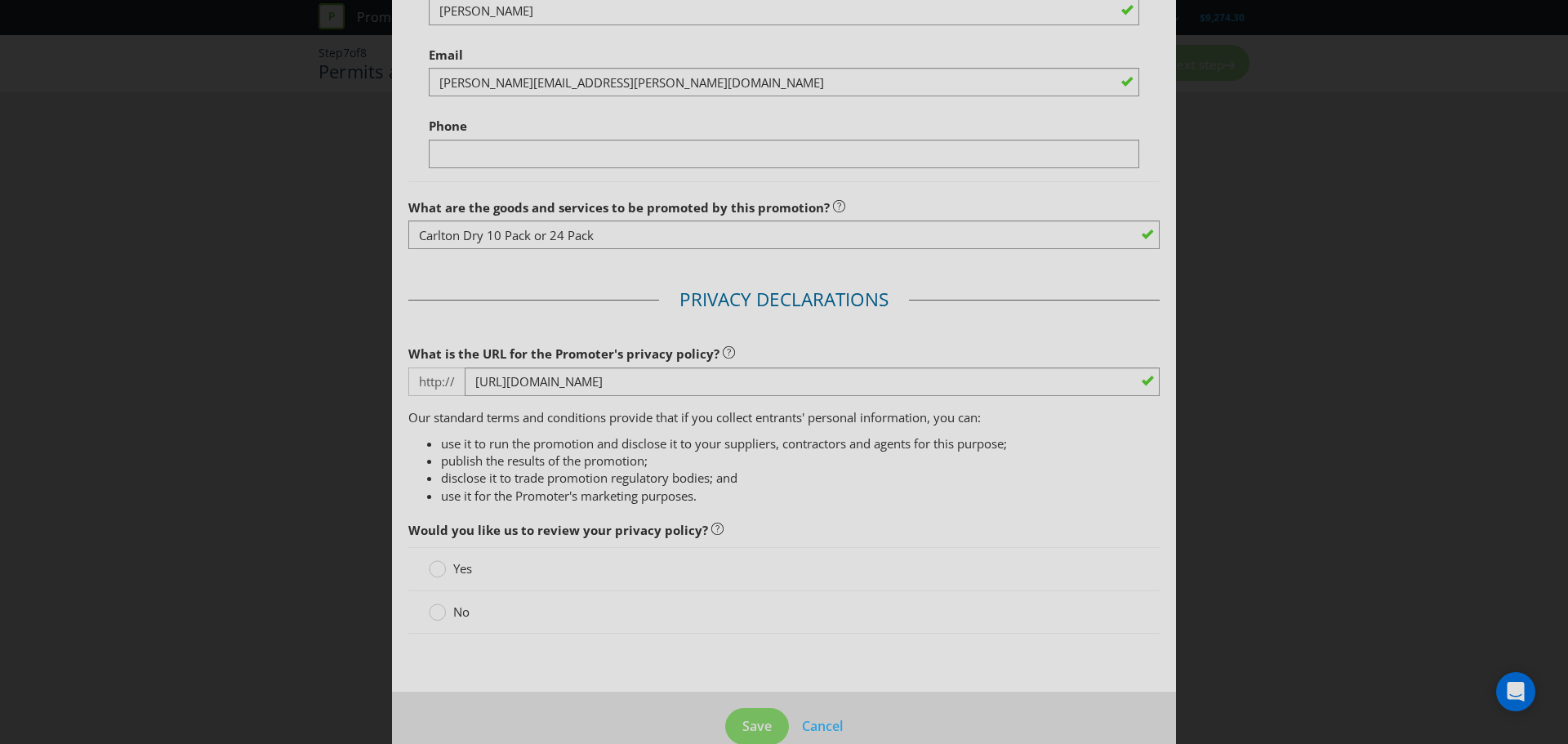
scroll to position [1146, 0]
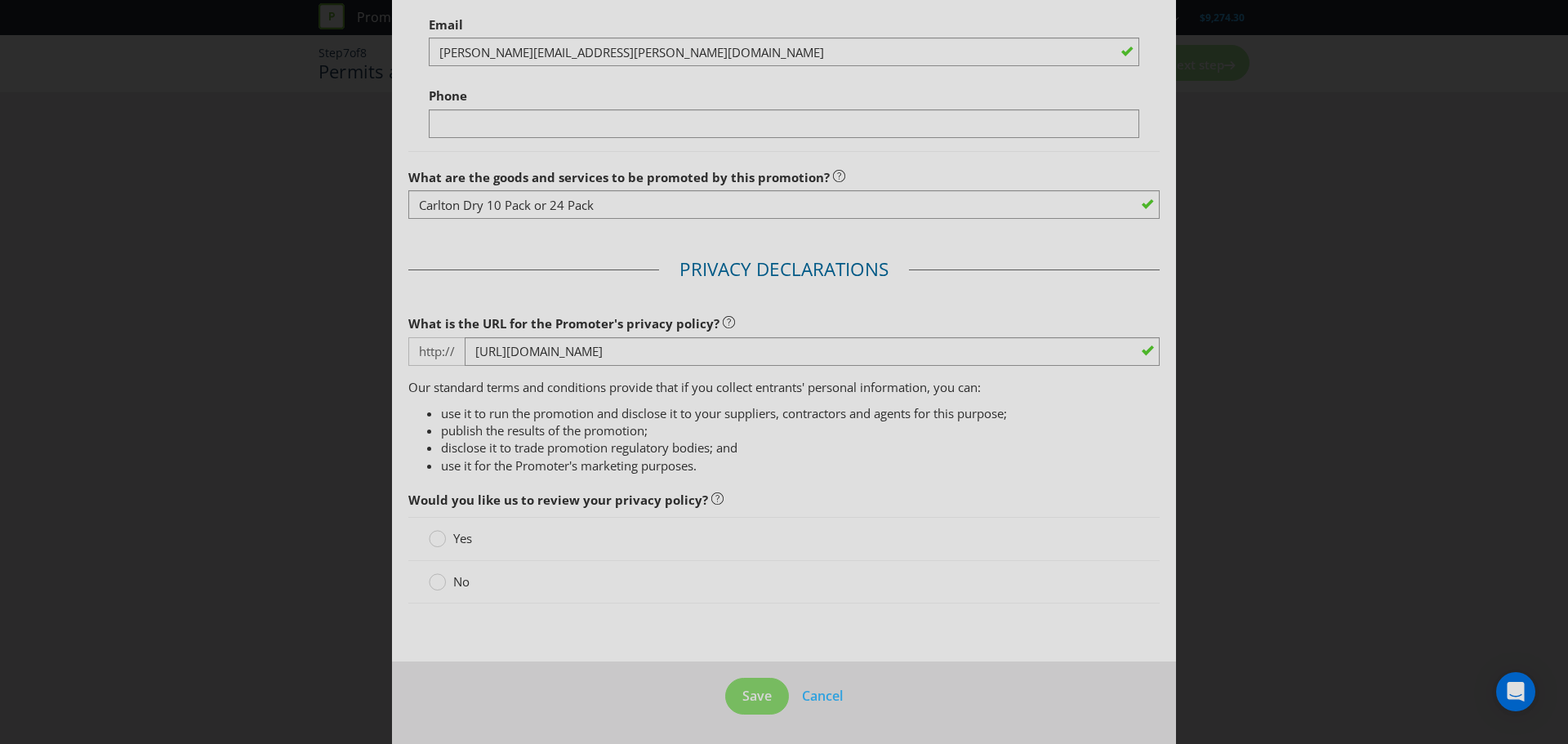
click at [460, 576] on span "No" at bounding box center [460, 581] width 16 height 16
click at [0, 0] on input "No" at bounding box center [0, 0] width 0 height 0
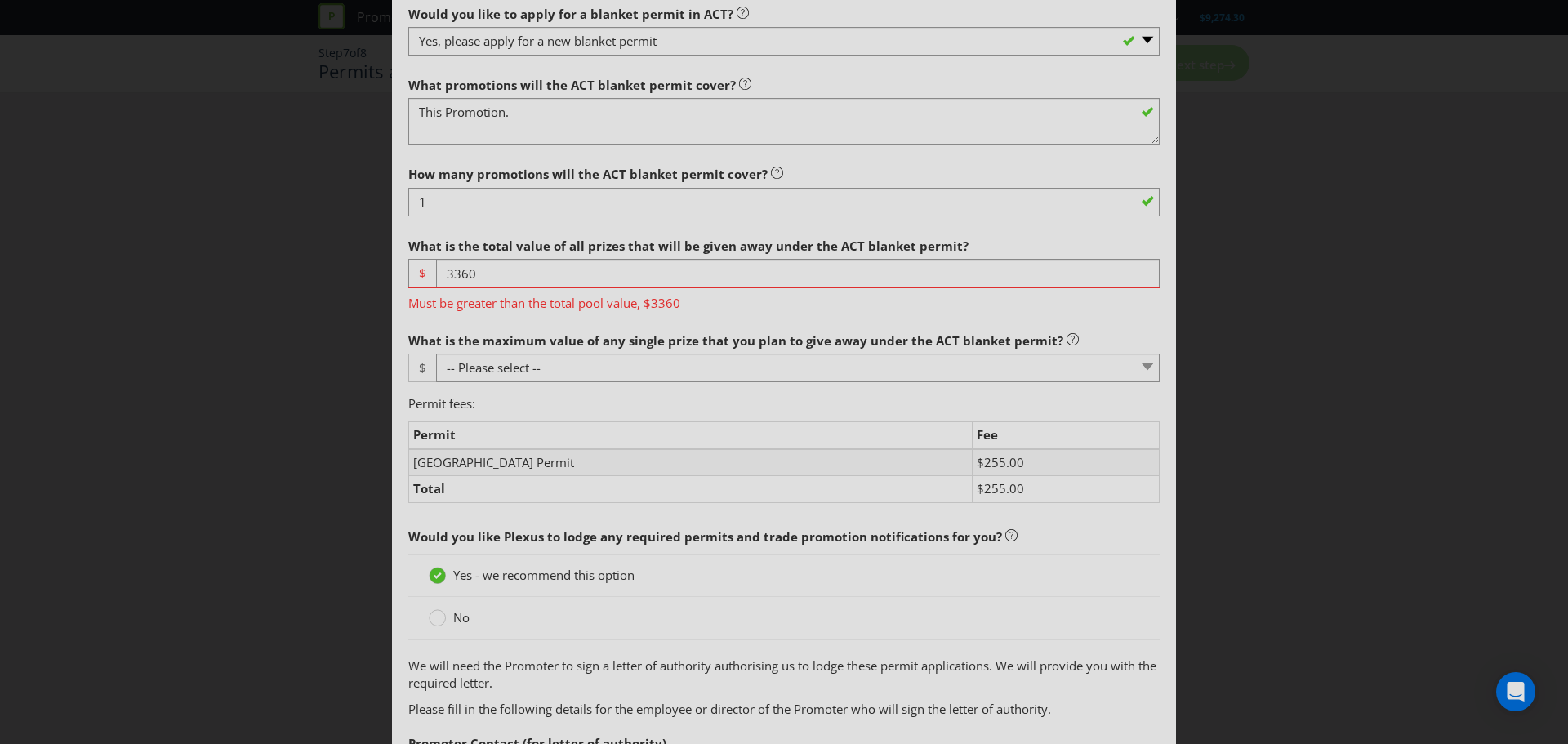
scroll to position [84, 0]
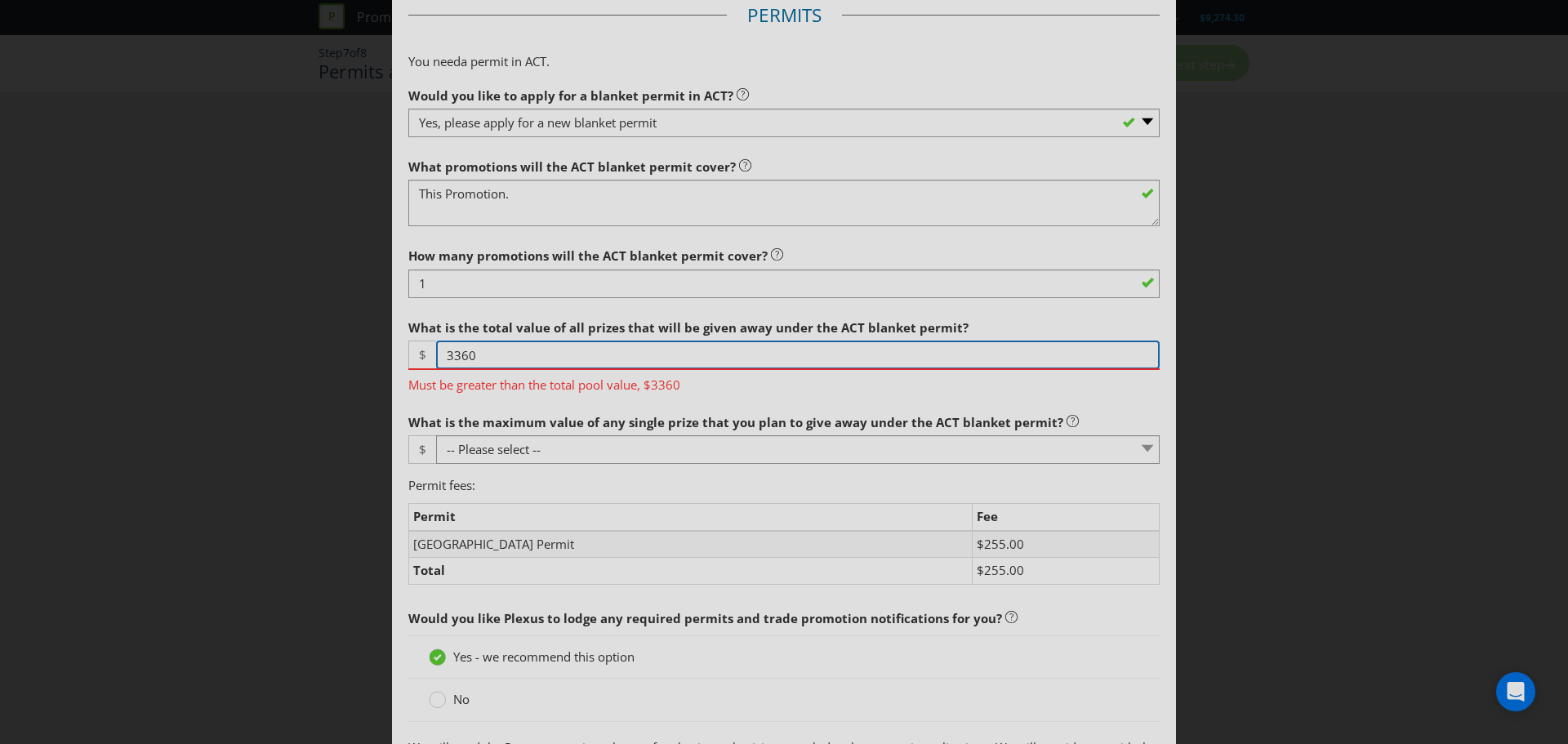
drag, startPoint x: 499, startPoint y: 355, endPoint x: 426, endPoint y: 353, distance: 73.0
click at [426, 353] on div "$ 3360" at bounding box center [784, 354] width 751 height 28
type input "3361"
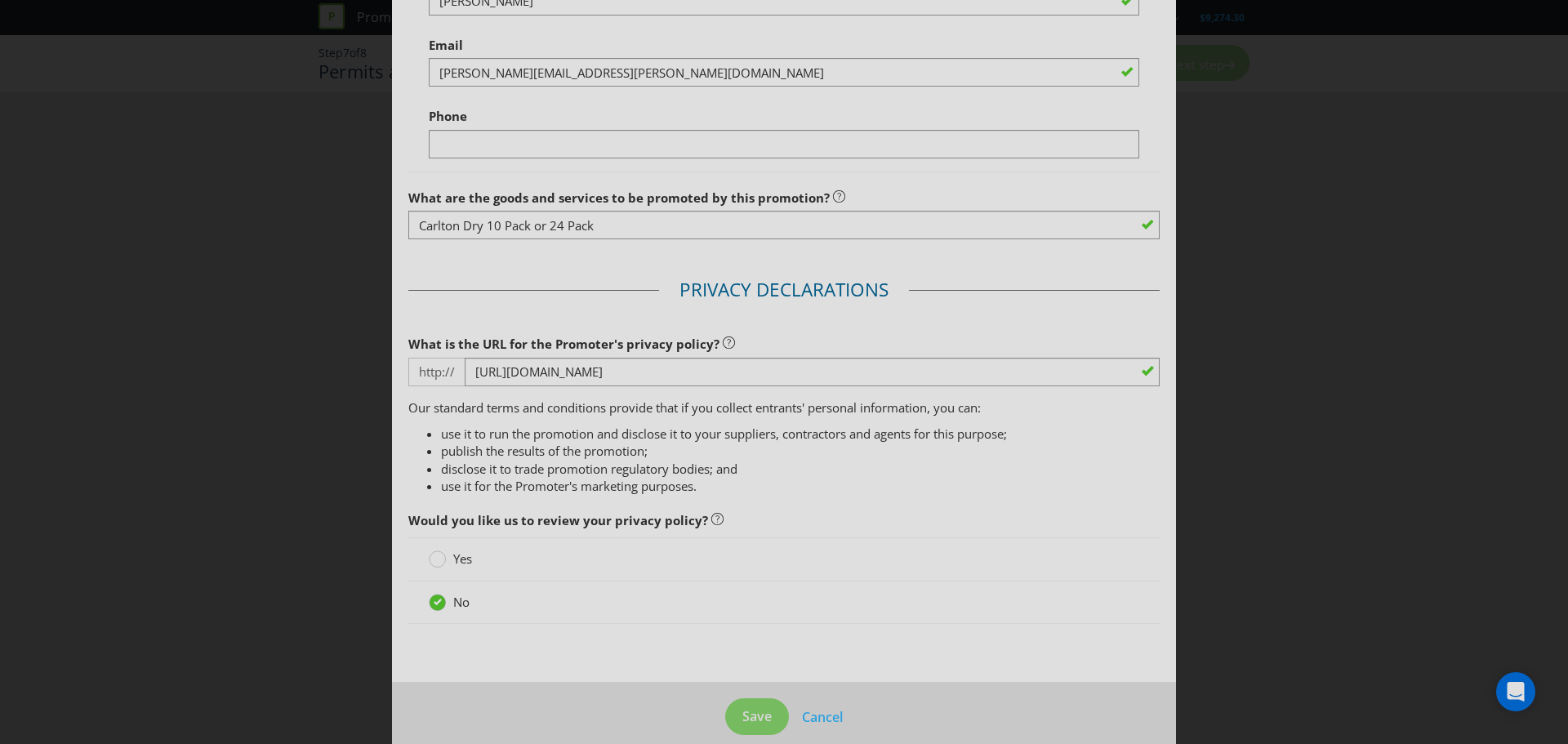
scroll to position [1122, 0]
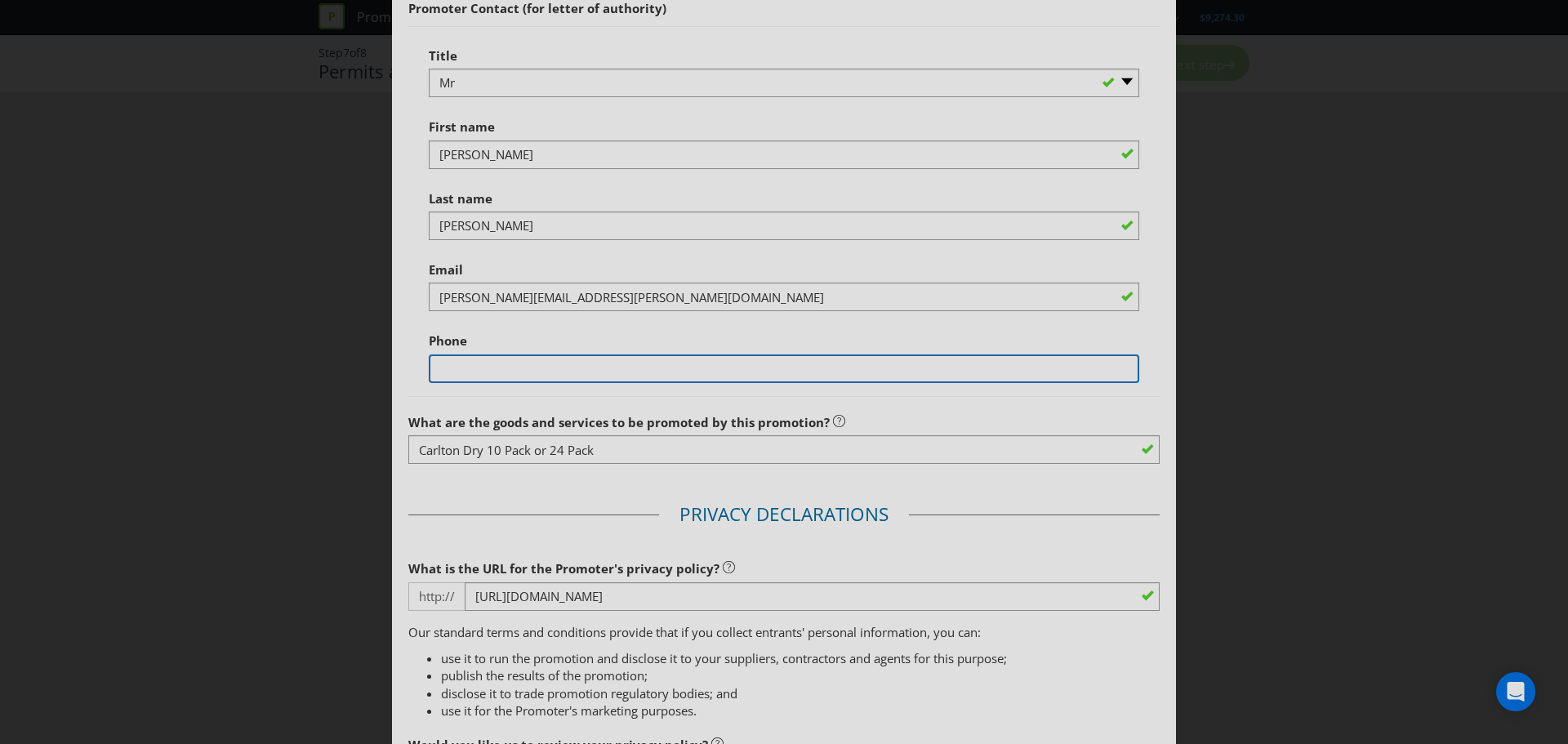
click at [478, 374] on input "text" at bounding box center [784, 369] width 711 height 28
type input "0296758400"
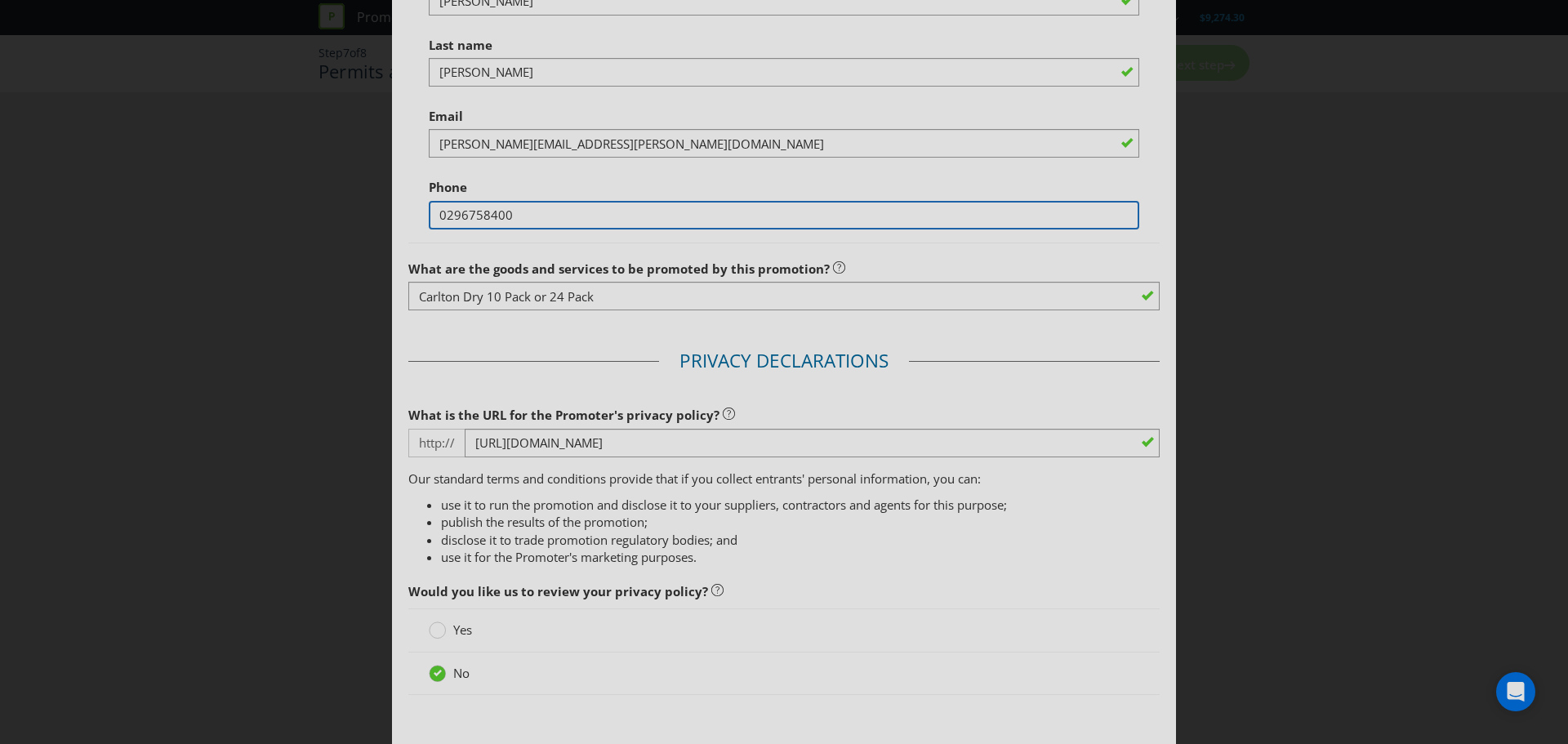
scroll to position [1122, 0]
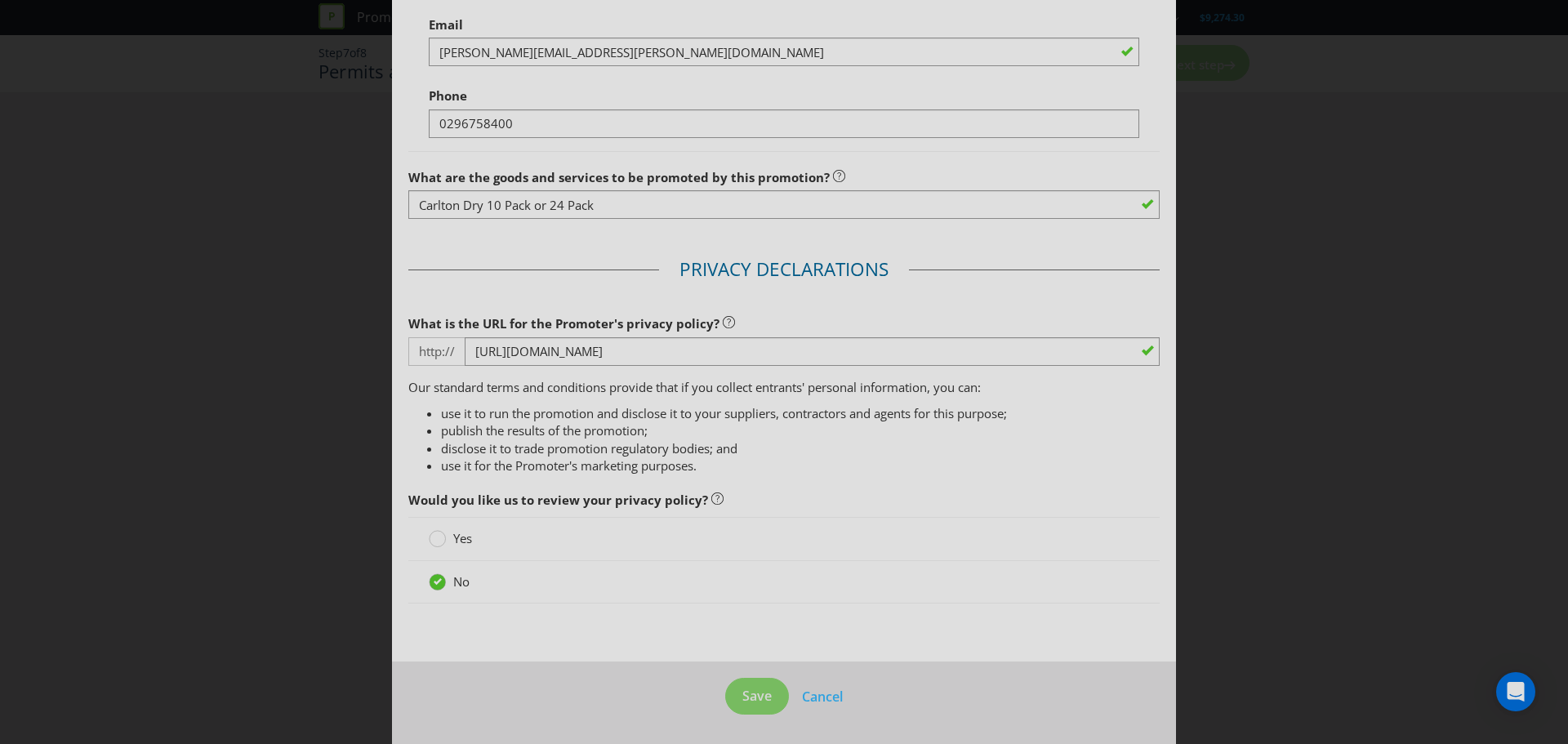
click at [741, 607] on div at bounding box center [784, 608] width 751 height 9
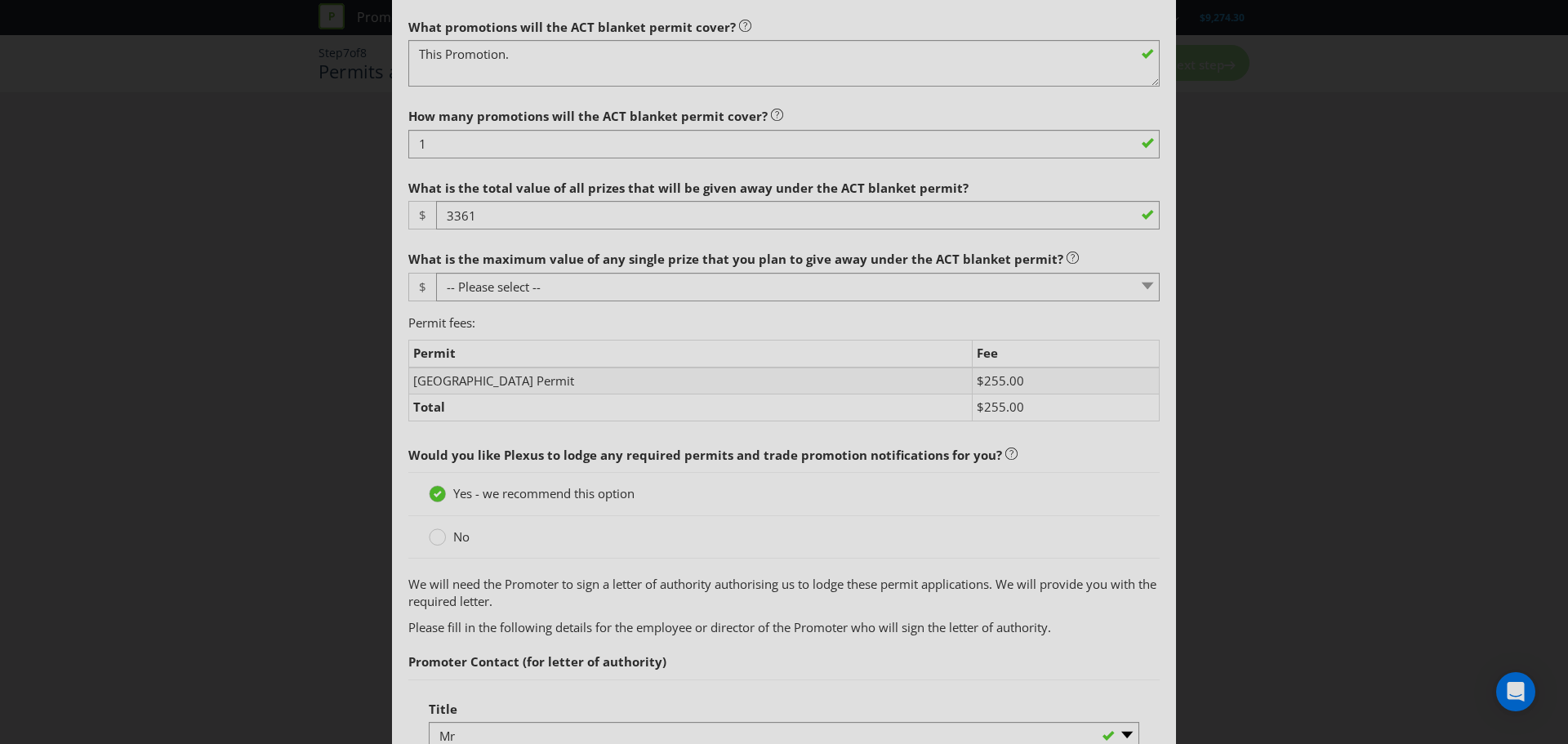
scroll to position [0, 0]
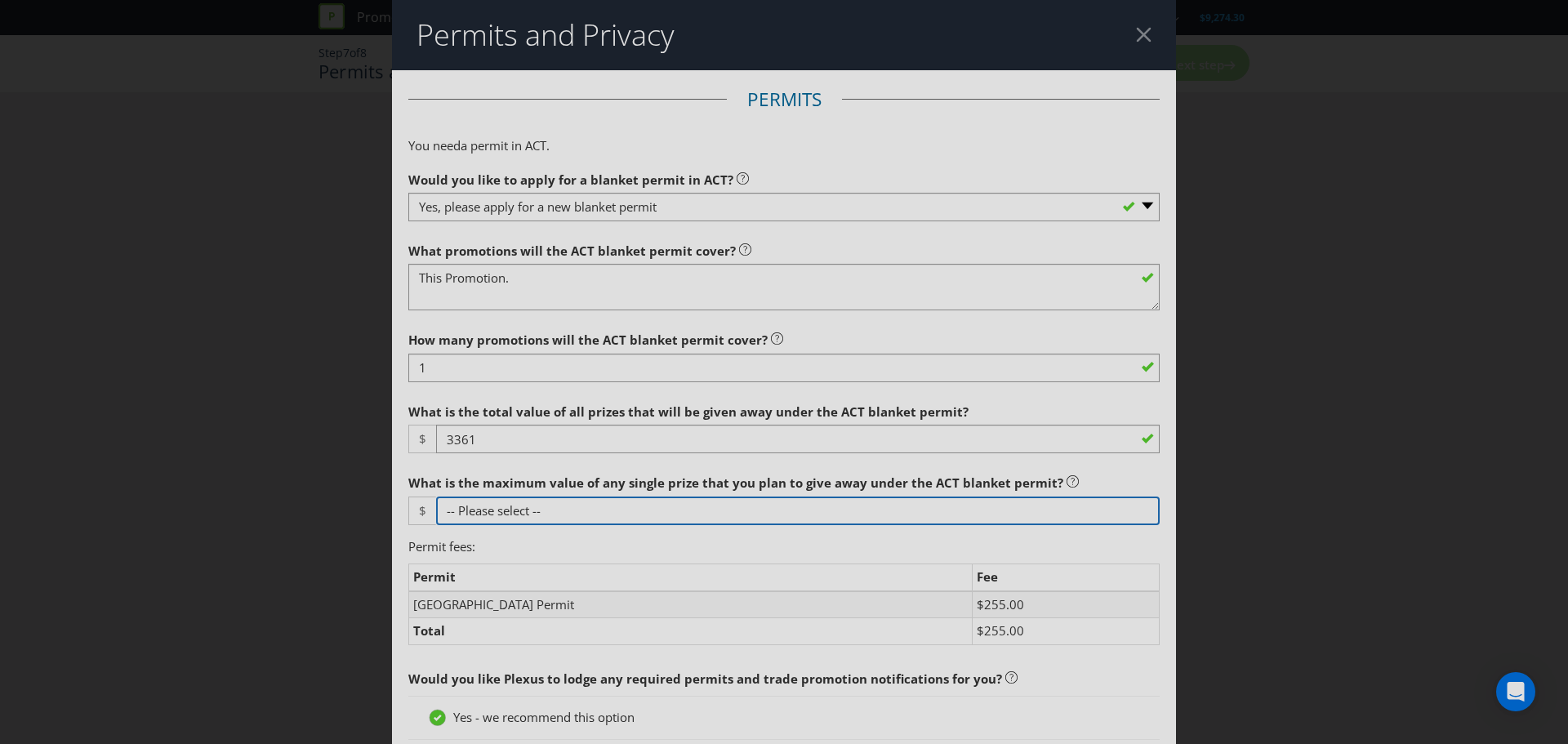
click at [558, 511] on select "-- Please select -- 250 1000" at bounding box center [798, 511] width 724 height 28
select select "1000"
click at [436, 497] on select "-- Please select -- 250 1000" at bounding box center [798, 511] width 724 height 28
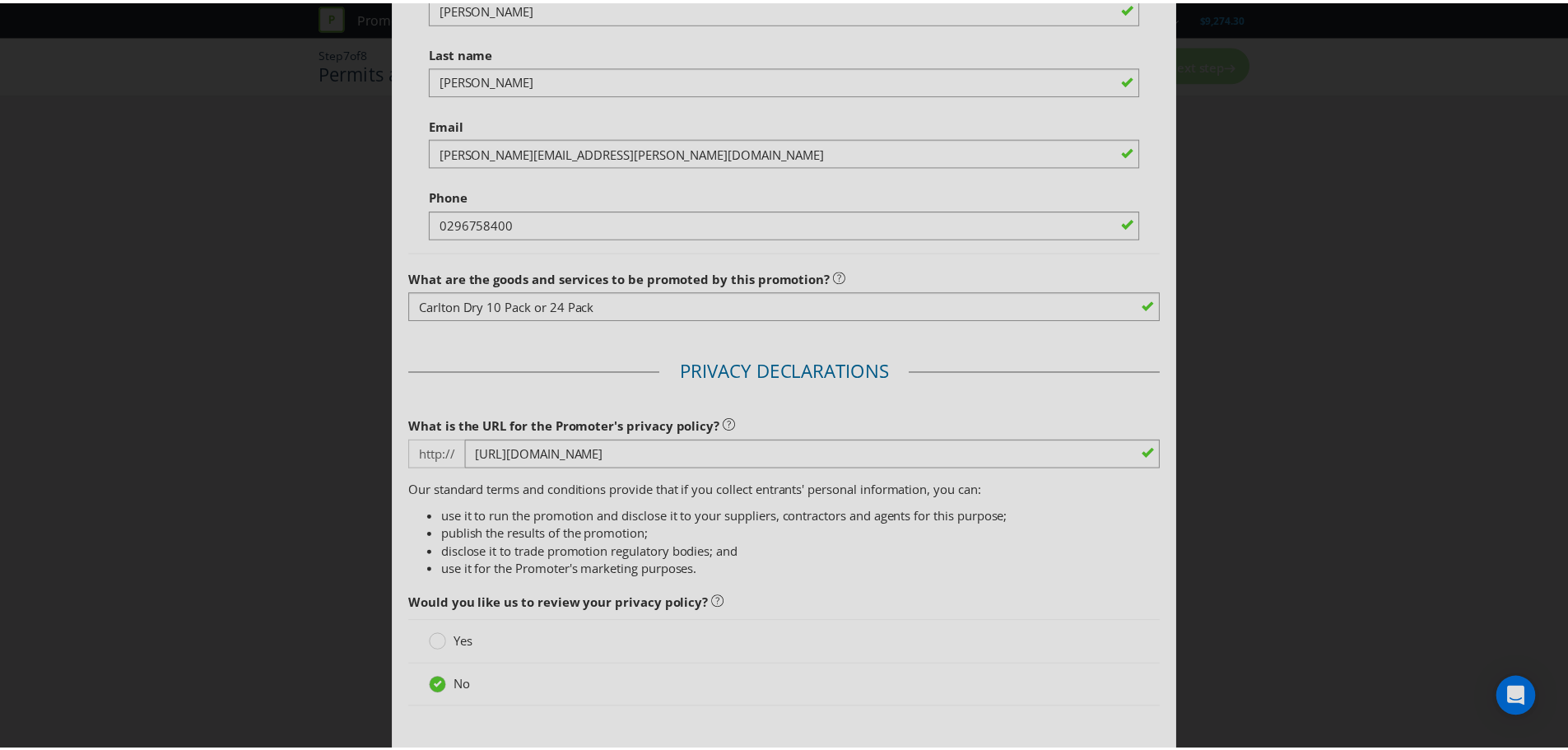
scroll to position [1131, 0]
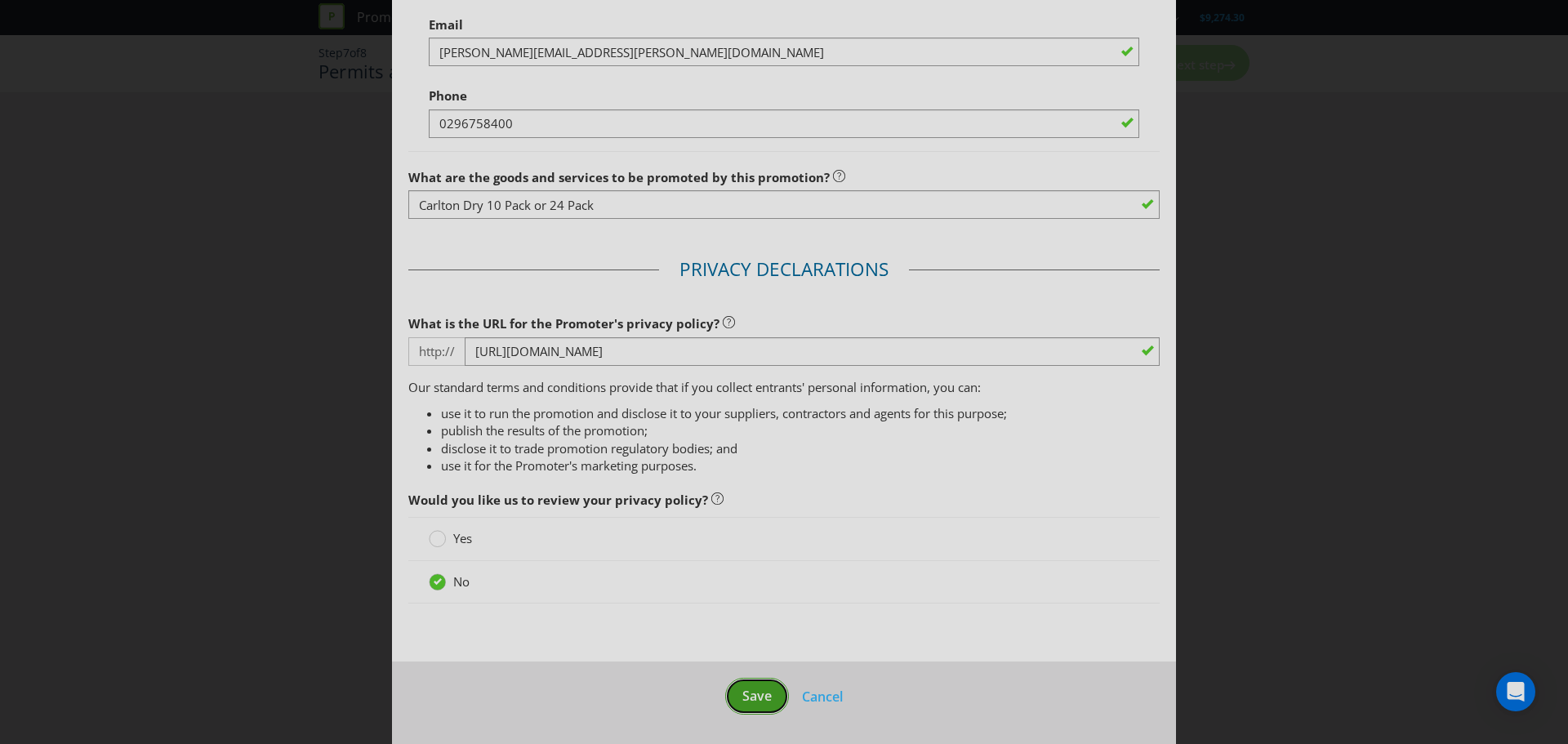
click at [742, 688] on span "Save" at bounding box center [756, 696] width 29 height 18
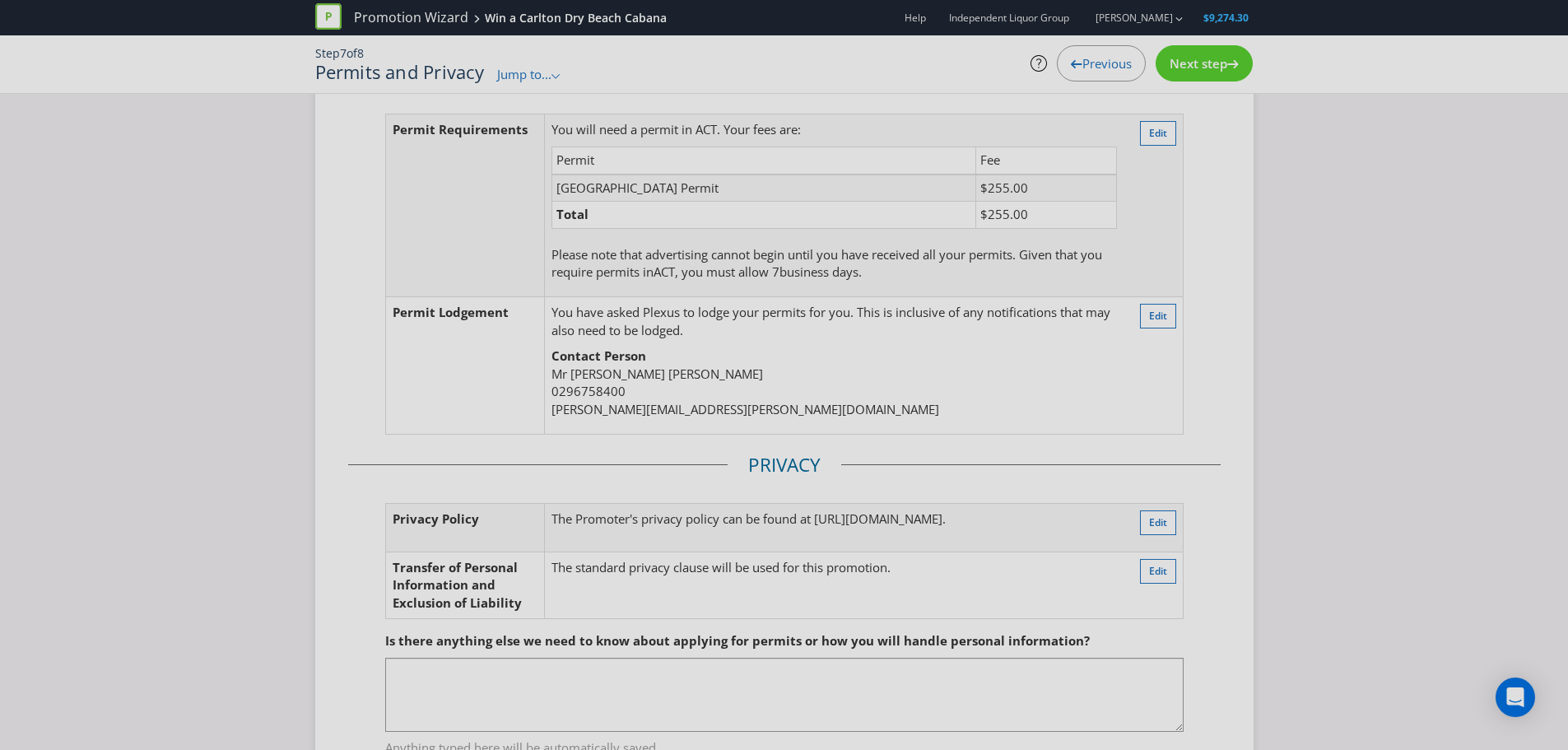
scroll to position [142, 0]
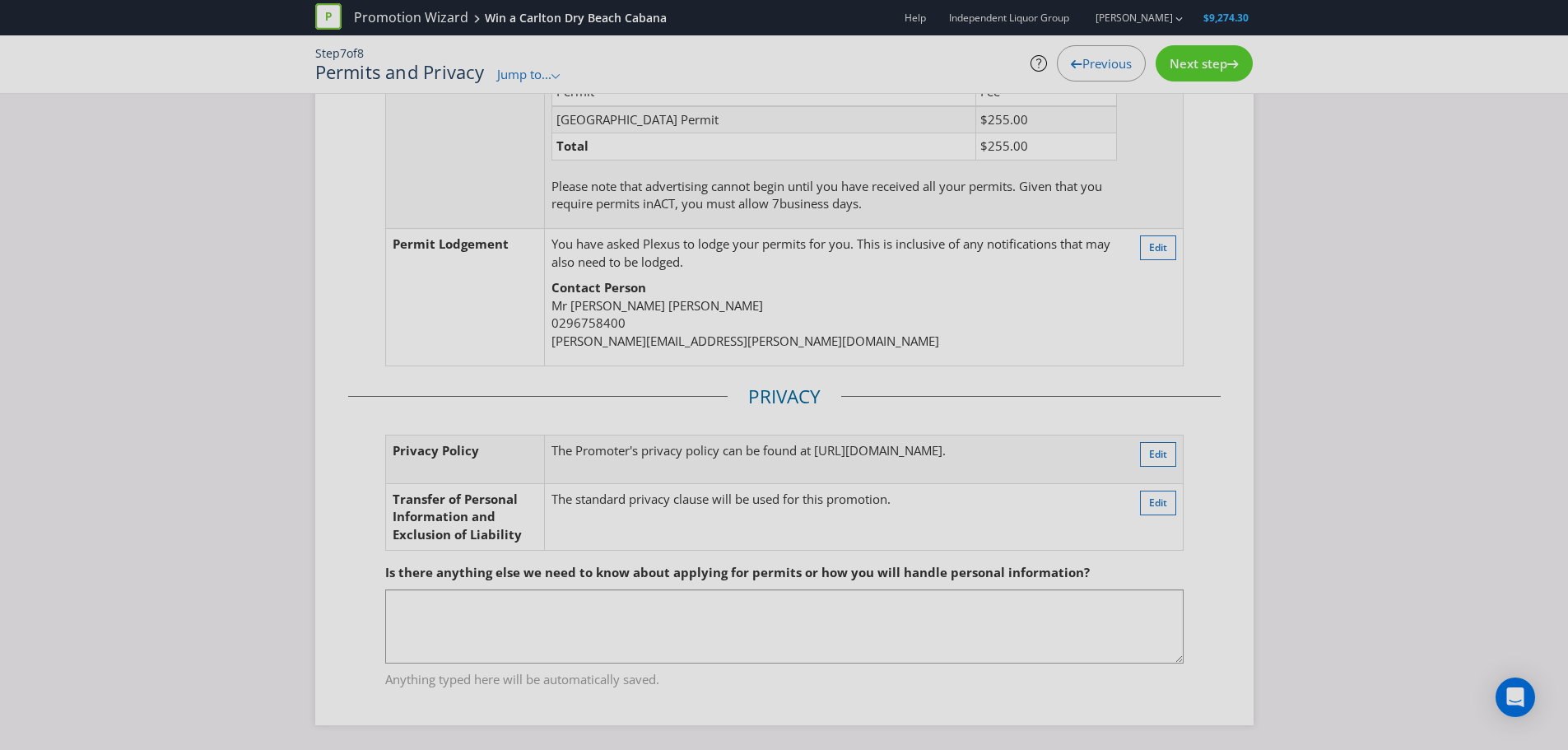
click at [1202, 65] on span "Next step" at bounding box center [1198, 63] width 57 height 16
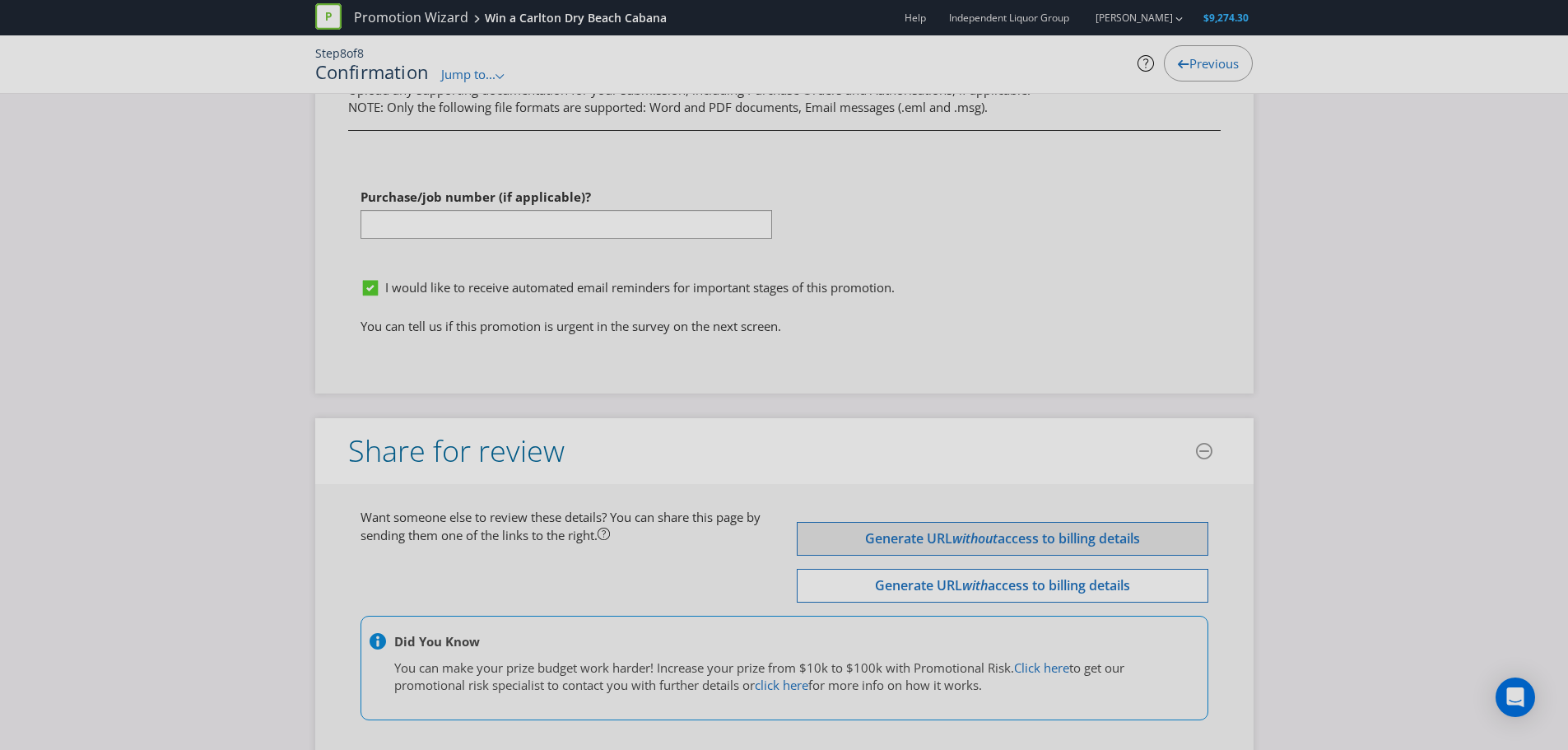
scroll to position [5329, 0]
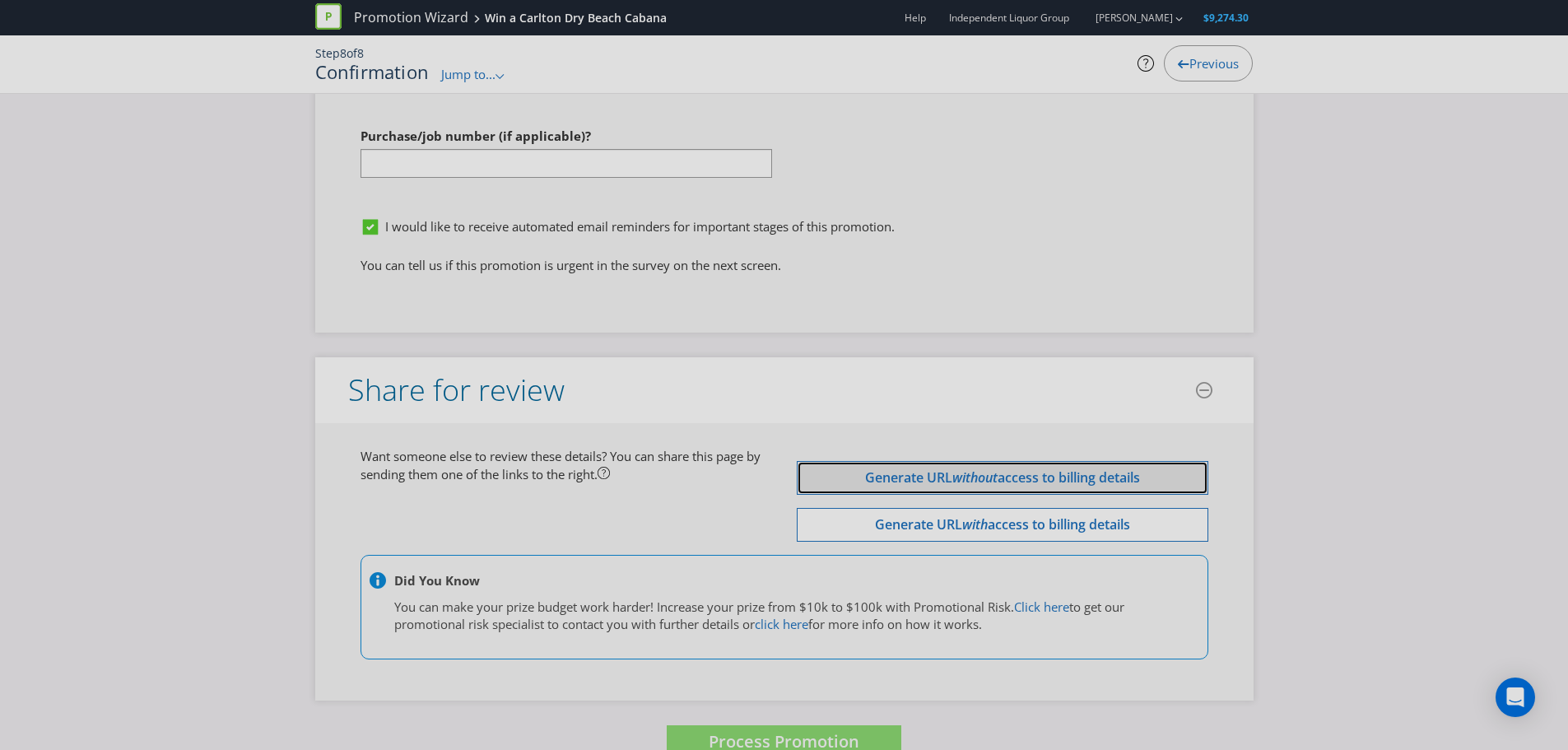
click at [1007, 468] on span "access to billing details" at bounding box center [1068, 477] width 142 height 18
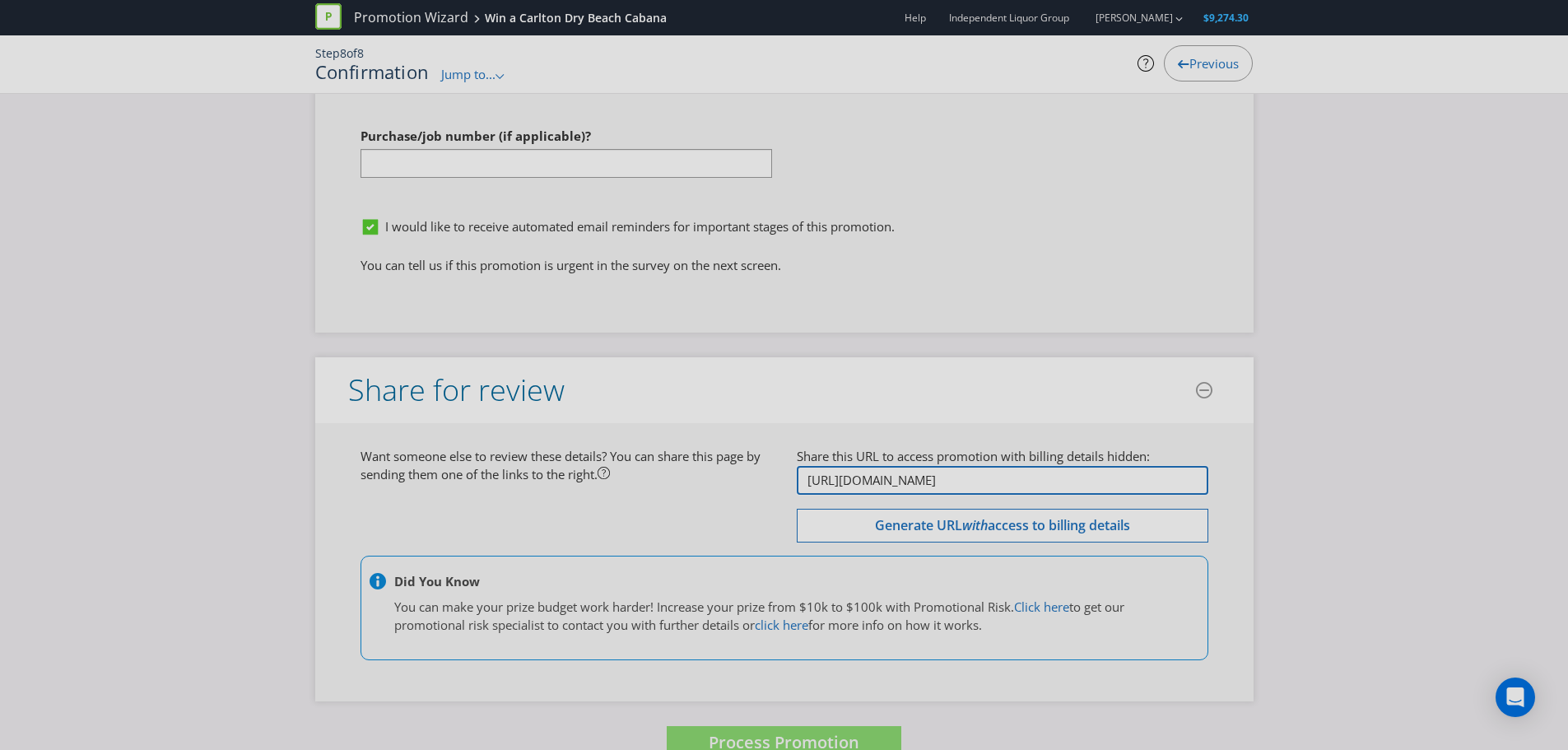
click at [1008, 466] on input "[URL][DOMAIN_NAME]" at bounding box center [1002, 481] width 412 height 29
